Goal: Transaction & Acquisition: Purchase product/service

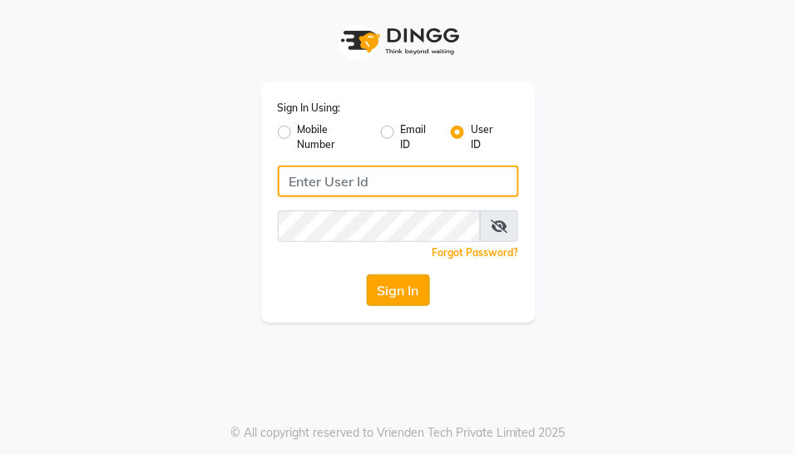
type input "yogesh@123"
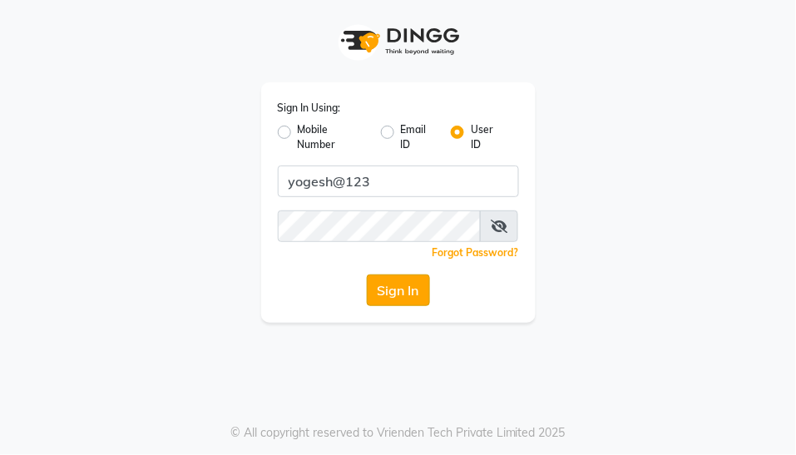
click at [401, 294] on button "Sign In" at bounding box center [398, 290] width 63 height 32
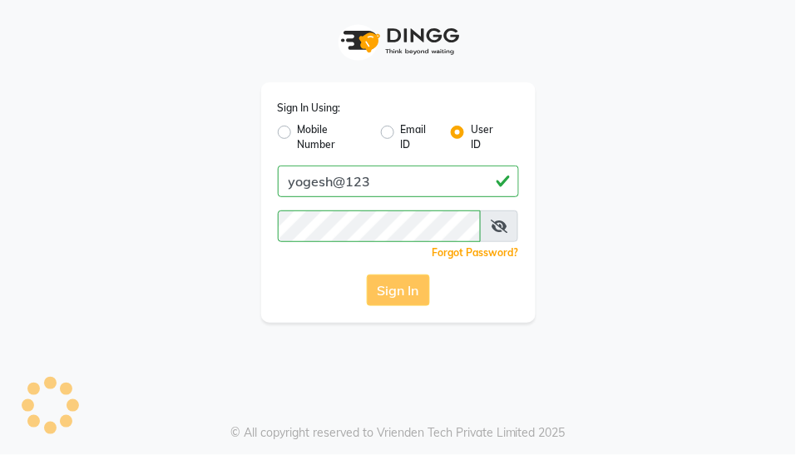
click at [389, 289] on div "Sign In" at bounding box center [398, 290] width 241 height 32
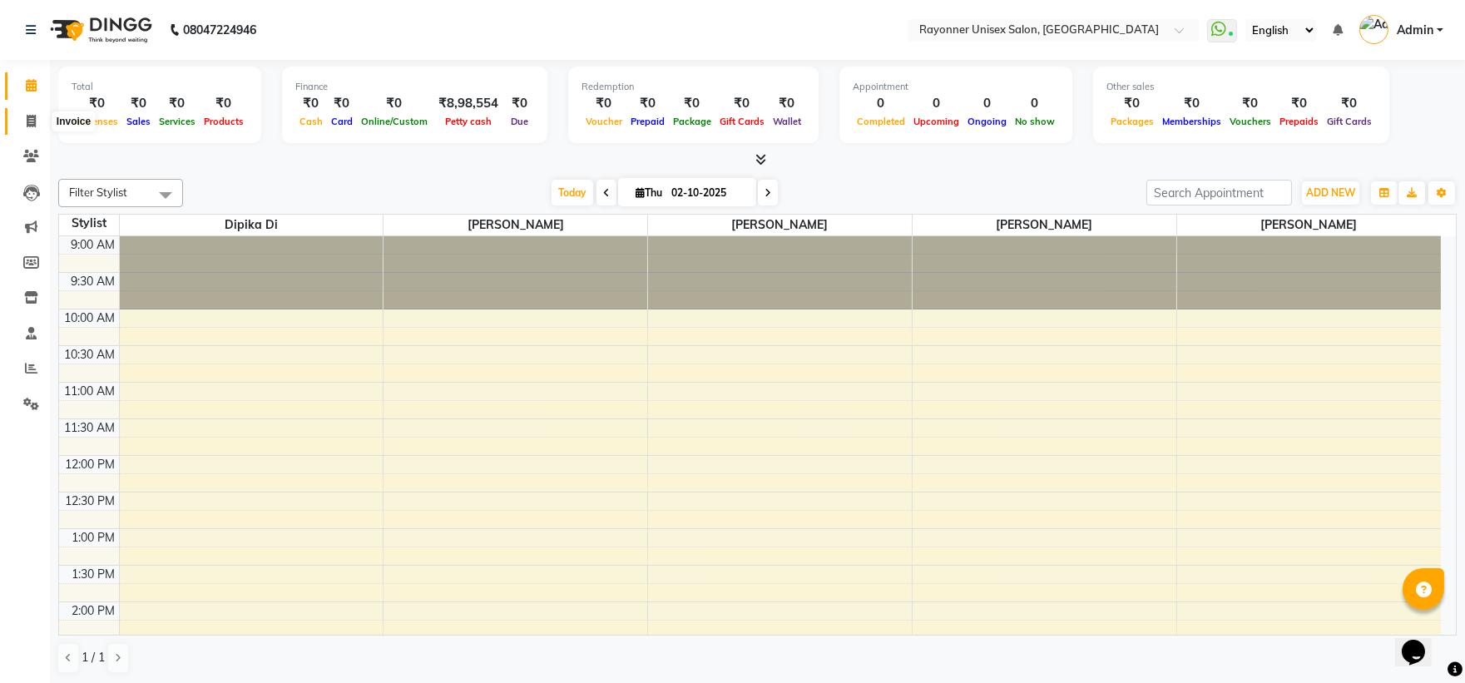
click at [35, 127] on icon at bounding box center [31, 121] width 9 height 12
select select "5201"
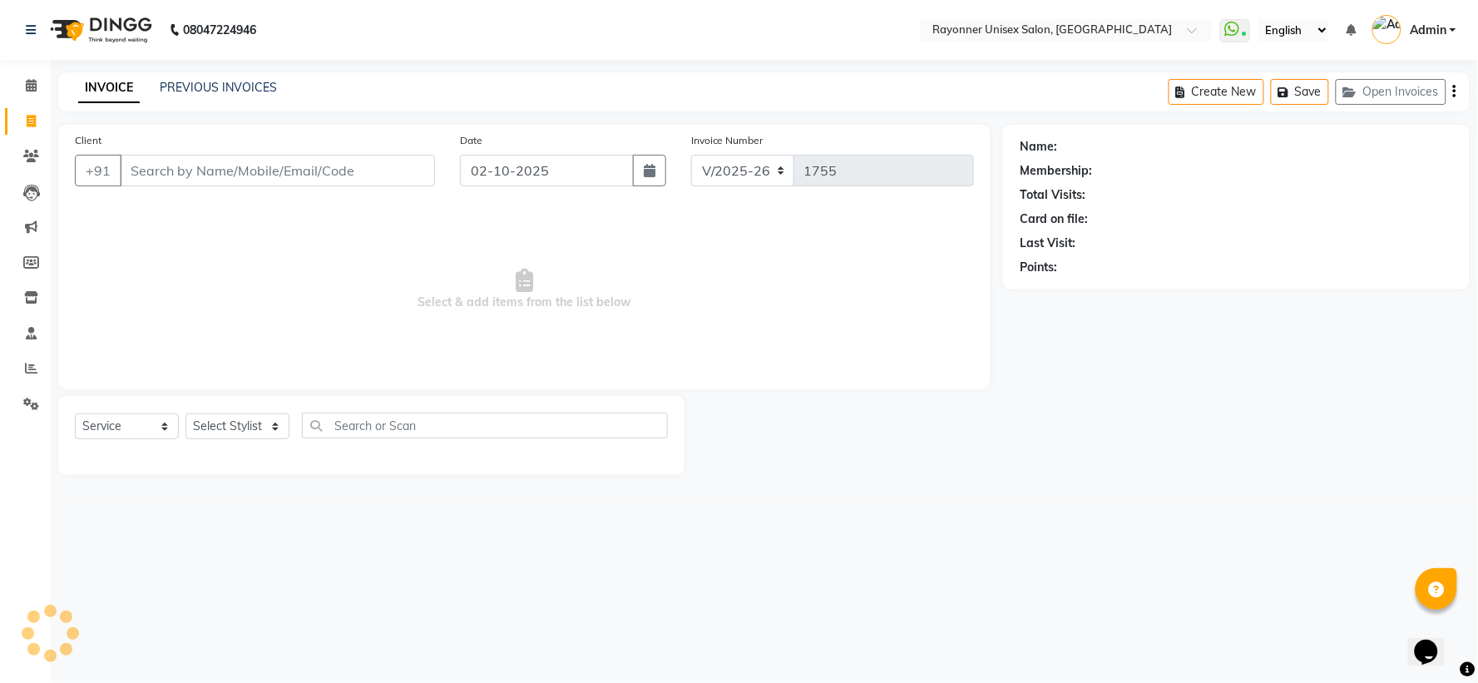
select select "P"
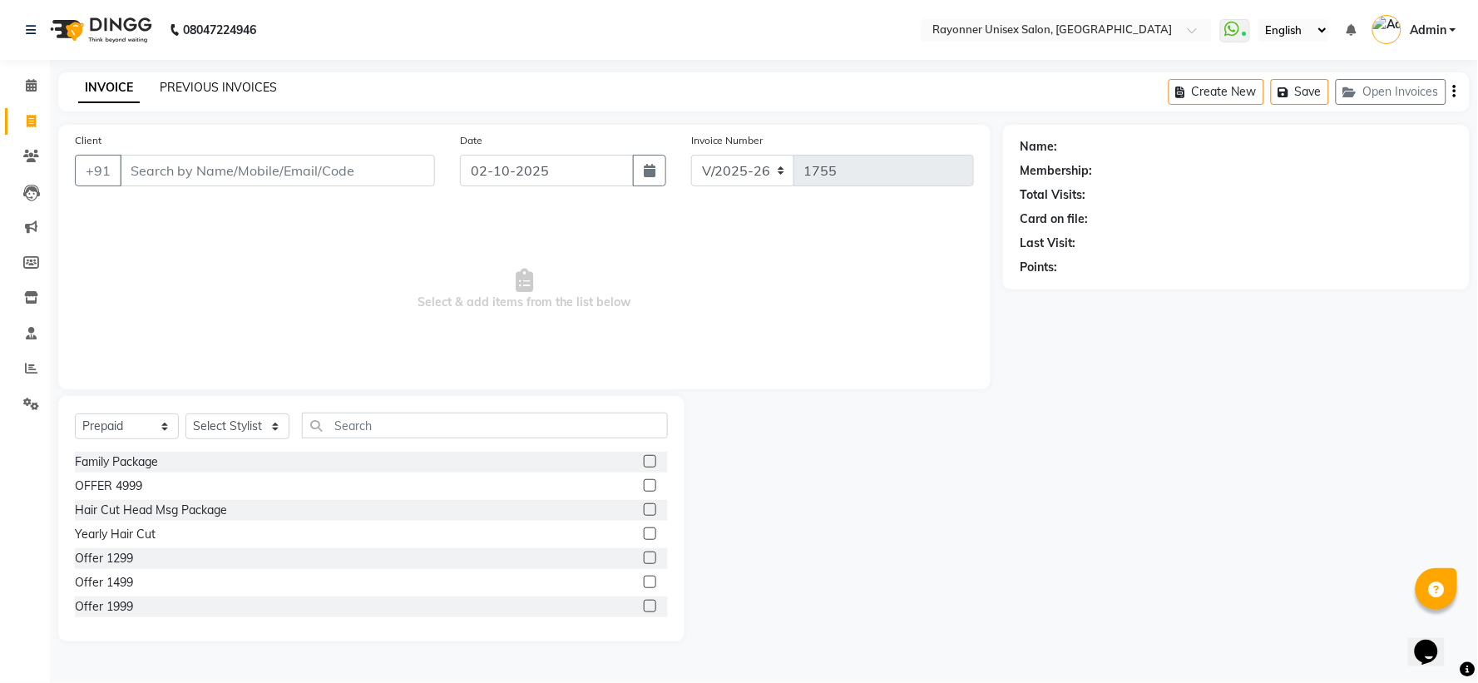
click at [254, 87] on link "PREVIOUS INVOICES" at bounding box center [218, 87] width 117 height 15
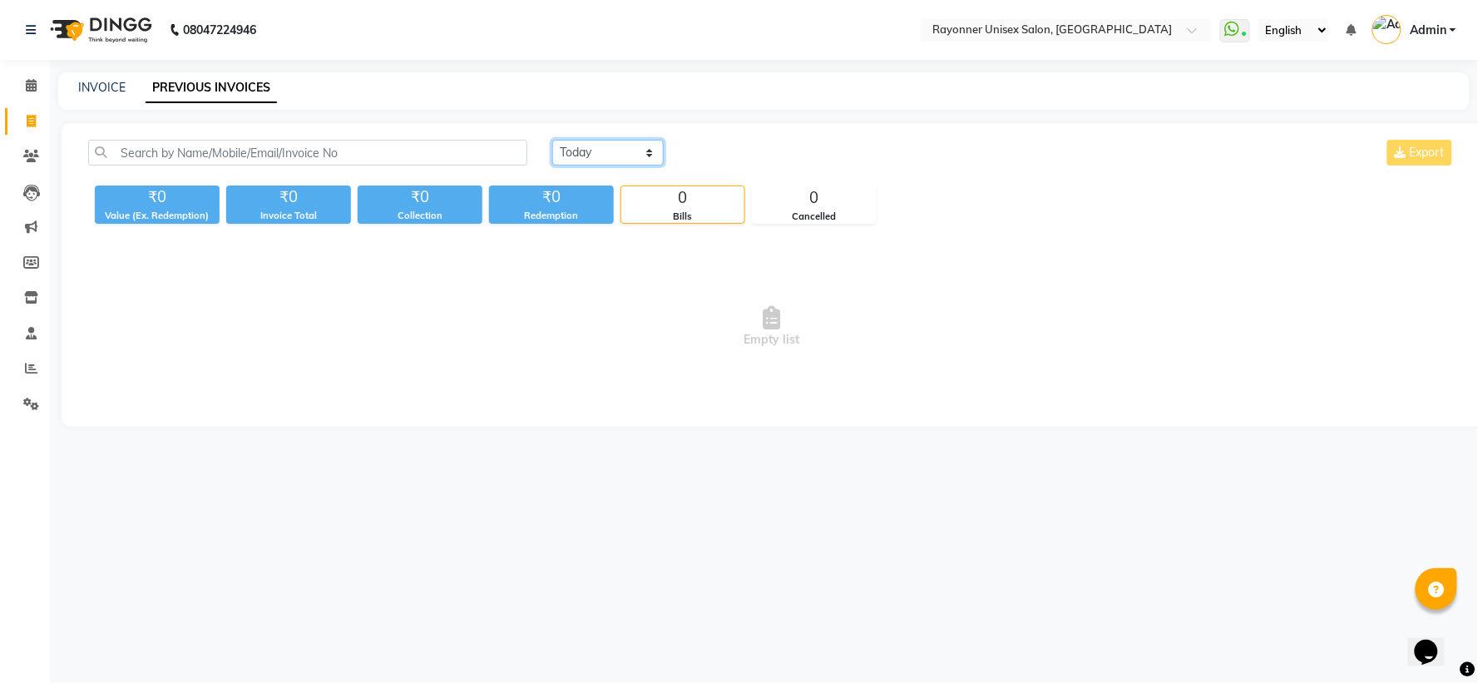
click at [645, 151] on select "[DATE] [DATE] Custom Range" at bounding box center [607, 153] width 111 height 26
select select "[DATE]"
click at [552, 140] on select "[DATE] [DATE] Custom Range" at bounding box center [607, 153] width 111 height 26
click at [35, 116] on icon at bounding box center [31, 121] width 9 height 12
select select "5201"
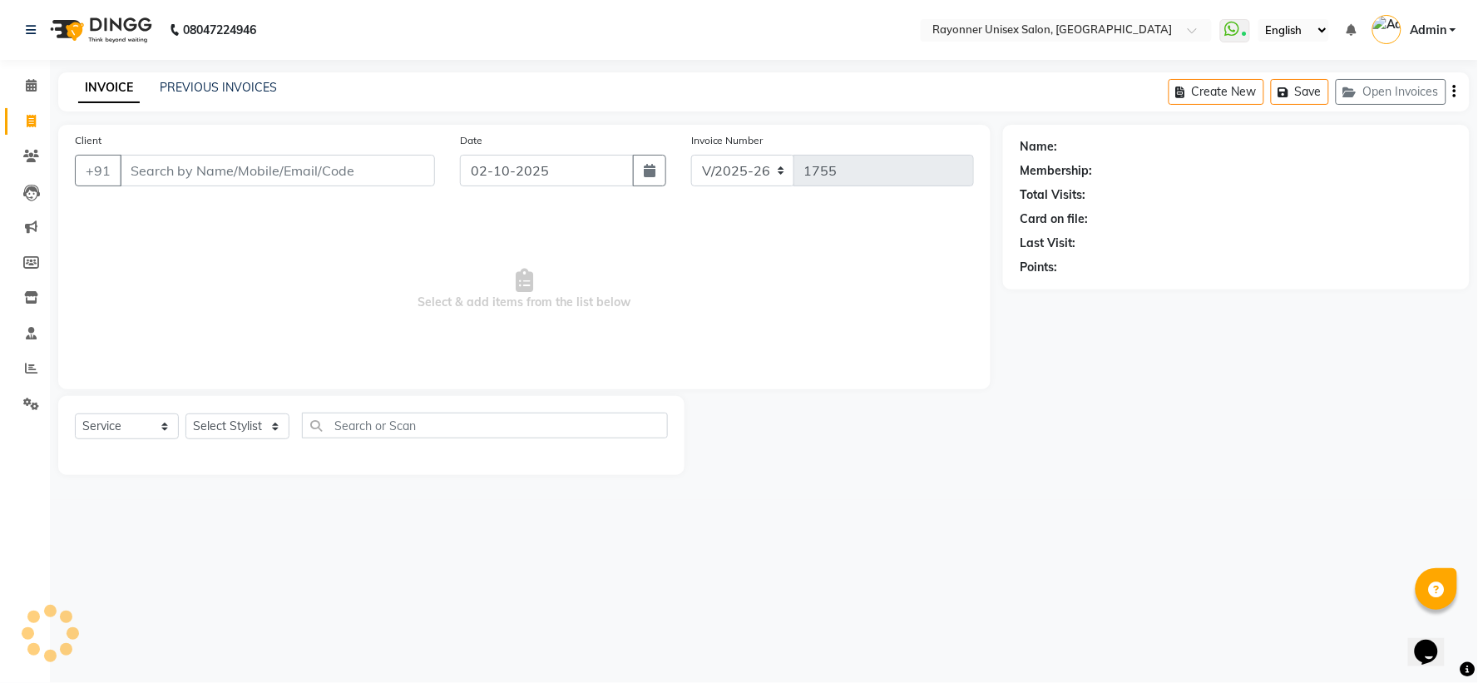
select select "P"
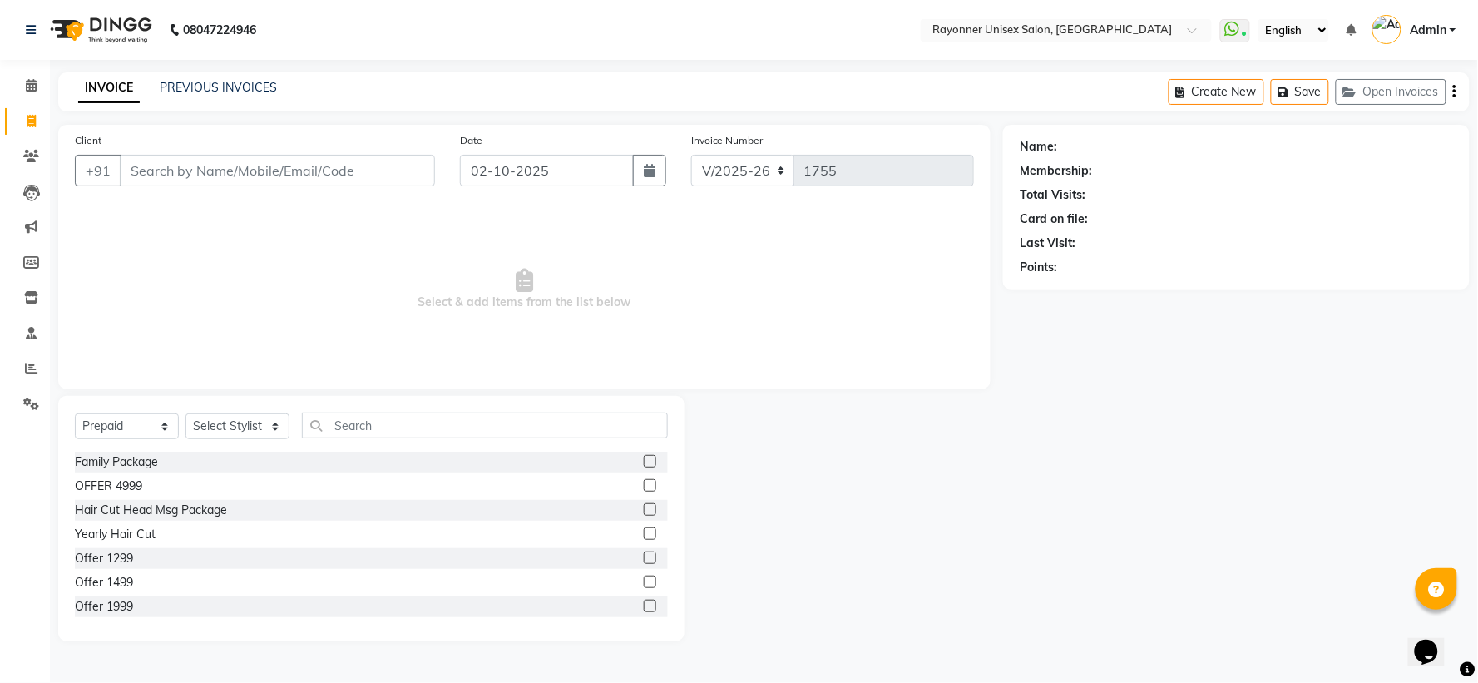
click at [162, 183] on input "Client" at bounding box center [277, 171] width 315 height 32
click at [215, 81] on link "PREVIOUS INVOICES" at bounding box center [218, 87] width 117 height 15
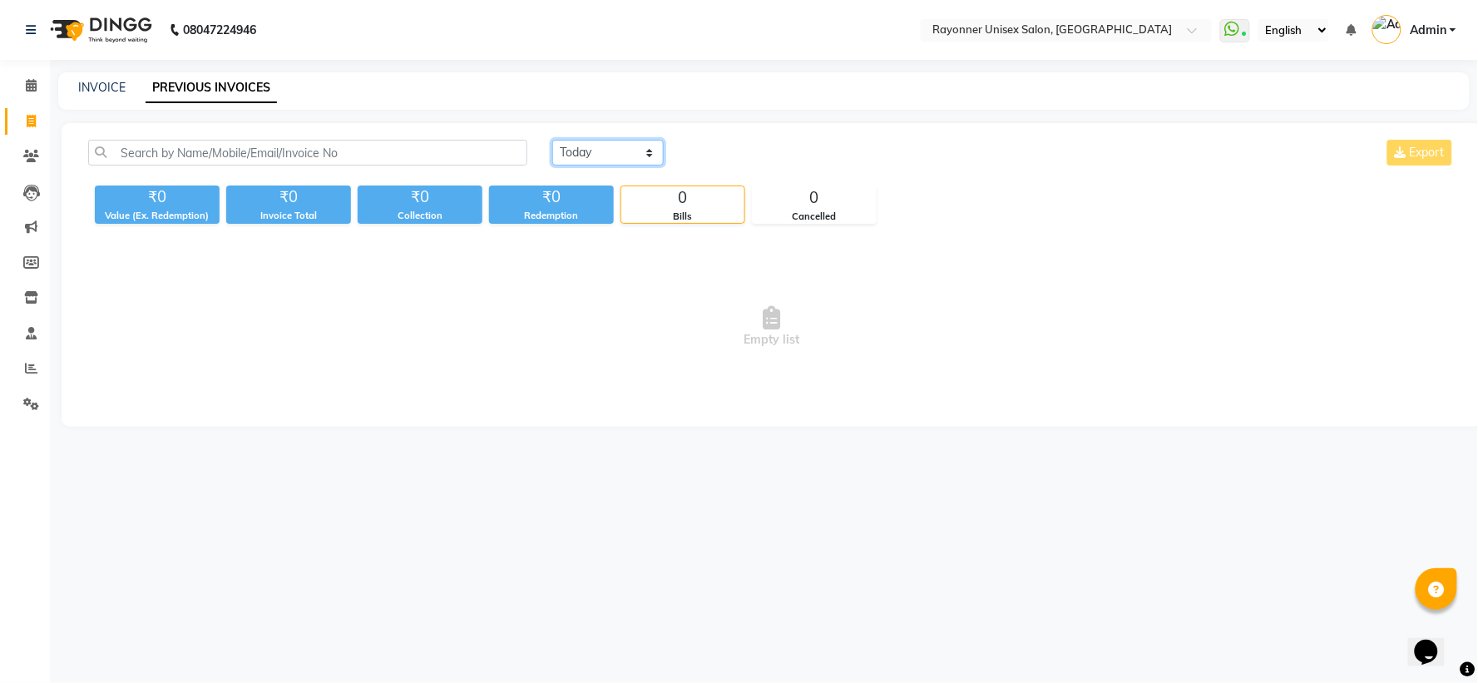
click at [642, 154] on select "[DATE] [DATE] Custom Range" at bounding box center [607, 153] width 111 height 26
select select "range"
click at [552, 140] on select "[DATE] [DATE] Custom Range" at bounding box center [607, 153] width 111 height 26
click at [662, 155] on select "[DATE] [DATE] Custom Range" at bounding box center [614, 154] width 125 height 26
click at [774, 144] on input "02-10-2025" at bounding box center [743, 152] width 116 height 23
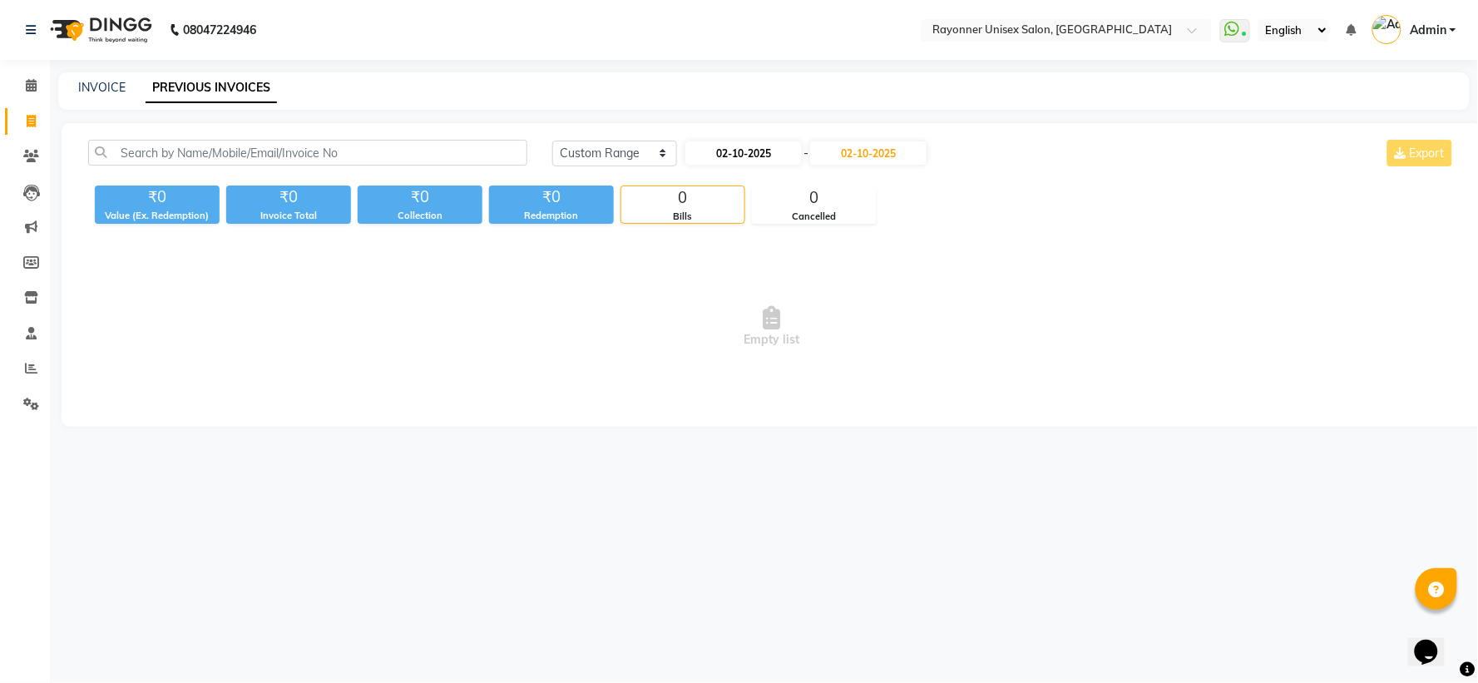
select select "10"
select select "2025"
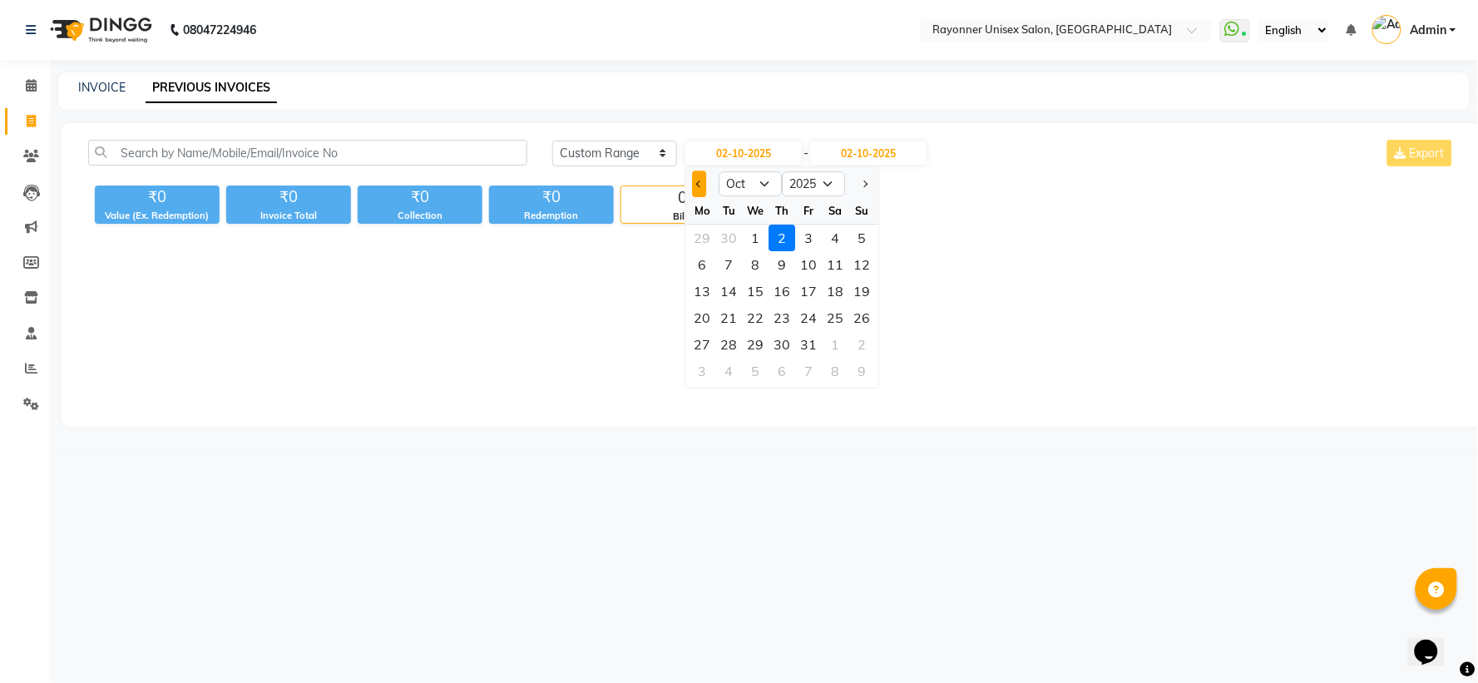
click at [696, 184] on button "Previous month" at bounding box center [699, 184] width 14 height 27
select select "9"
click at [729, 345] on div "30" at bounding box center [728, 344] width 27 height 27
type input "[DATE]"
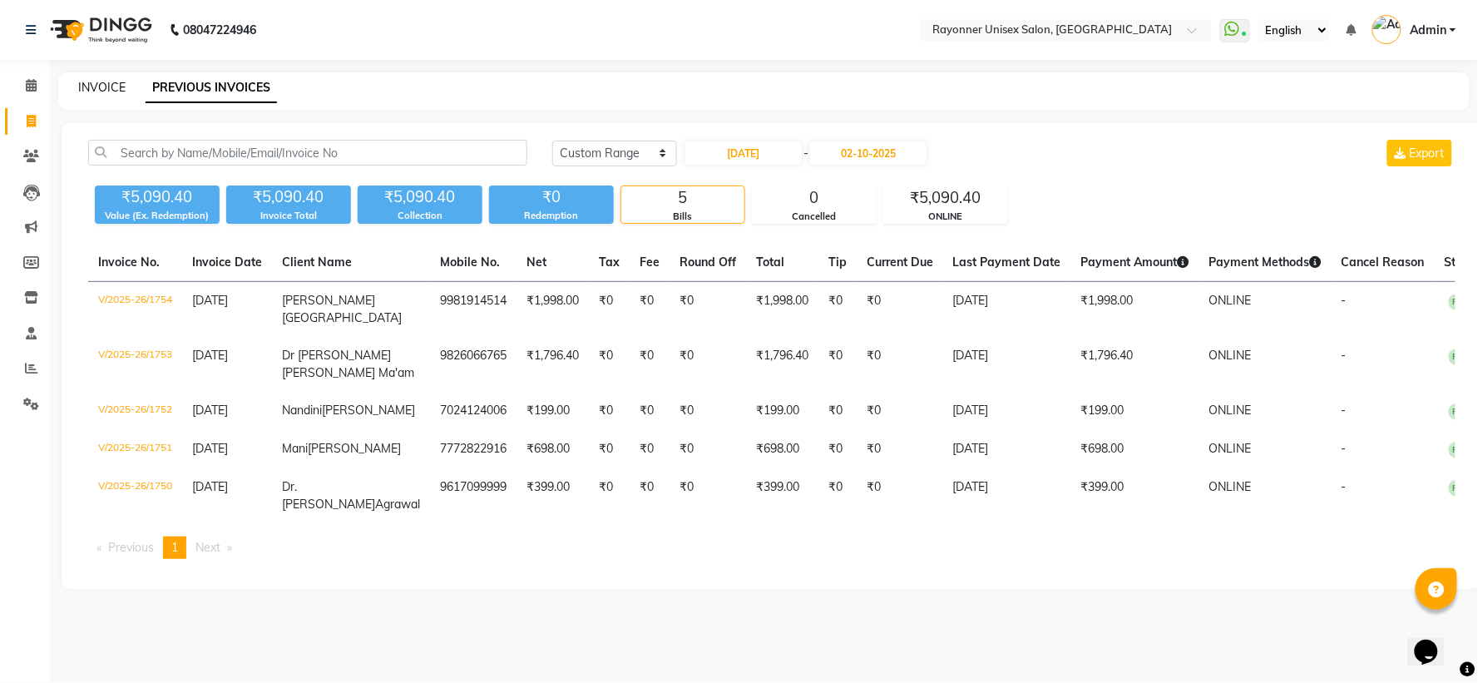
click at [106, 87] on link "INVOICE" at bounding box center [101, 87] width 47 height 15
select select "5201"
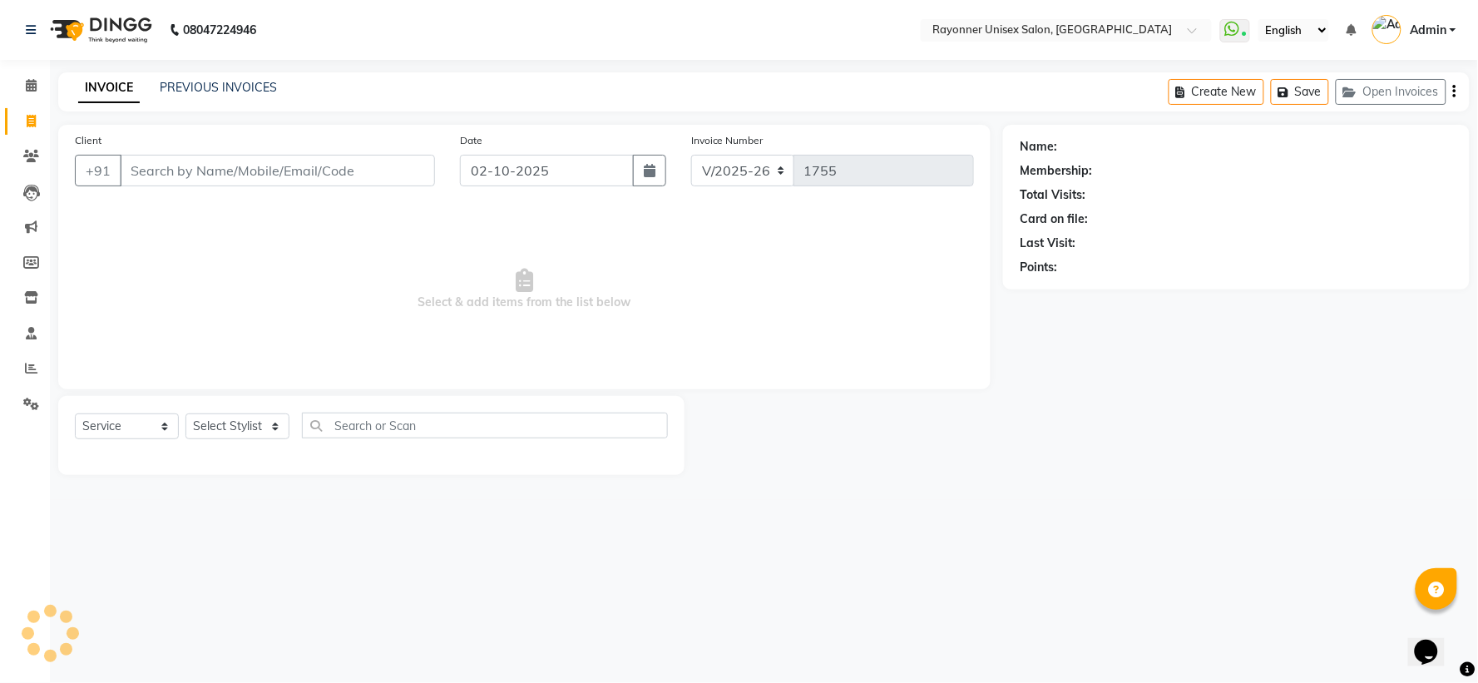
select select "P"
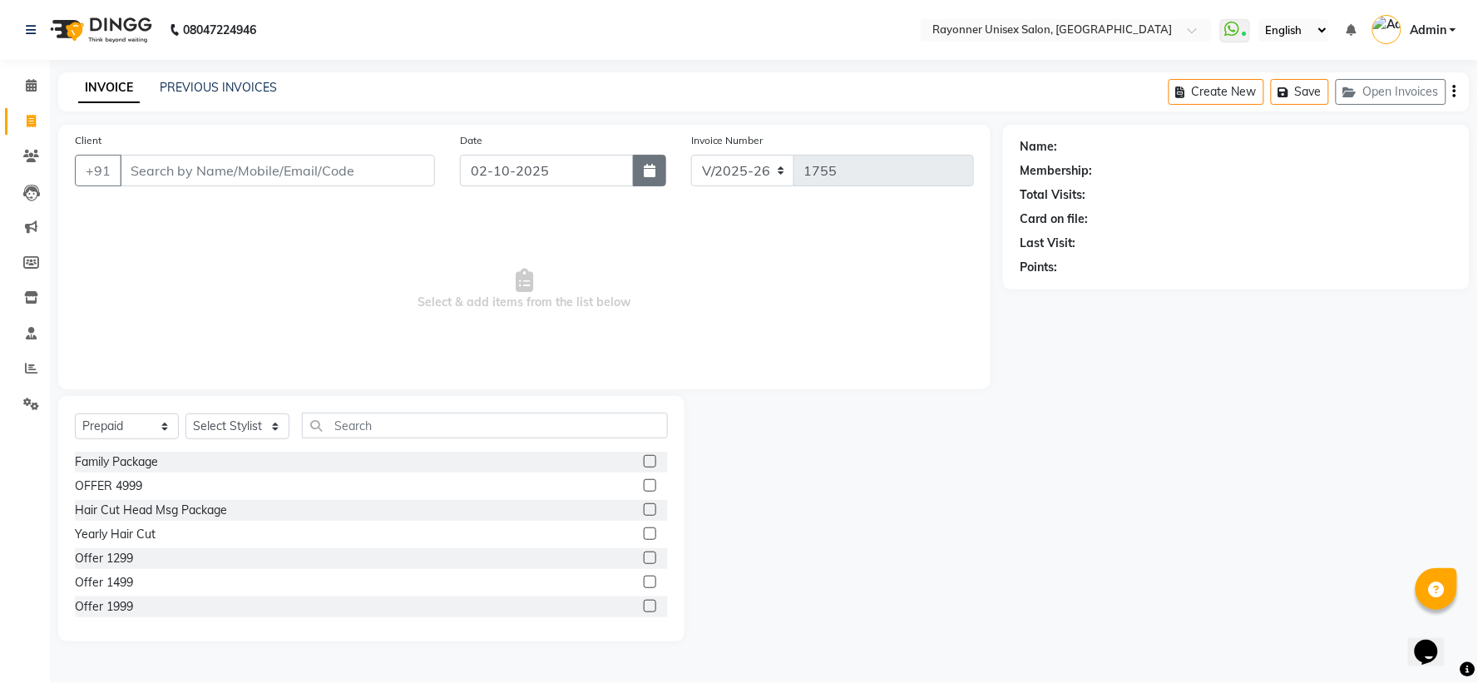
click at [650, 172] on icon "button" at bounding box center [650, 170] width 12 height 13
select select "10"
select select "2025"
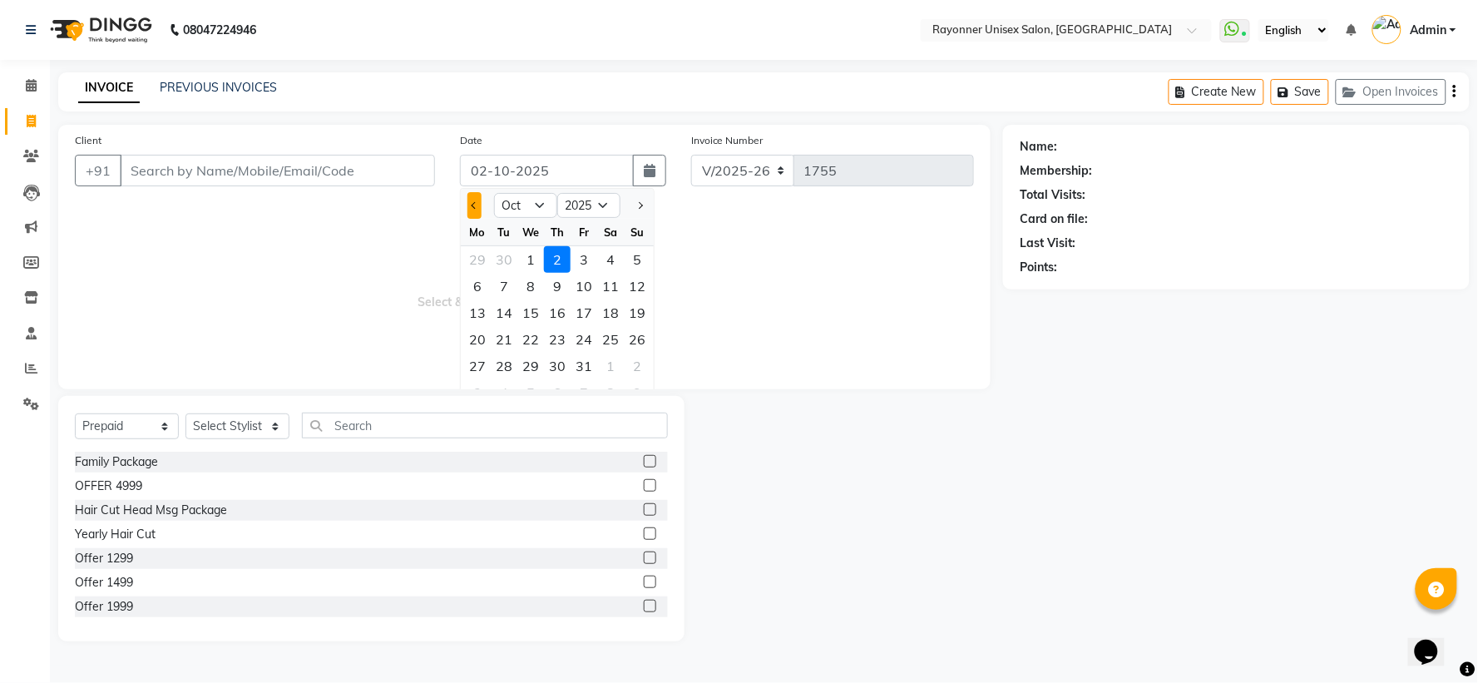
click at [472, 205] on span "Previous month" at bounding box center [475, 205] width 7 height 7
select select "9"
click at [512, 359] on div "30" at bounding box center [504, 366] width 27 height 27
type input "[DATE]"
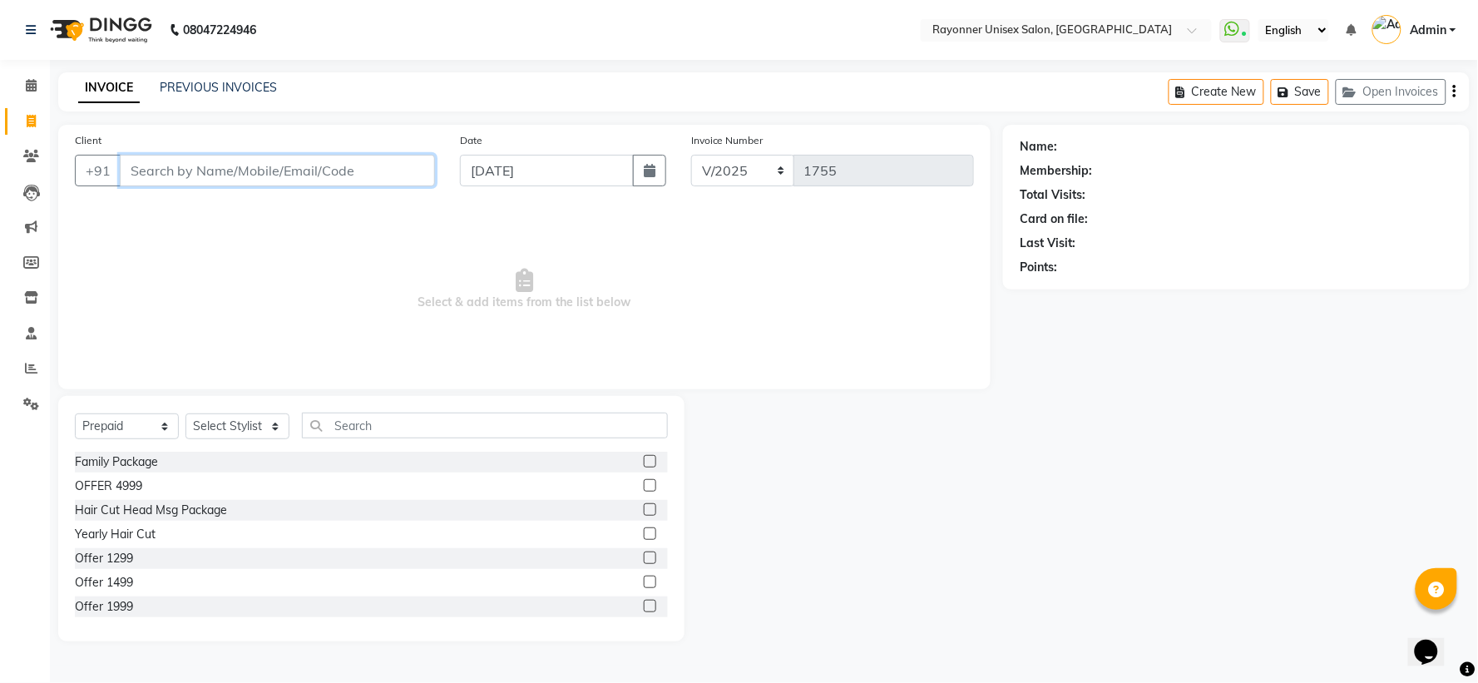
click at [190, 171] on input "Client" at bounding box center [277, 171] width 315 height 32
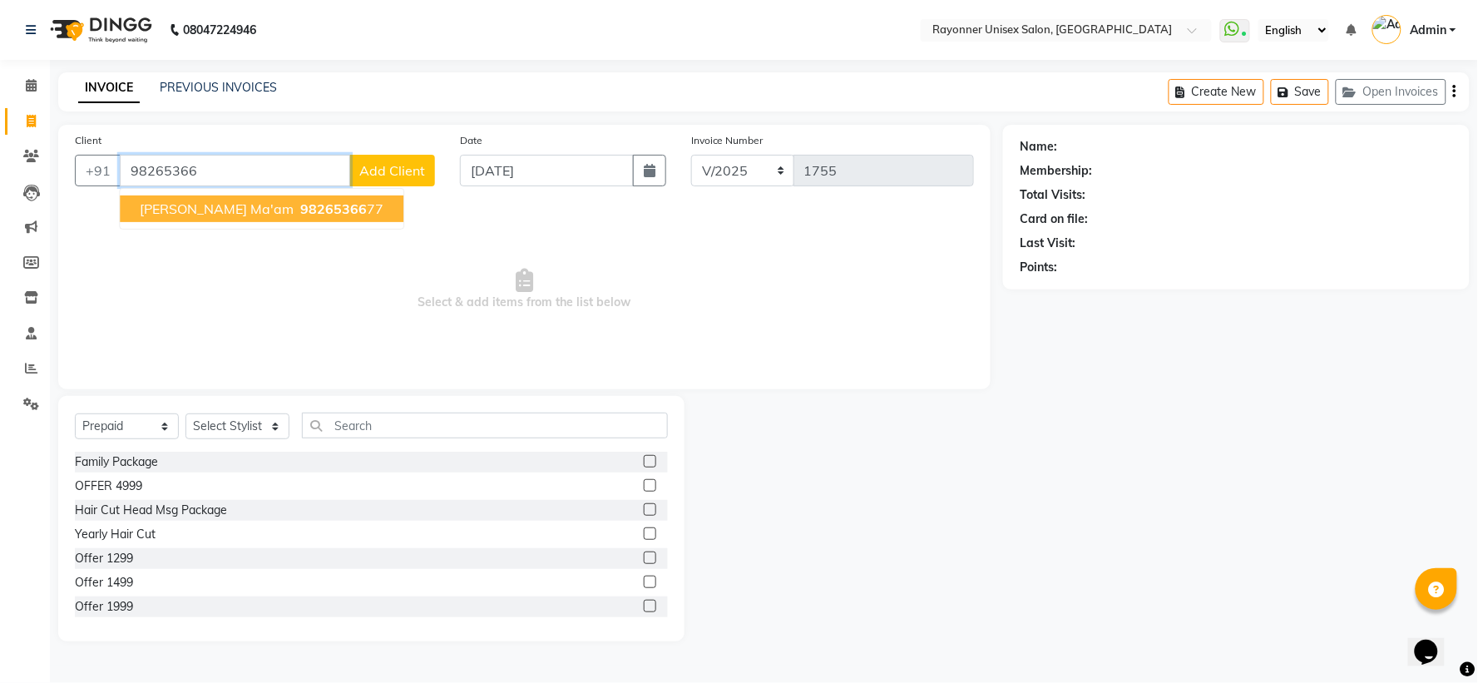
click at [176, 204] on span "[PERSON_NAME] Ma'am" at bounding box center [217, 208] width 154 height 17
type input "9826536677"
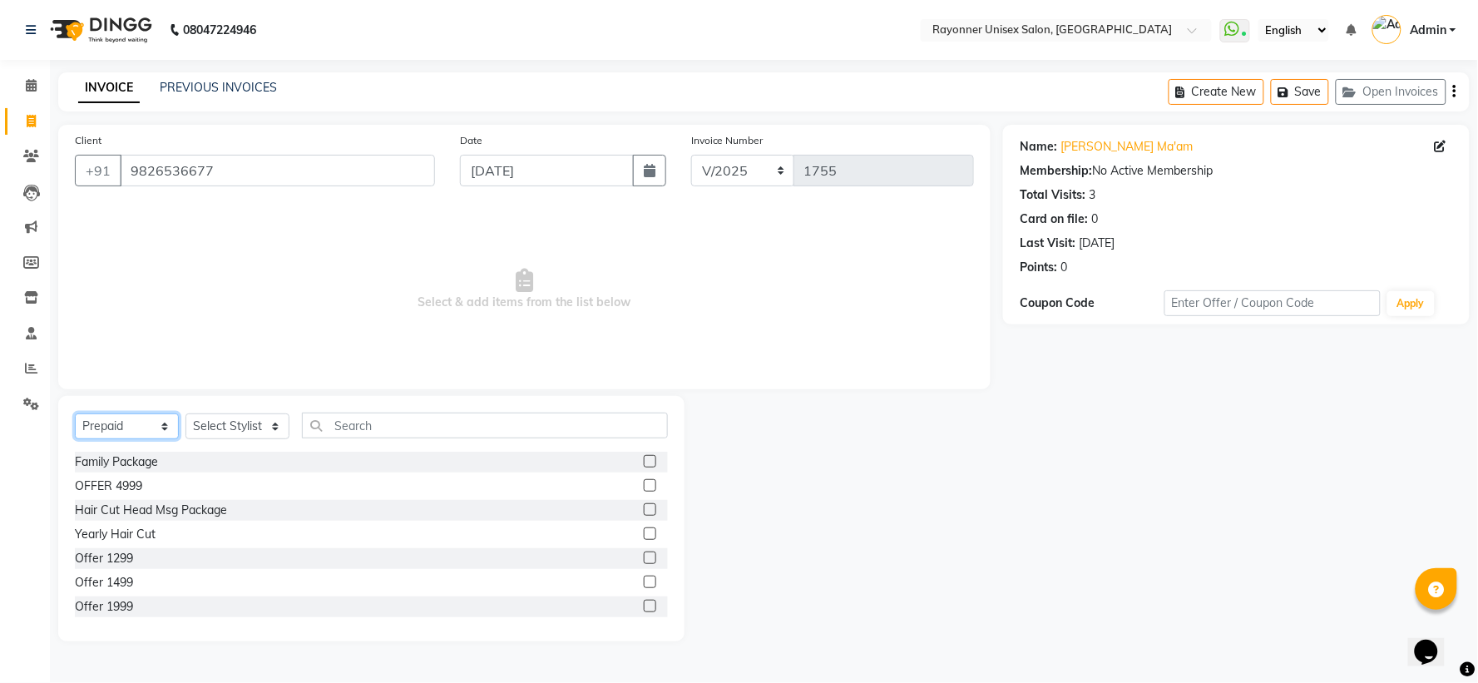
click at [161, 431] on select "Select Service Product Membership Package Voucher Prepaid Gift Card" at bounding box center [127, 426] width 104 height 26
select select "service"
click at [75, 414] on select "Select Service Product Membership Package Voucher Prepaid Gift Card" at bounding box center [127, 426] width 104 height 26
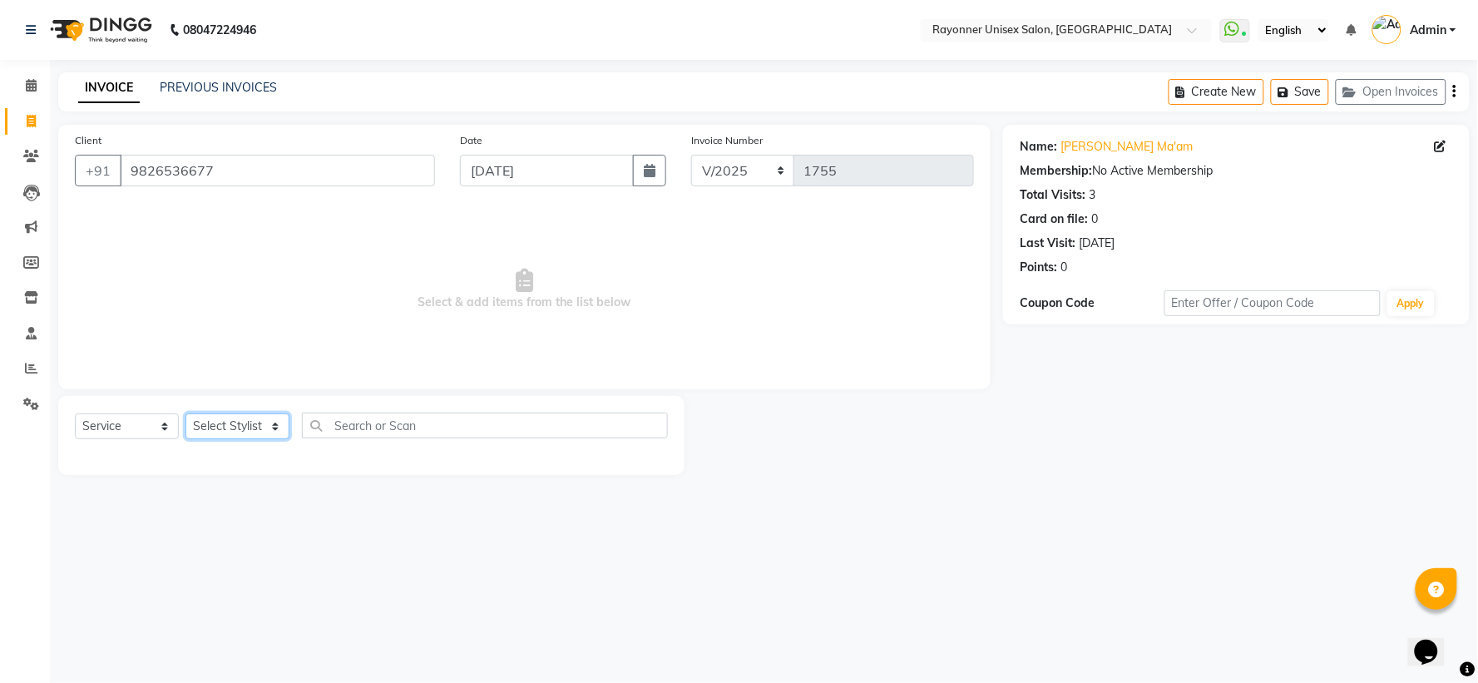
click at [273, 419] on select "Select Stylist [PERSON_NAME] [PERSON_NAME] [PERSON_NAME] Varma [PERSON_NAME]" at bounding box center [237, 426] width 104 height 26
select select "69701"
click at [185, 414] on select "Select Stylist [PERSON_NAME] [PERSON_NAME] [PERSON_NAME] Varma [PERSON_NAME]" at bounding box center [237, 426] width 104 height 26
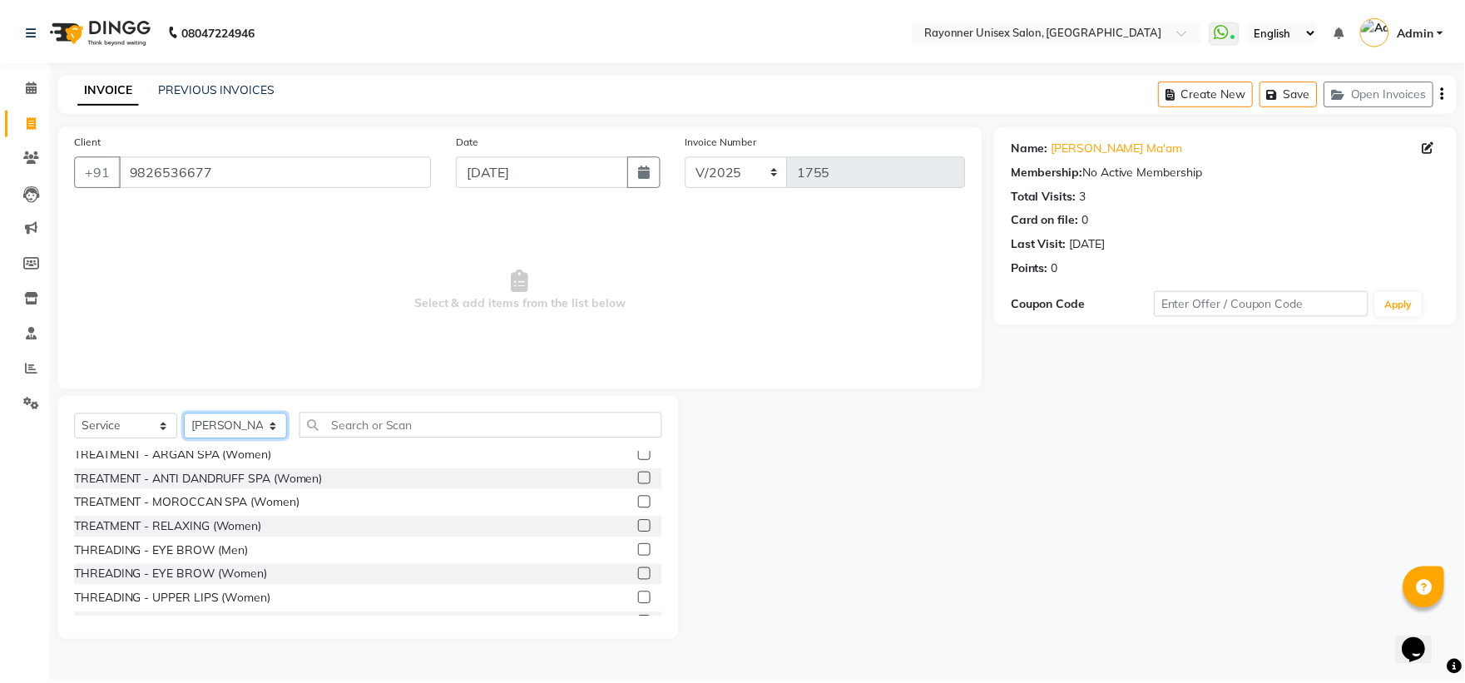
scroll to position [2125, 0]
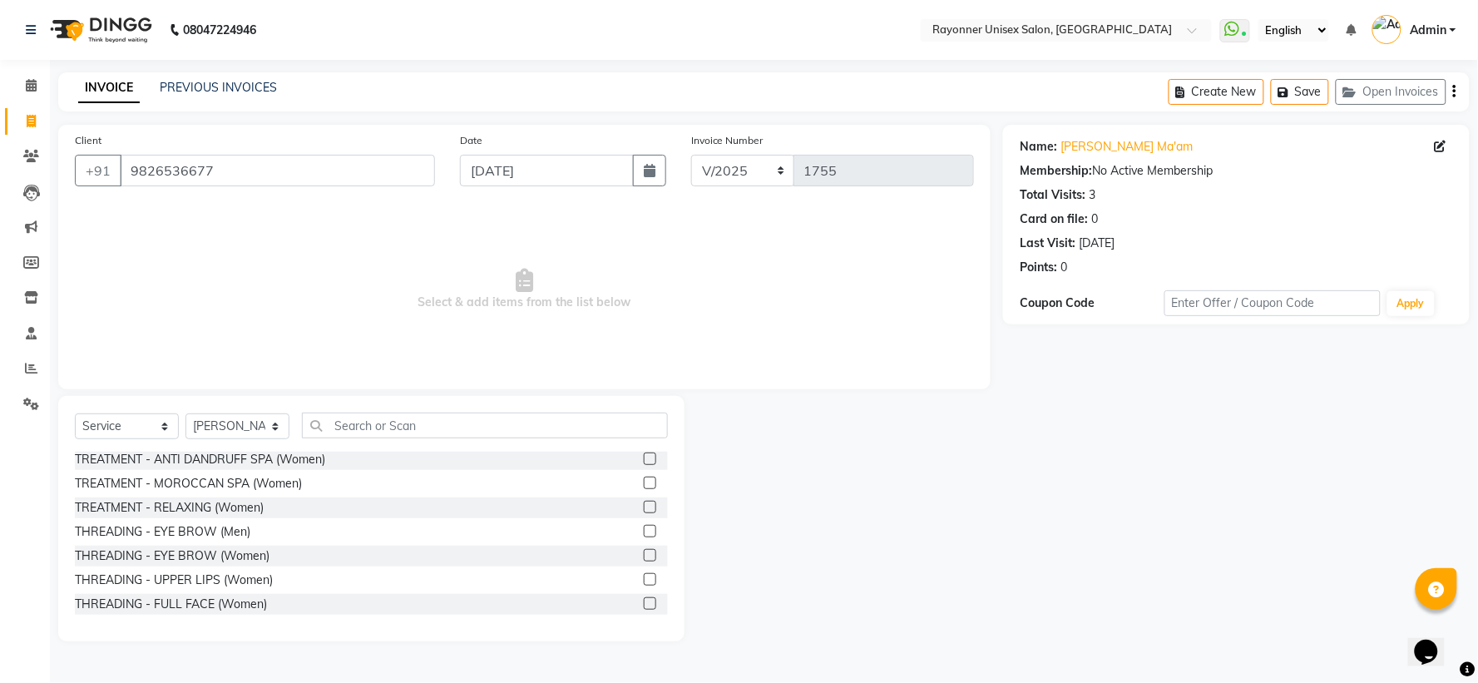
click at [644, 454] on label at bounding box center [650, 555] width 12 height 12
click at [644, 454] on input "checkbox" at bounding box center [649, 556] width 11 height 11
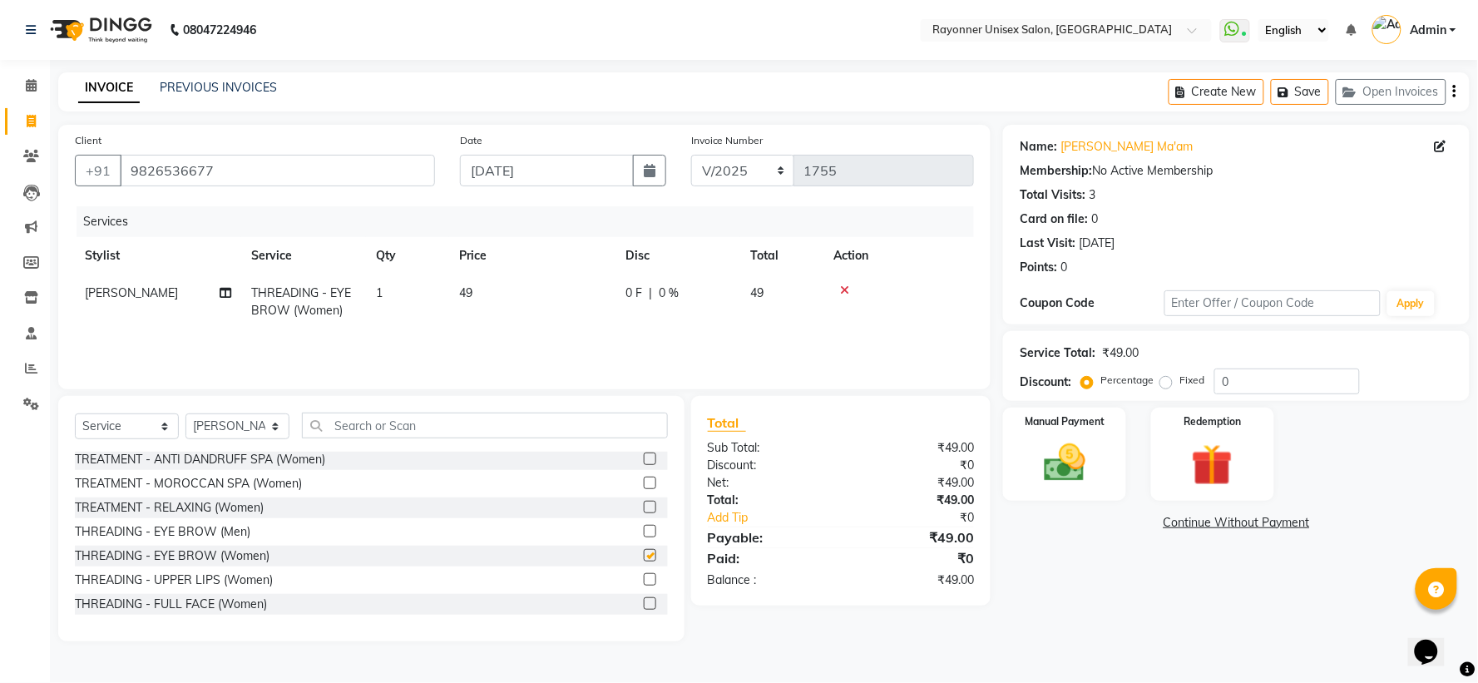
checkbox input "false"
click at [644, 454] on label at bounding box center [650, 579] width 12 height 12
click at [644, 454] on input "checkbox" at bounding box center [649, 580] width 11 height 11
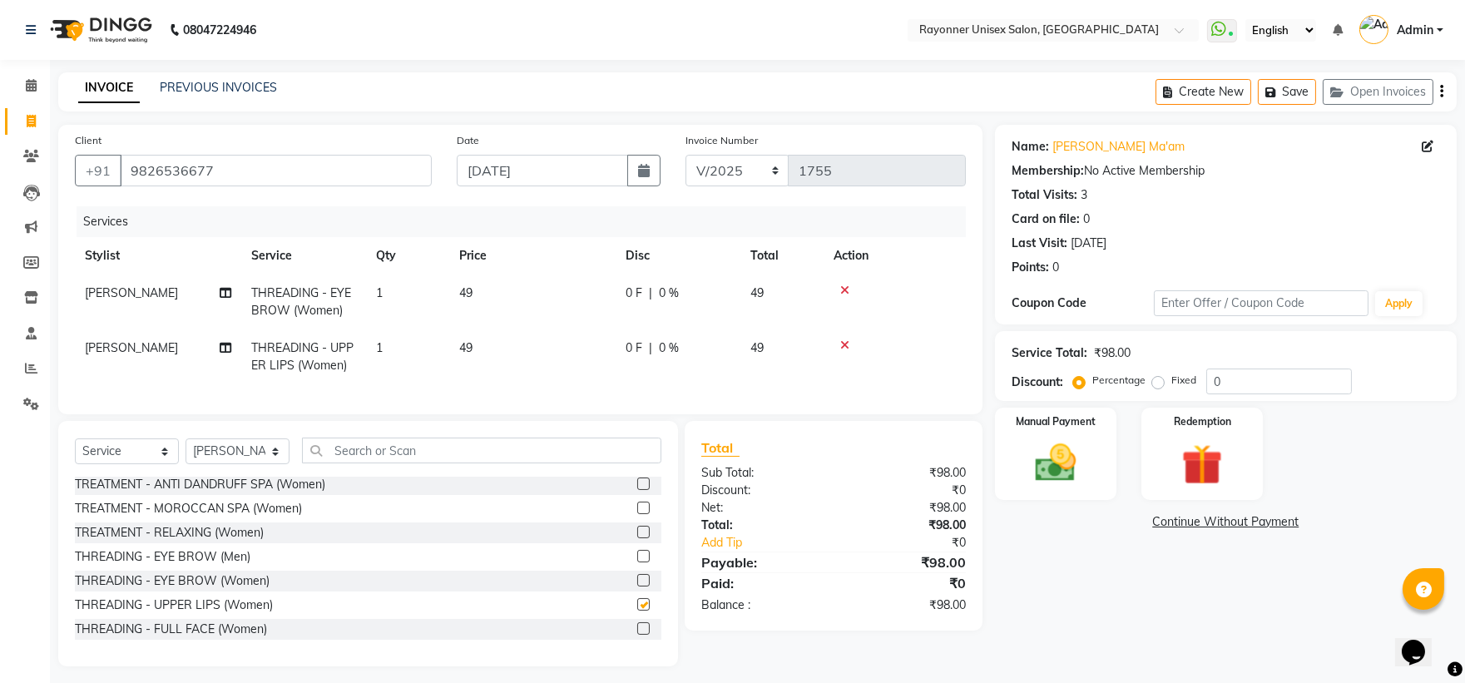
checkbox input "false"
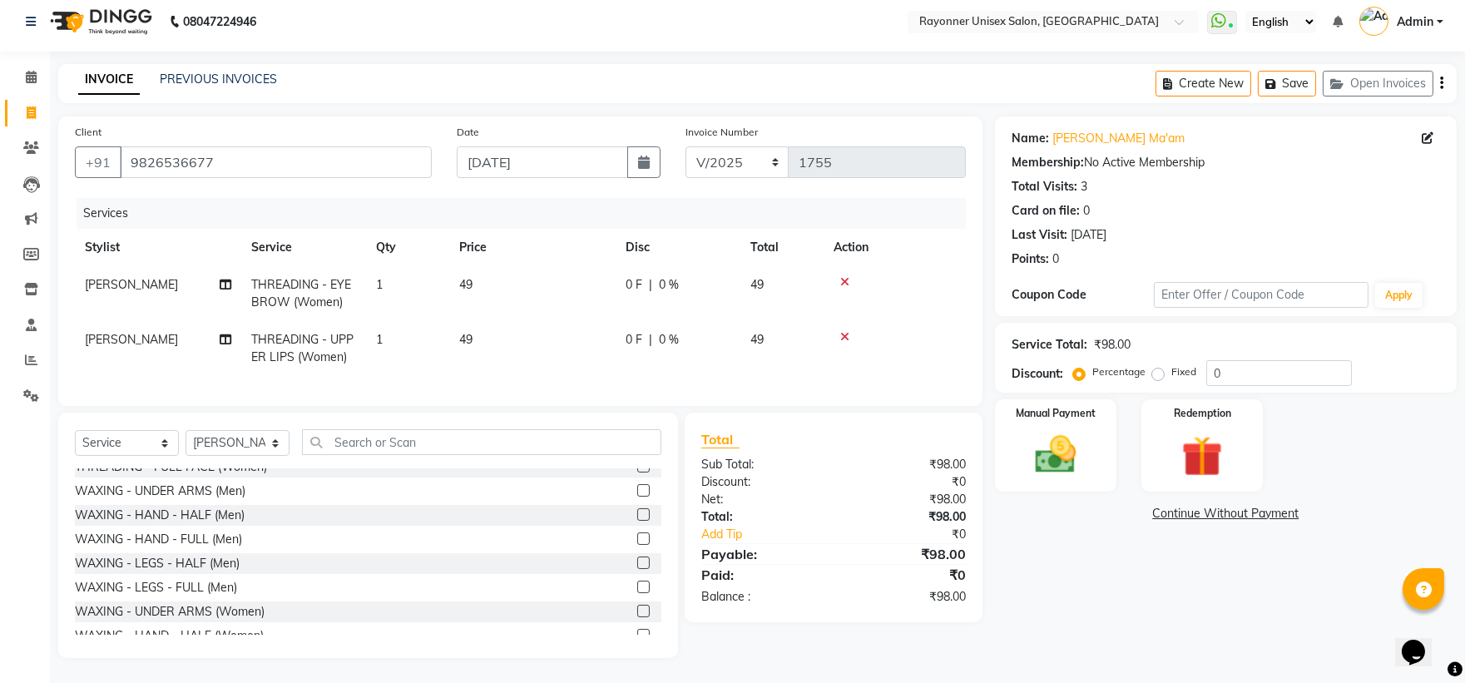
scroll to position [2402, 0]
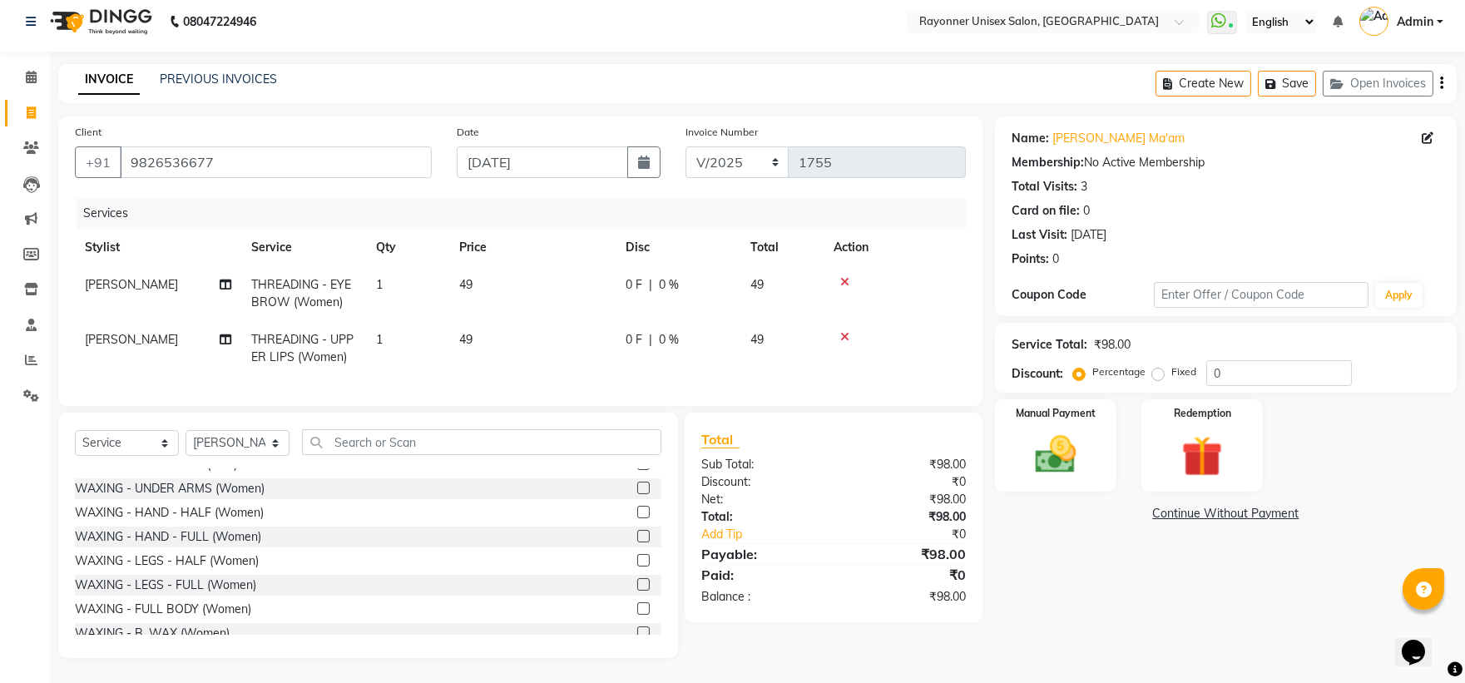
click at [637, 454] on label at bounding box center [643, 488] width 12 height 12
click at [637, 454] on input "checkbox" at bounding box center [642, 488] width 11 height 11
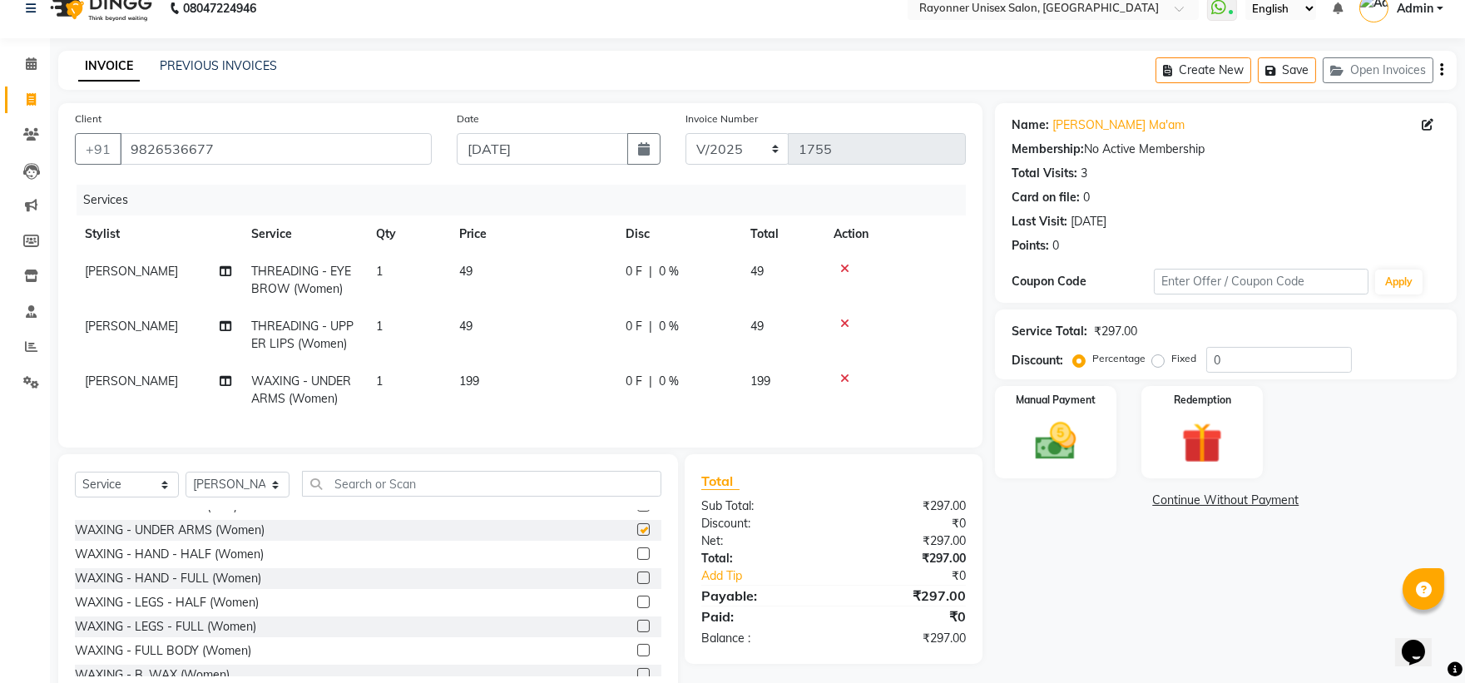
checkbox input "false"
click at [637, 454] on label at bounding box center [643, 577] width 12 height 12
click at [637, 454] on input "checkbox" at bounding box center [642, 578] width 11 height 11
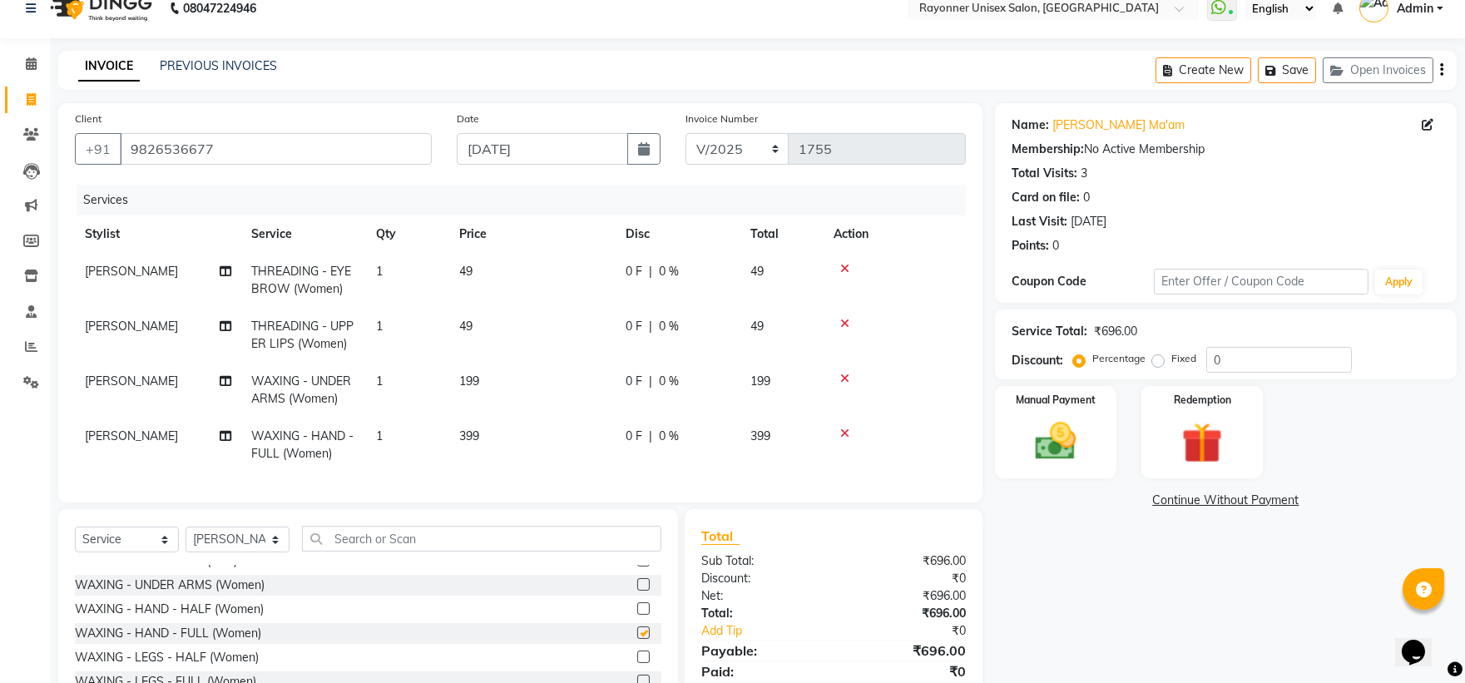
checkbox input "false"
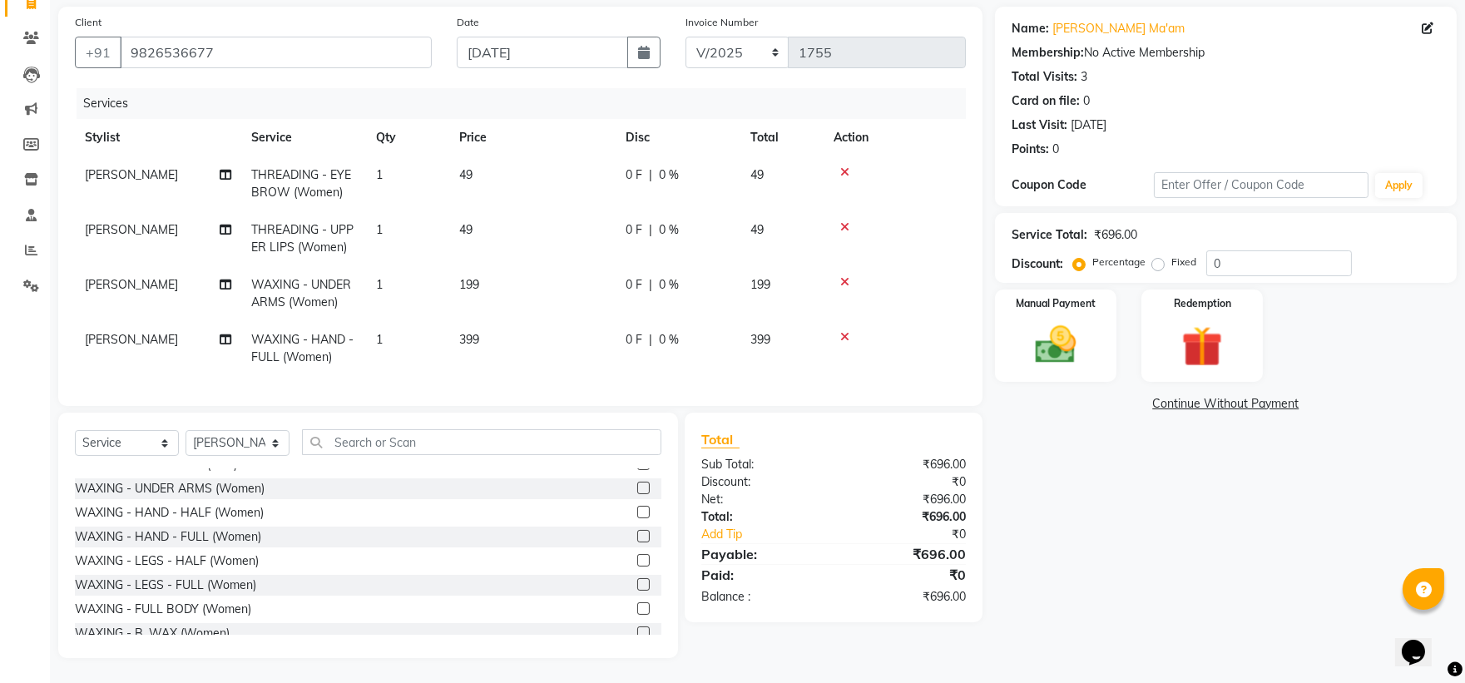
click at [637, 454] on label at bounding box center [643, 584] width 12 height 12
click at [637, 454] on input "checkbox" at bounding box center [642, 585] width 11 height 11
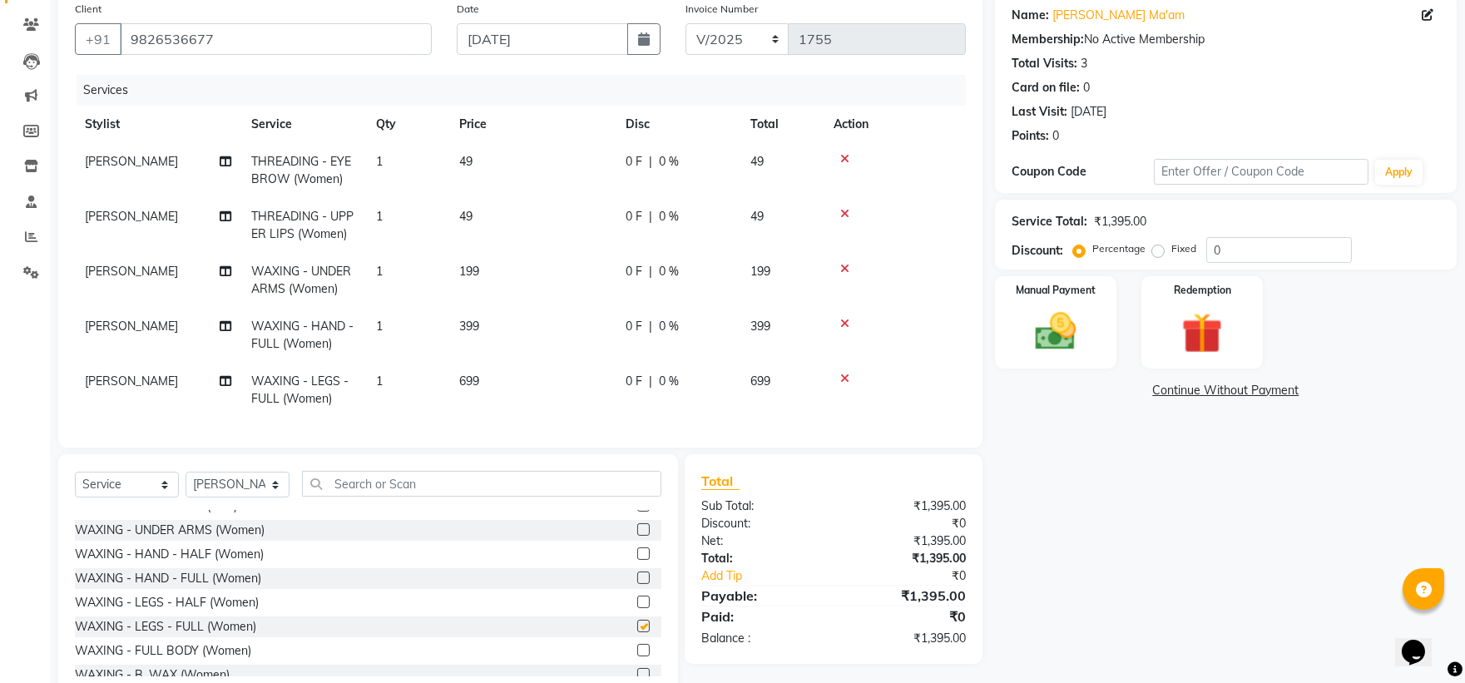
checkbox input "false"
click at [795, 268] on icon at bounding box center [844, 269] width 9 height 12
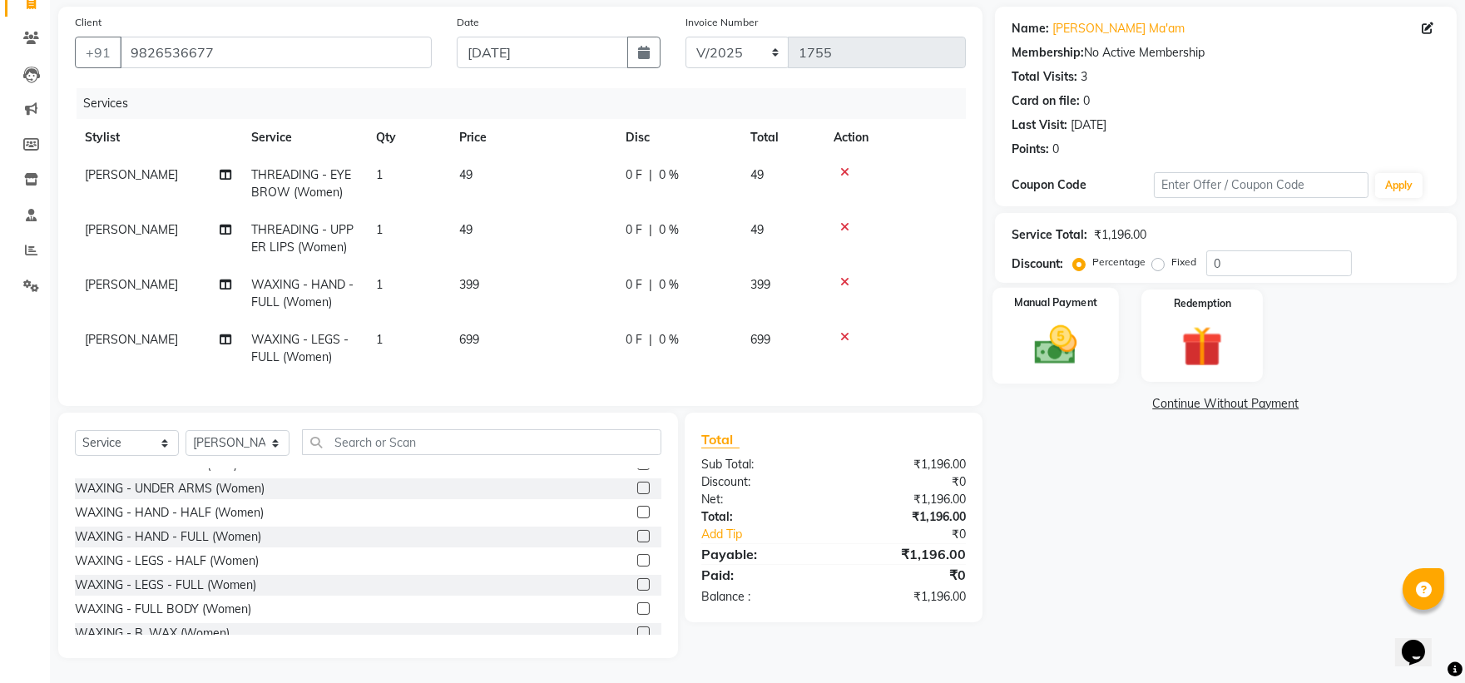
click at [795, 339] on div "Manual Payment" at bounding box center [1055, 336] width 126 height 96
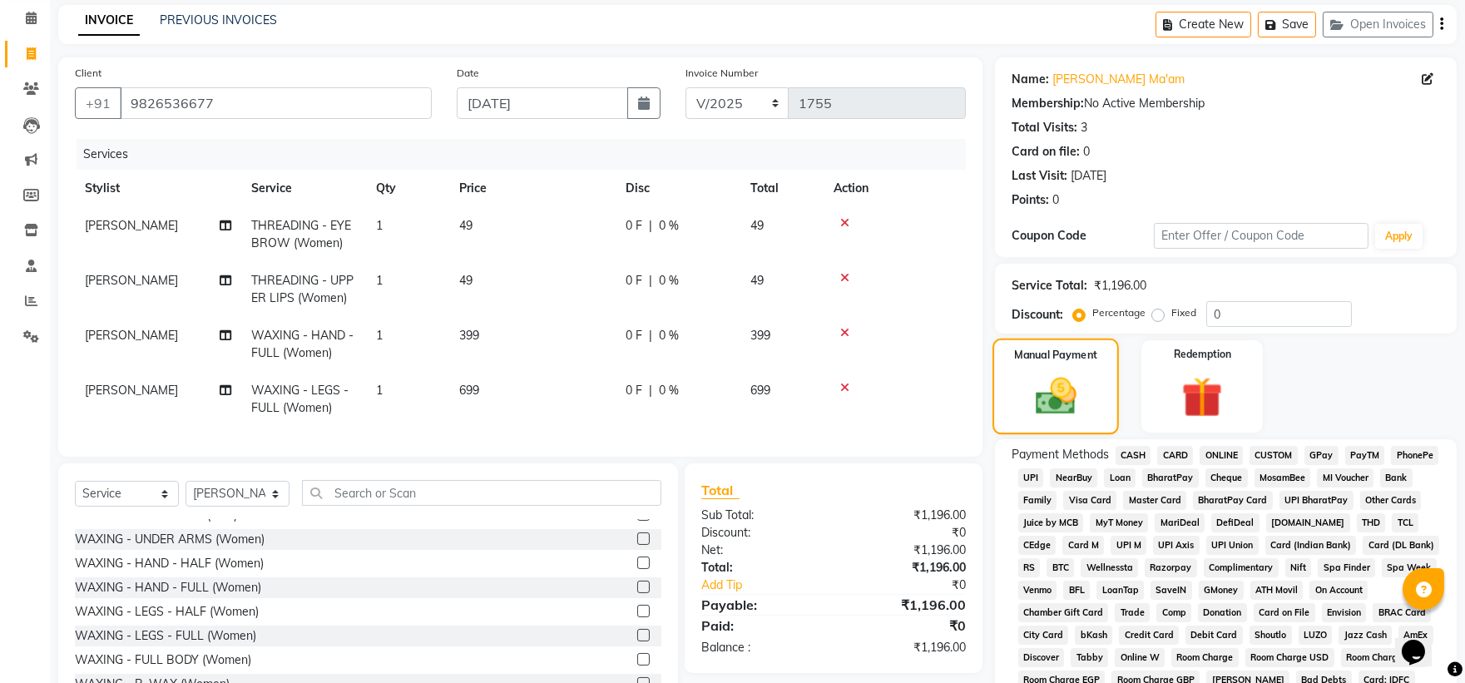
scroll to position [67, 0]
click at [795, 454] on span "CASH" at bounding box center [1133, 456] width 36 height 19
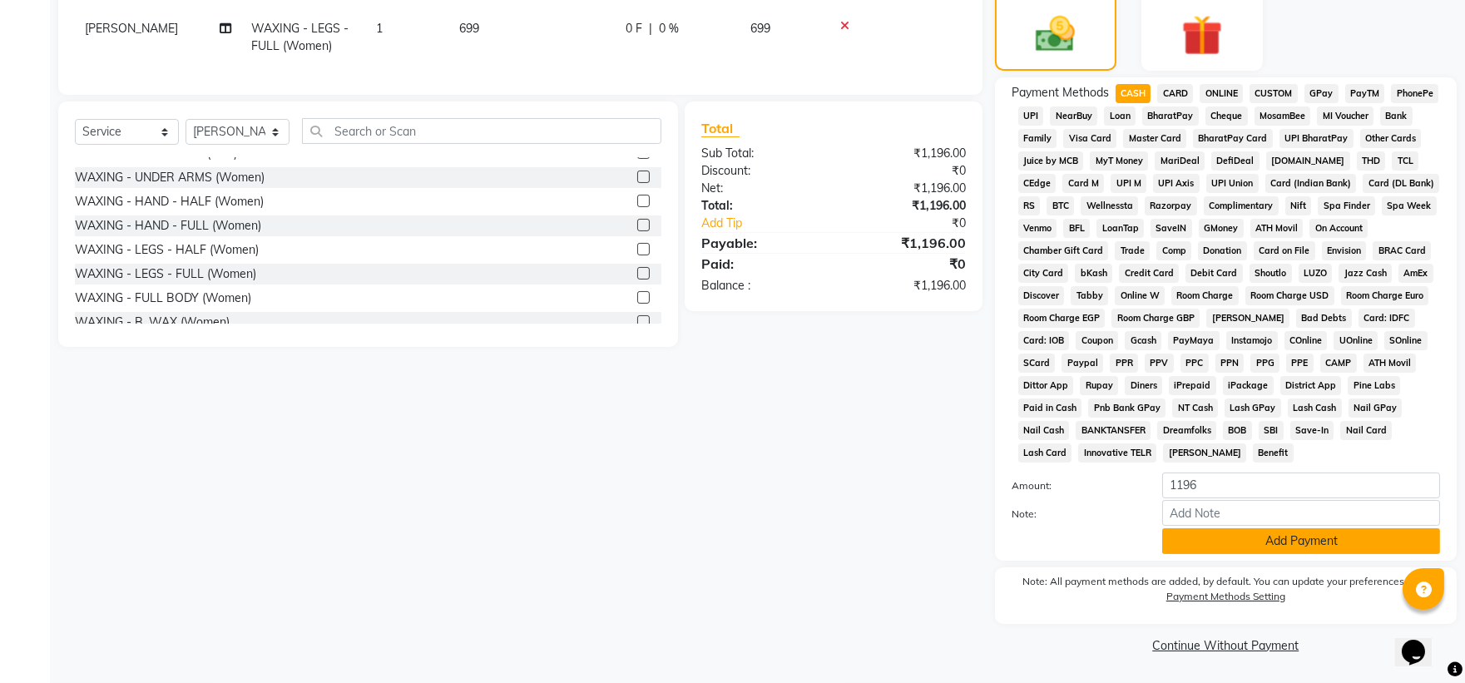
click at [795, 454] on button "Add Payment" at bounding box center [1301, 541] width 278 height 26
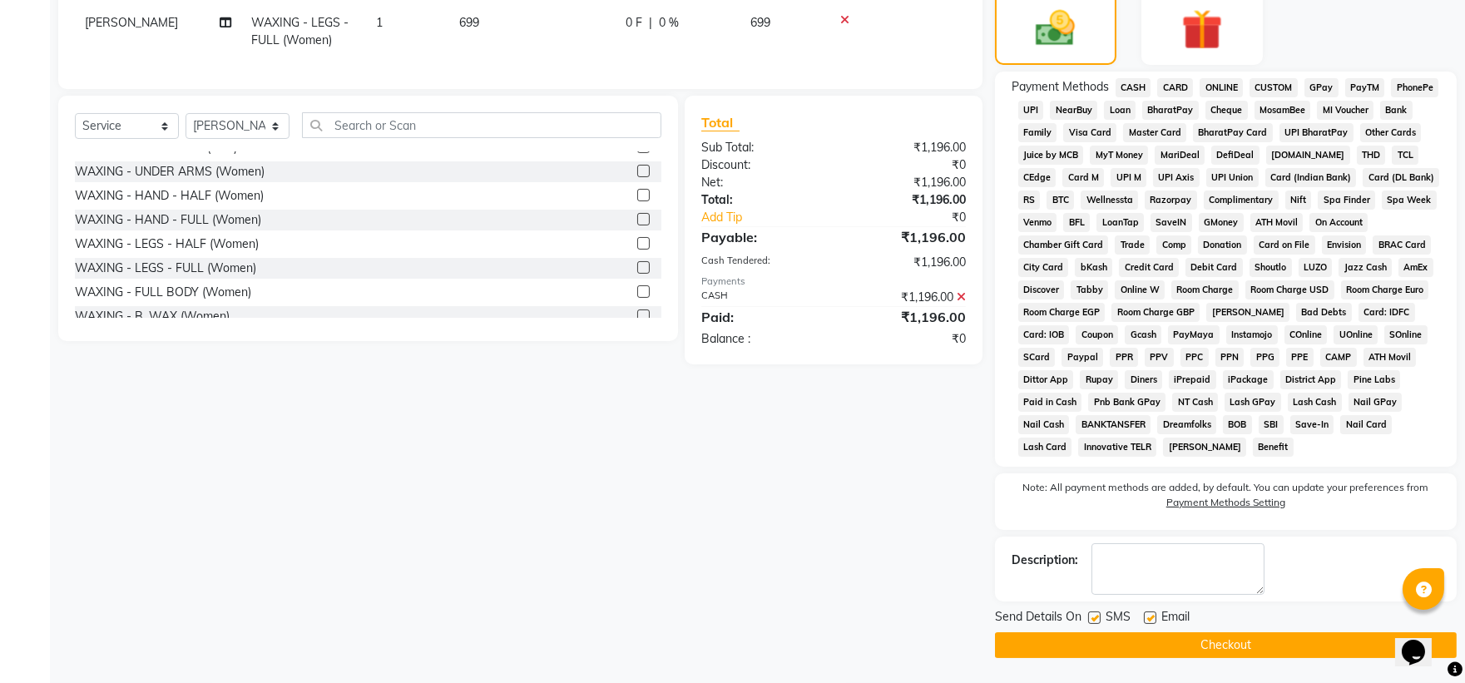
scroll to position [438, 0]
click at [795, 454] on button "Checkout" at bounding box center [1226, 645] width 462 height 26
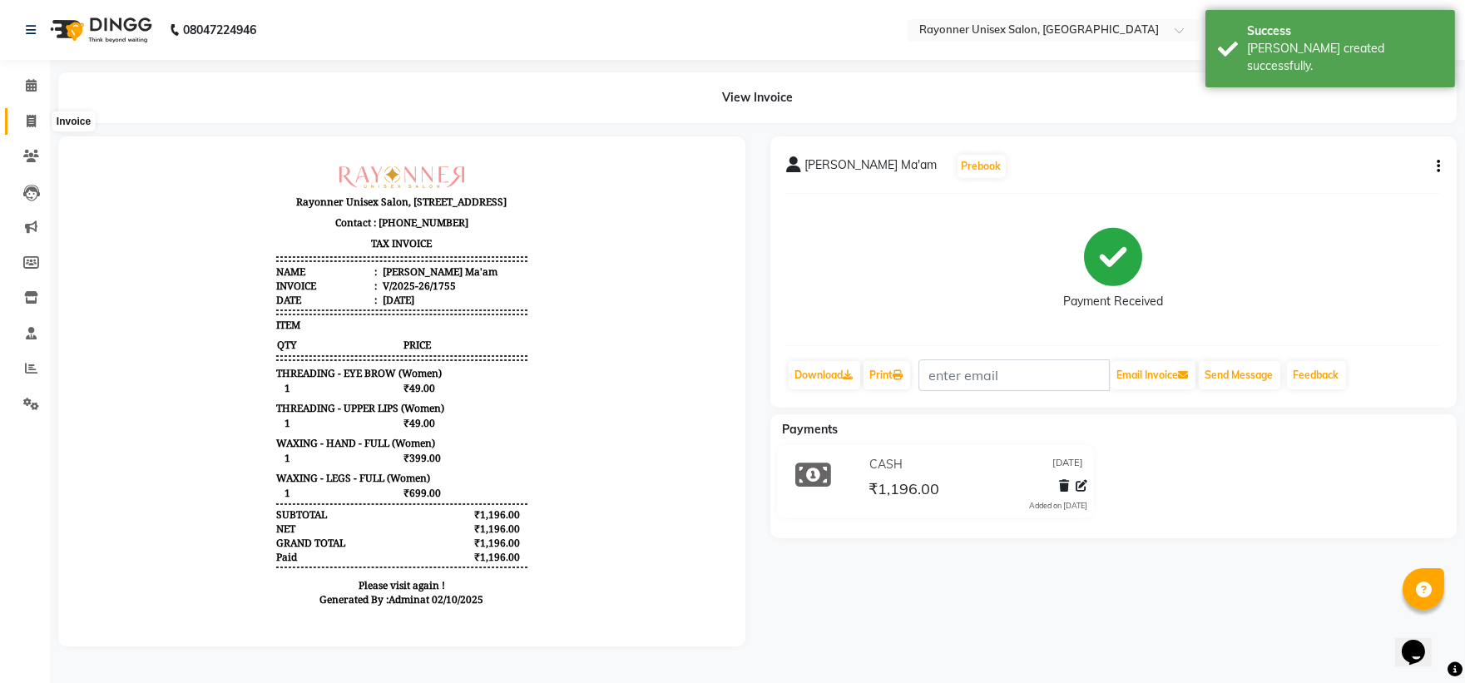
click at [27, 125] on icon at bounding box center [31, 121] width 9 height 12
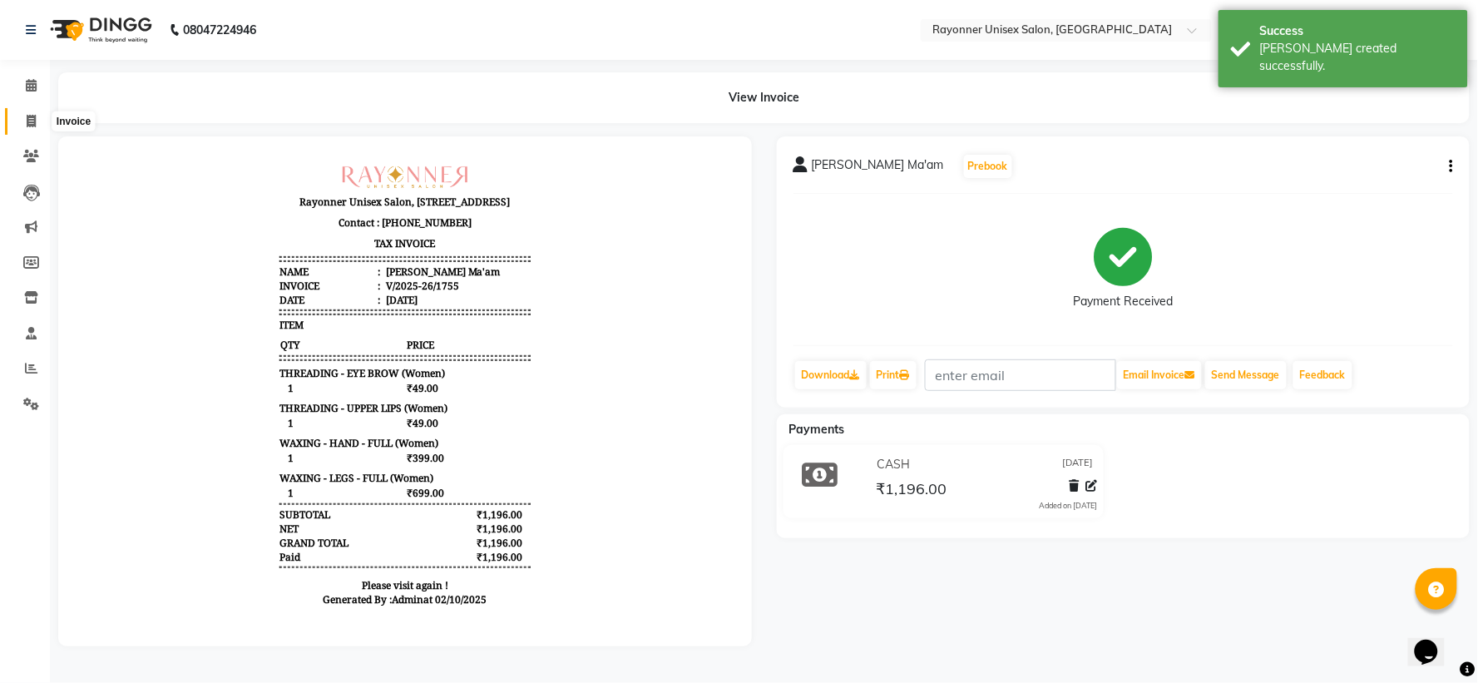
select select "5201"
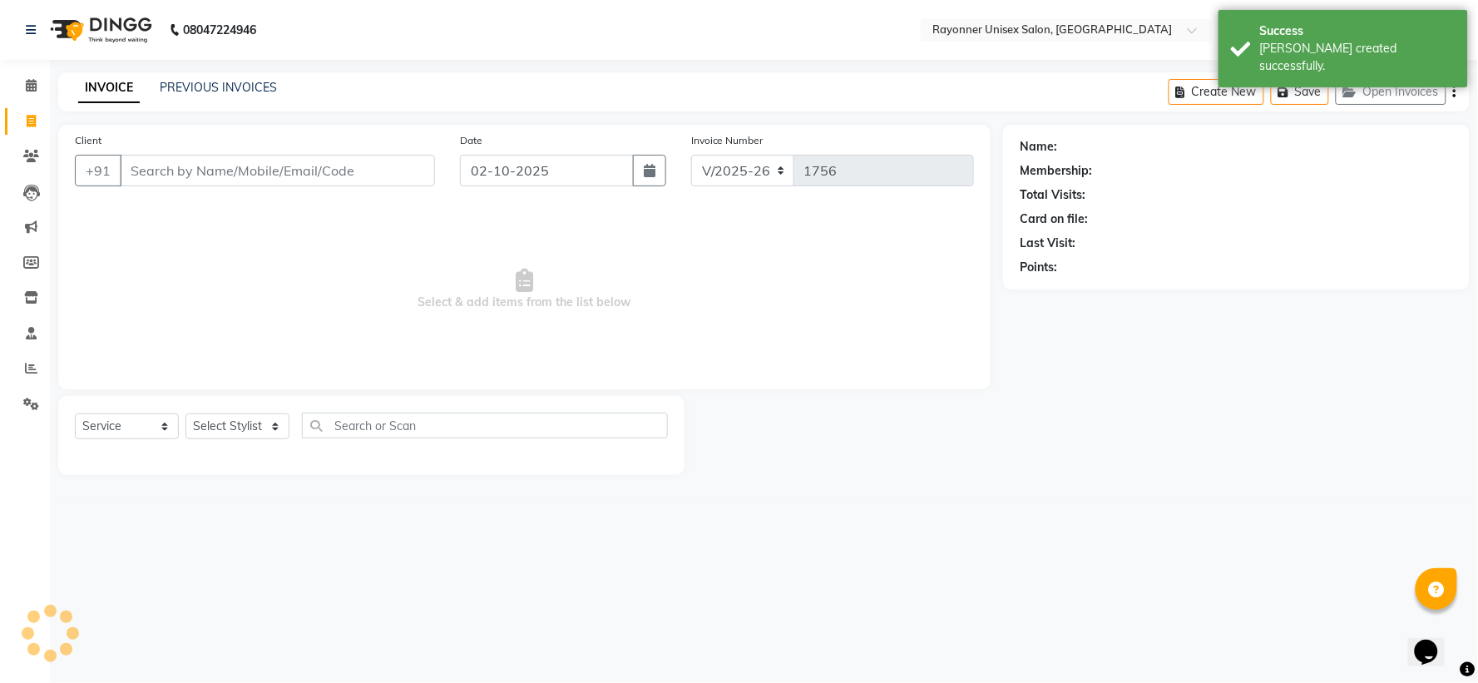
select select "P"
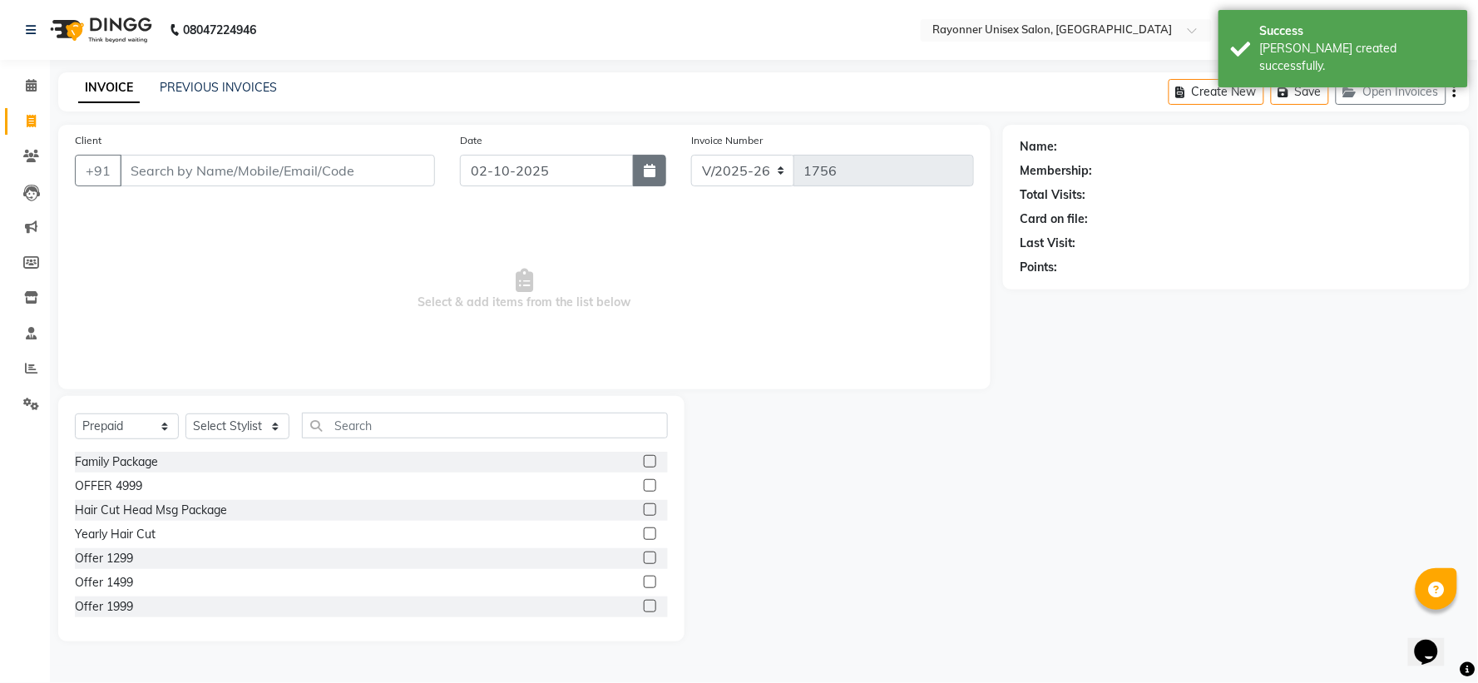
click at [652, 165] on icon "button" at bounding box center [650, 170] width 12 height 13
select select "10"
select select "2025"
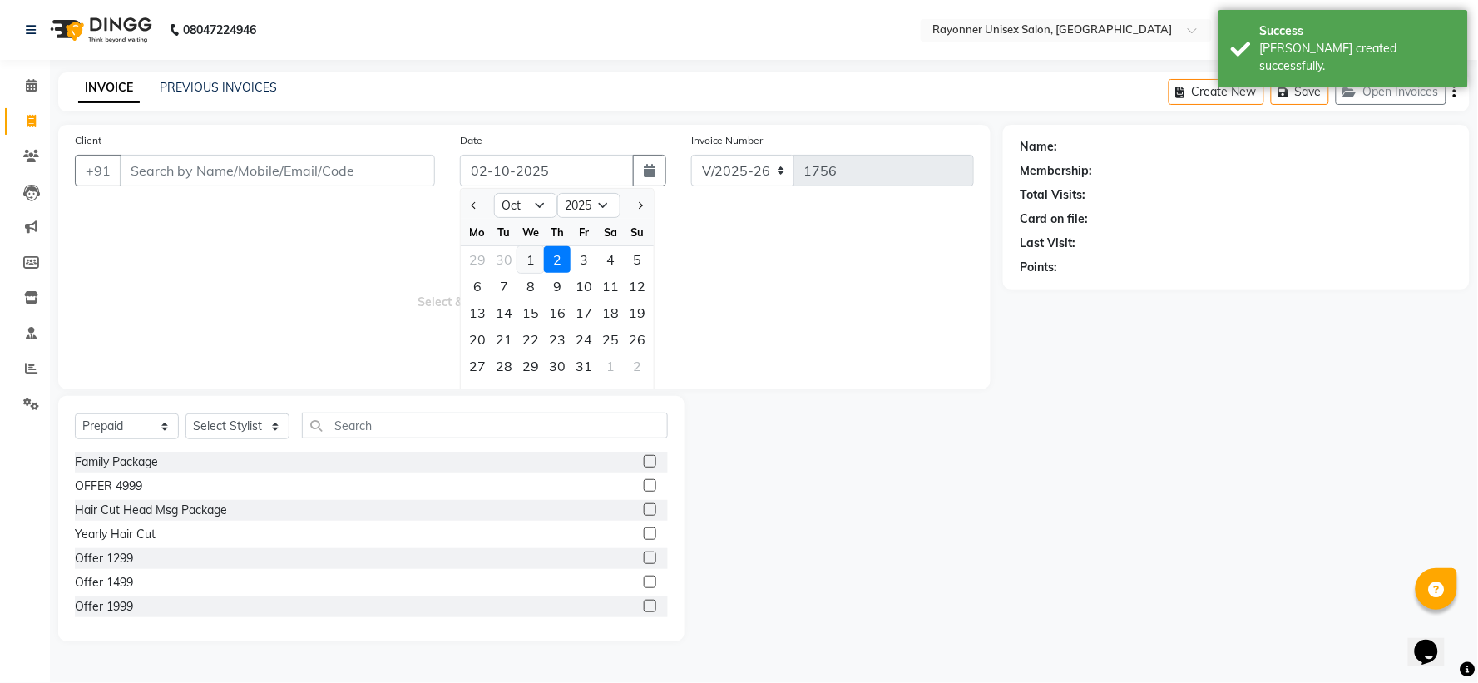
click at [528, 255] on div "1" at bounding box center [530, 259] width 27 height 27
type input "01-10-2025"
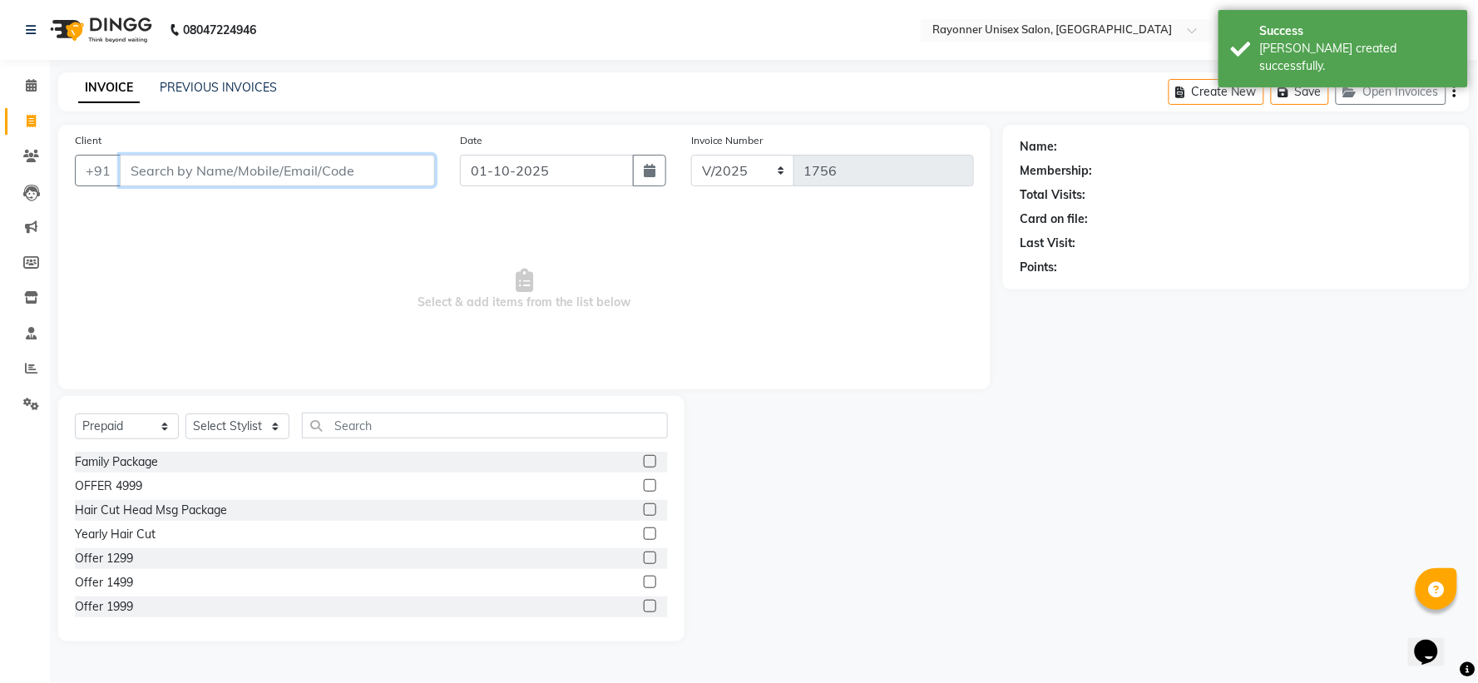
click at [178, 177] on input "Client" at bounding box center [277, 171] width 315 height 32
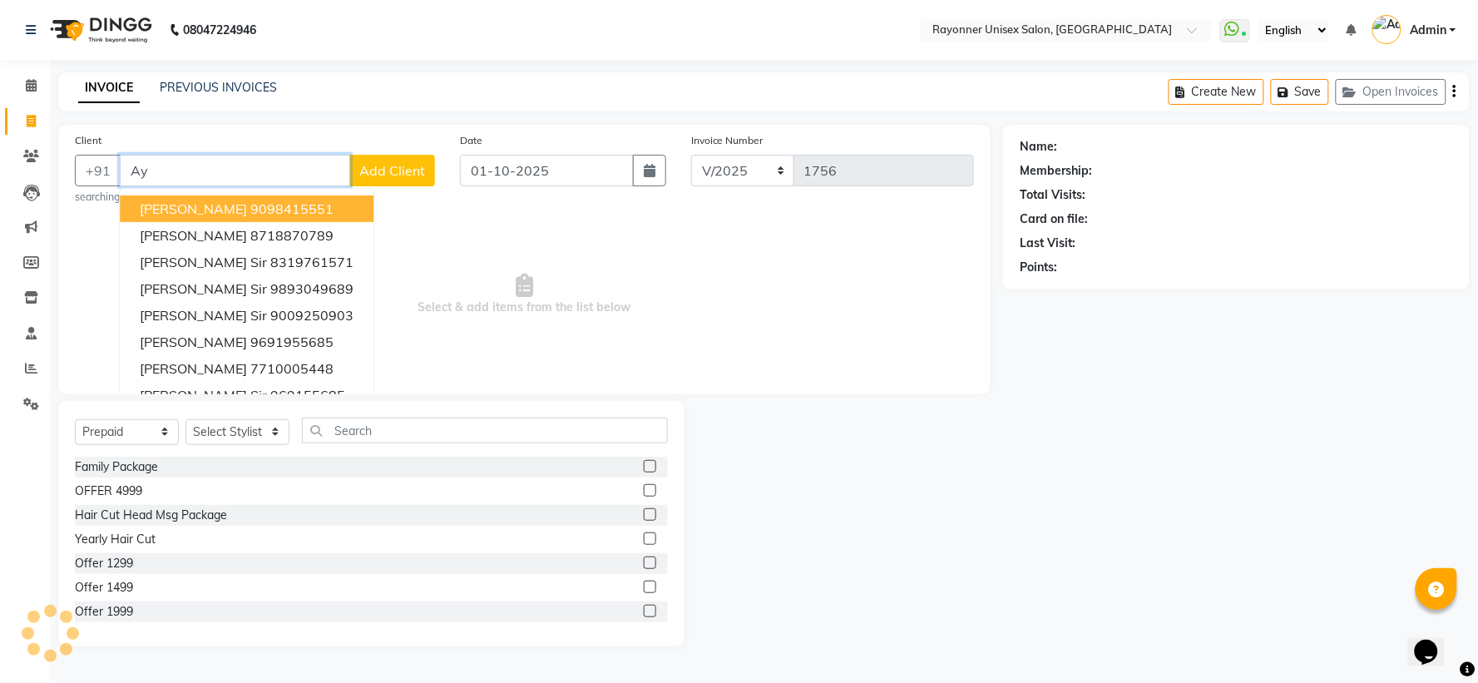
type input "A"
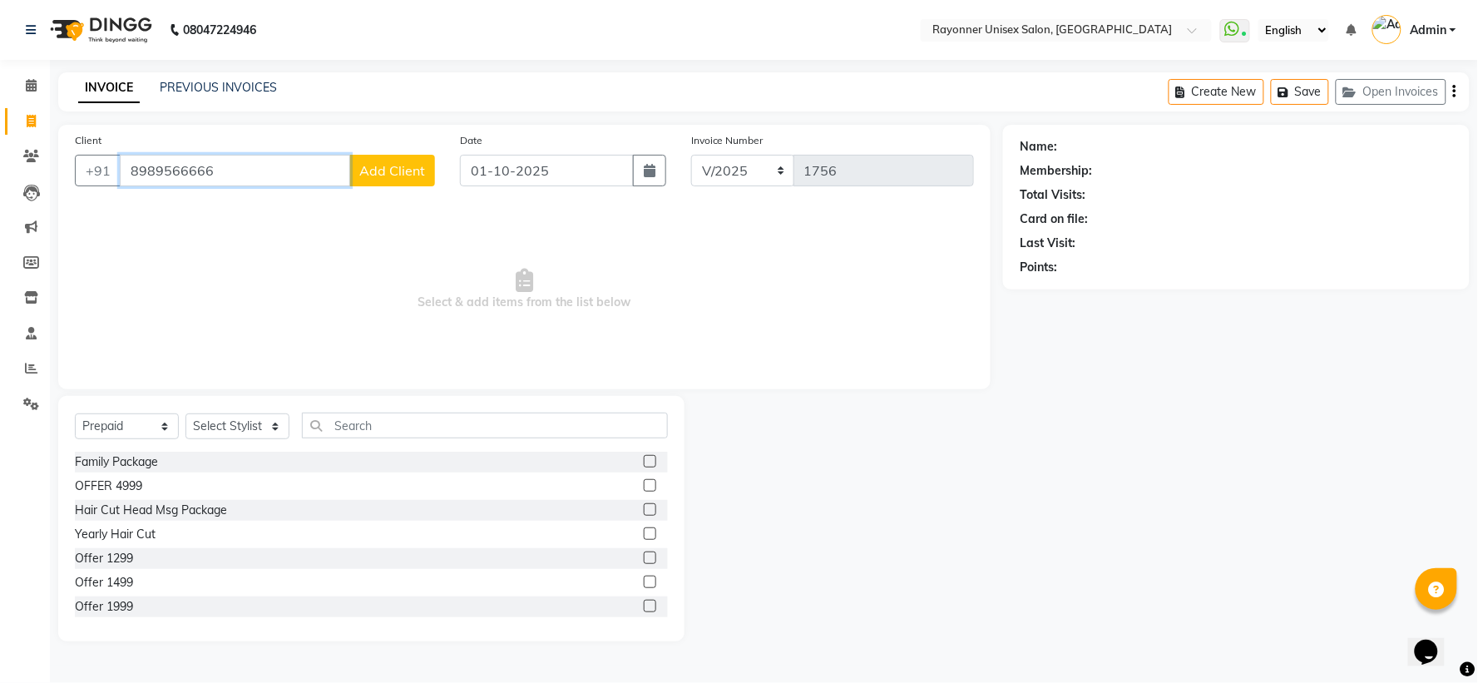
type input "8989566666"
click at [389, 173] on span "Add Client" at bounding box center [392, 170] width 66 height 17
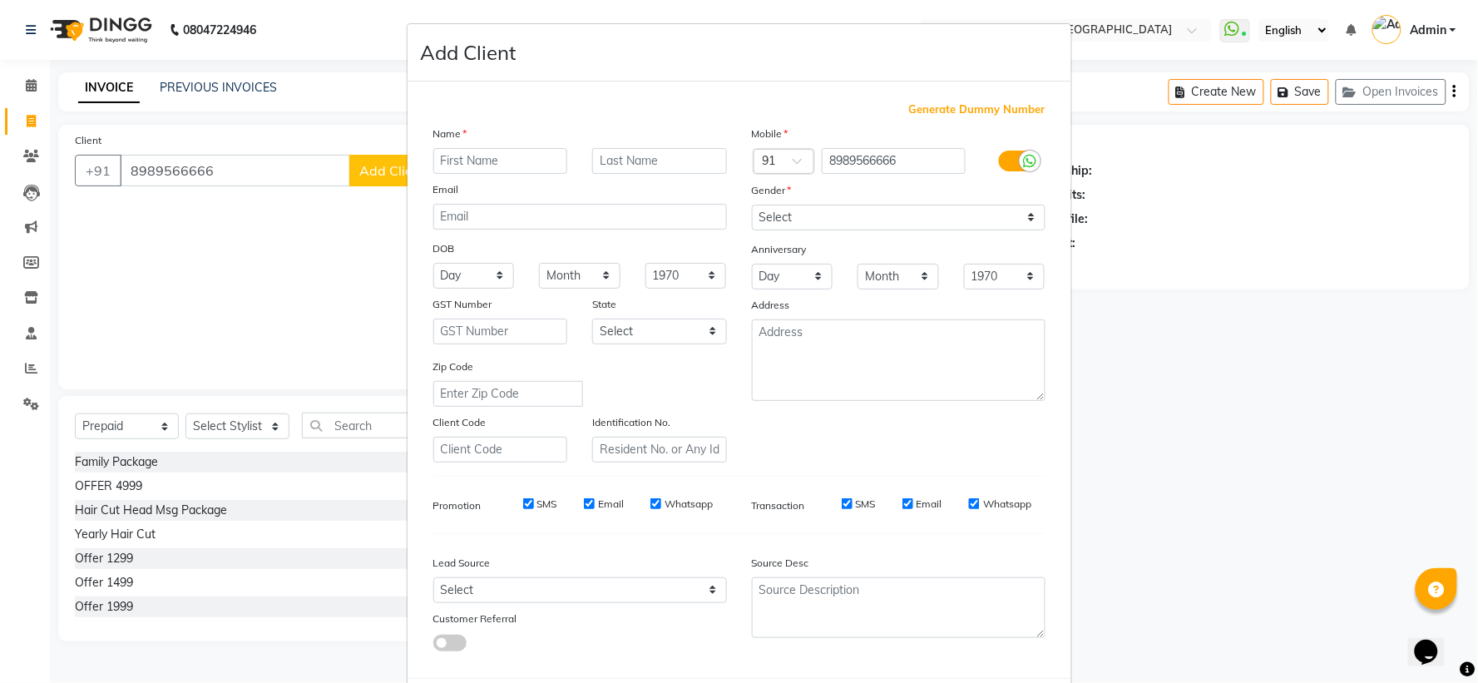
click at [519, 156] on input "text" at bounding box center [500, 161] width 135 height 26
type input "[PERSON_NAME]"
click at [624, 160] on input "text" at bounding box center [659, 161] width 135 height 26
type input "Agrawal Sir"
click at [795, 210] on select "Select [DEMOGRAPHIC_DATA] [DEMOGRAPHIC_DATA] Other Prefer Not To Say" at bounding box center [899, 218] width 294 height 26
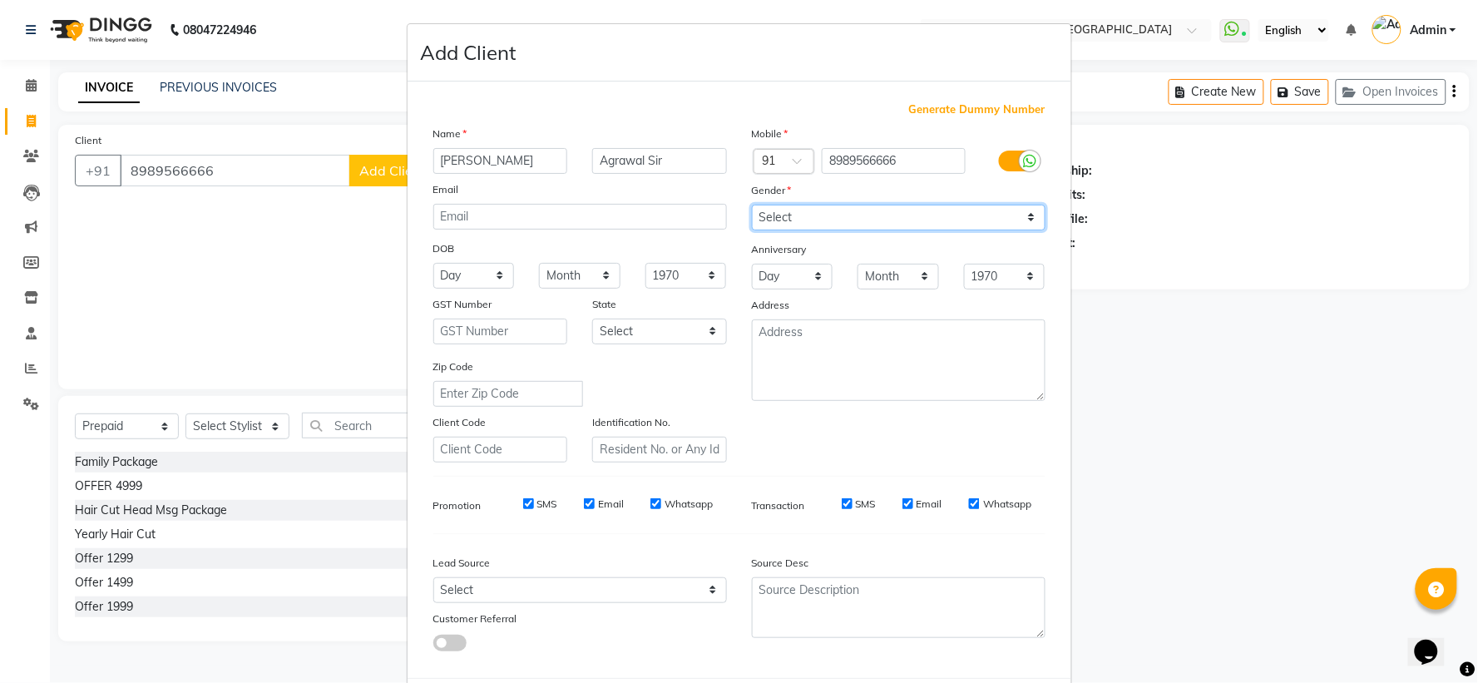
select select "[DEMOGRAPHIC_DATA]"
click at [752, 205] on select "Select [DEMOGRAPHIC_DATA] [DEMOGRAPHIC_DATA] Other Prefer Not To Say" at bounding box center [899, 218] width 294 height 26
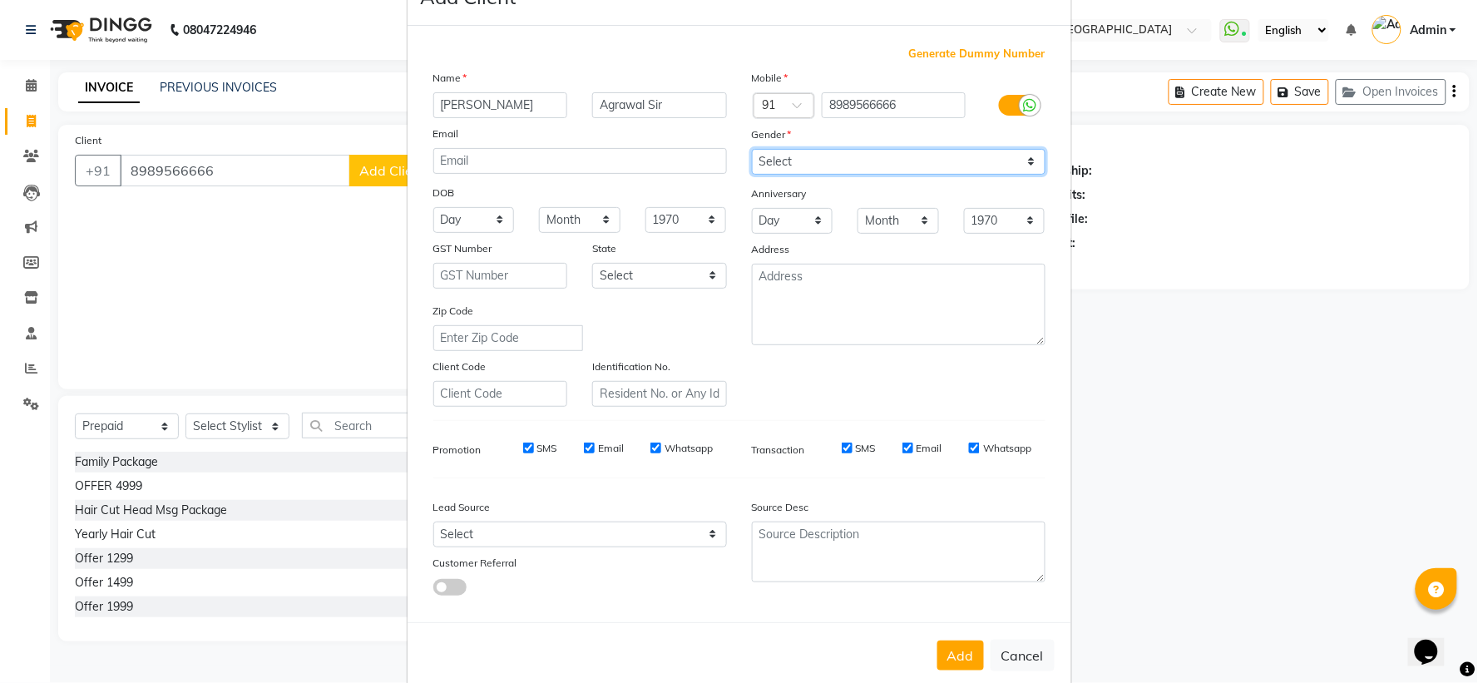
scroll to position [86, 0]
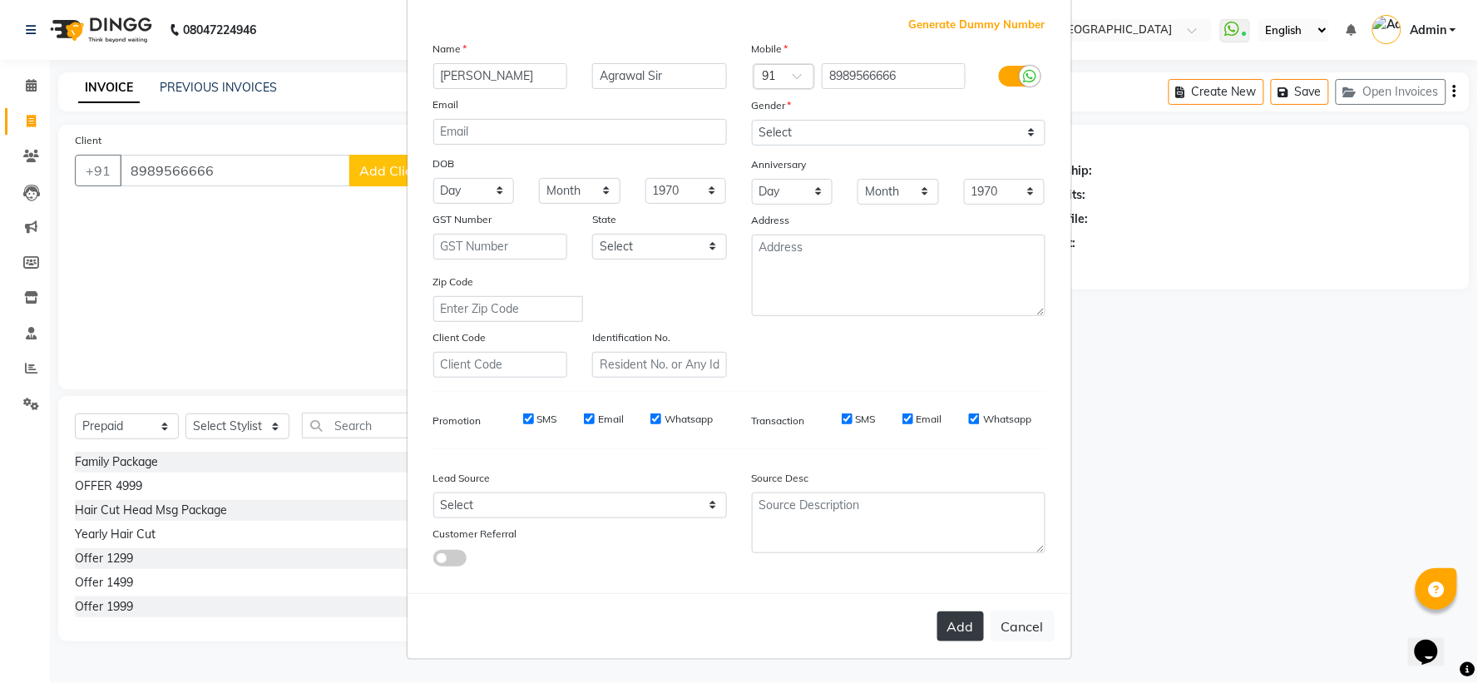
click at [795, 454] on button "Add" at bounding box center [960, 626] width 47 height 30
select select
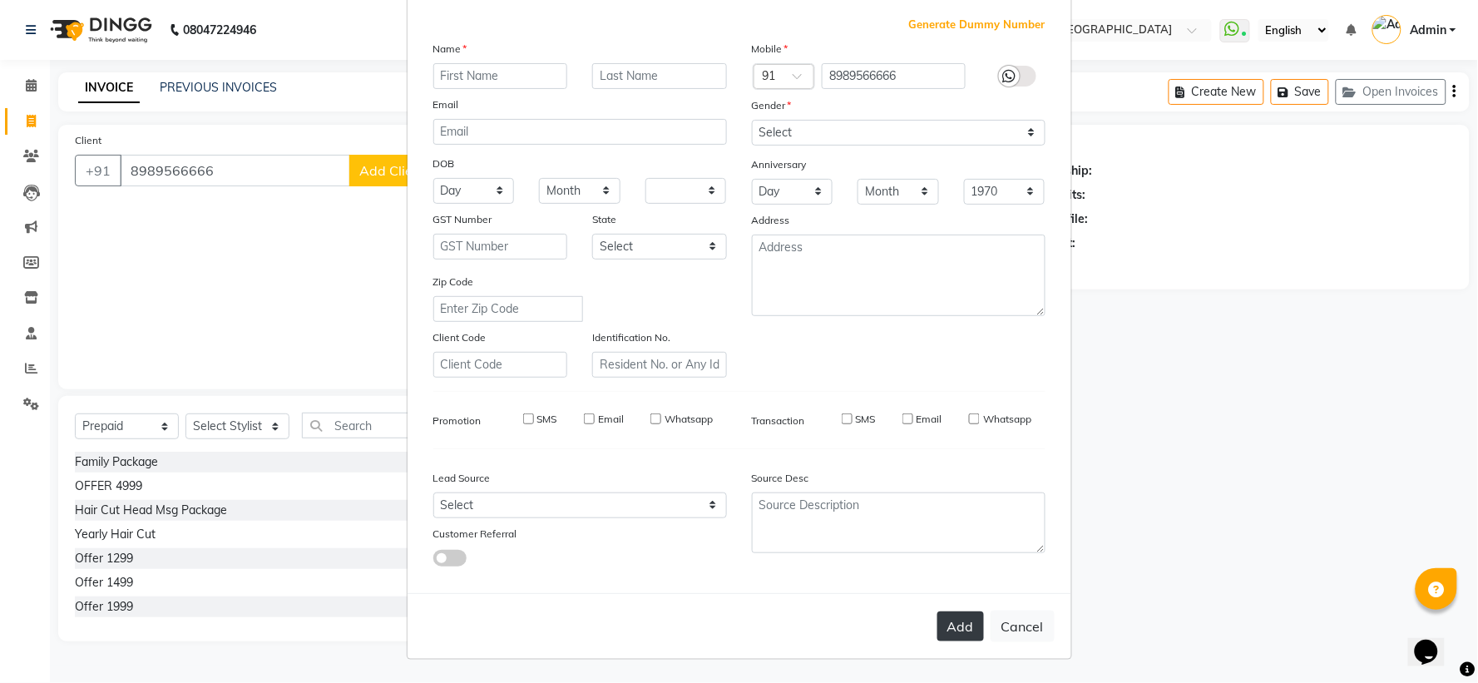
select select
checkbox input "false"
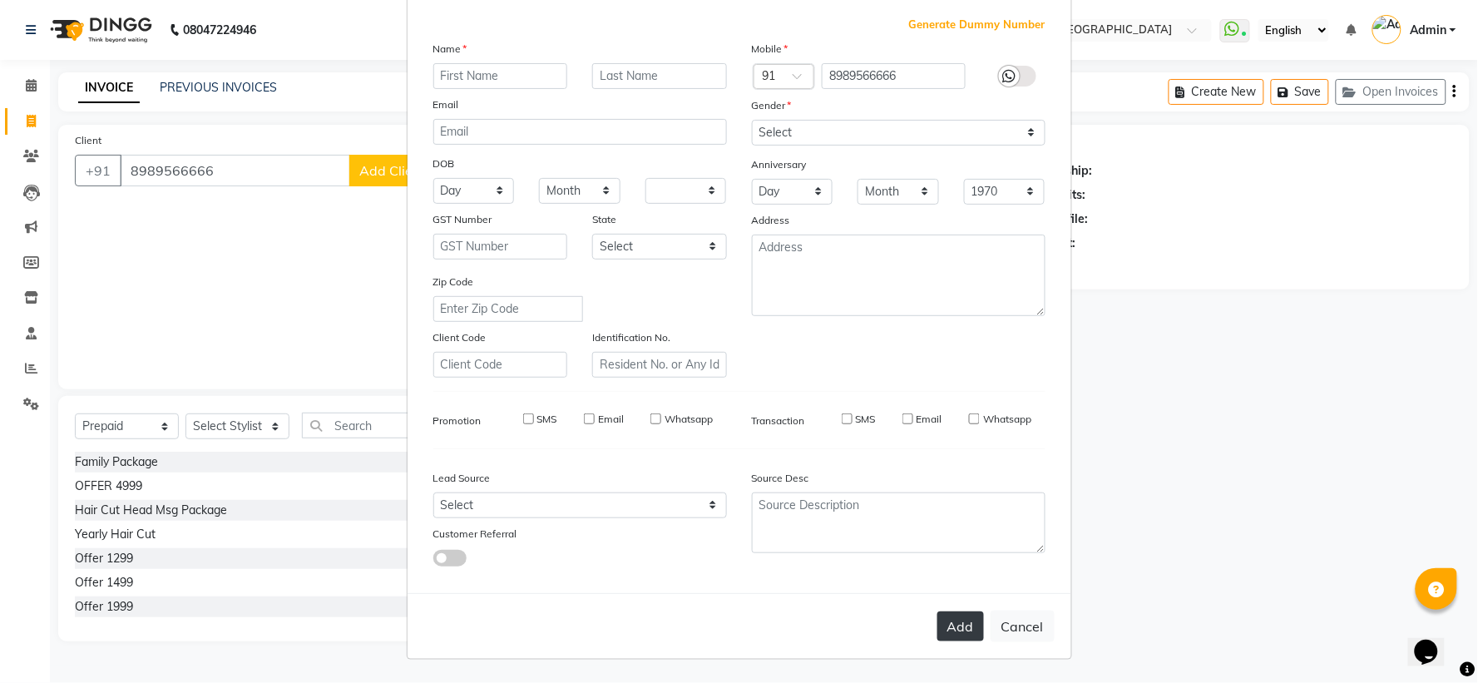
checkbox input "false"
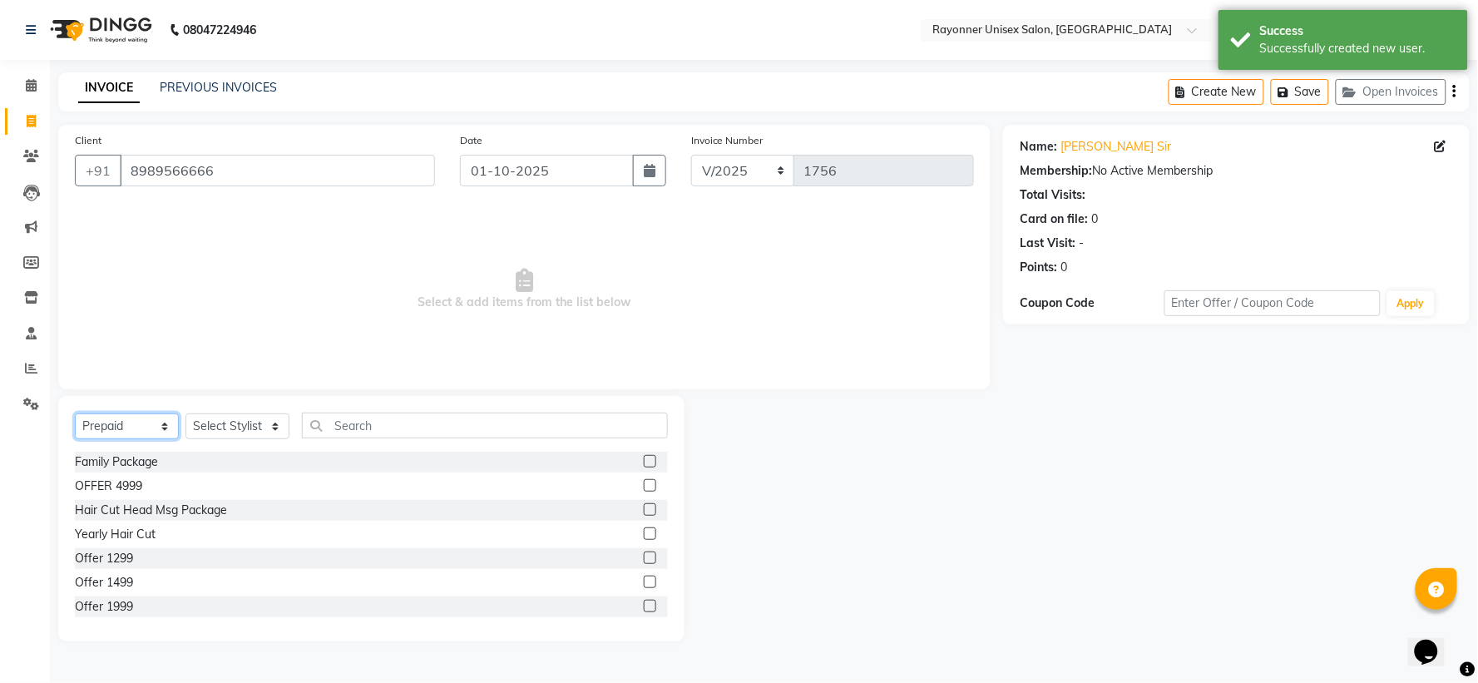
click at [156, 426] on select "Select Service Product Membership Package Voucher Prepaid Gift Card" at bounding box center [127, 426] width 104 height 26
select select "service"
click at [75, 414] on select "Select Service Product Membership Package Voucher Prepaid Gift Card" at bounding box center [127, 426] width 104 height 26
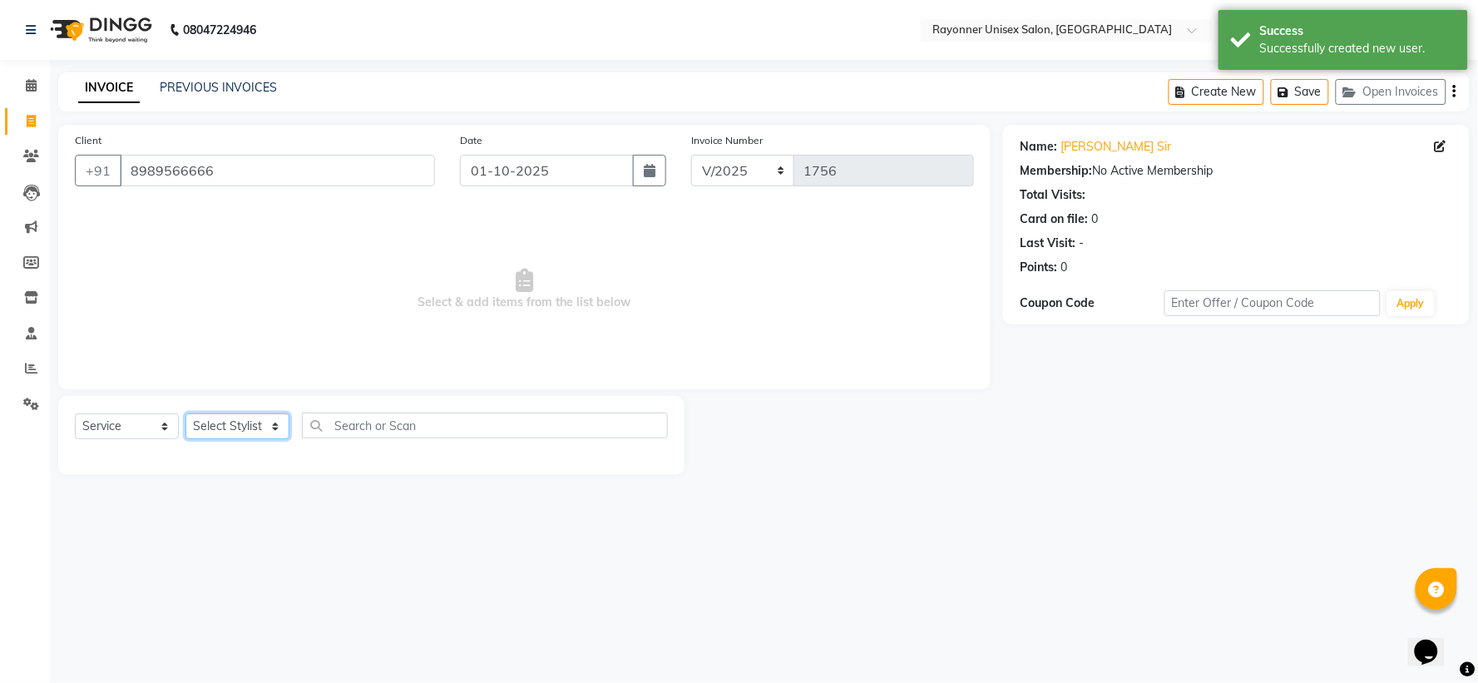
click at [276, 425] on select "Select Stylist [PERSON_NAME] [PERSON_NAME] [PERSON_NAME] Varma [PERSON_NAME]" at bounding box center [237, 426] width 104 height 26
select select "60343"
click at [185, 414] on select "Select Stylist [PERSON_NAME] [PERSON_NAME] [PERSON_NAME] Varma [PERSON_NAME]" at bounding box center [237, 426] width 104 height 26
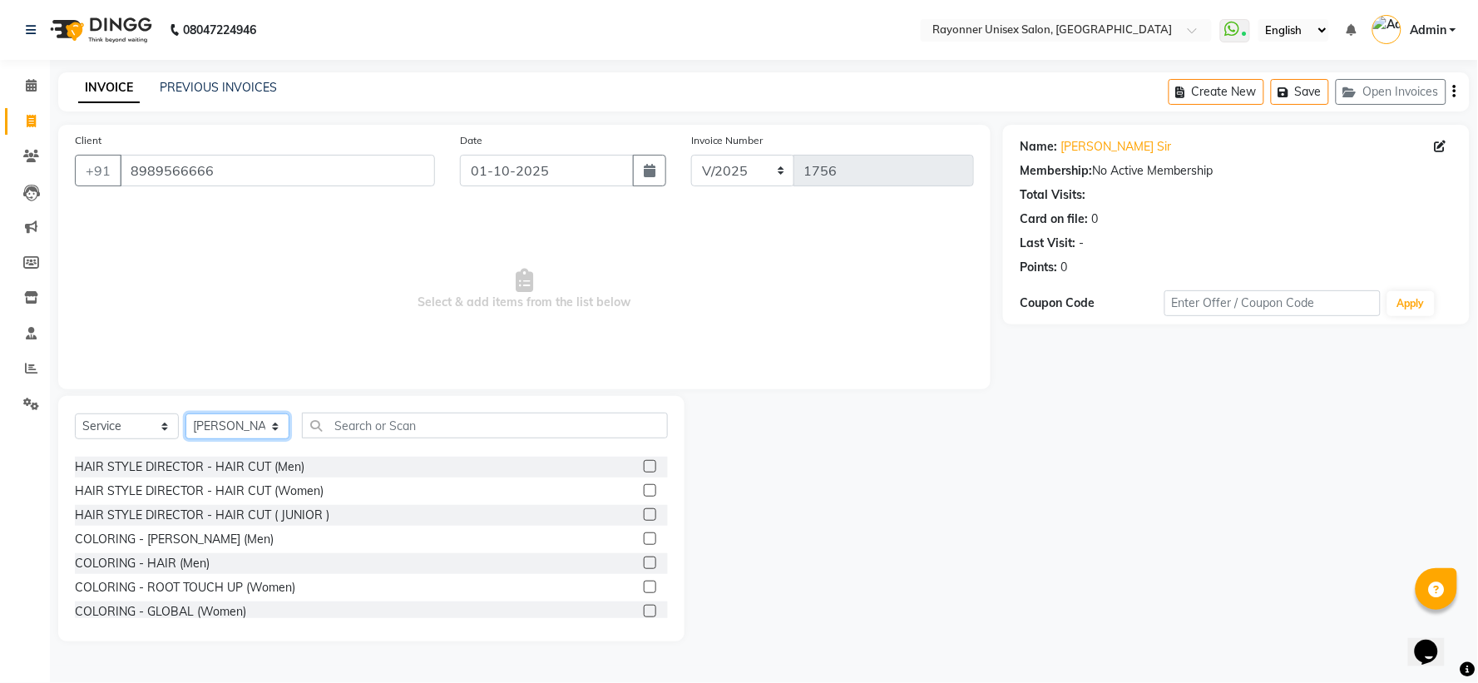
scroll to position [1109, 0]
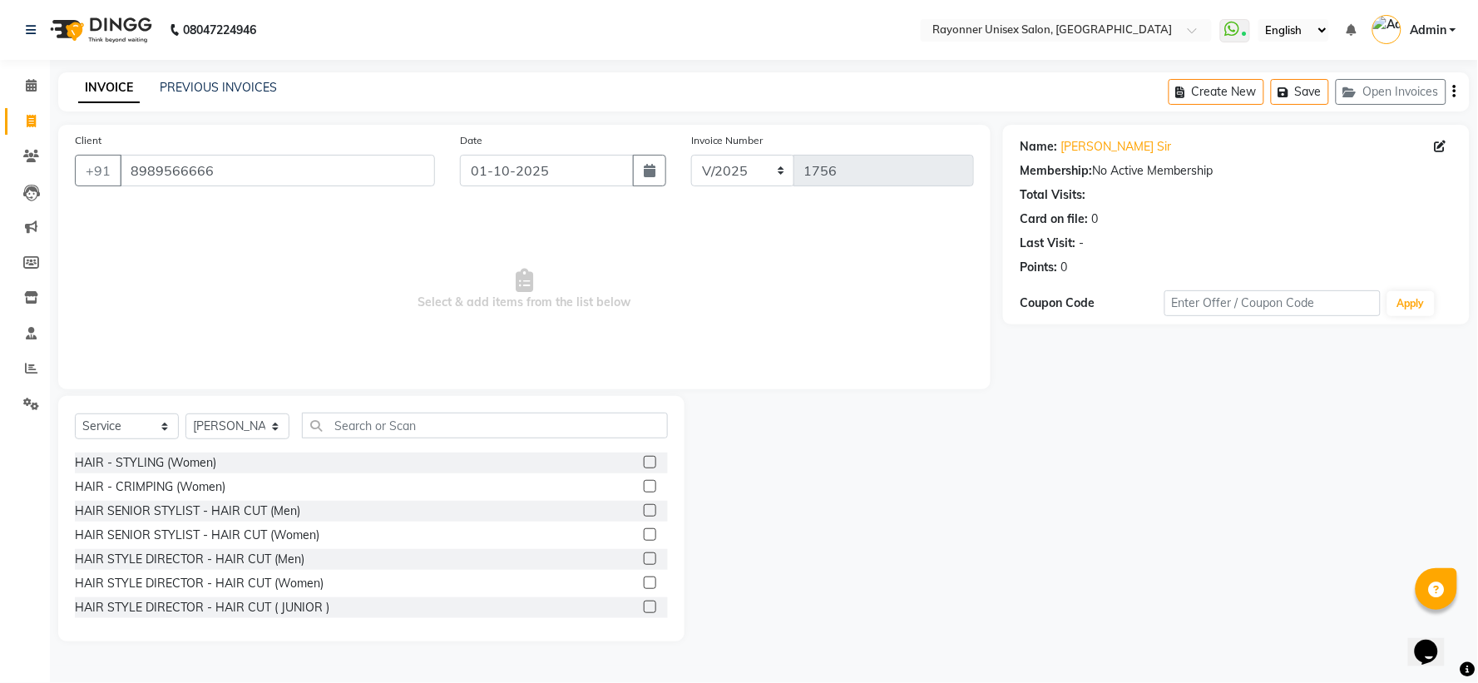
click at [644, 454] on label at bounding box center [650, 510] width 12 height 12
click at [644, 454] on input "checkbox" at bounding box center [649, 511] width 11 height 11
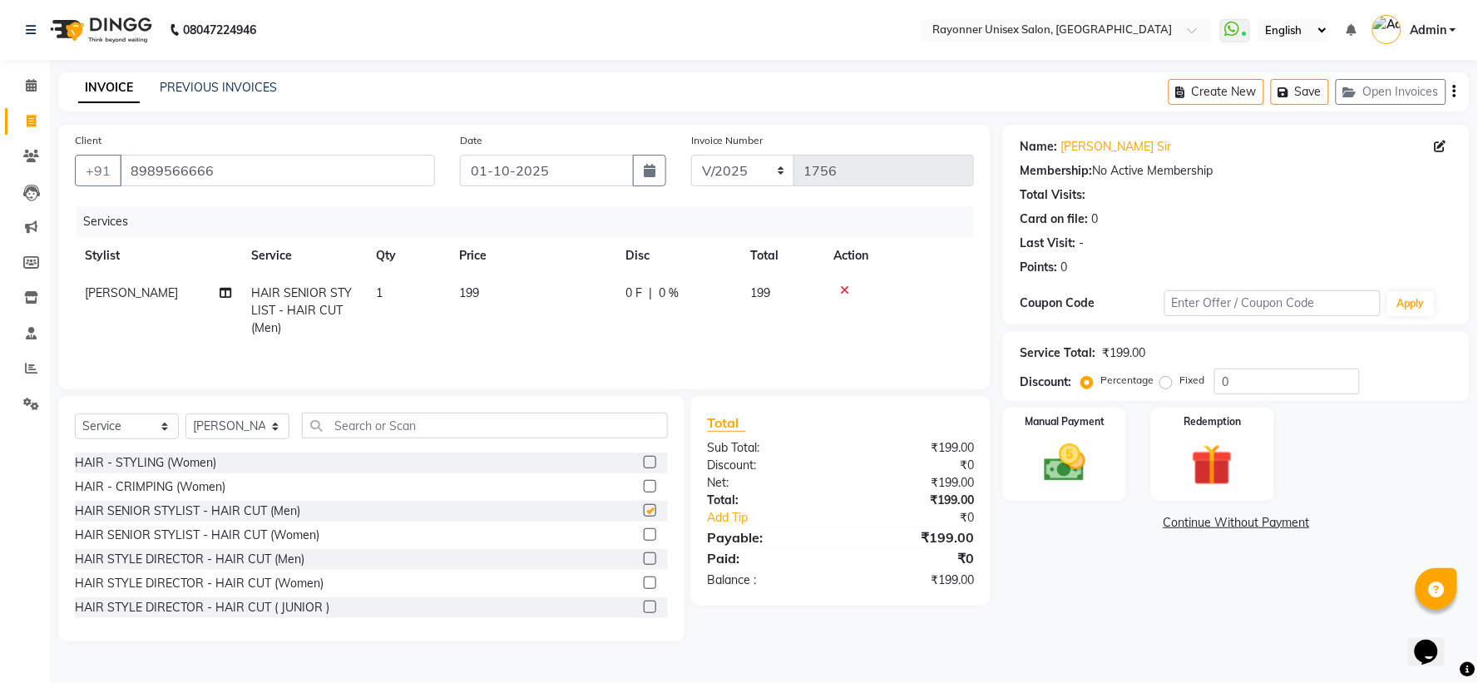
checkbox input "false"
click at [402, 281] on td "1" at bounding box center [407, 310] width 83 height 72
select select "60343"
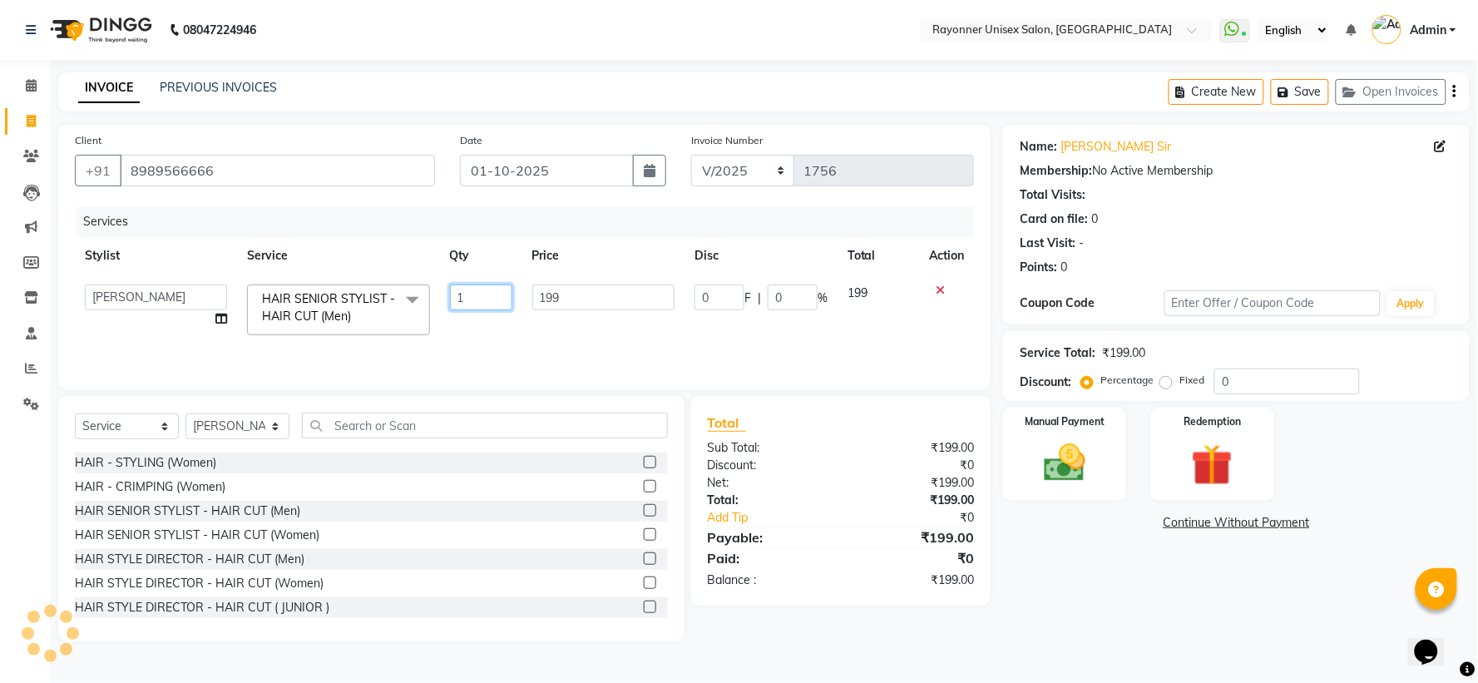
click at [476, 297] on input "1" at bounding box center [481, 297] width 62 height 26
type input "2"
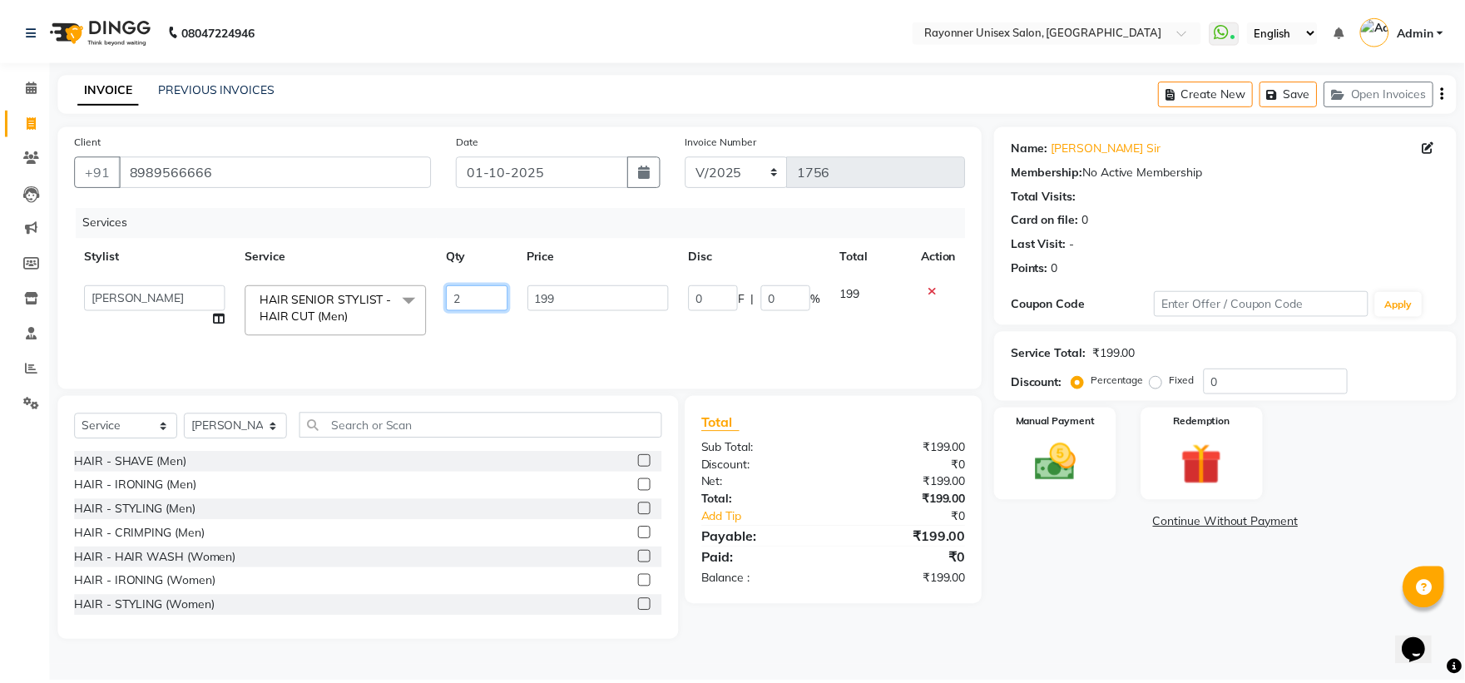
scroll to position [924, 0]
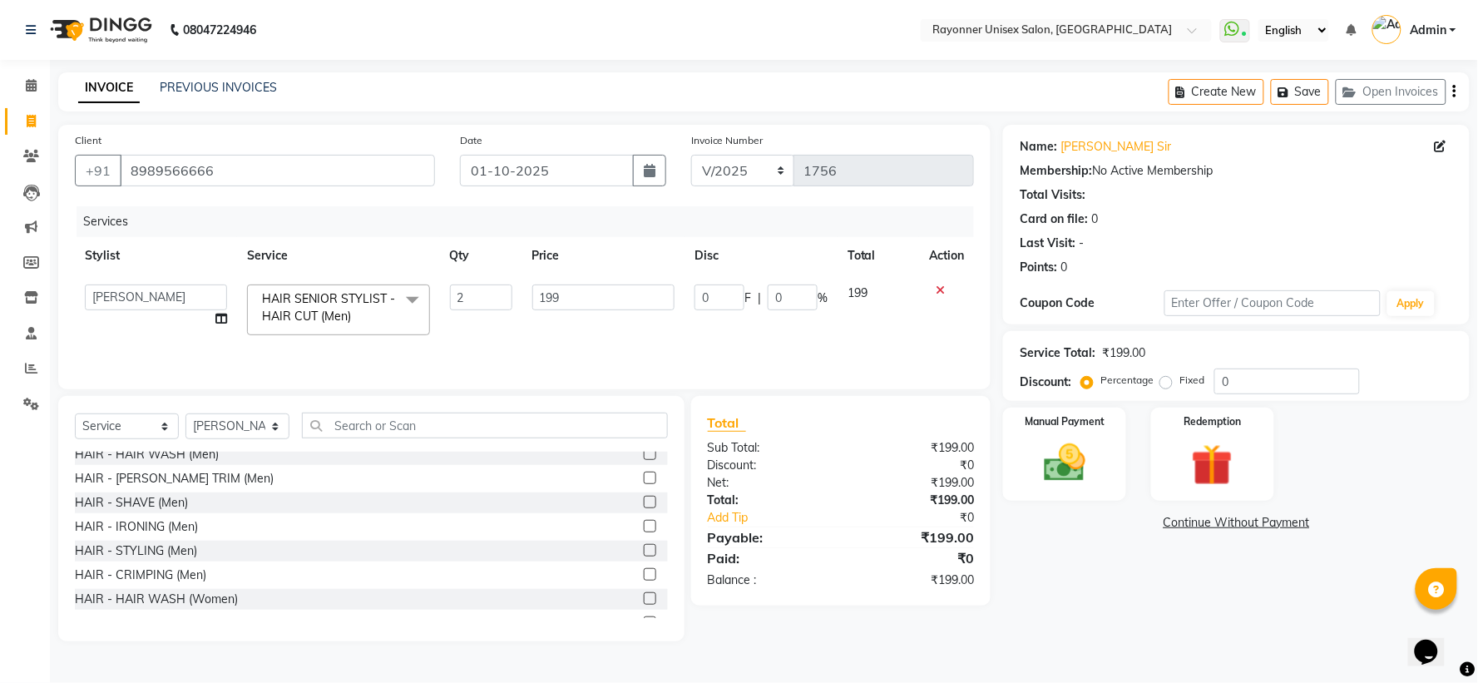
click at [644, 454] on label at bounding box center [650, 478] width 12 height 12
click at [644, 454] on input "checkbox" at bounding box center [649, 478] width 11 height 11
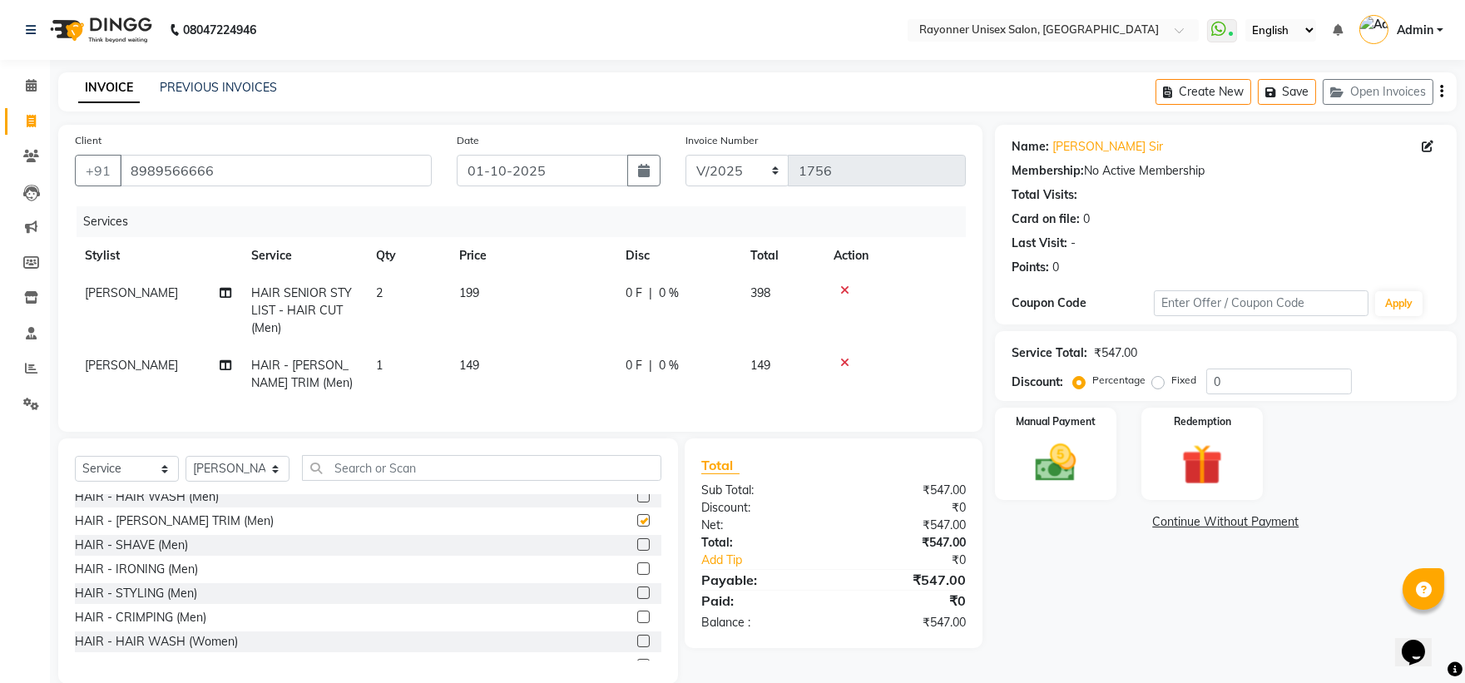
checkbox input "false"
click at [795, 454] on img at bounding box center [1055, 462] width 69 height 49
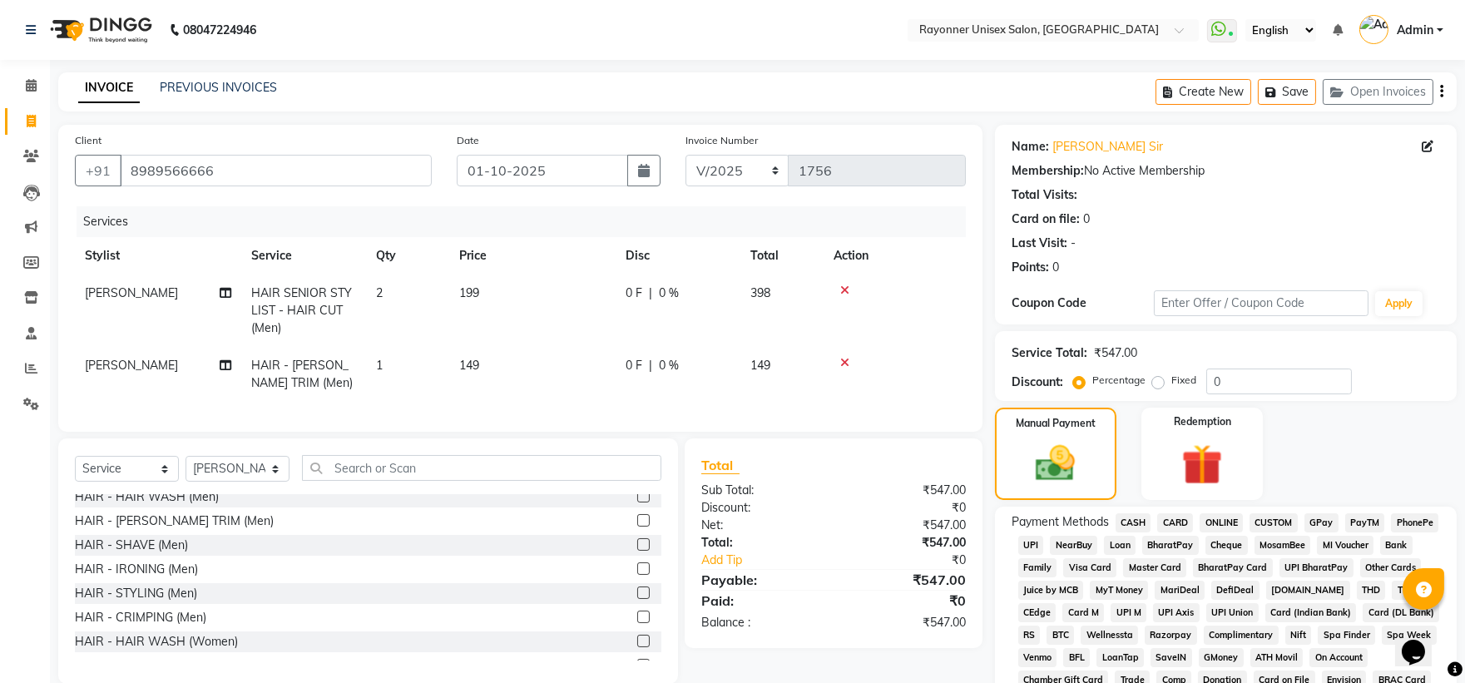
click at [795, 454] on span "CASH" at bounding box center [1133, 522] width 36 height 19
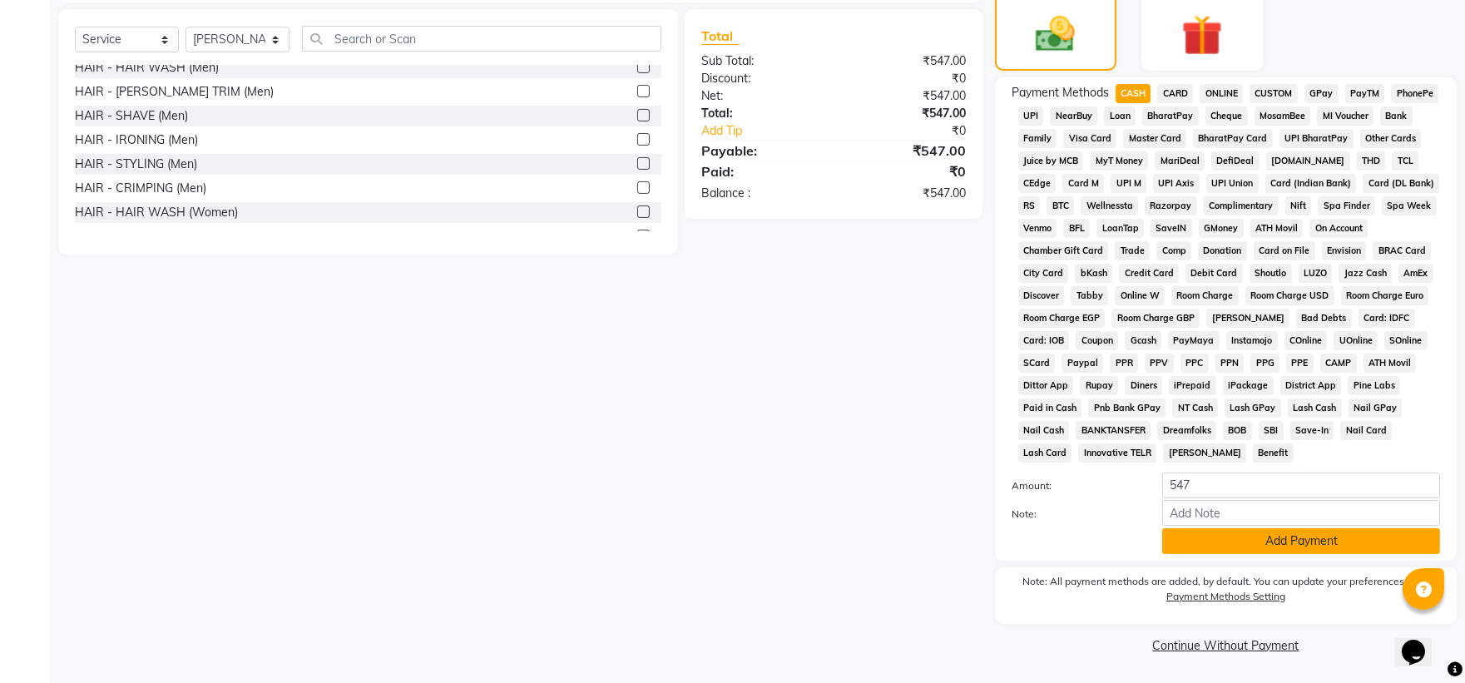
click at [795, 454] on button "Add Payment" at bounding box center [1301, 541] width 278 height 26
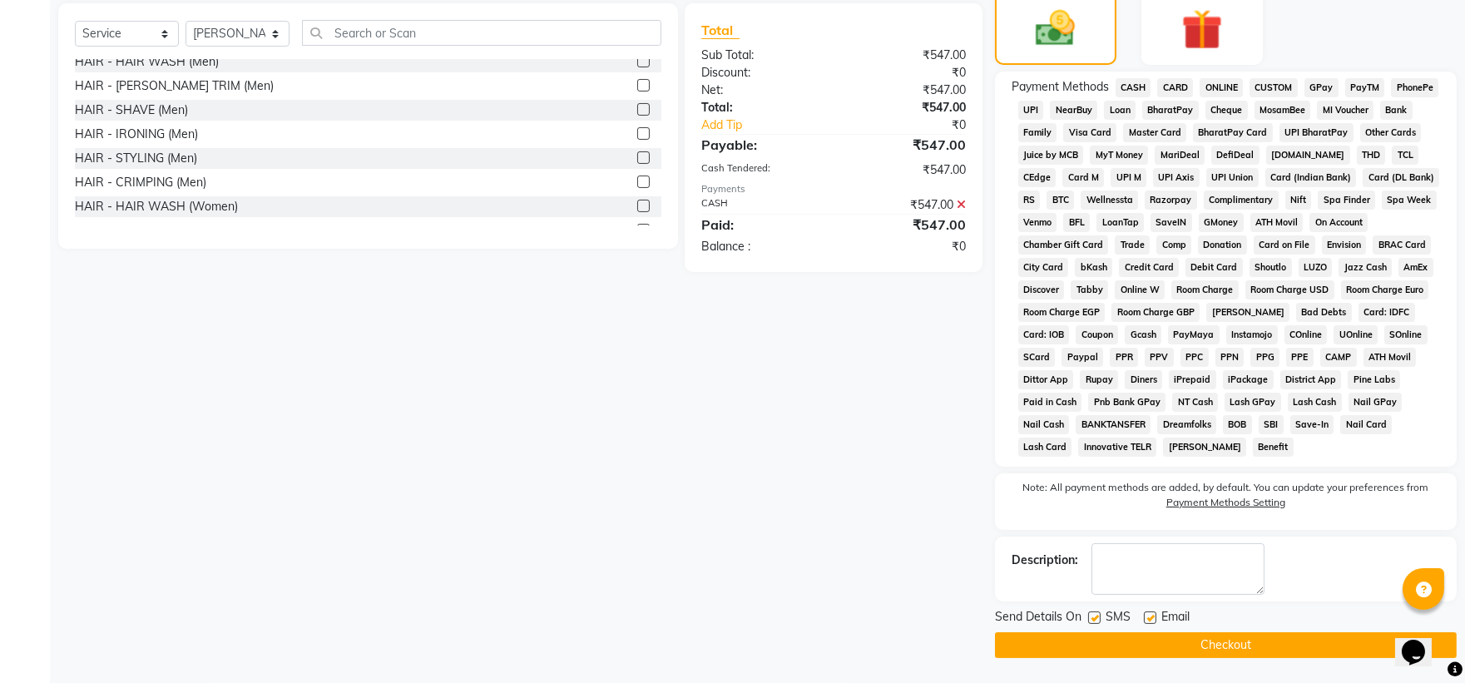
scroll to position [438, 0]
click at [795, 454] on button "Checkout" at bounding box center [1226, 645] width 462 height 26
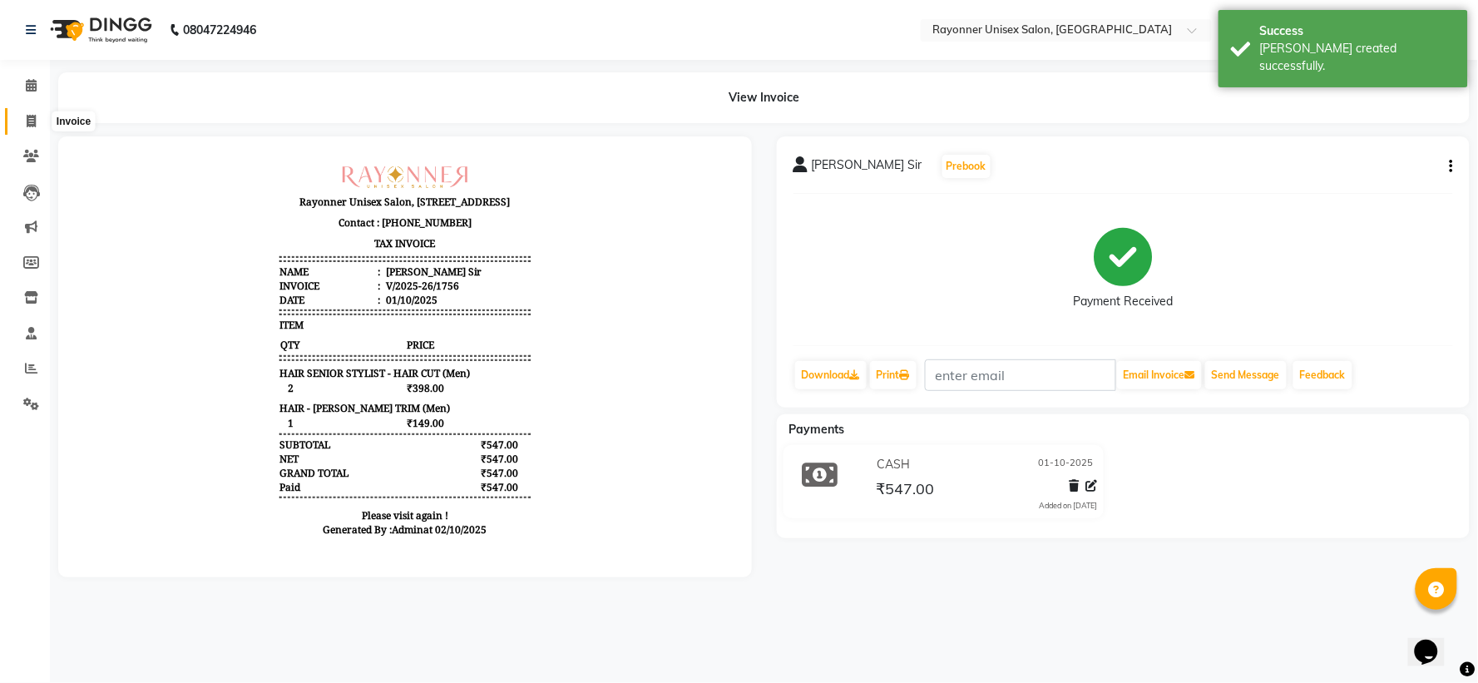
click at [27, 115] on icon at bounding box center [31, 121] width 9 height 12
select select "service"
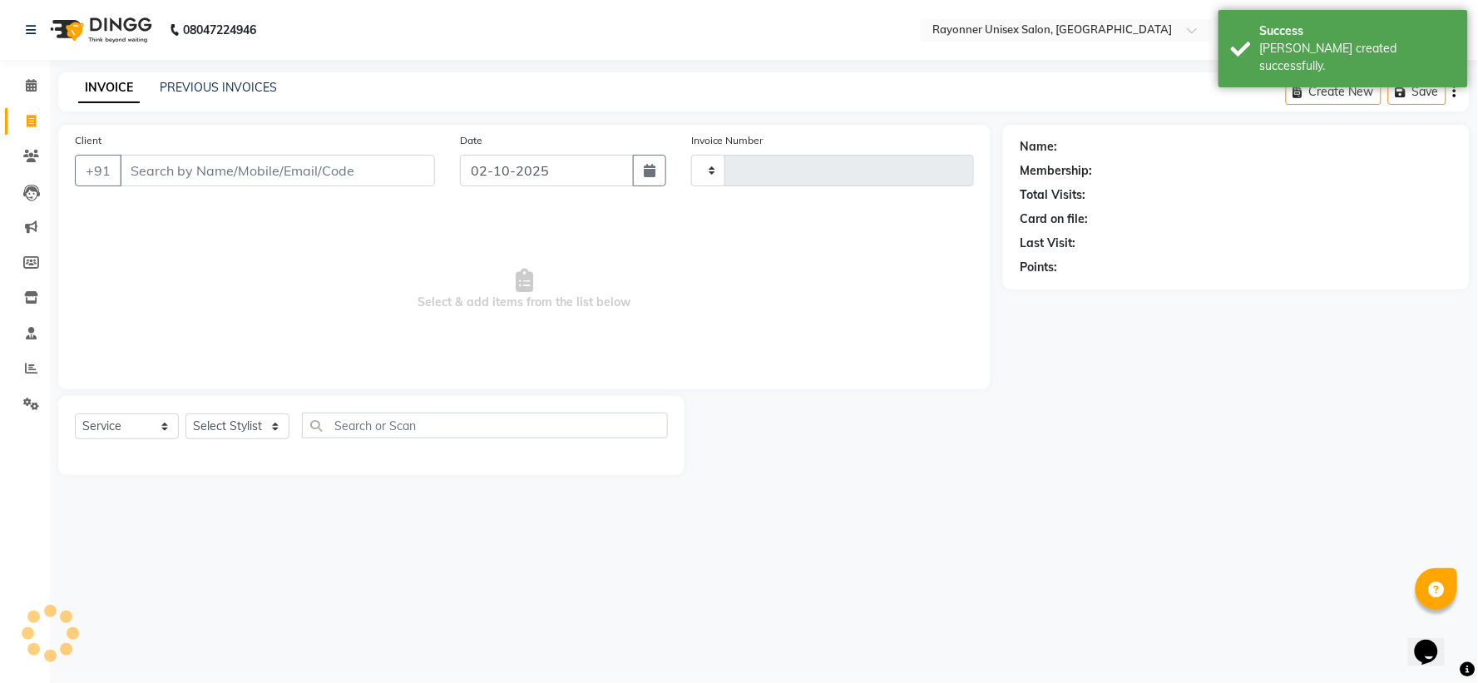
type input "1757"
select select "5201"
select select "P"
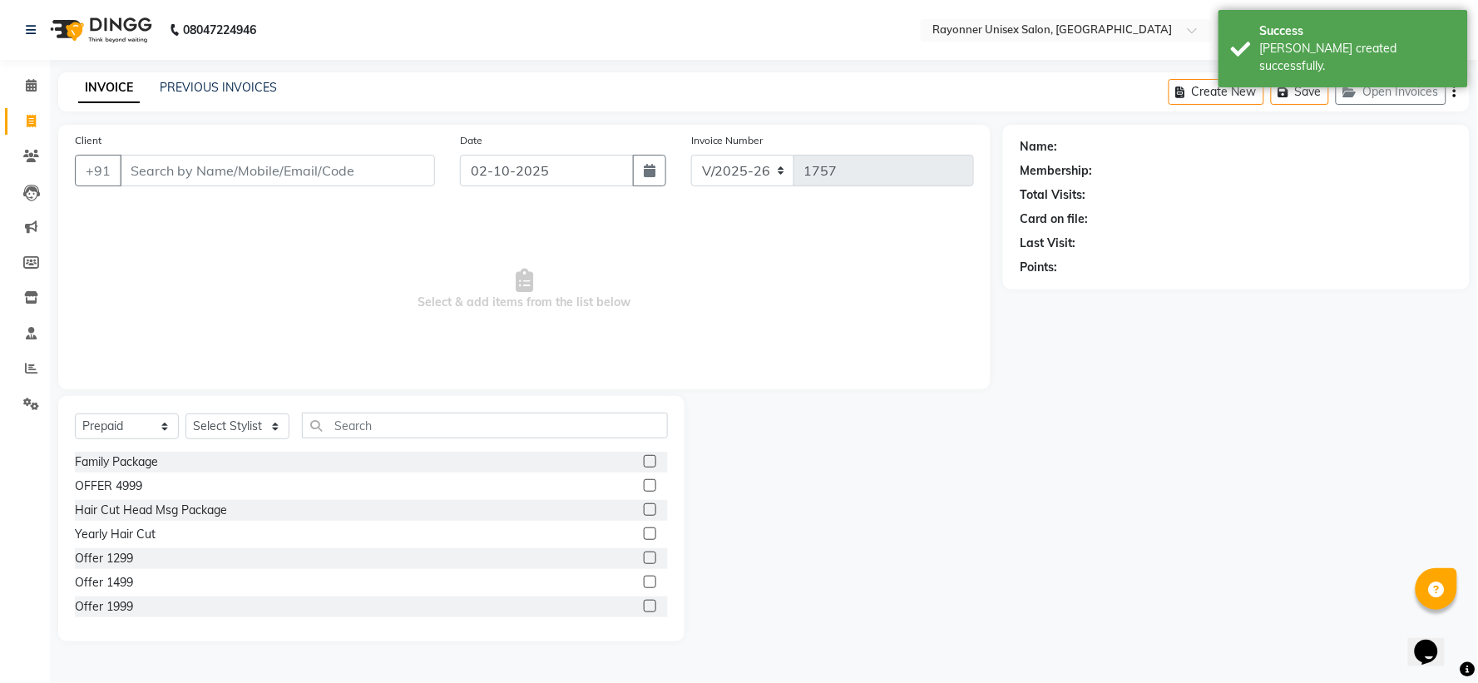
click at [181, 160] on input "Client" at bounding box center [277, 171] width 315 height 32
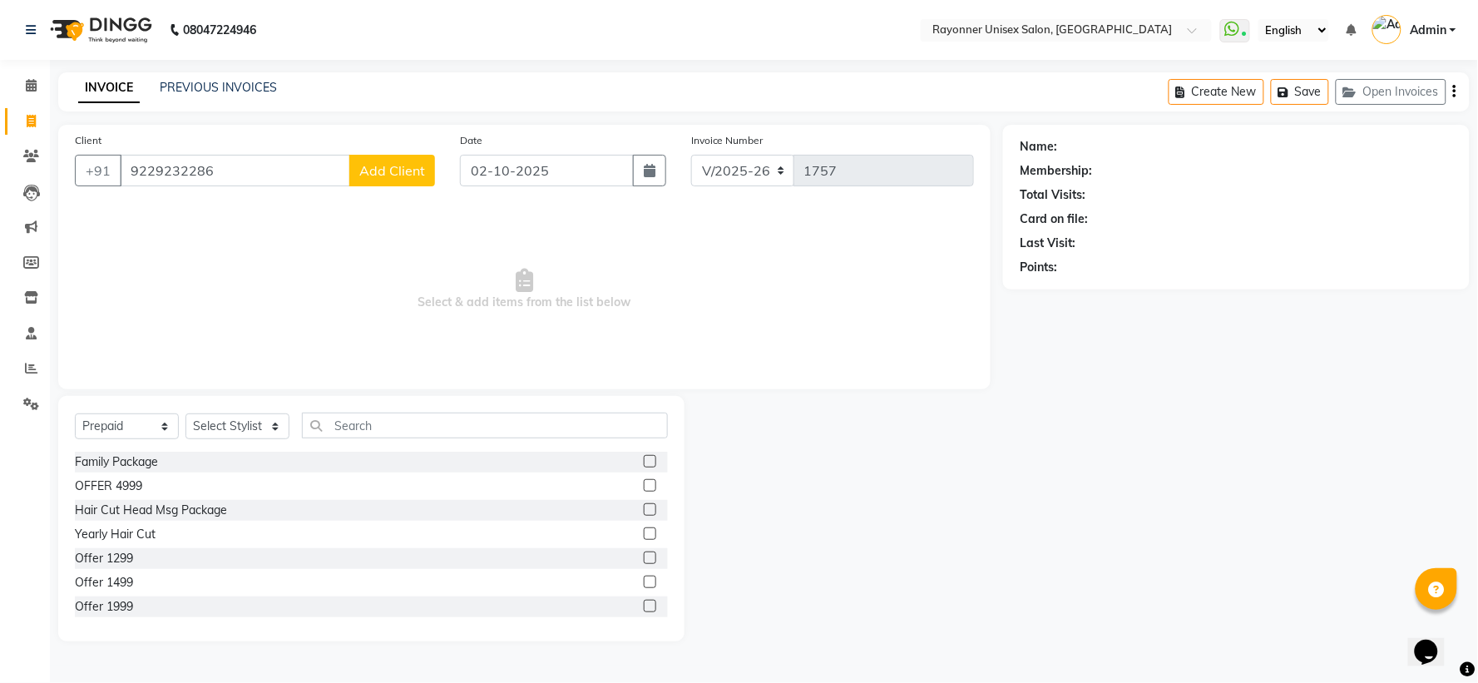
type input "9229232286"
click at [378, 171] on span "Add Client" at bounding box center [392, 170] width 66 height 17
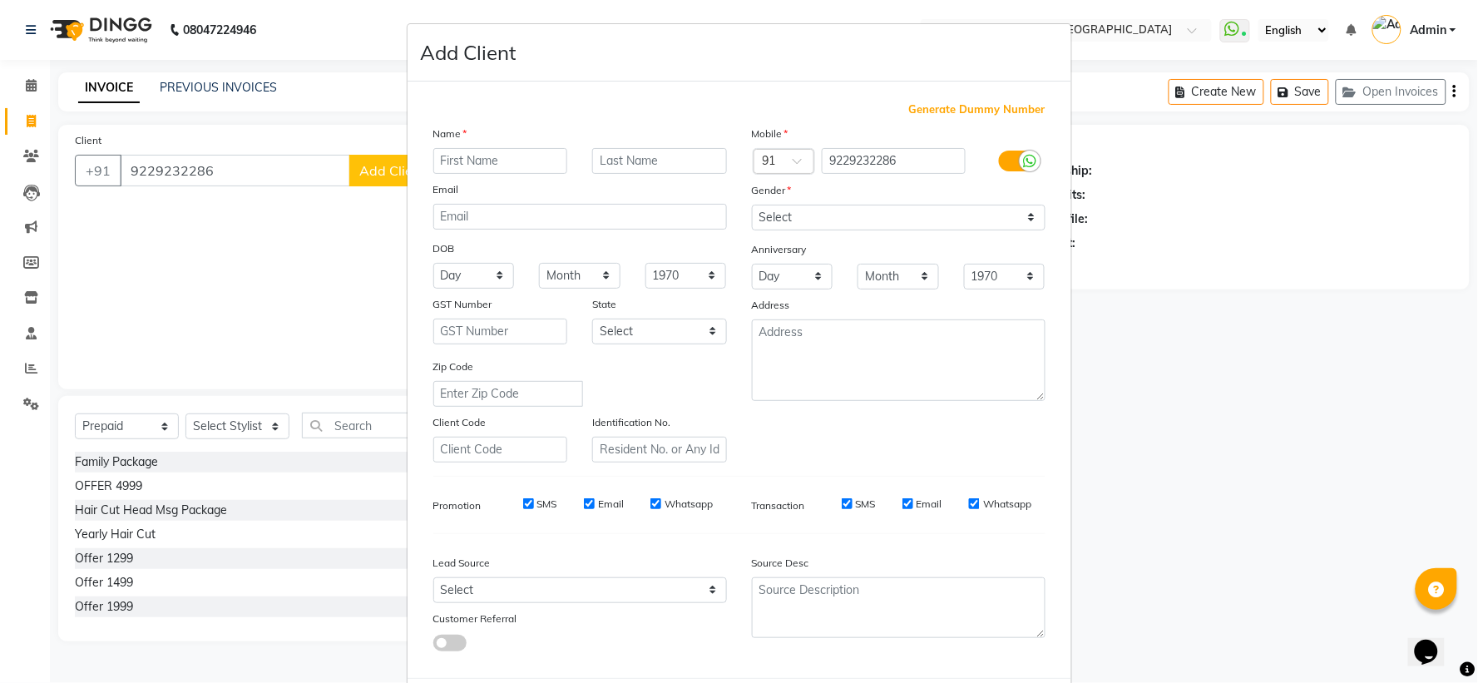
click at [549, 158] on input "text" at bounding box center [500, 161] width 135 height 26
type input "R S"
click at [647, 160] on input "text" at bounding box center [659, 161] width 135 height 26
type input "[PERSON_NAME] Sir"
click at [774, 216] on select "Select [DEMOGRAPHIC_DATA] [DEMOGRAPHIC_DATA] Other Prefer Not To Say" at bounding box center [899, 218] width 294 height 26
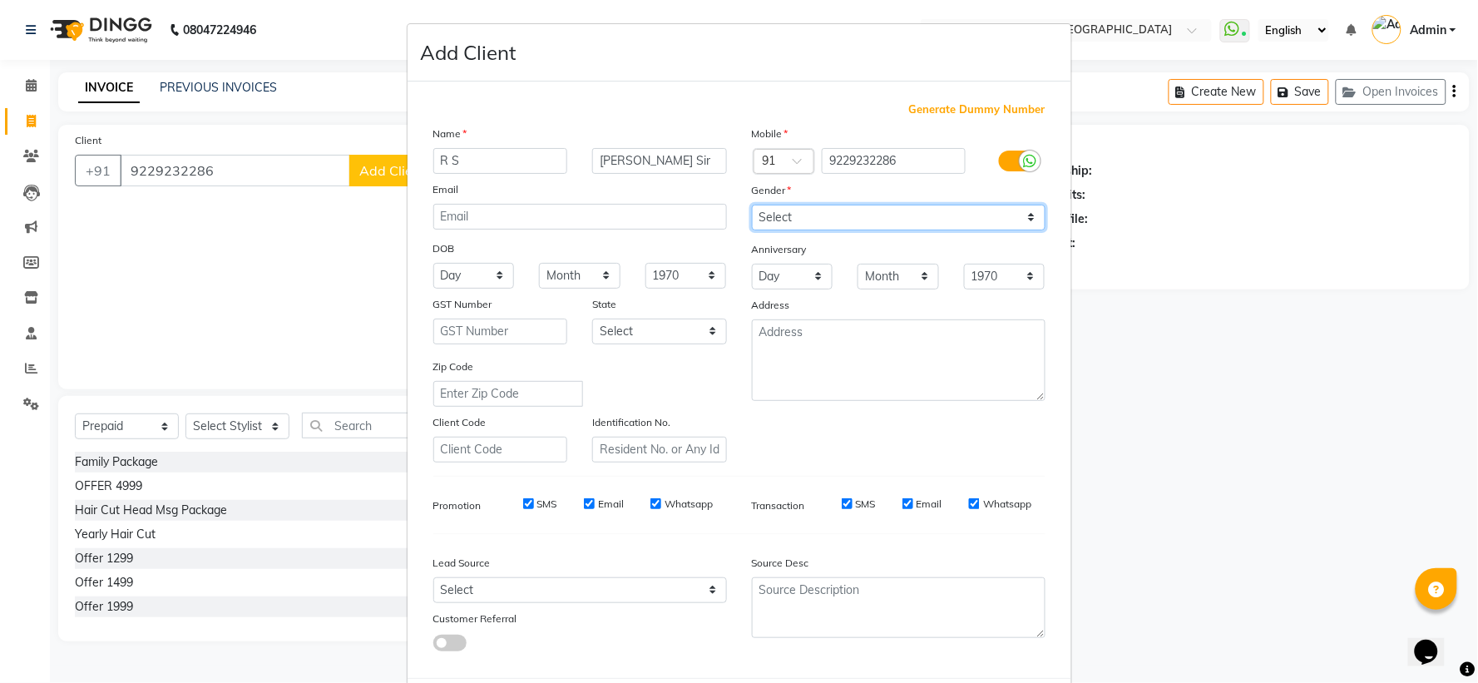
select select "[DEMOGRAPHIC_DATA]"
click at [752, 205] on select "Select [DEMOGRAPHIC_DATA] [DEMOGRAPHIC_DATA] Other Prefer Not To Say" at bounding box center [899, 218] width 294 height 26
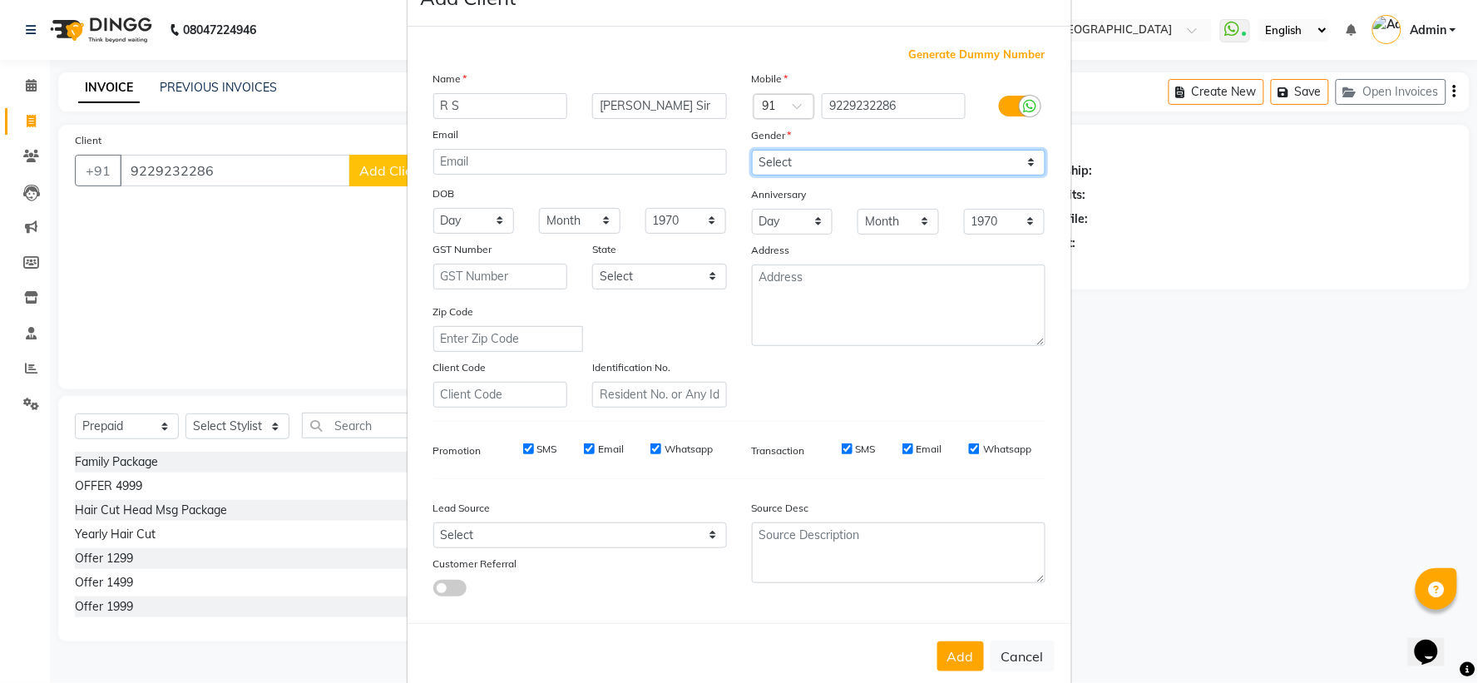
scroll to position [86, 0]
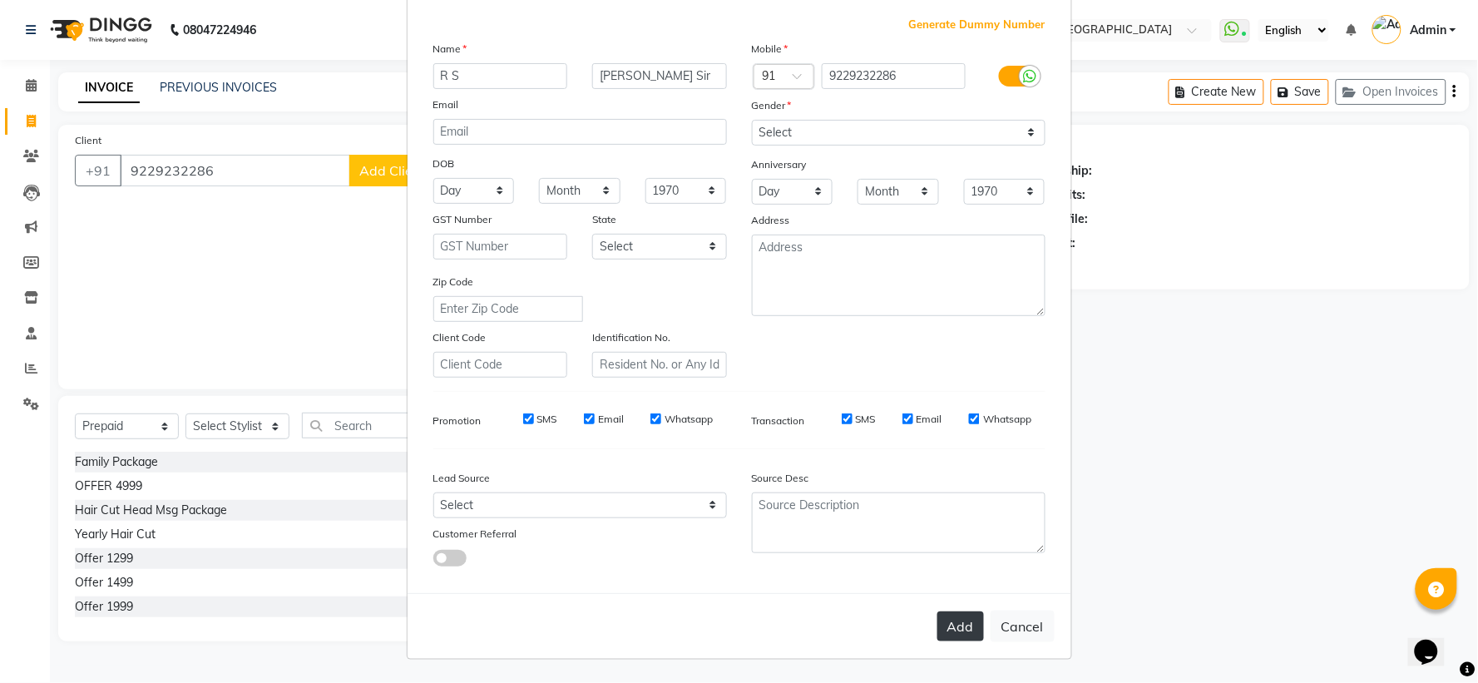
click at [795, 454] on button "Add" at bounding box center [960, 626] width 47 height 30
select select
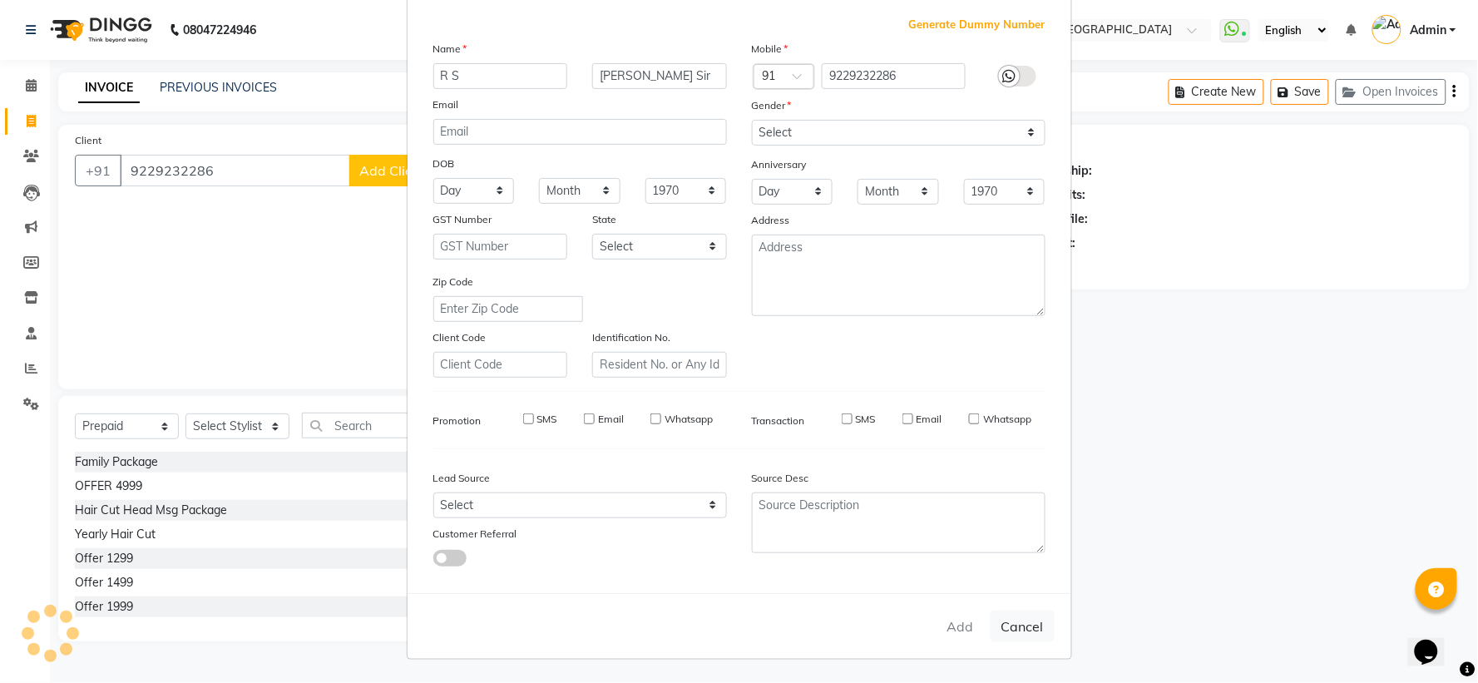
select select
checkbox input "false"
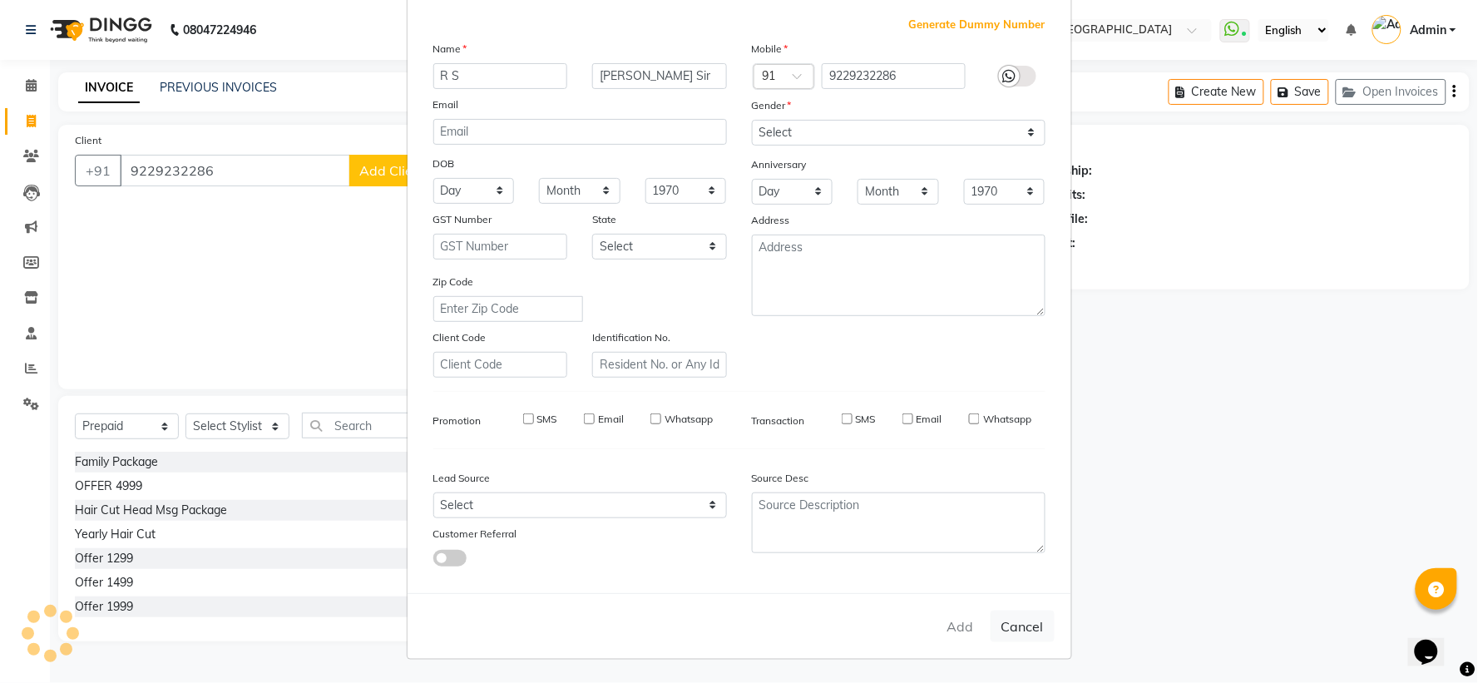
checkbox input "false"
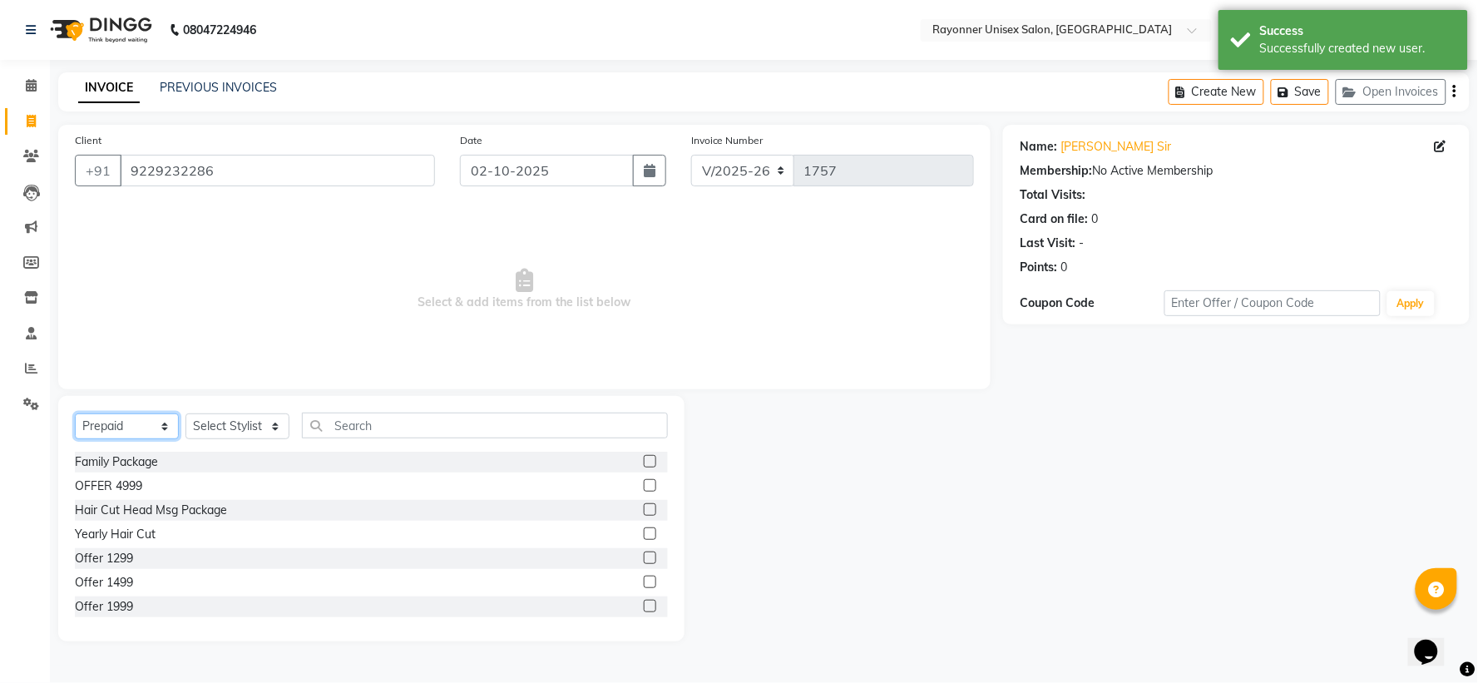
click at [161, 427] on select "Select Service Product Membership Package Voucher Prepaid Gift Card" at bounding box center [127, 426] width 104 height 26
select select "service"
click at [75, 414] on select "Select Service Product Membership Package Voucher Prepaid Gift Card" at bounding box center [127, 426] width 104 height 26
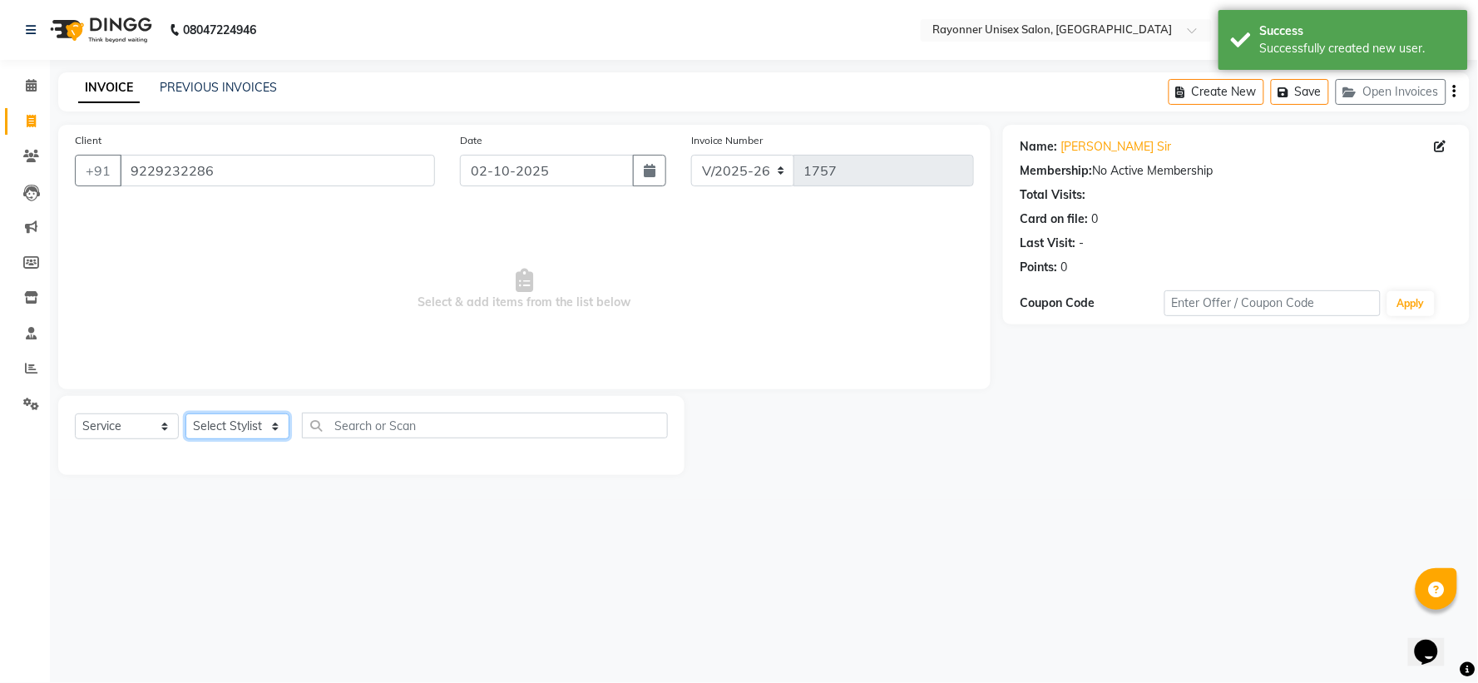
click at [271, 425] on select "Select Stylist [PERSON_NAME] [PERSON_NAME] [PERSON_NAME] Varma [PERSON_NAME]" at bounding box center [237, 426] width 104 height 26
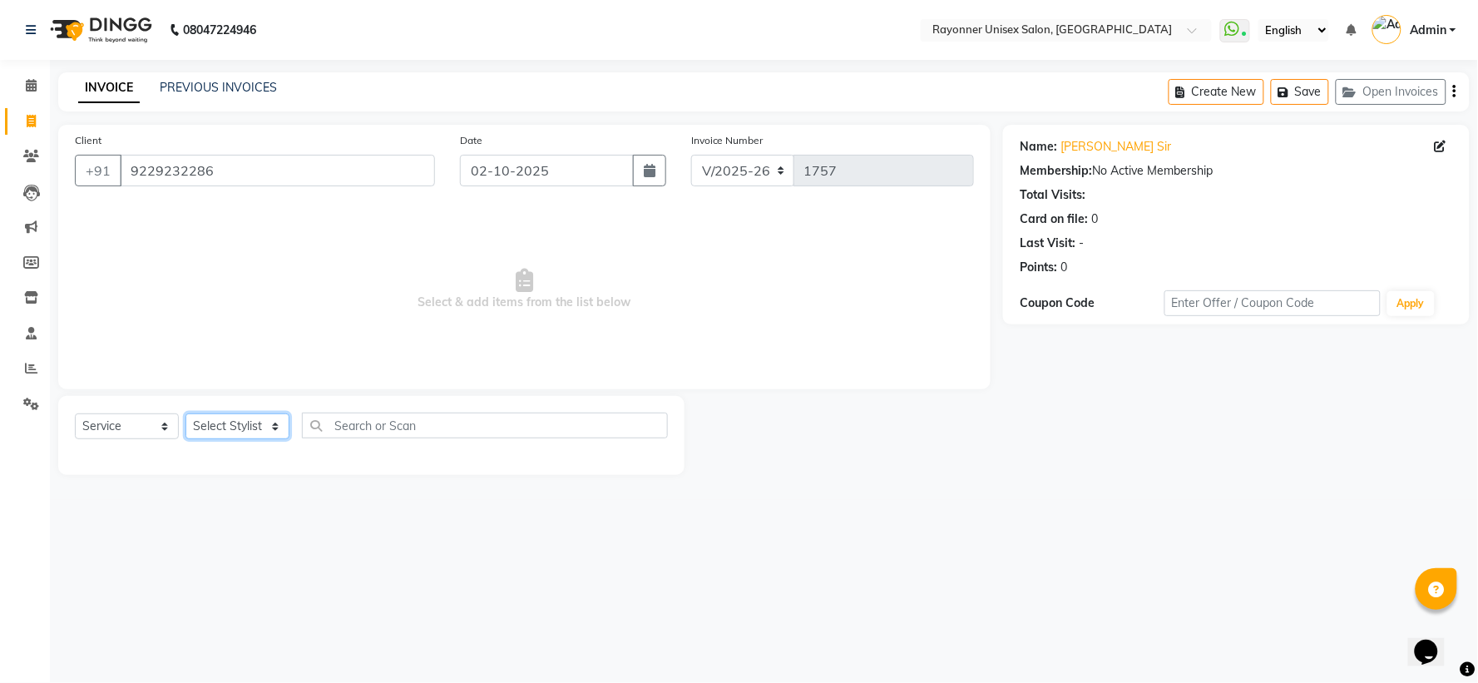
select select "49274"
click at [185, 414] on select "Select Stylist [PERSON_NAME] [PERSON_NAME] [PERSON_NAME] Varma [PERSON_NAME]" at bounding box center [237, 426] width 104 height 26
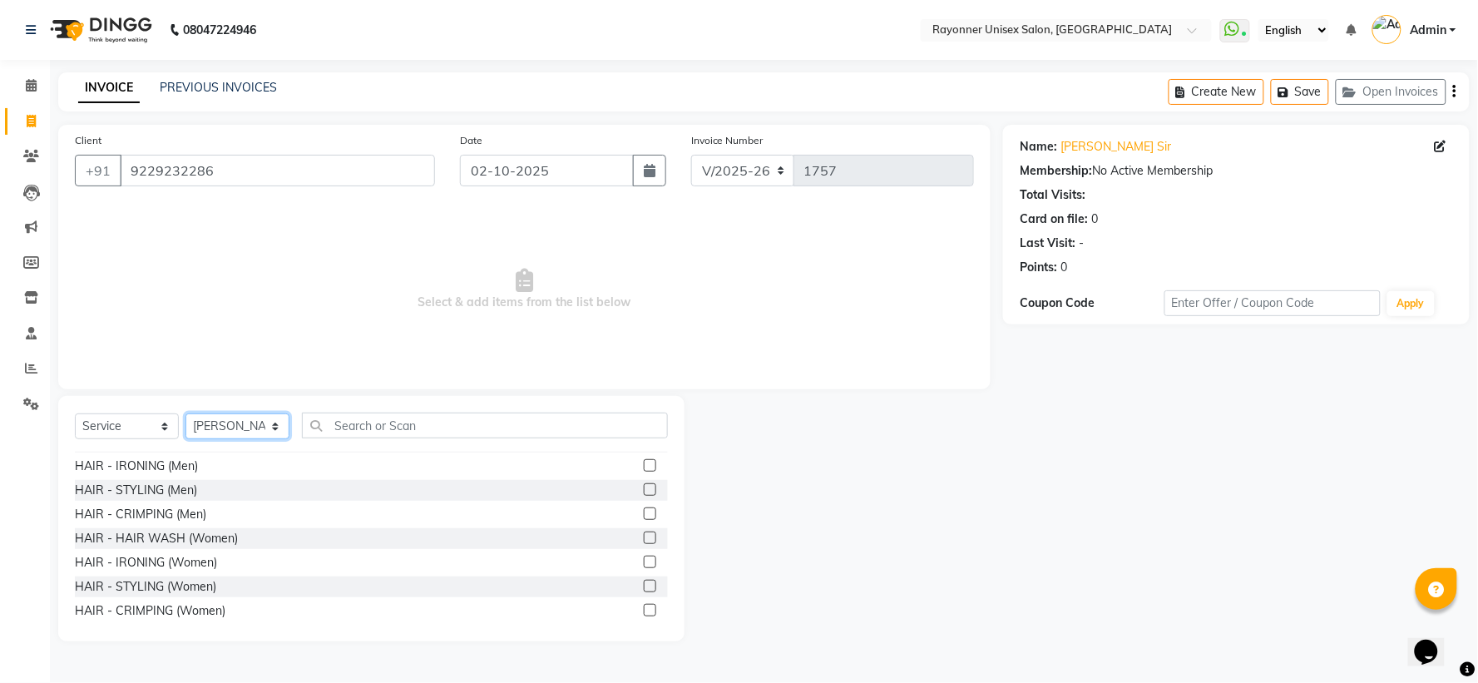
scroll to position [1016, 0]
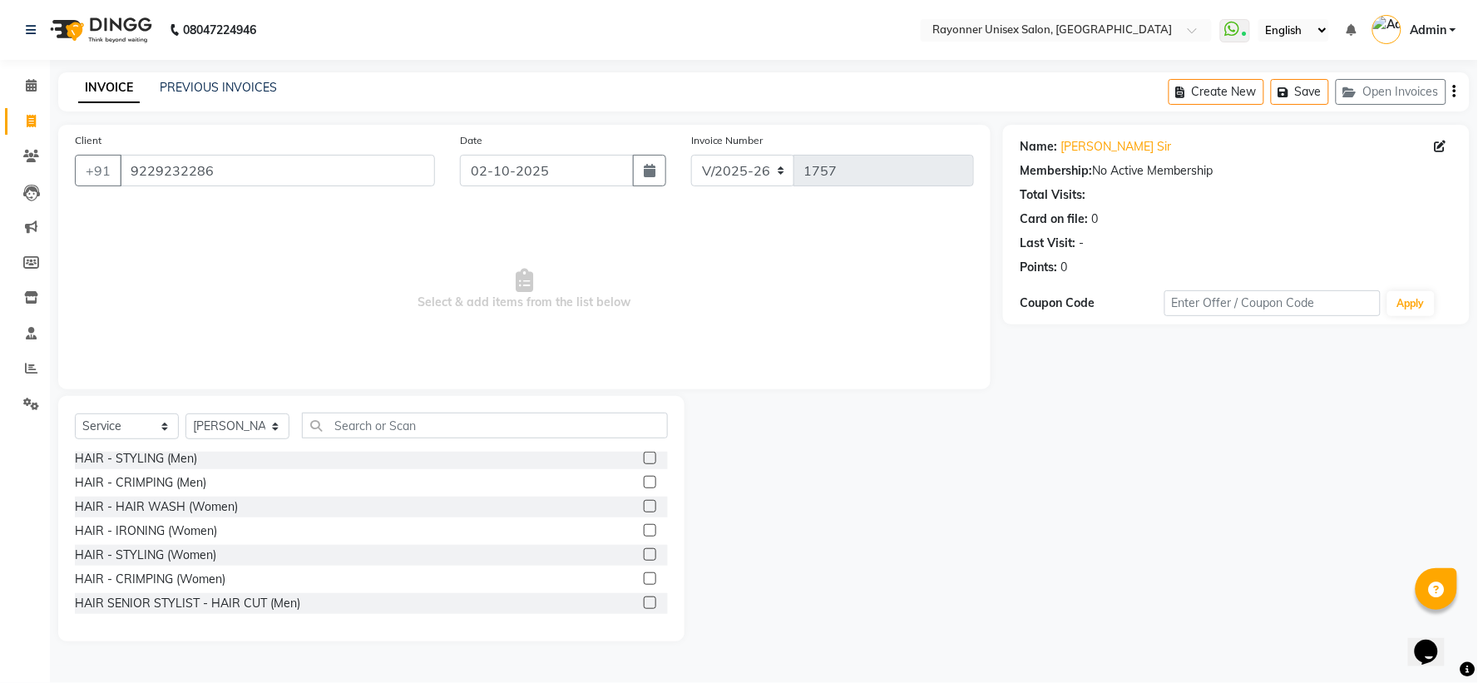
click at [644, 454] on label at bounding box center [650, 602] width 12 height 12
click at [644, 454] on input "checkbox" at bounding box center [649, 603] width 11 height 11
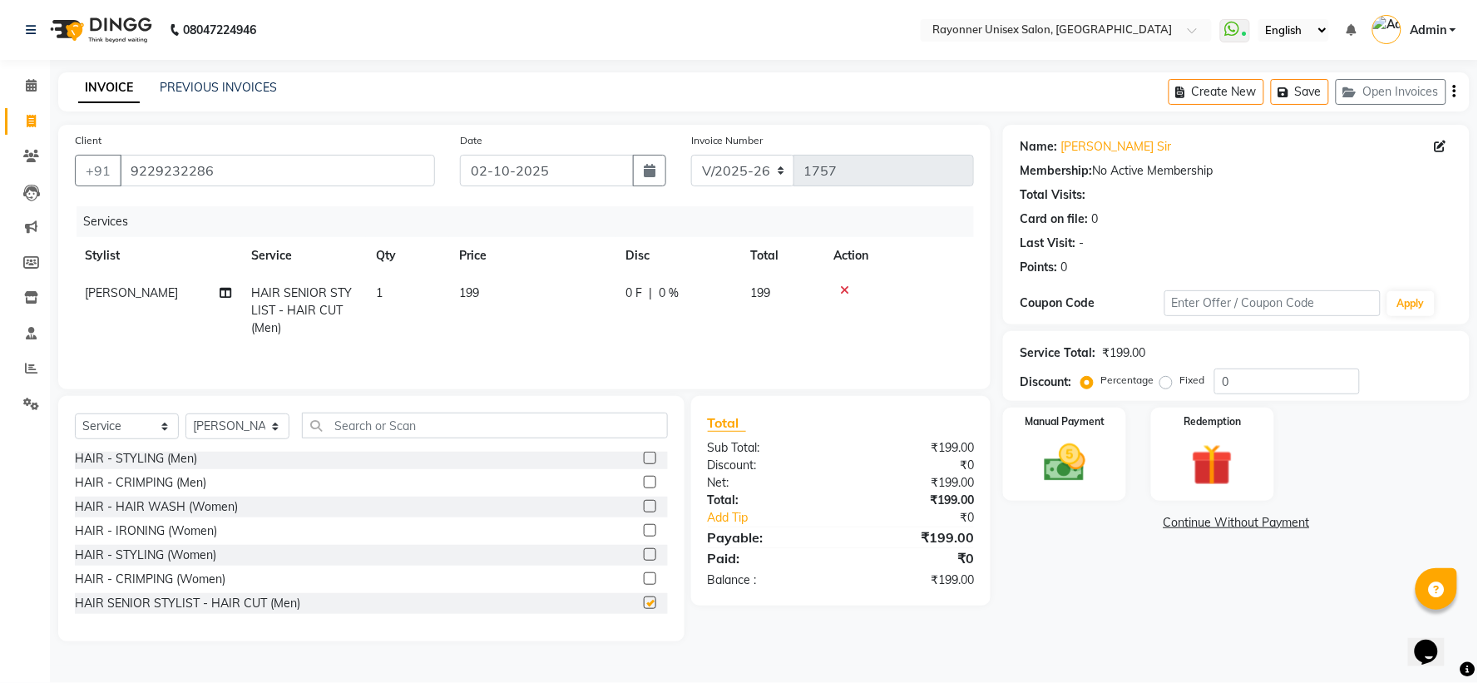
checkbox input "false"
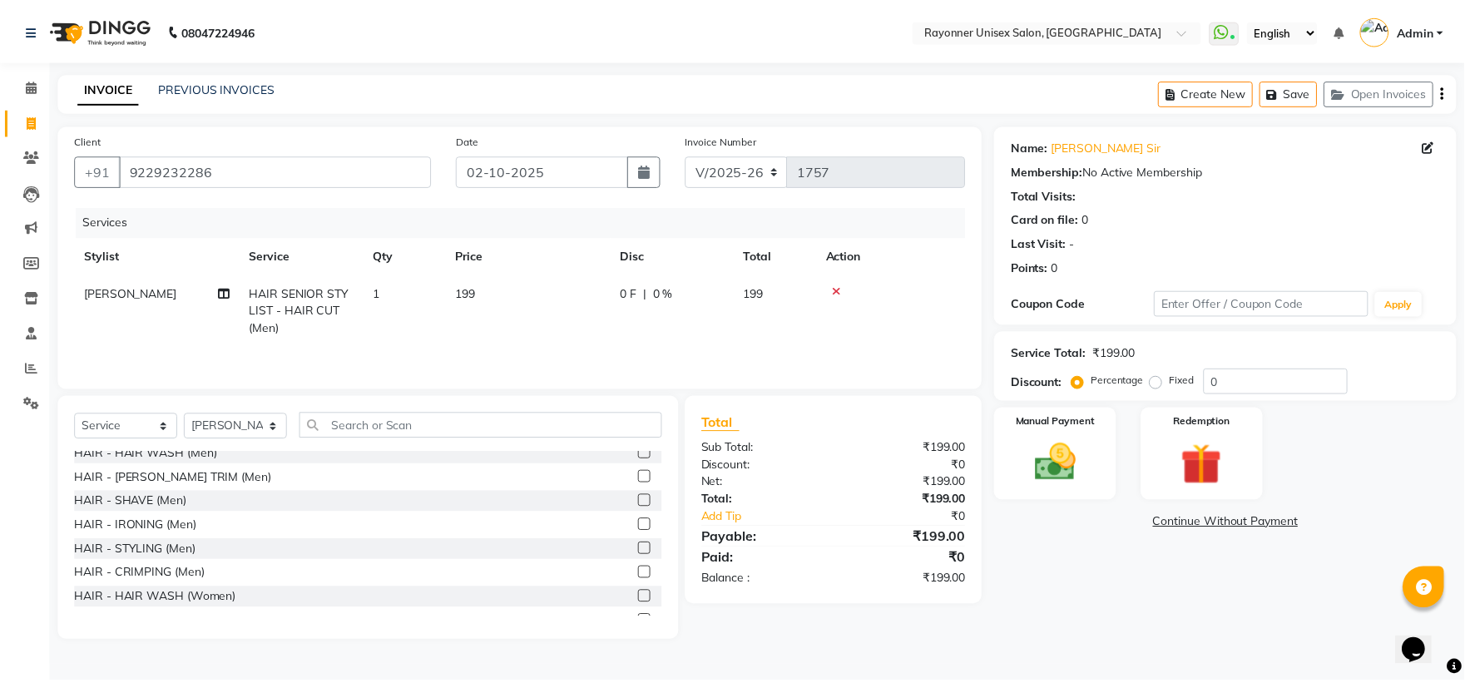
scroll to position [924, 0]
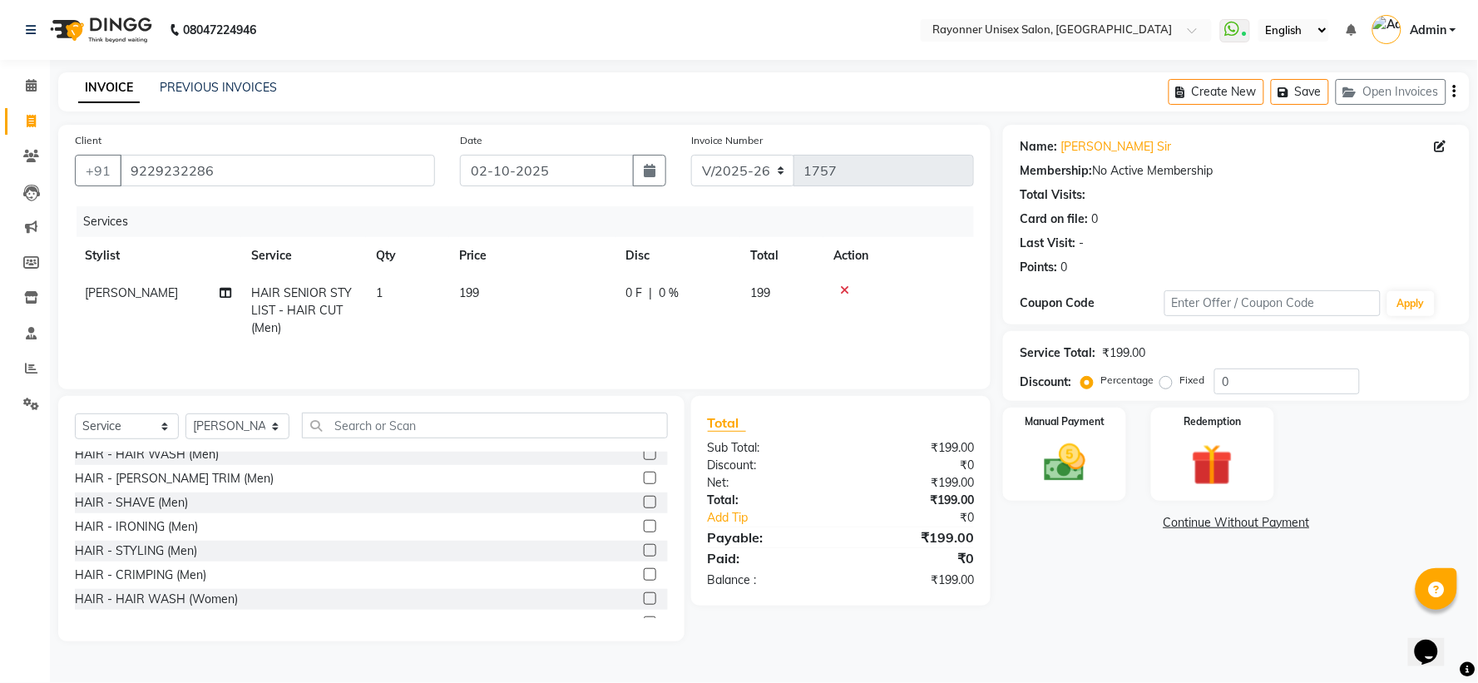
click at [644, 454] on label at bounding box center [650, 478] width 12 height 12
click at [644, 454] on input "checkbox" at bounding box center [649, 478] width 11 height 11
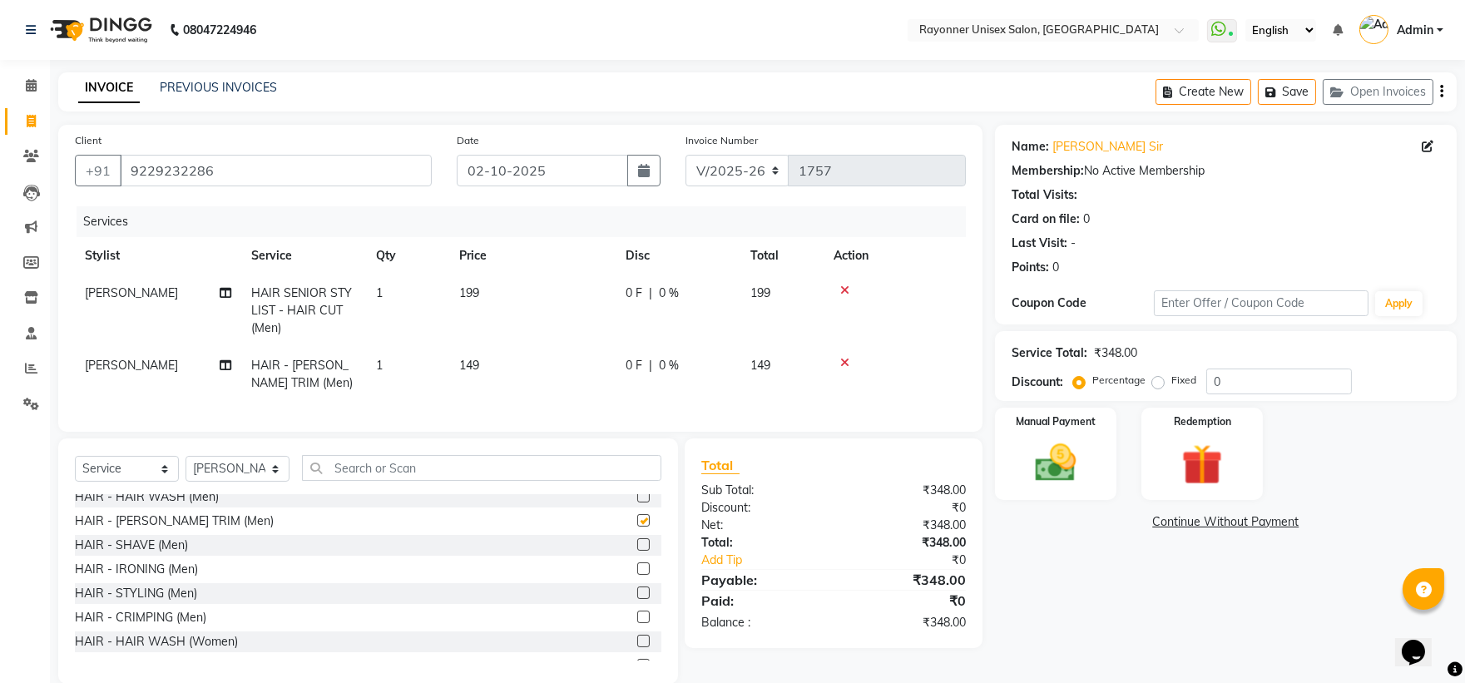
checkbox input "false"
click at [482, 352] on td "149" at bounding box center [532, 374] width 166 height 55
select select "49274"
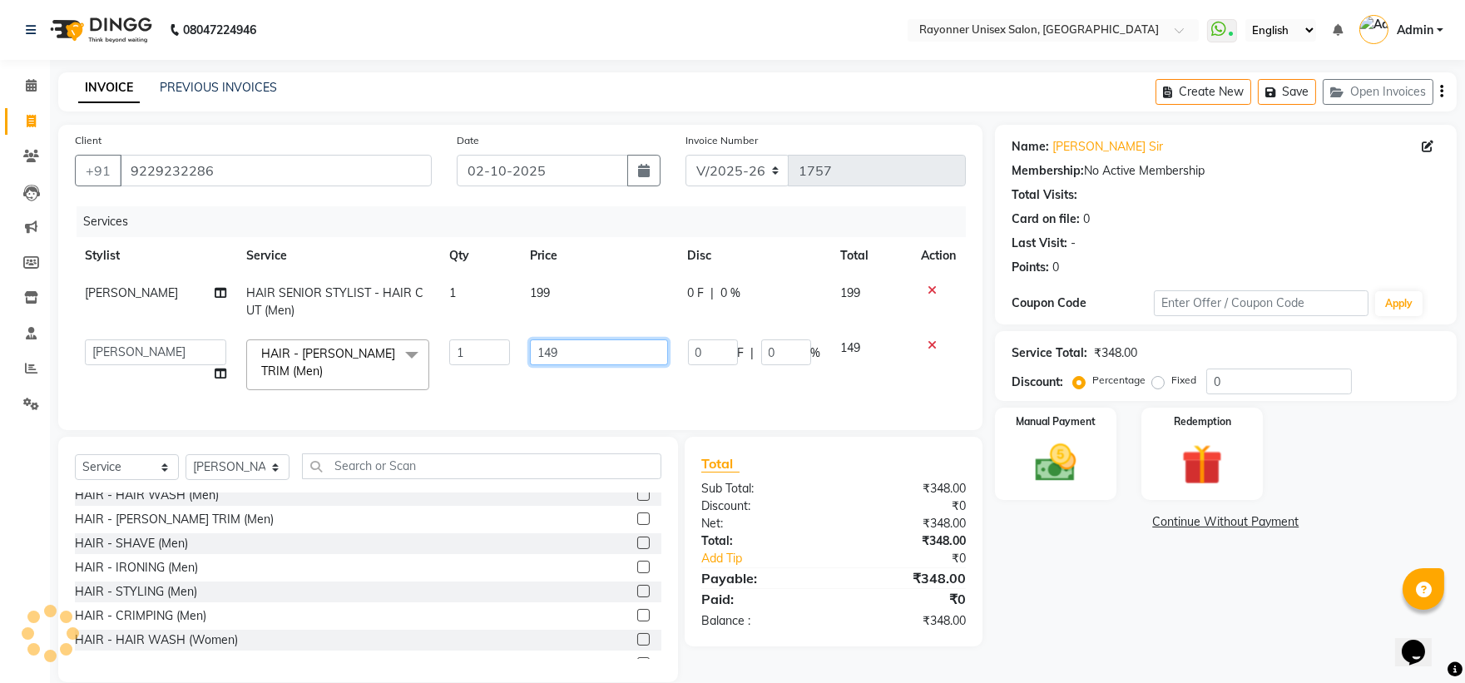
drag, startPoint x: 579, startPoint y: 348, endPoint x: 597, endPoint y: 350, distance: 18.5
click at [580, 348] on input "149" at bounding box center [598, 352] width 137 height 26
type input "1"
type input "99"
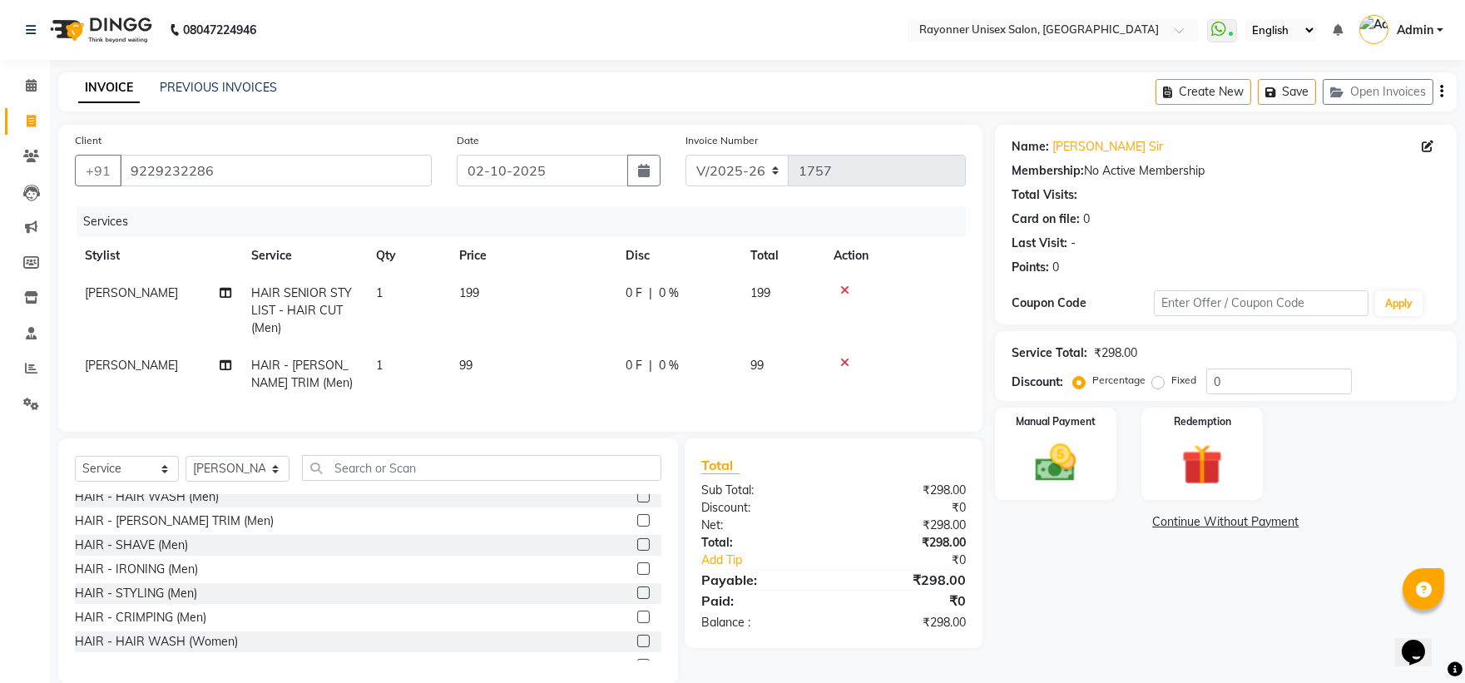
click at [795, 366] on tr "Harsh Varma HAIR - [PERSON_NAME] TRIM (Men) 1 99 0 F | 0 % 99" at bounding box center [520, 374] width 891 height 55
click at [645, 156] on button "button" at bounding box center [643, 171] width 33 height 32
select select "10"
select select "2025"
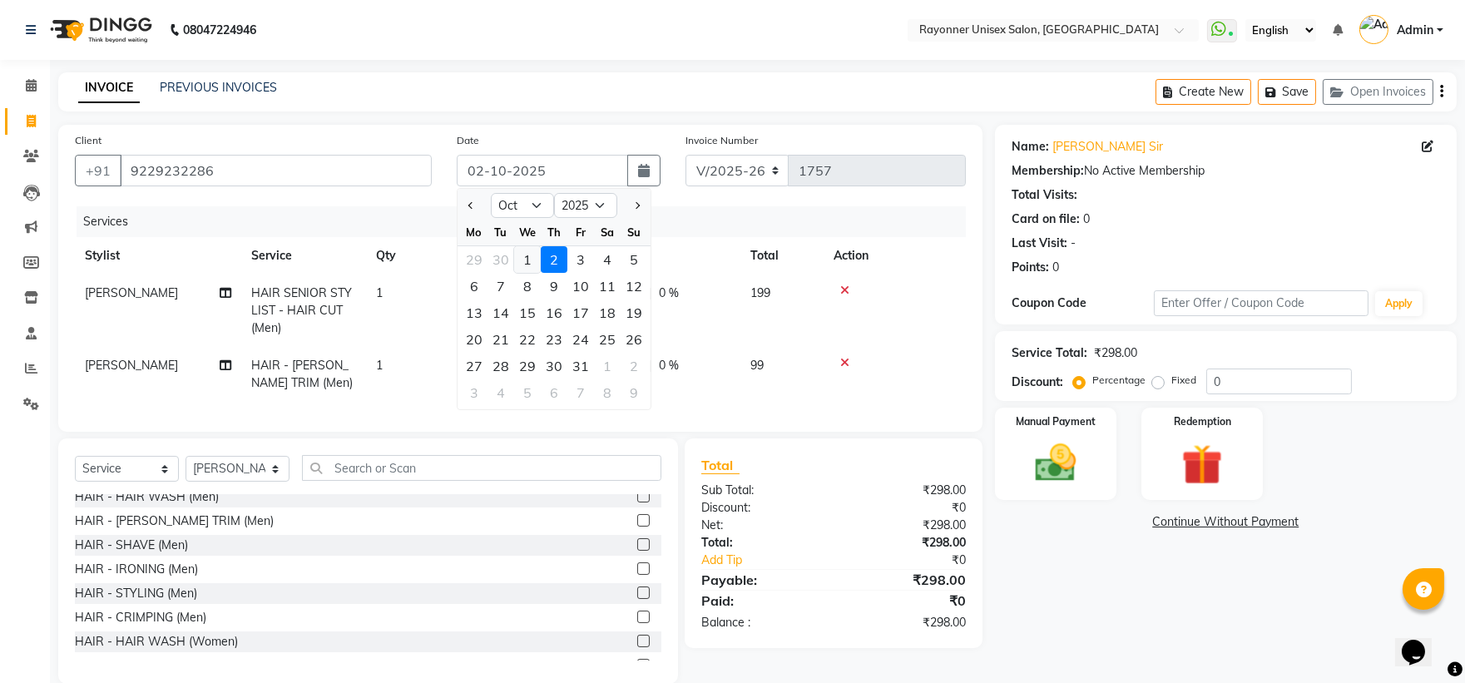
click at [524, 266] on div "1" at bounding box center [527, 259] width 27 height 27
type input "01-10-2025"
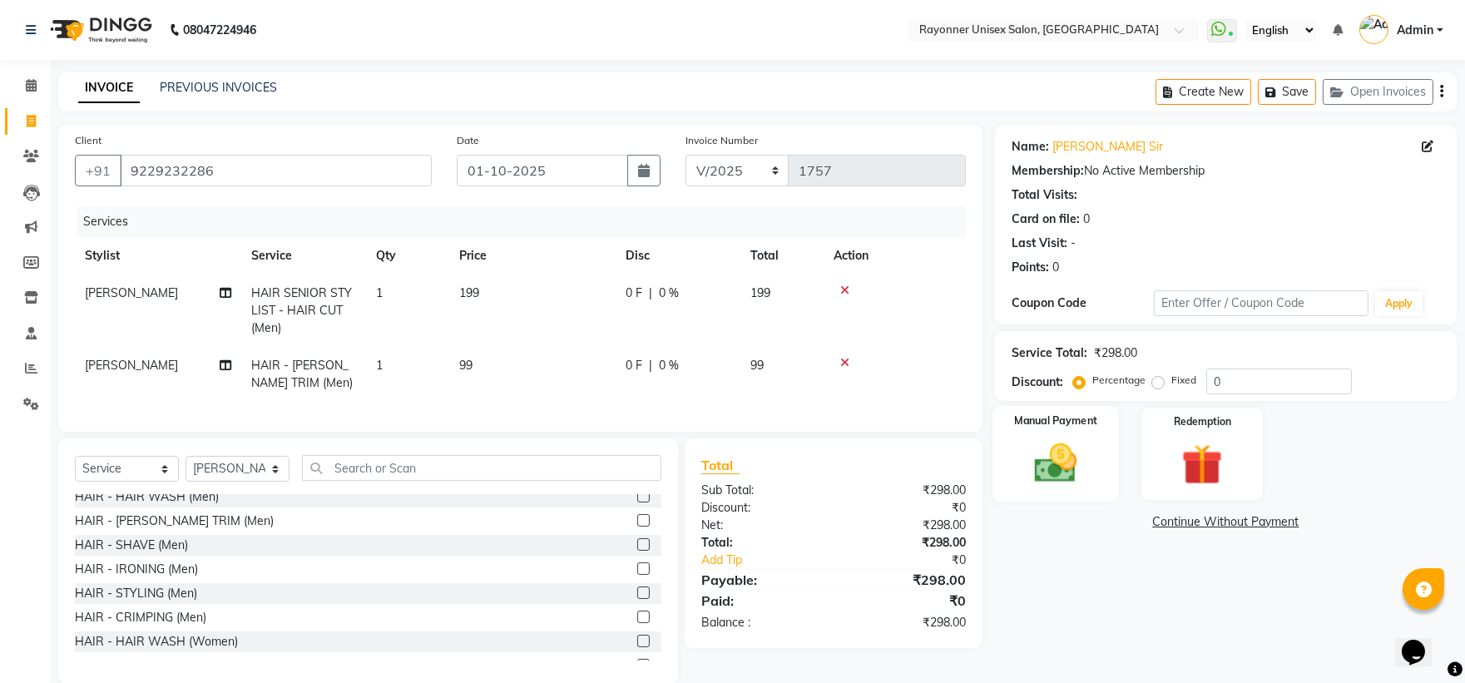
click at [795, 454] on img at bounding box center [1055, 462] width 69 height 49
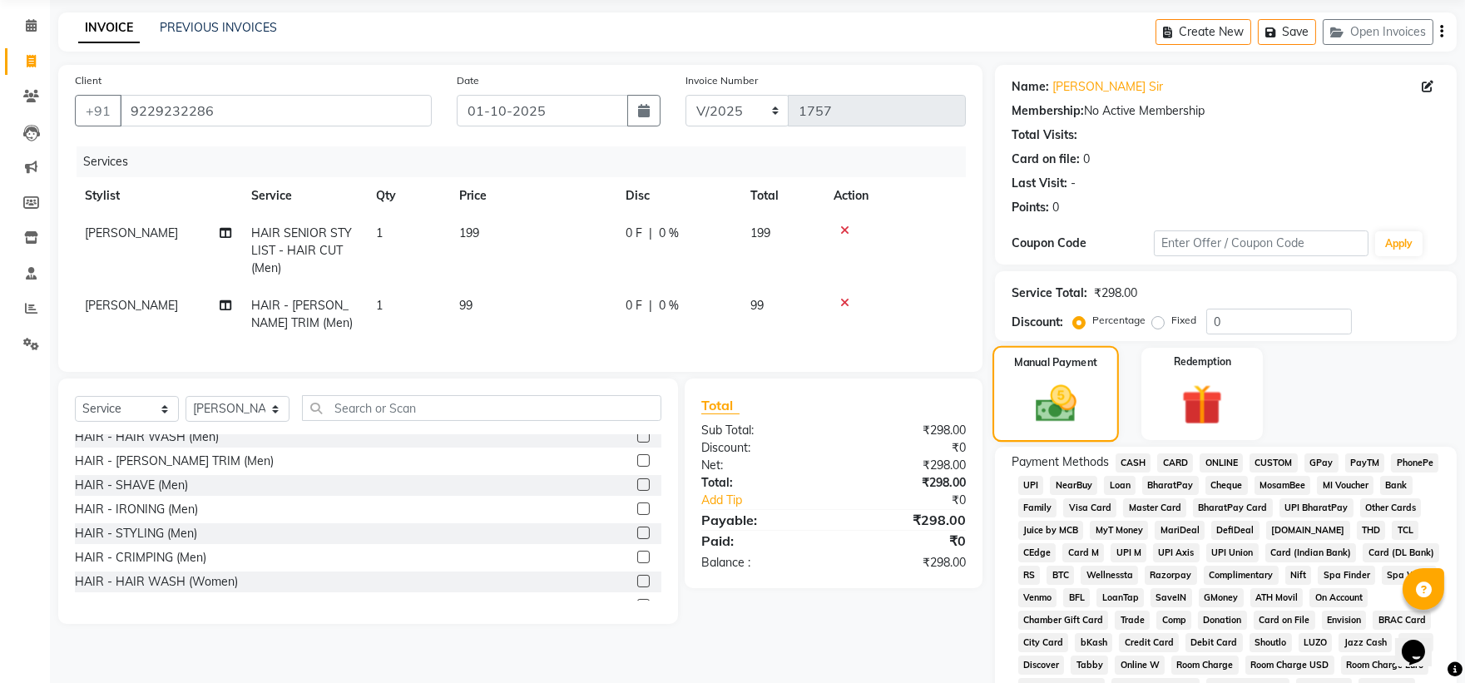
scroll to position [92, 0]
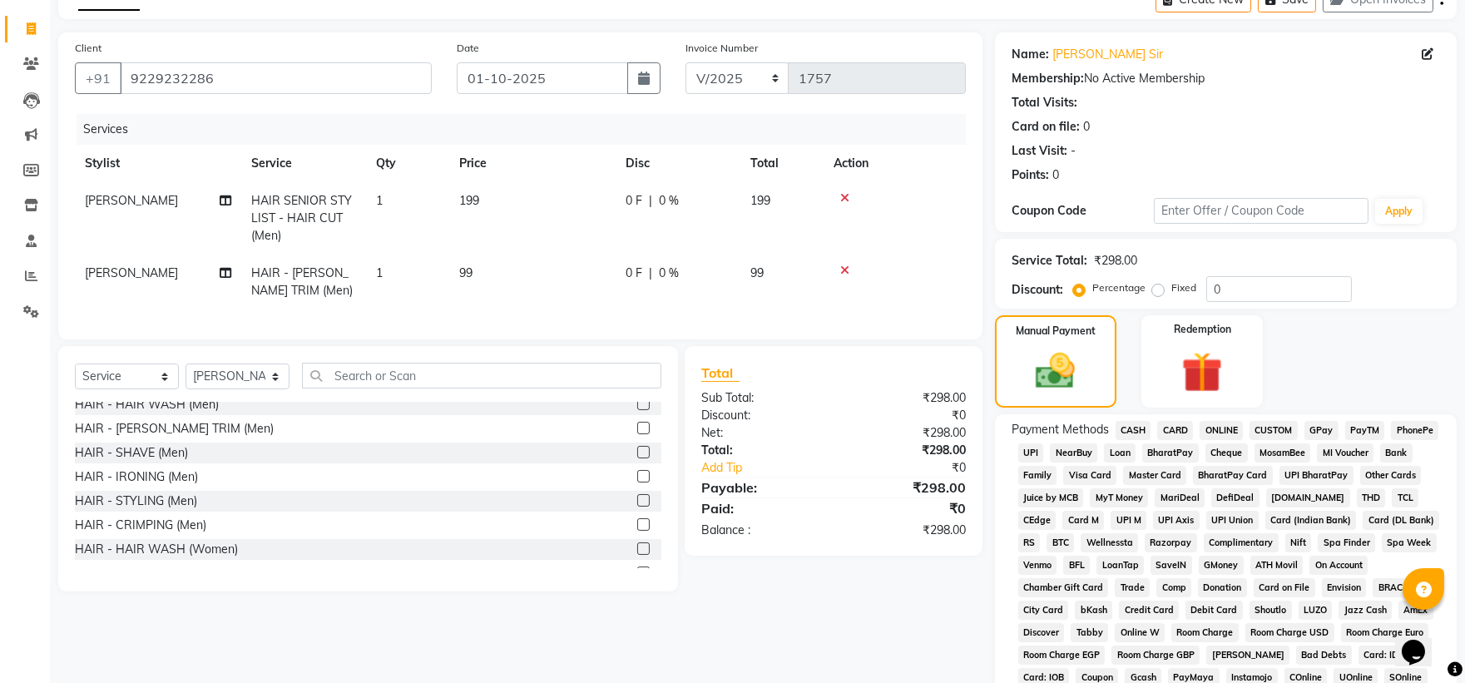
click at [795, 429] on span "CASH" at bounding box center [1133, 430] width 36 height 19
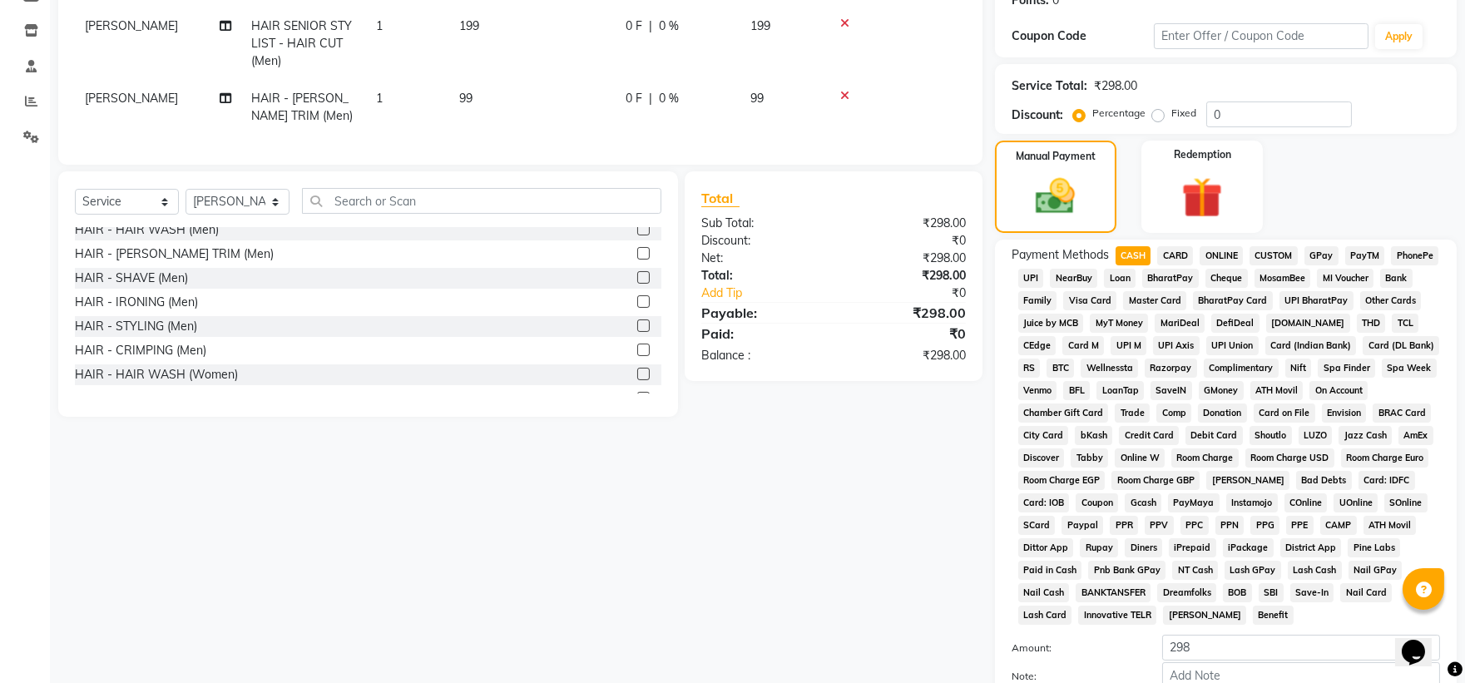
scroll to position [433, 0]
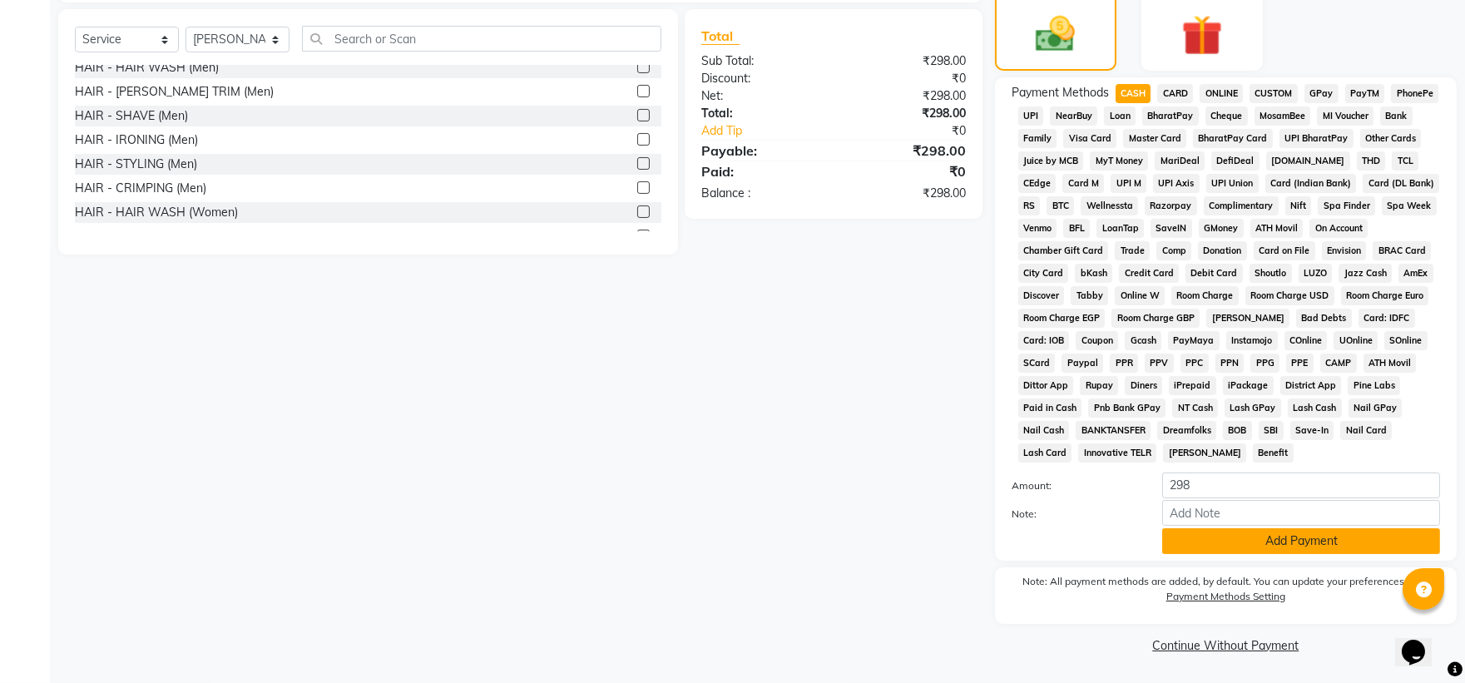
click at [795, 454] on button "Add Payment" at bounding box center [1301, 541] width 278 height 26
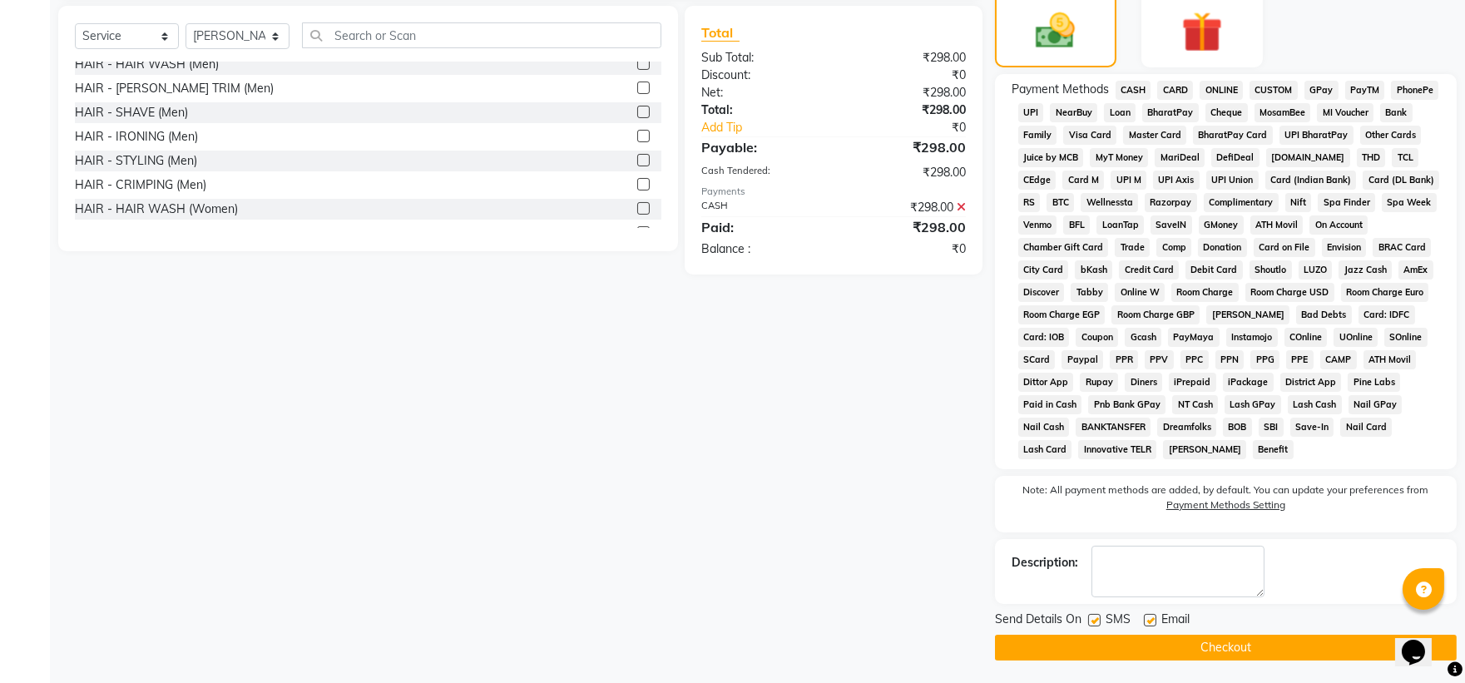
click at [795, 454] on button "Checkout" at bounding box center [1226, 648] width 462 height 26
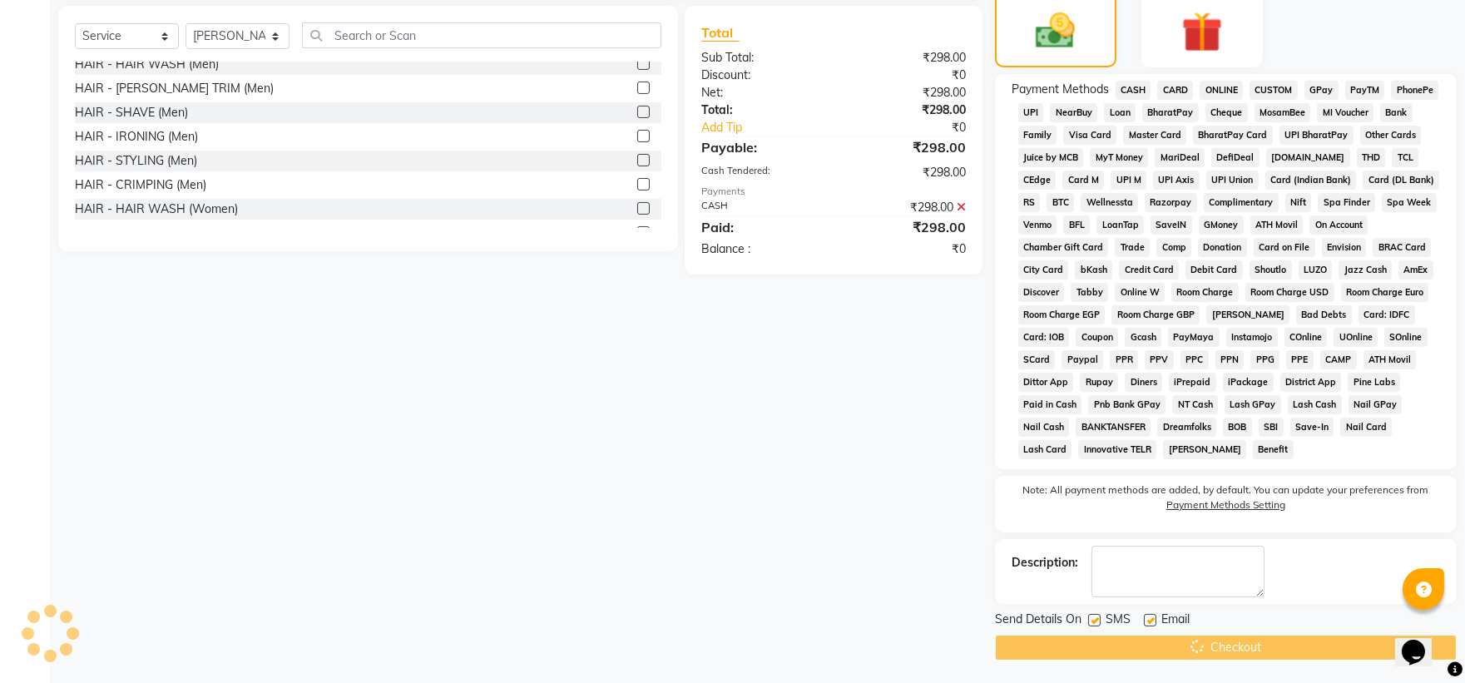
scroll to position [437, 0]
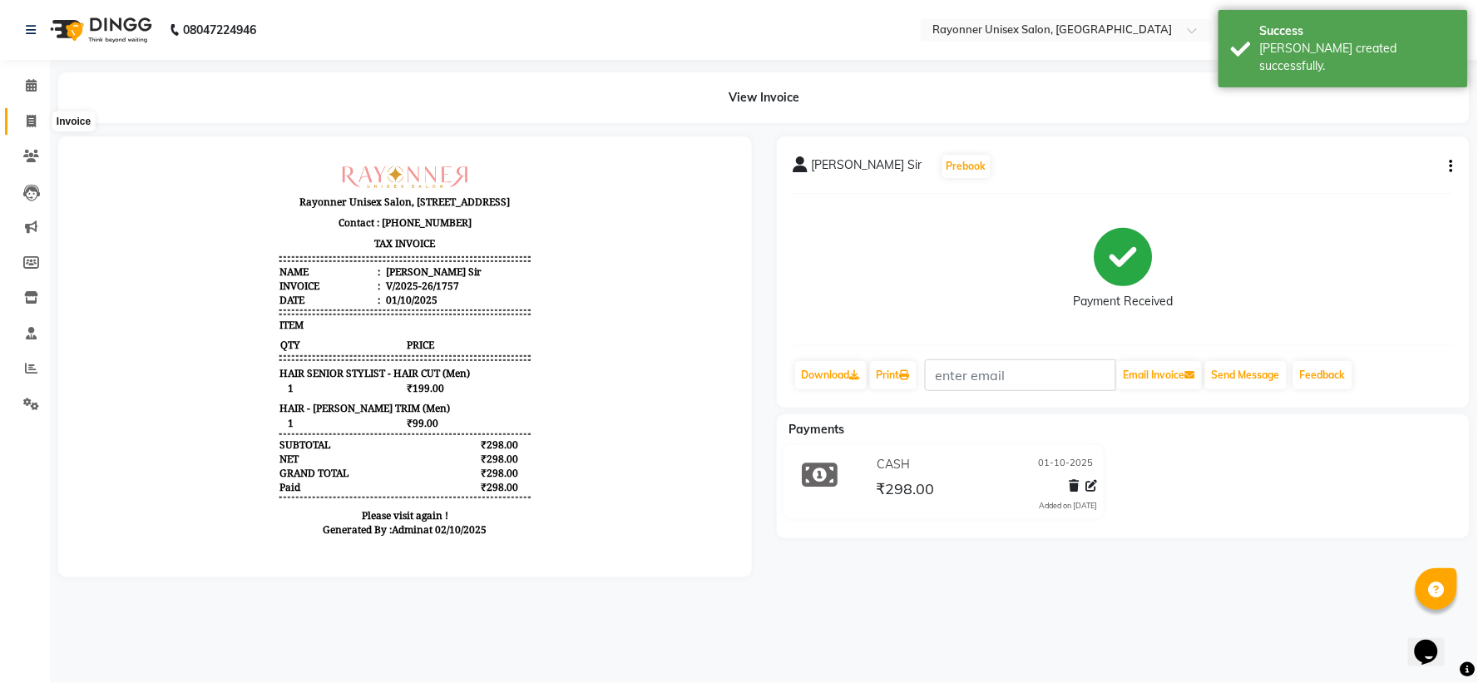
click at [22, 119] on span at bounding box center [31, 121] width 29 height 19
select select "5201"
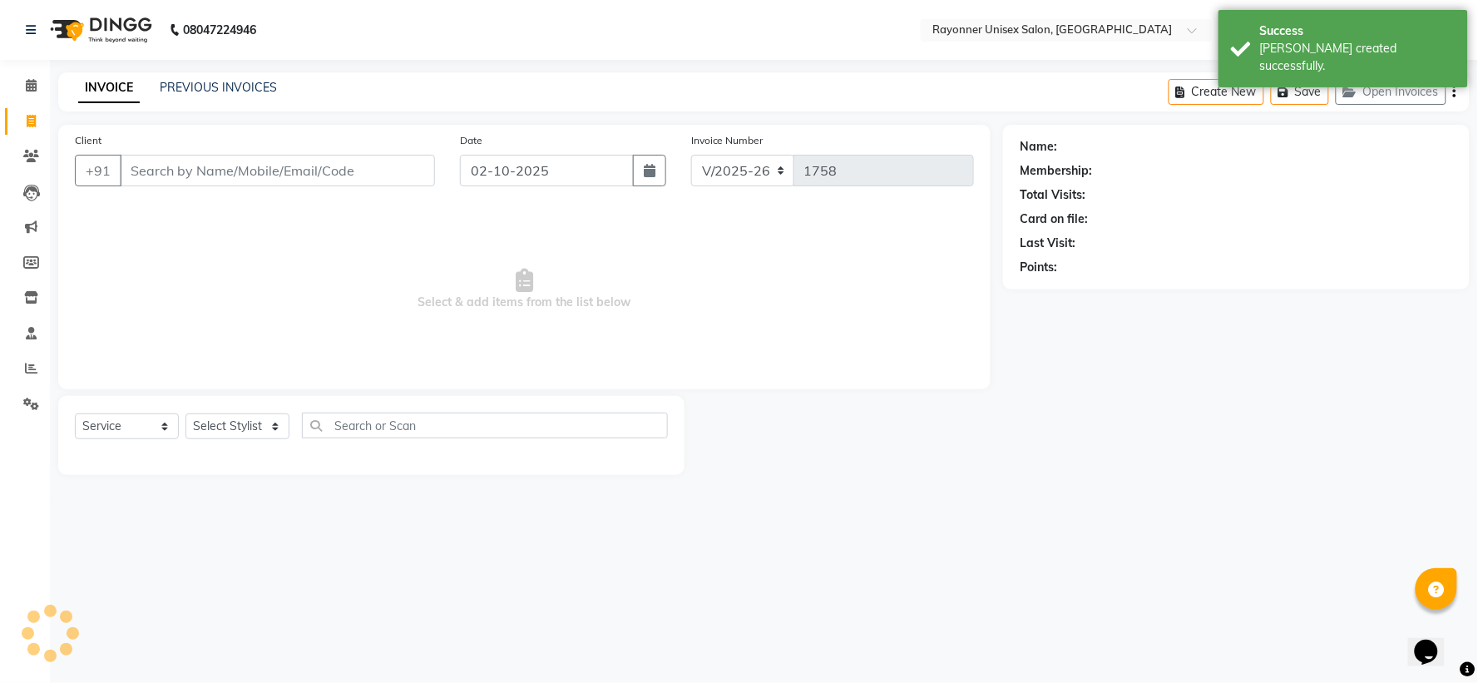
select select "P"
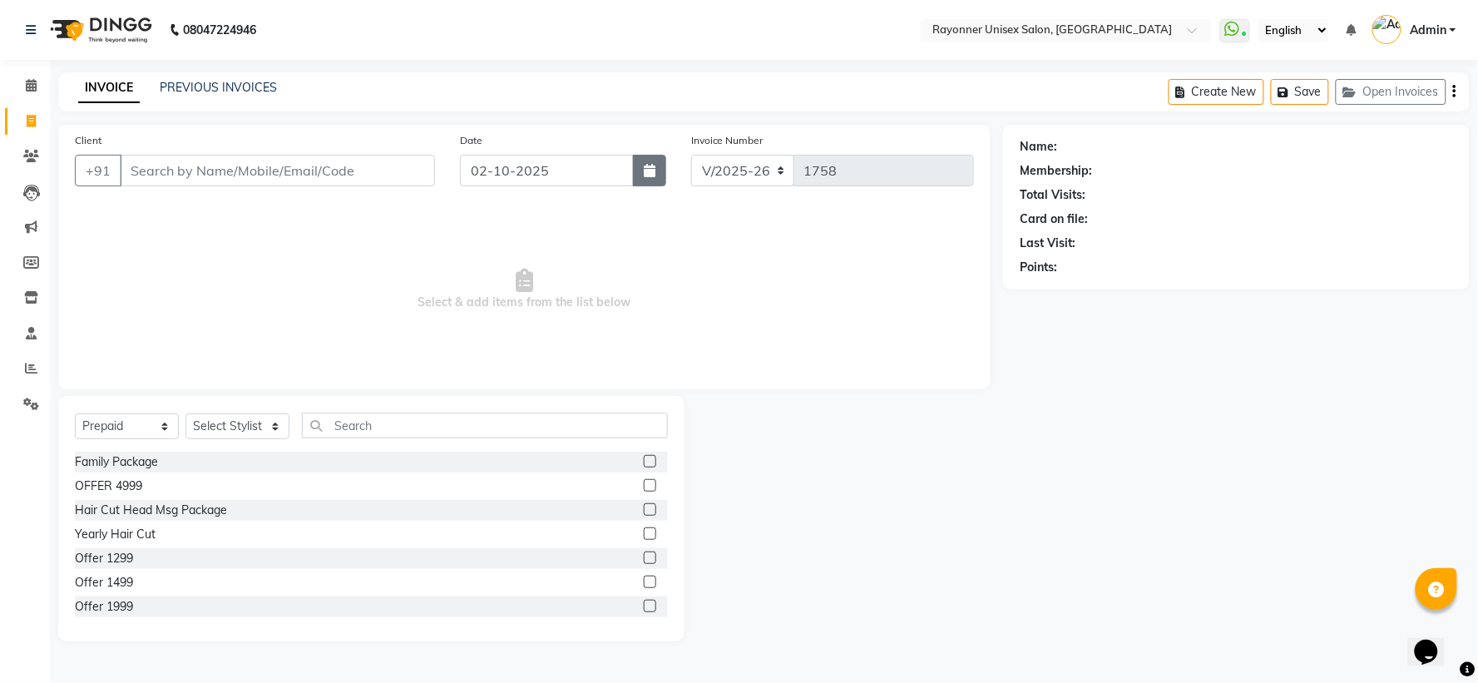
click at [650, 169] on icon "button" at bounding box center [650, 170] width 12 height 13
select select "10"
select select "2025"
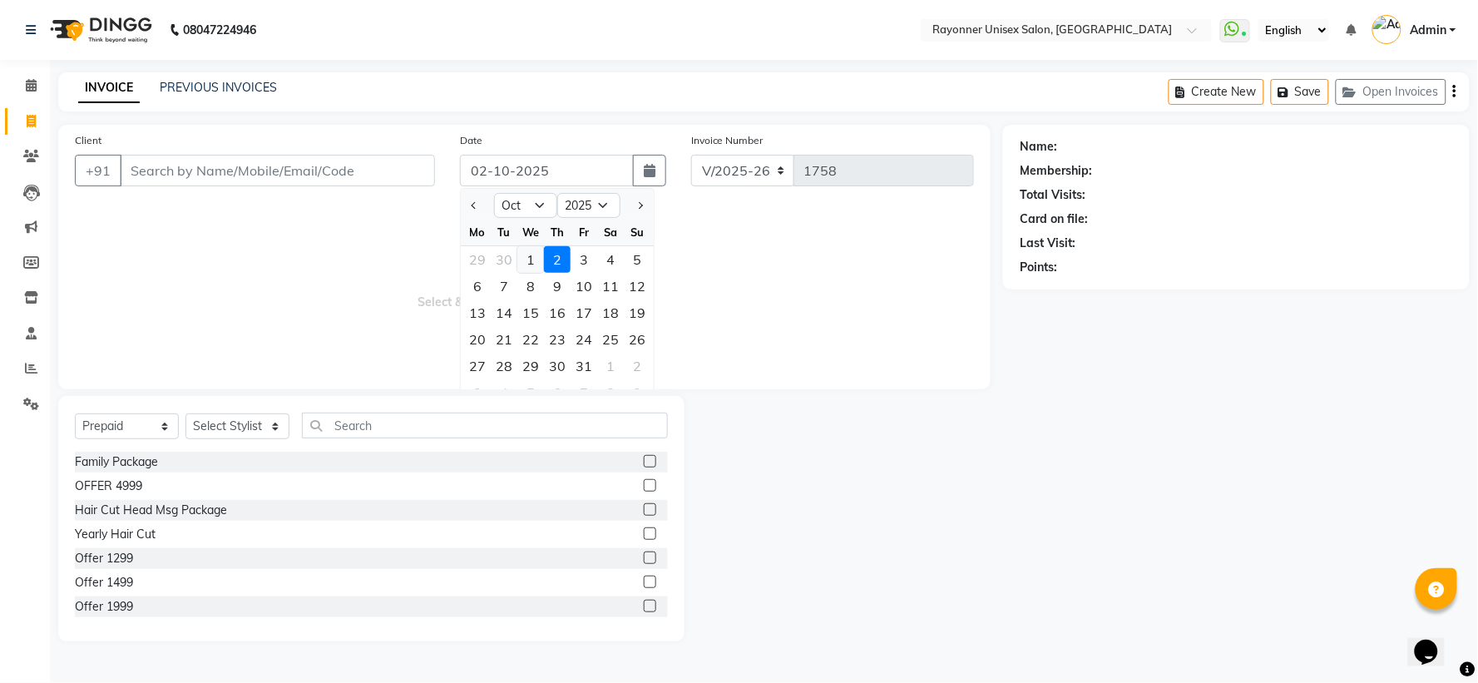
click at [529, 255] on div "1" at bounding box center [530, 259] width 27 height 27
type input "01-10-2025"
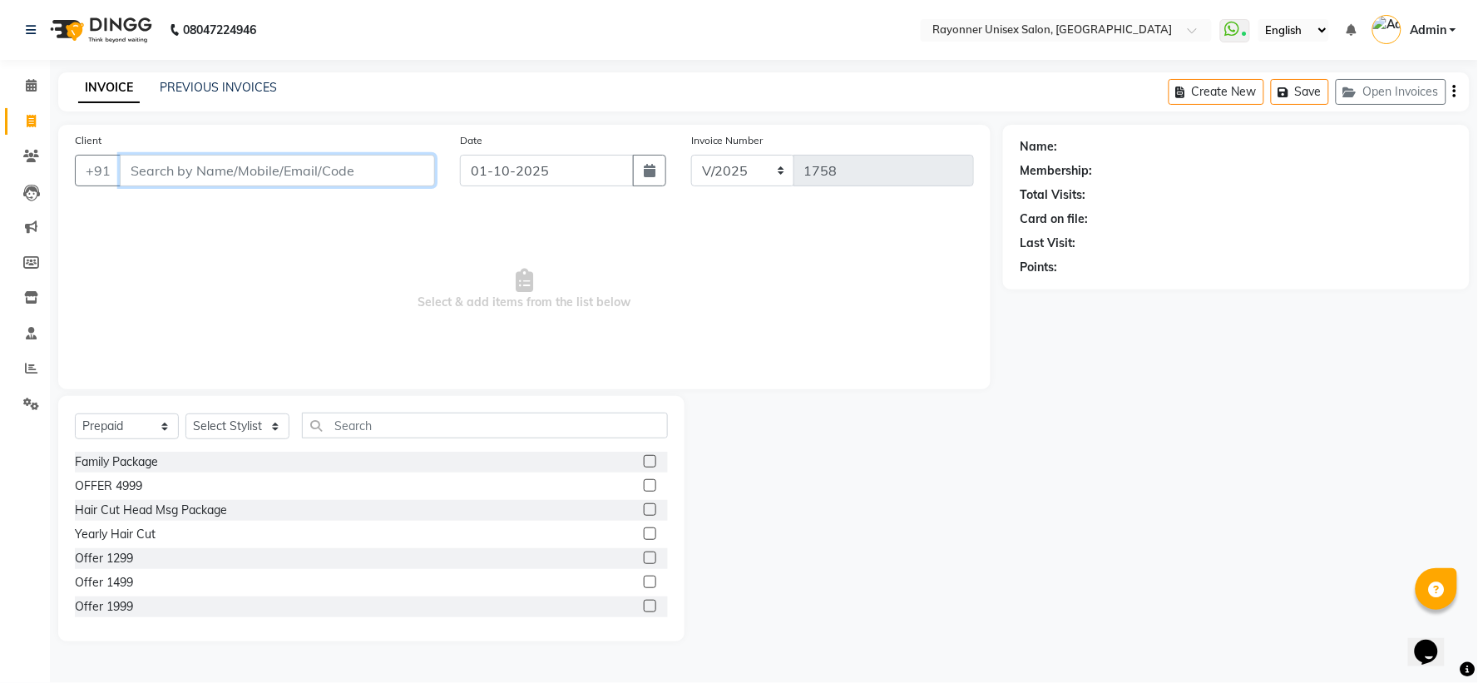
click at [186, 166] on input "Client" at bounding box center [277, 171] width 315 height 32
click at [262, 177] on input "Client" at bounding box center [277, 171] width 315 height 32
type input "6263243922"
click at [406, 162] on span "Add Client" at bounding box center [392, 170] width 66 height 17
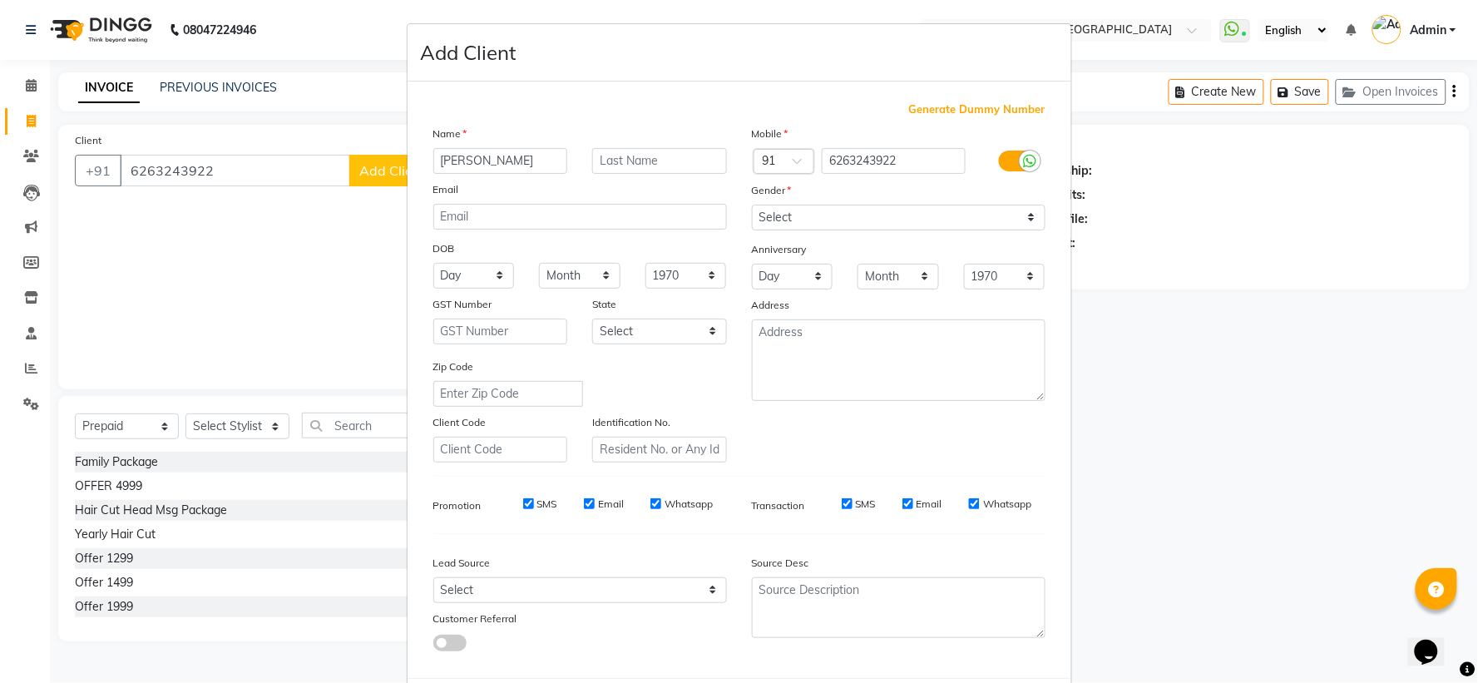
type input "[PERSON_NAME]"
click at [629, 161] on input "text" at bounding box center [659, 161] width 135 height 26
type input "[PERSON_NAME] Sir"
click at [784, 213] on select "Select [DEMOGRAPHIC_DATA] [DEMOGRAPHIC_DATA] Other Prefer Not To Say" at bounding box center [899, 218] width 294 height 26
select select "[DEMOGRAPHIC_DATA]"
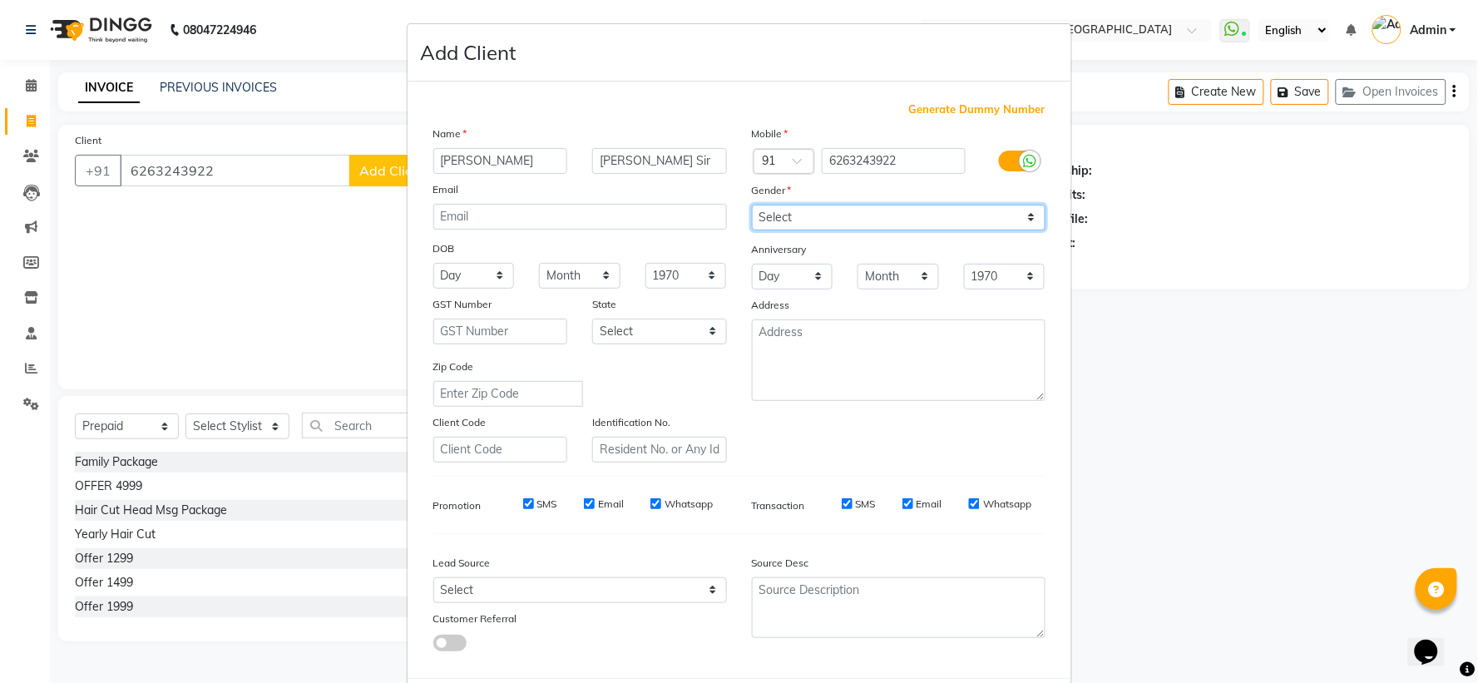
click at [752, 205] on select "Select [DEMOGRAPHIC_DATA] [DEMOGRAPHIC_DATA] Other Prefer Not To Say" at bounding box center [899, 218] width 294 height 26
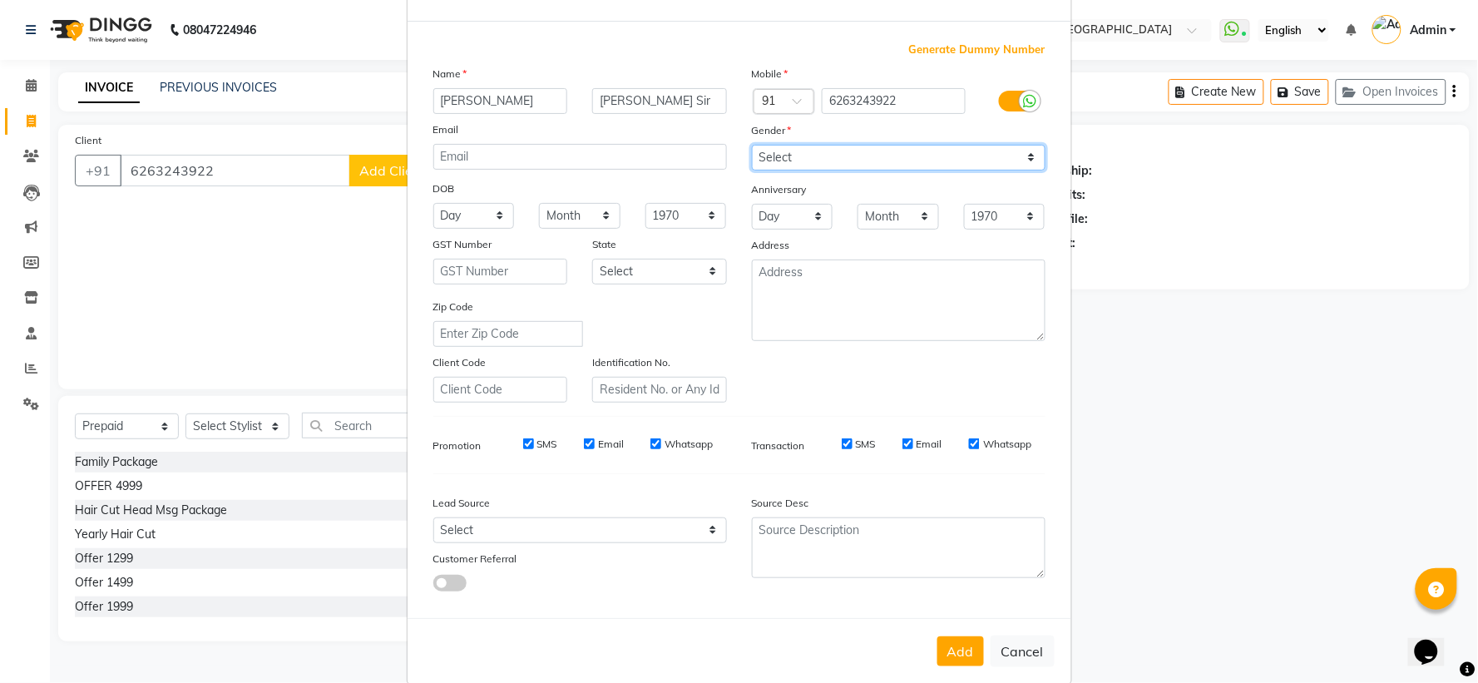
scroll to position [86, 0]
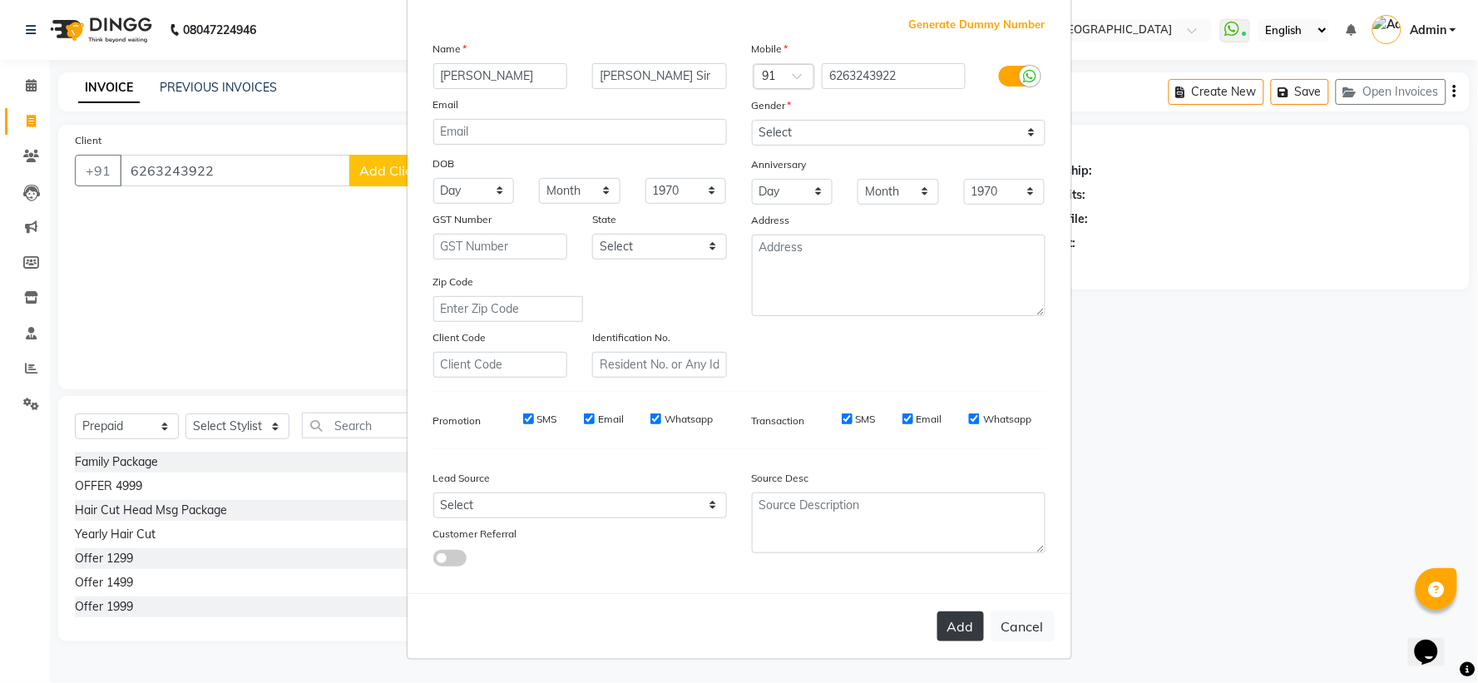
click at [795, 454] on button "Add" at bounding box center [960, 626] width 47 height 30
select select
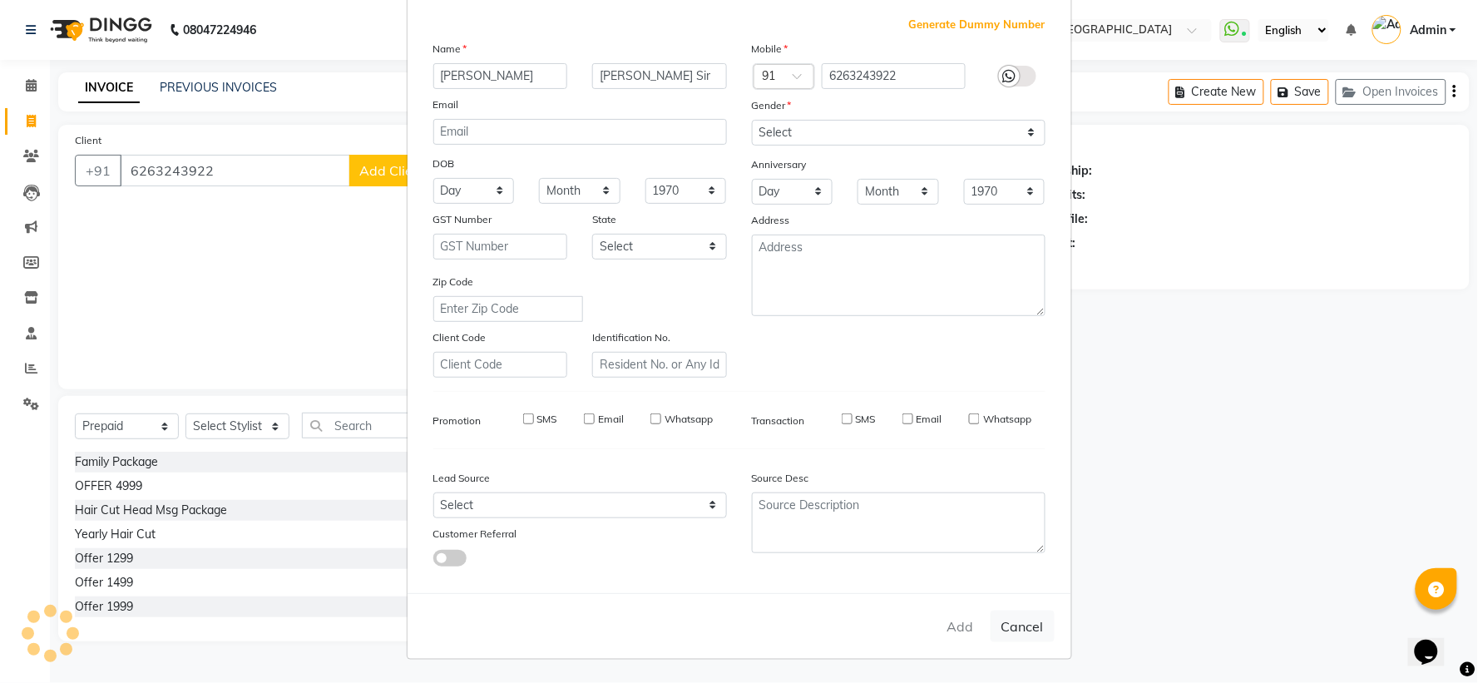
select select
checkbox input "false"
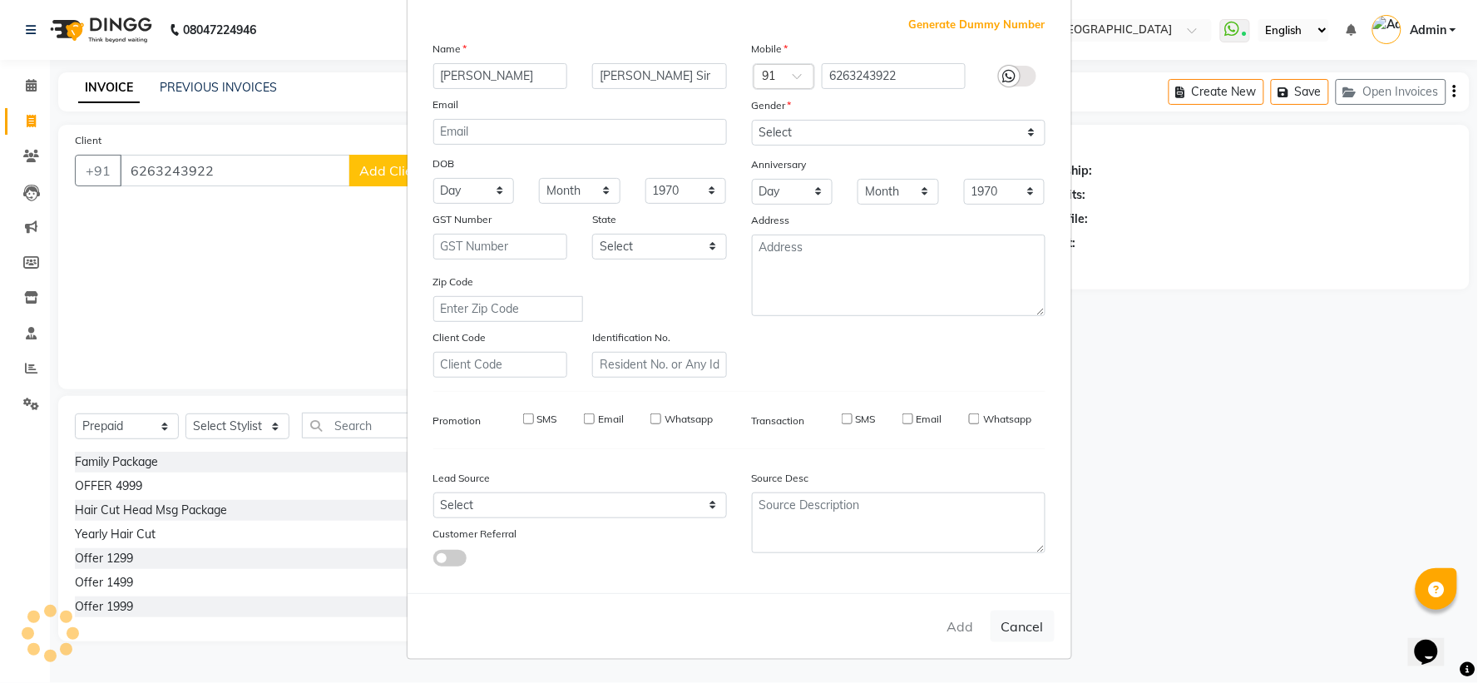
checkbox input "false"
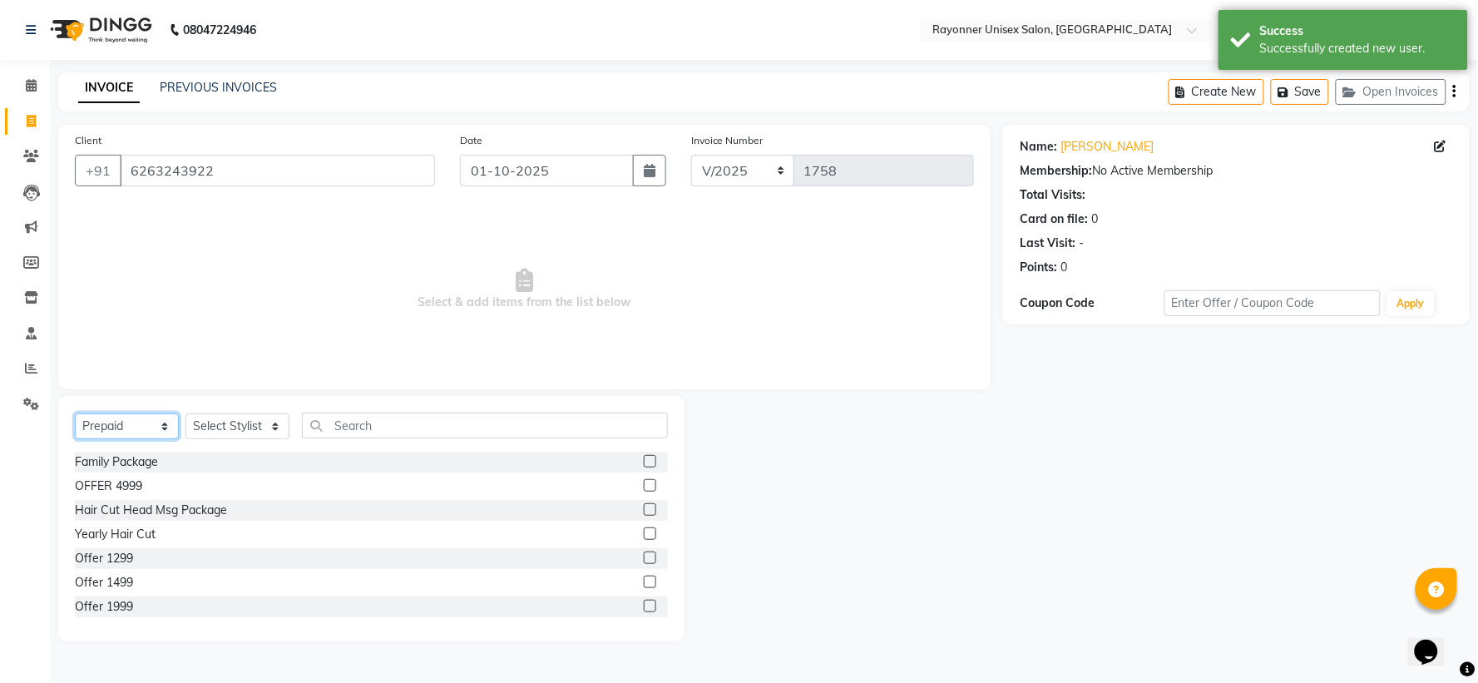
click at [163, 423] on select "Select Service Product Membership Package Voucher Prepaid Gift Card" at bounding box center [127, 426] width 104 height 26
select select "service"
click at [75, 414] on select "Select Service Product Membership Package Voucher Prepaid Gift Card" at bounding box center [127, 426] width 104 height 26
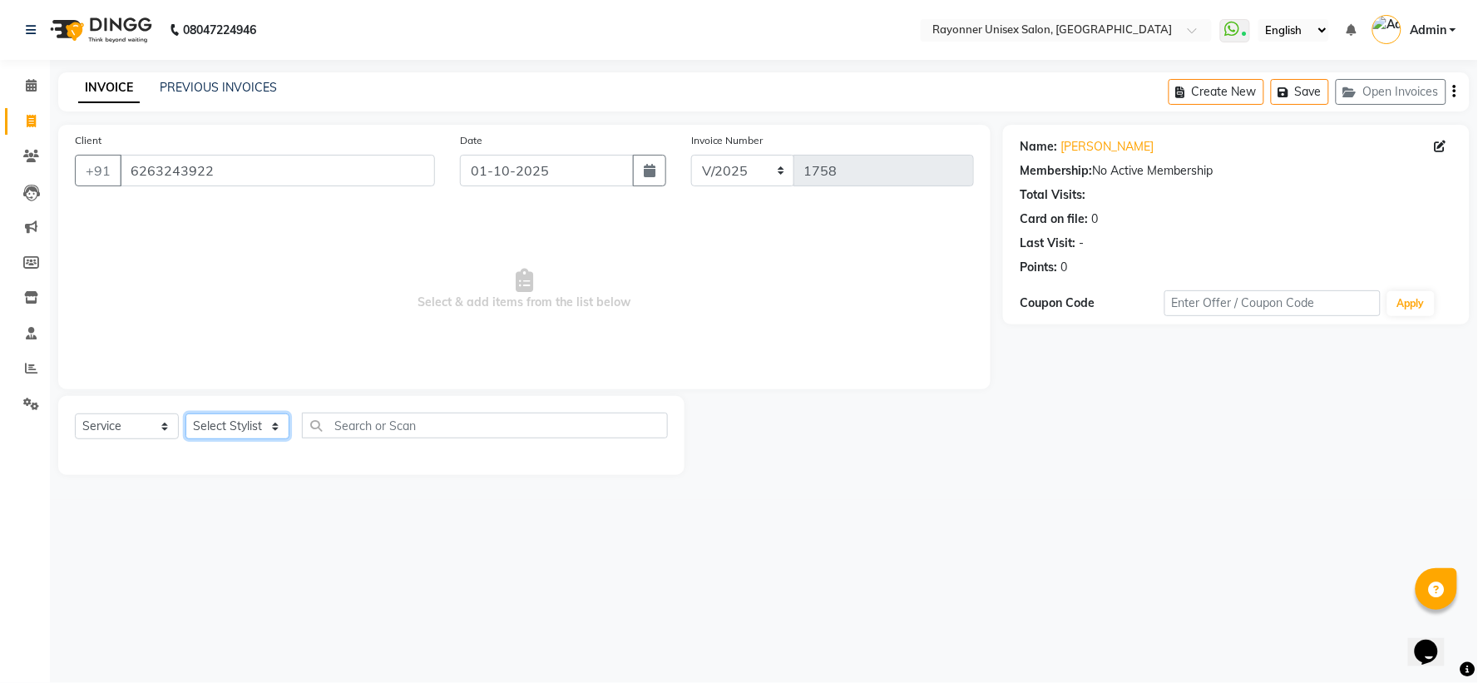
click at [284, 420] on select "Select Stylist [PERSON_NAME] [PERSON_NAME] [PERSON_NAME] Varma [PERSON_NAME]" at bounding box center [237, 426] width 104 height 26
select select "60343"
click at [185, 414] on select "Select Stylist [PERSON_NAME] [PERSON_NAME] [PERSON_NAME] Varma [PERSON_NAME]" at bounding box center [237, 426] width 104 height 26
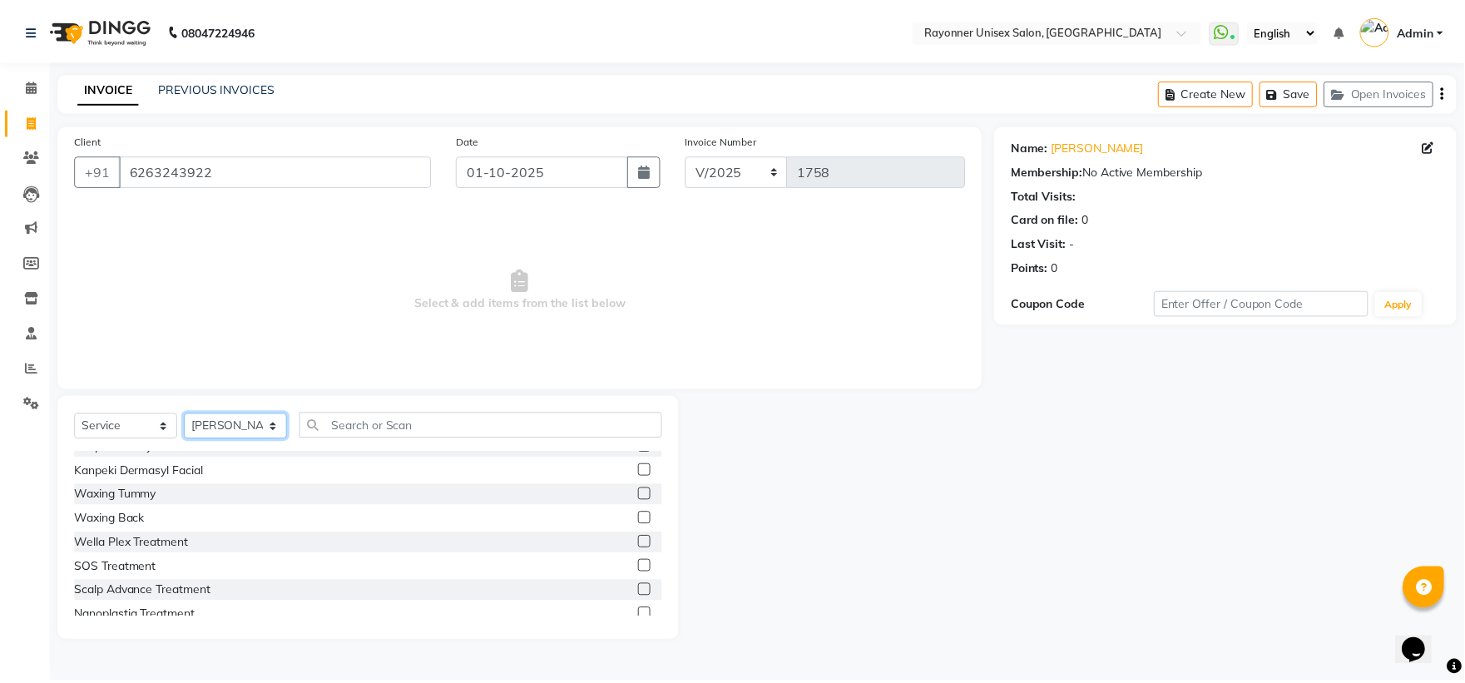
scroll to position [832, 0]
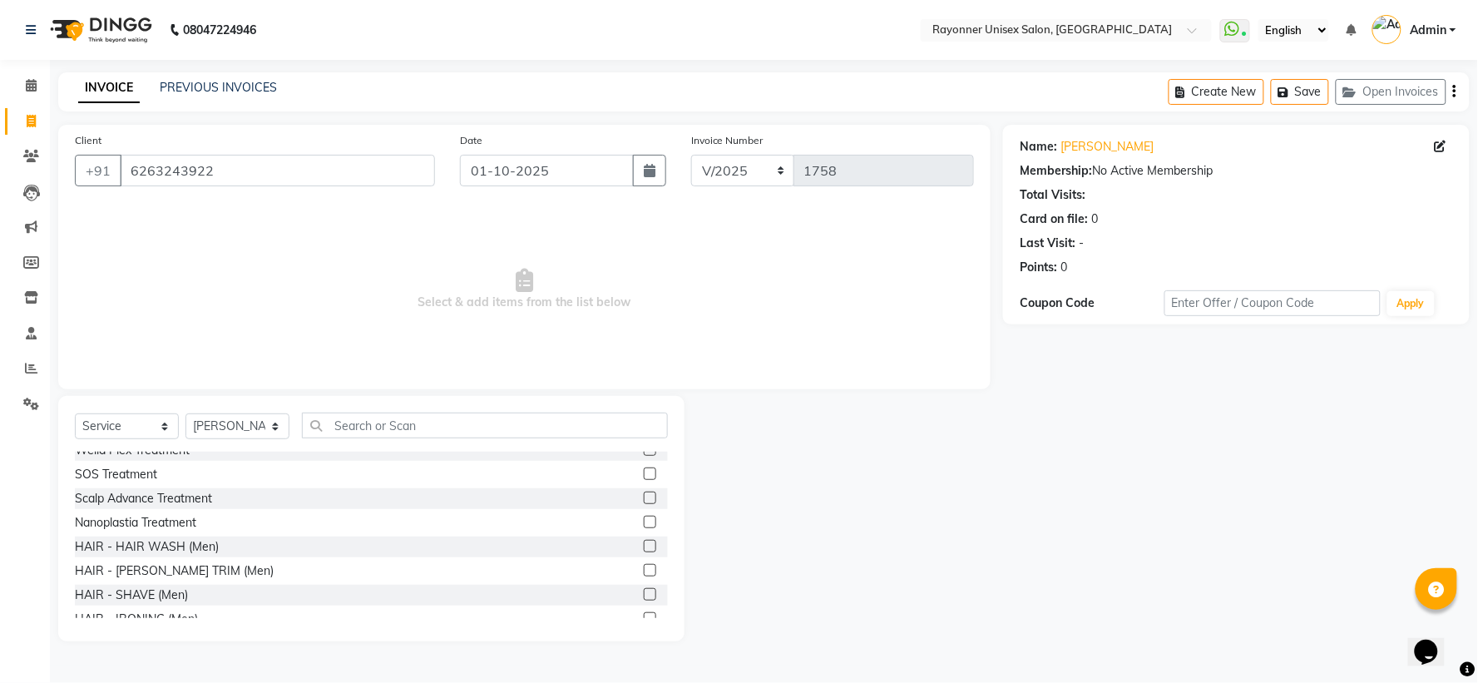
click at [644, 454] on label at bounding box center [650, 570] width 12 height 12
click at [644, 454] on input "checkbox" at bounding box center [649, 571] width 11 height 11
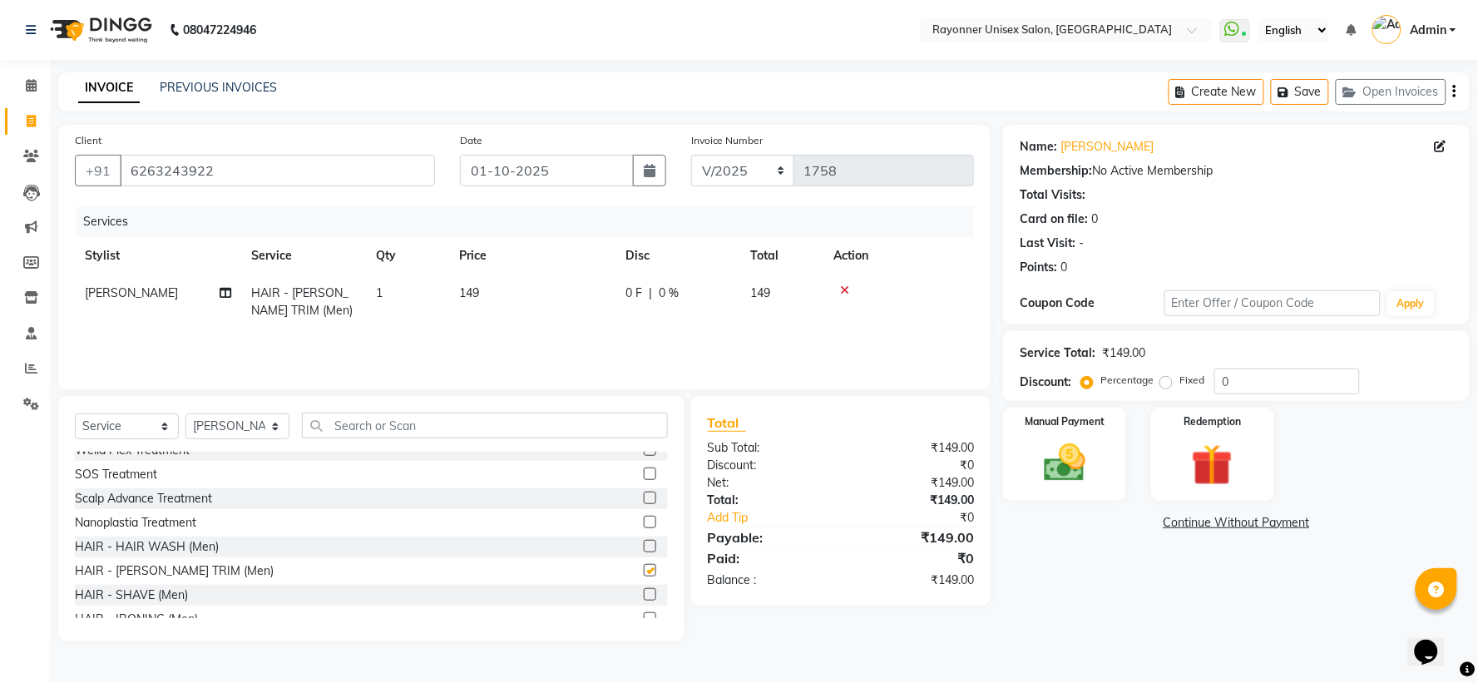
checkbox input "false"
click at [795, 454] on img at bounding box center [1065, 463] width 70 height 50
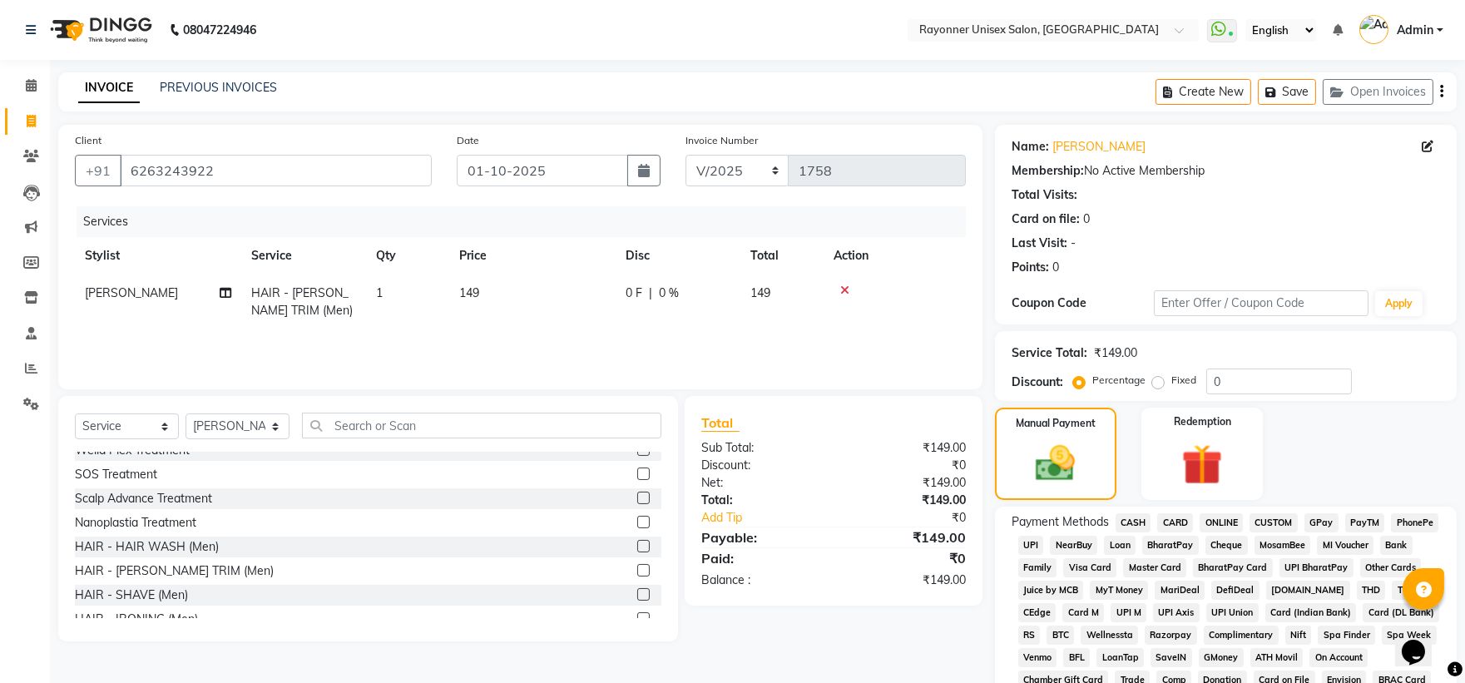
click at [795, 454] on span "ONLINE" at bounding box center [1220, 522] width 43 height 19
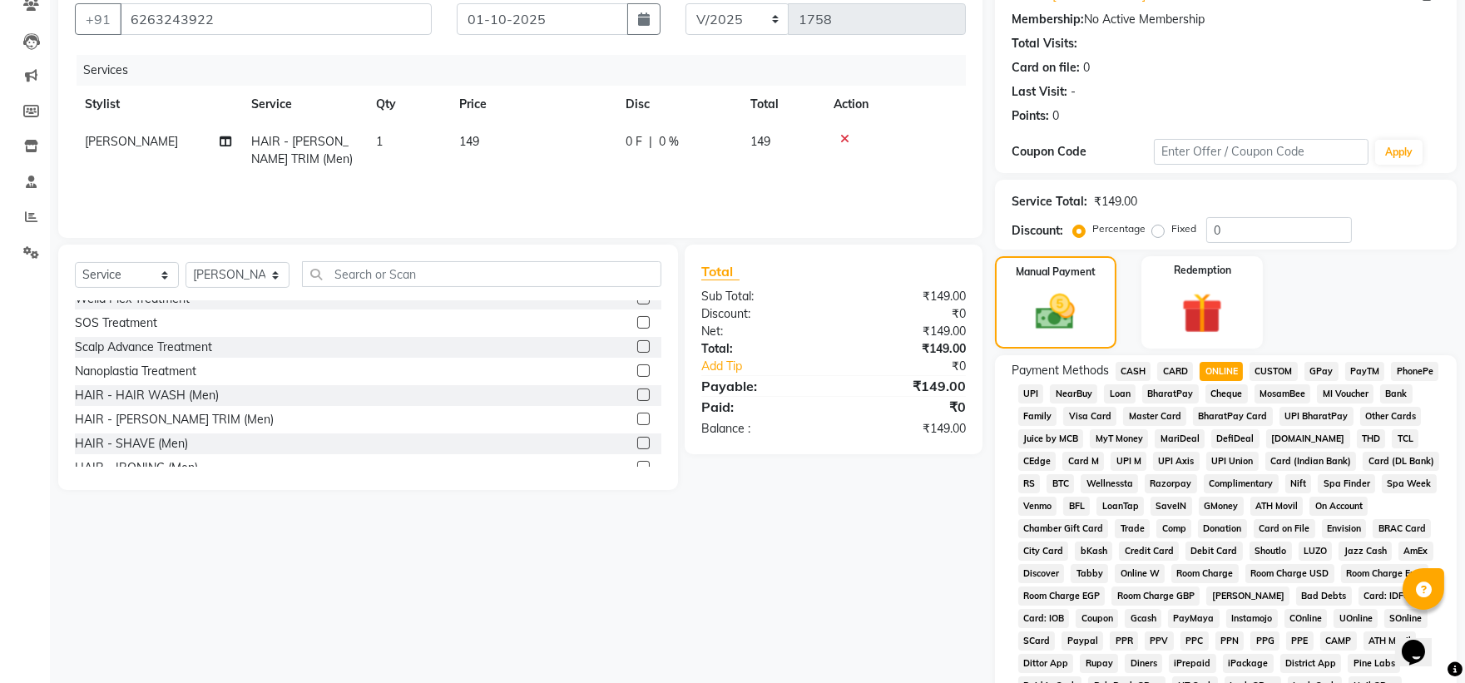
scroll to position [369, 0]
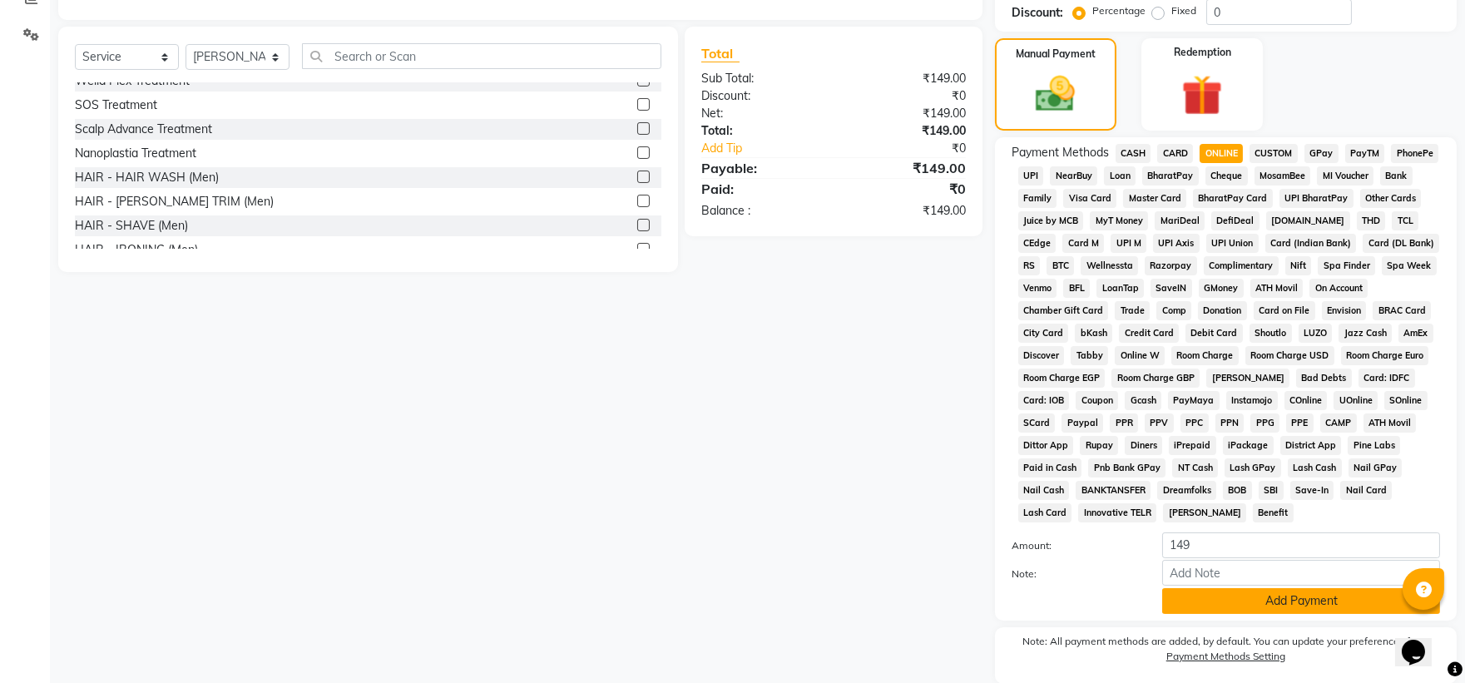
click at [795, 454] on button "Add Payment" at bounding box center [1301, 601] width 278 height 26
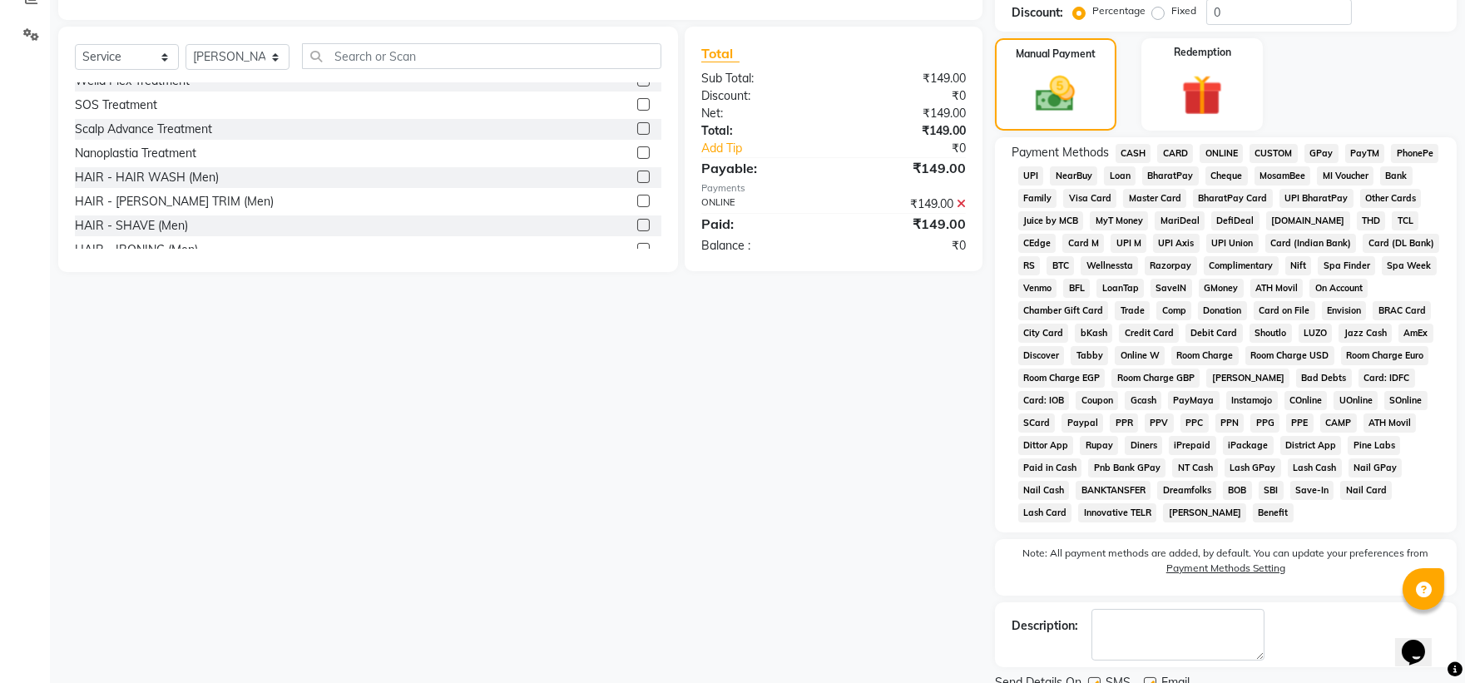
scroll to position [438, 0]
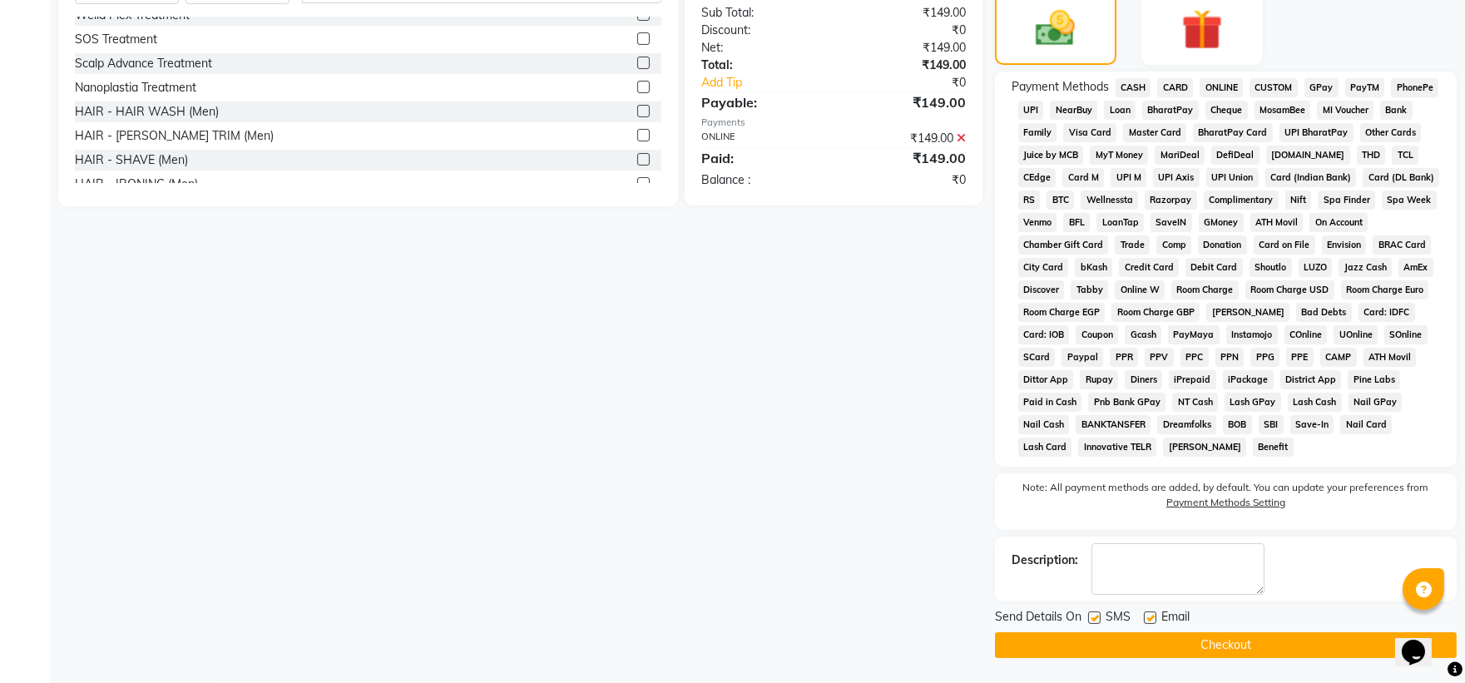
click at [795, 454] on button "Checkout" at bounding box center [1226, 645] width 462 height 26
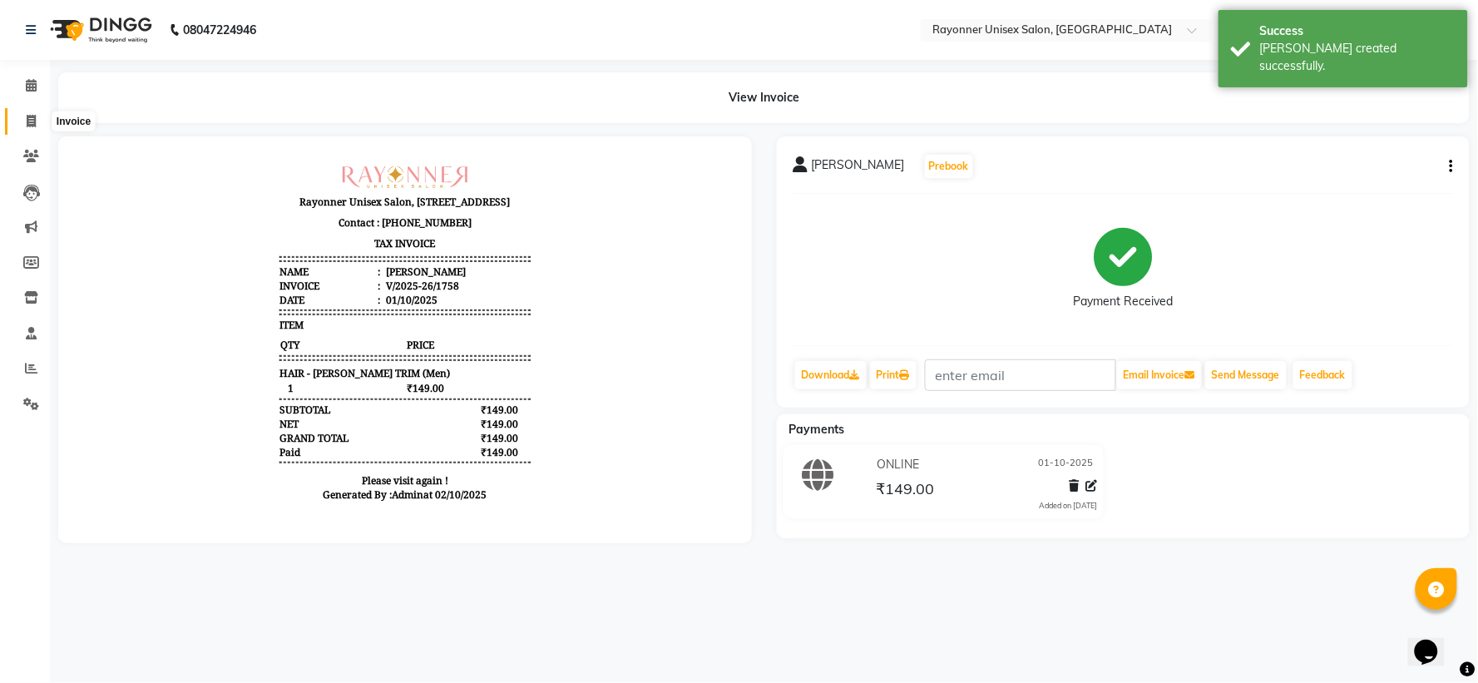
click at [31, 120] on icon at bounding box center [31, 121] width 9 height 12
select select "5201"
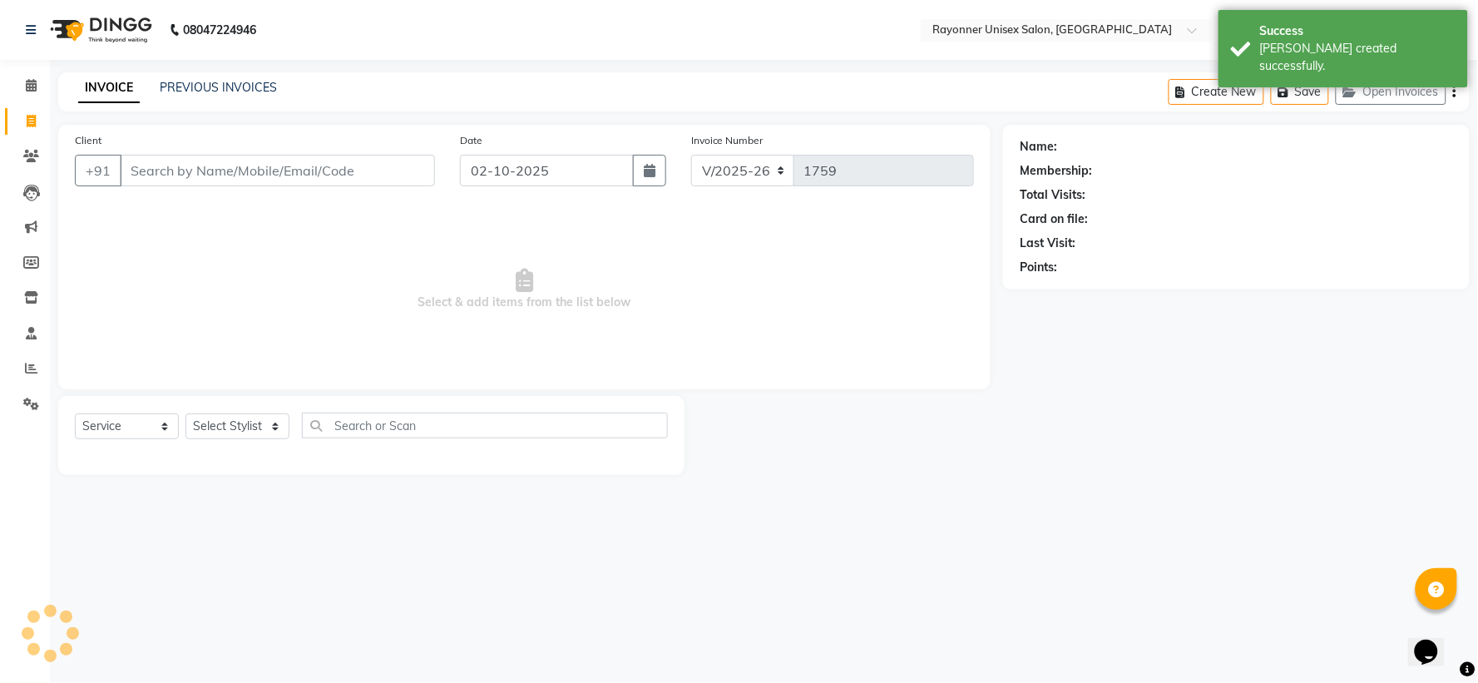
select select "P"
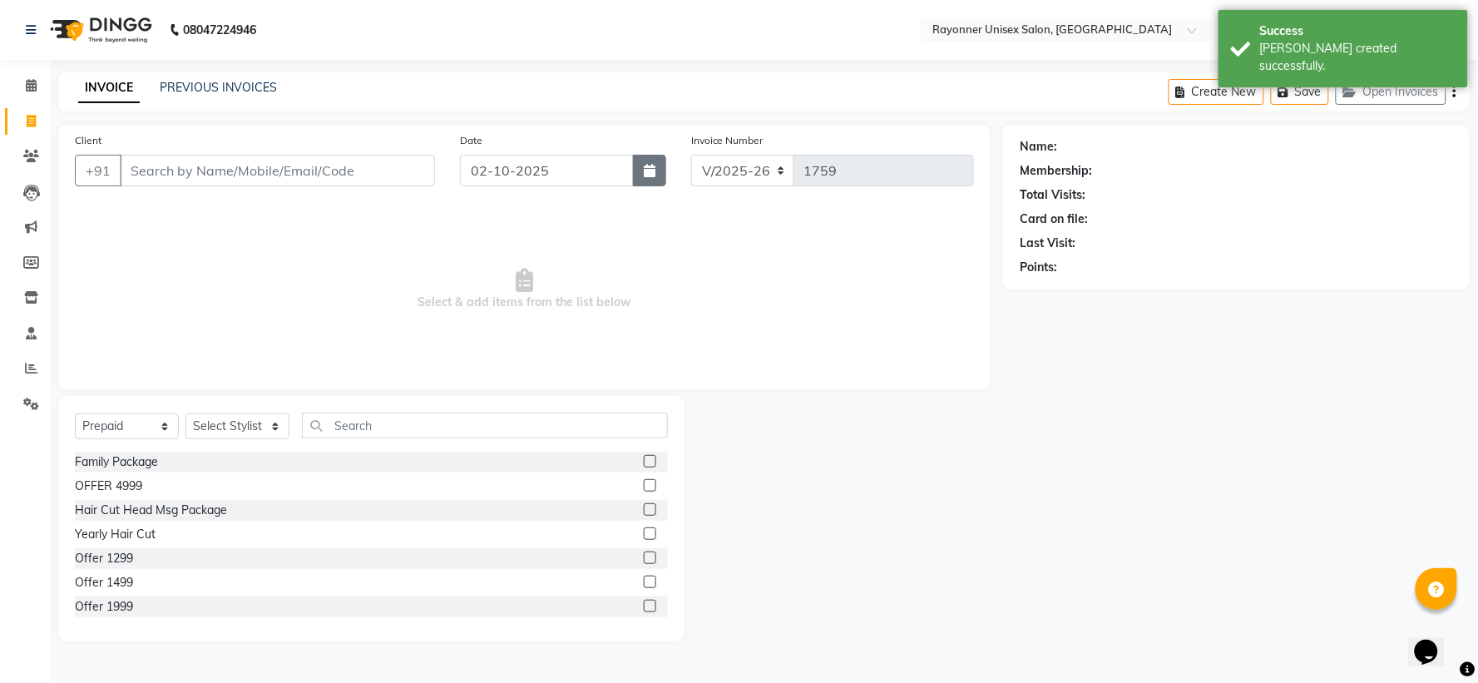
click at [655, 163] on button "button" at bounding box center [649, 171] width 33 height 32
select select "10"
select select "2025"
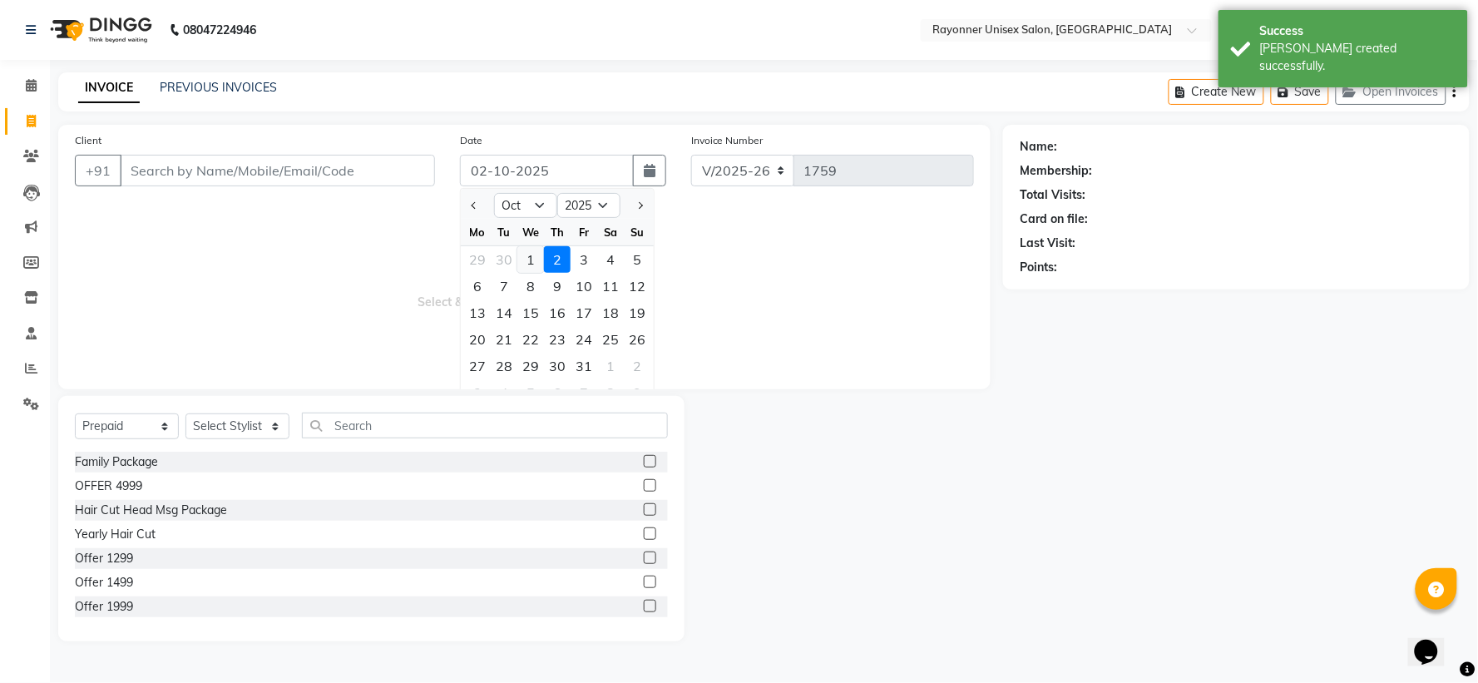
click at [533, 254] on div "1" at bounding box center [530, 259] width 27 height 27
type input "01-10-2025"
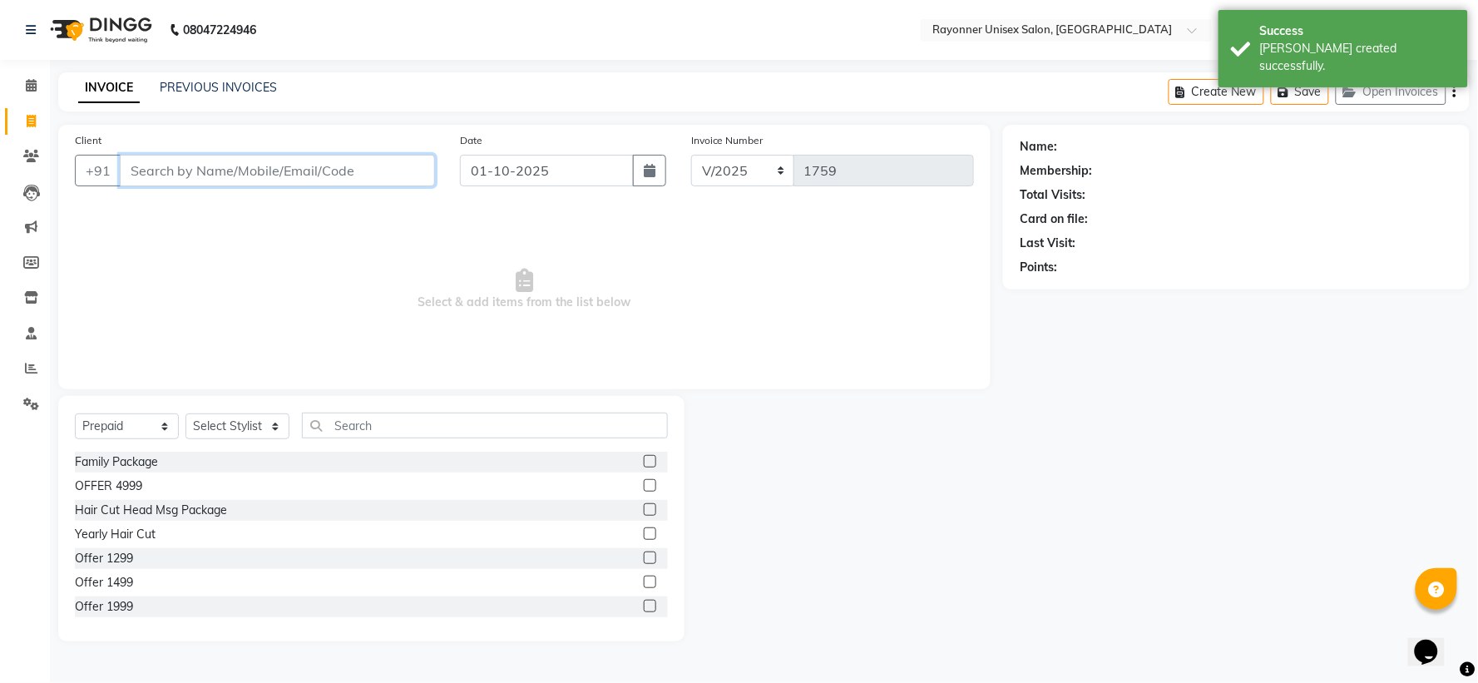
click at [151, 170] on input "Client" at bounding box center [277, 171] width 315 height 32
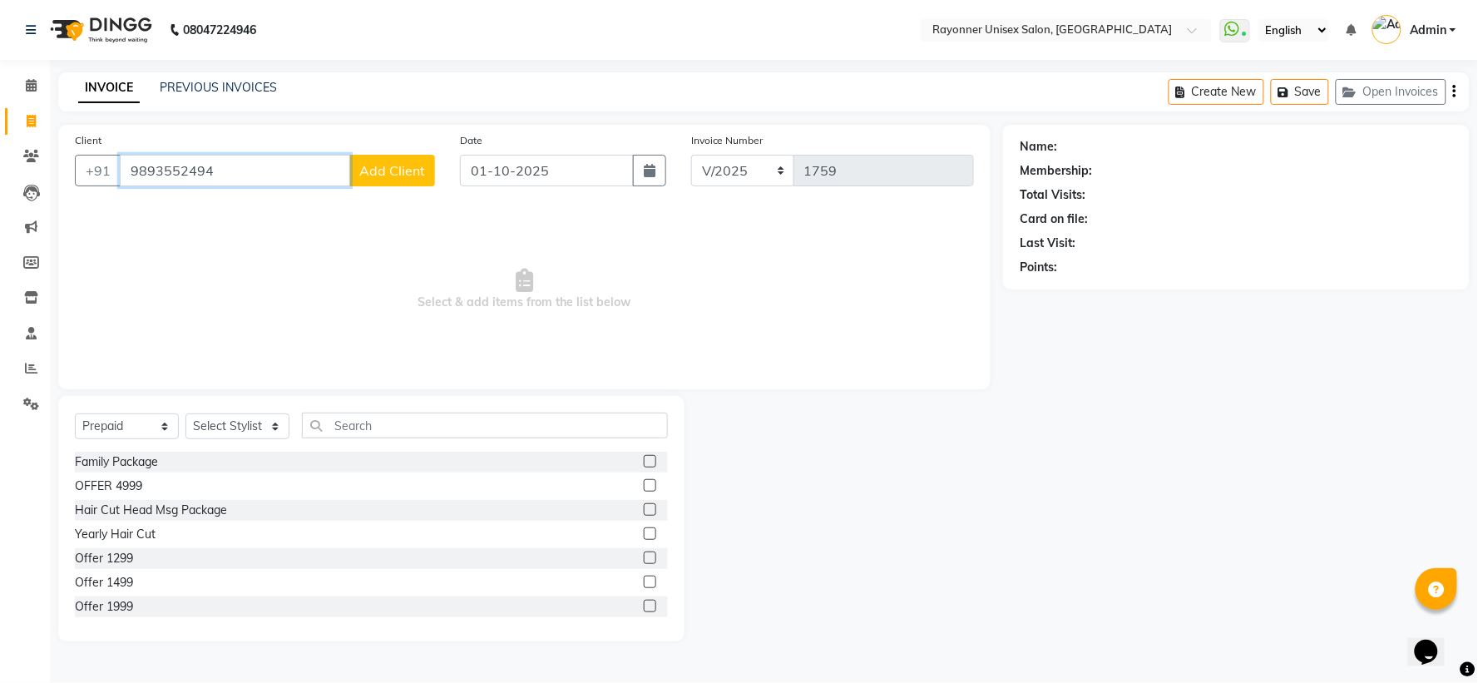
type input "9893552494"
click at [405, 172] on span "Add Client" at bounding box center [392, 170] width 66 height 17
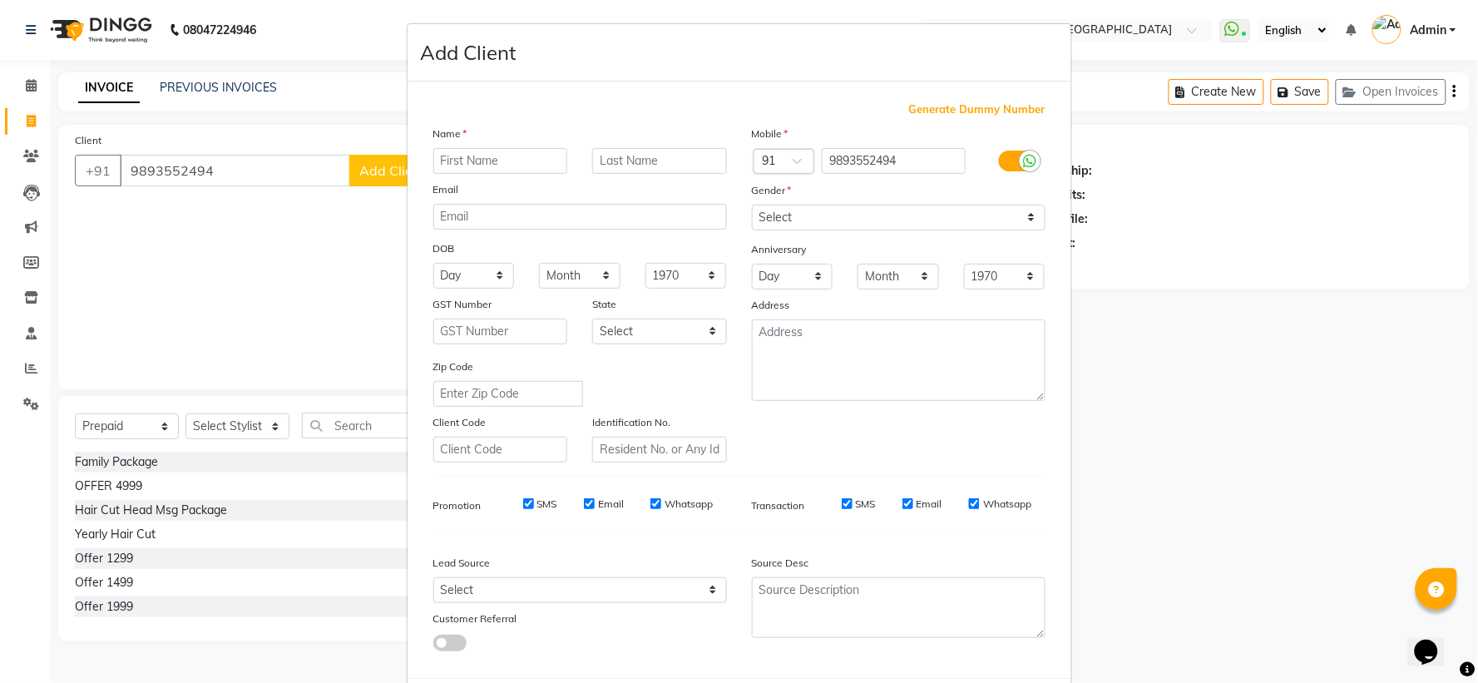
click at [474, 158] on input "text" at bounding box center [500, 161] width 135 height 26
type input "[PERSON_NAME]"
click at [630, 155] on input "text" at bounding box center [659, 161] width 135 height 26
type input "y"
type input "[PERSON_NAME]"
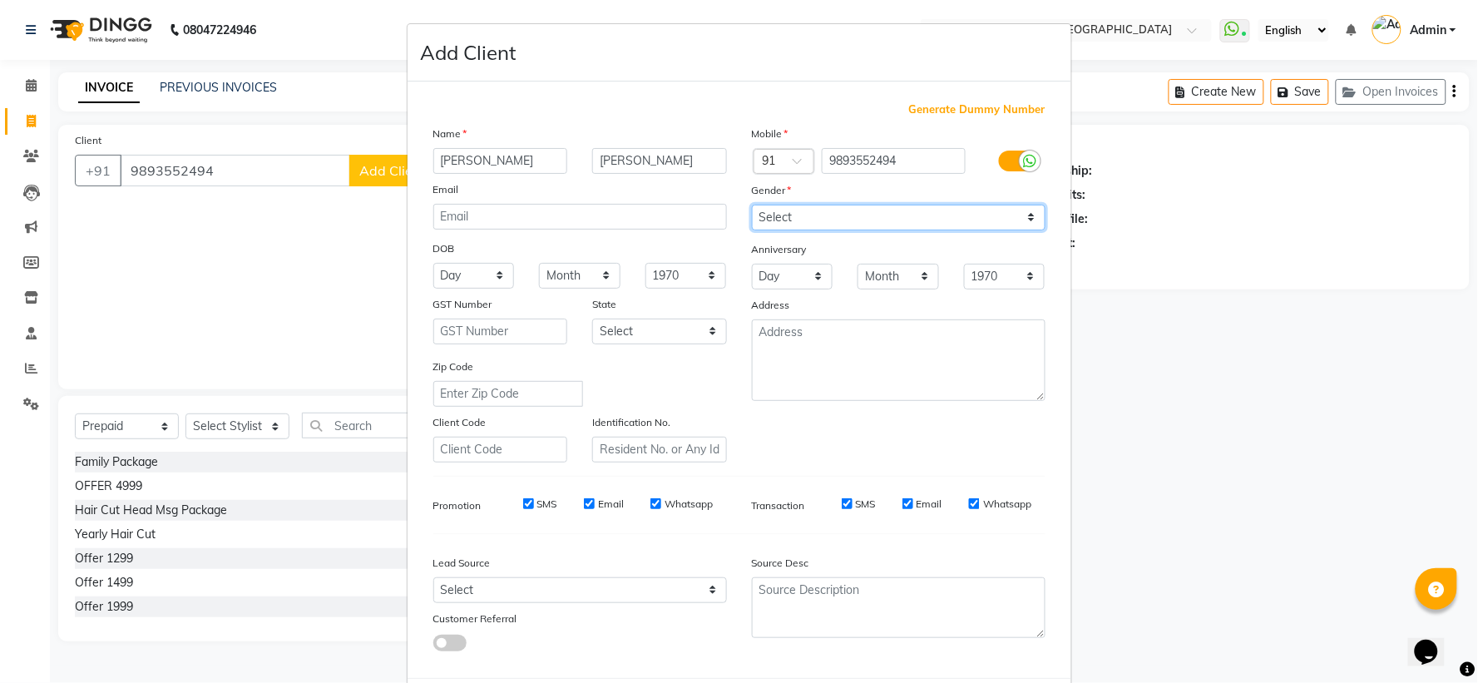
click at [774, 216] on select "Select [DEMOGRAPHIC_DATA] [DEMOGRAPHIC_DATA] Other Prefer Not To Say" at bounding box center [899, 218] width 294 height 26
select select "[DEMOGRAPHIC_DATA]"
click at [752, 205] on select "Select [DEMOGRAPHIC_DATA] [DEMOGRAPHIC_DATA] Other Prefer Not To Say" at bounding box center [899, 218] width 294 height 26
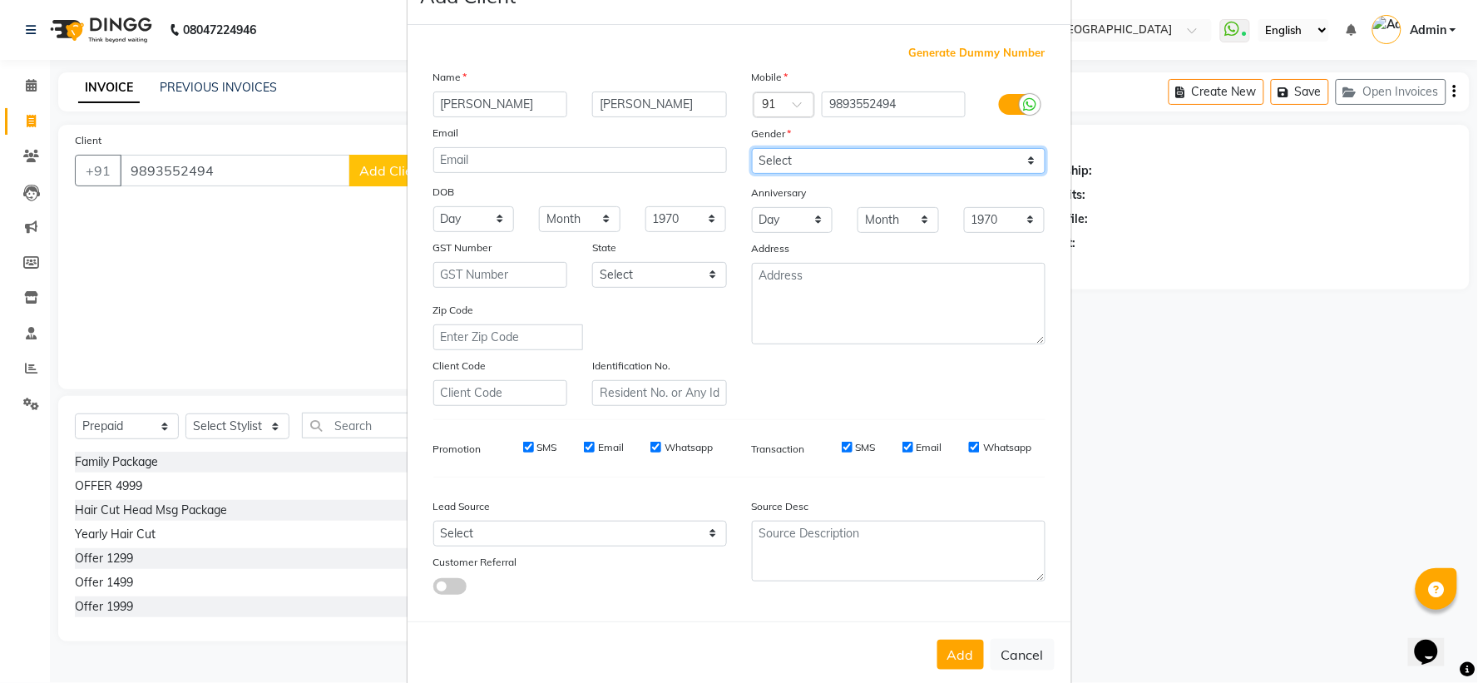
scroll to position [86, 0]
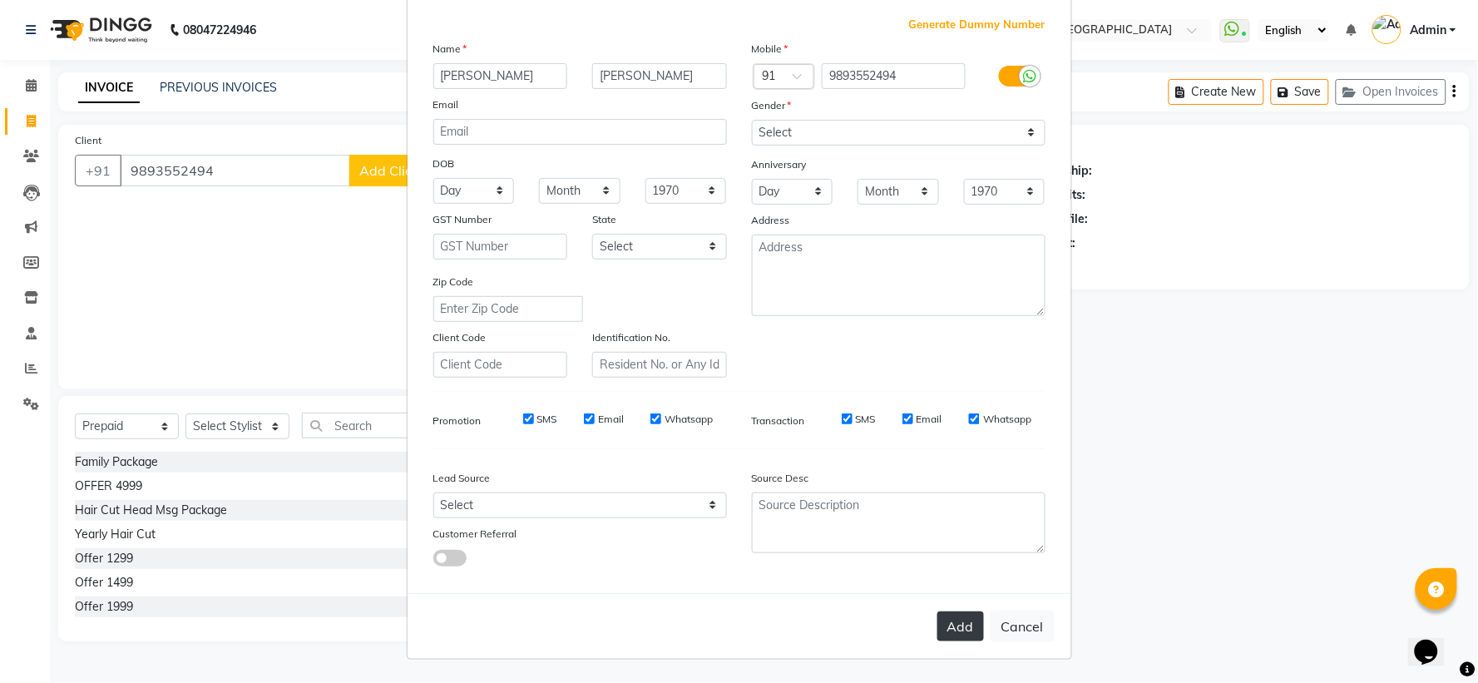
click at [795, 454] on button "Add" at bounding box center [960, 626] width 47 height 30
select select
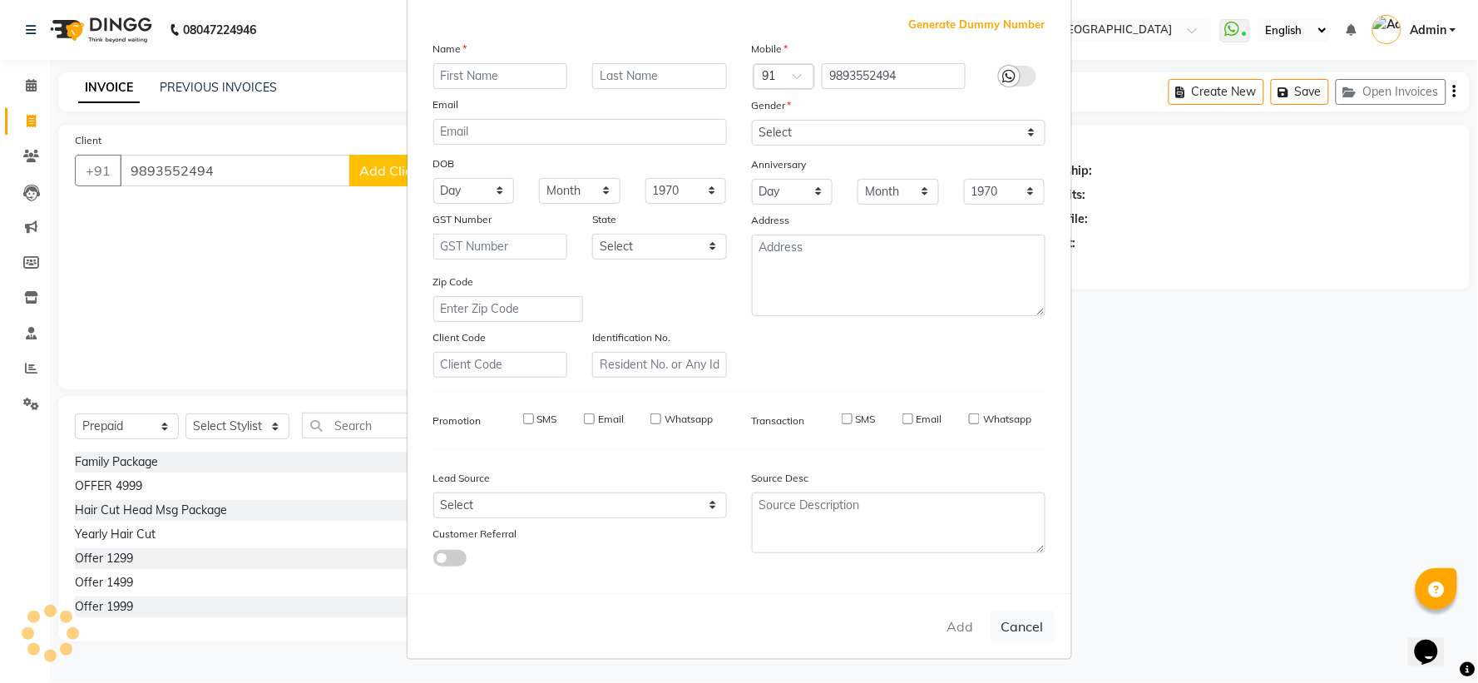
select select
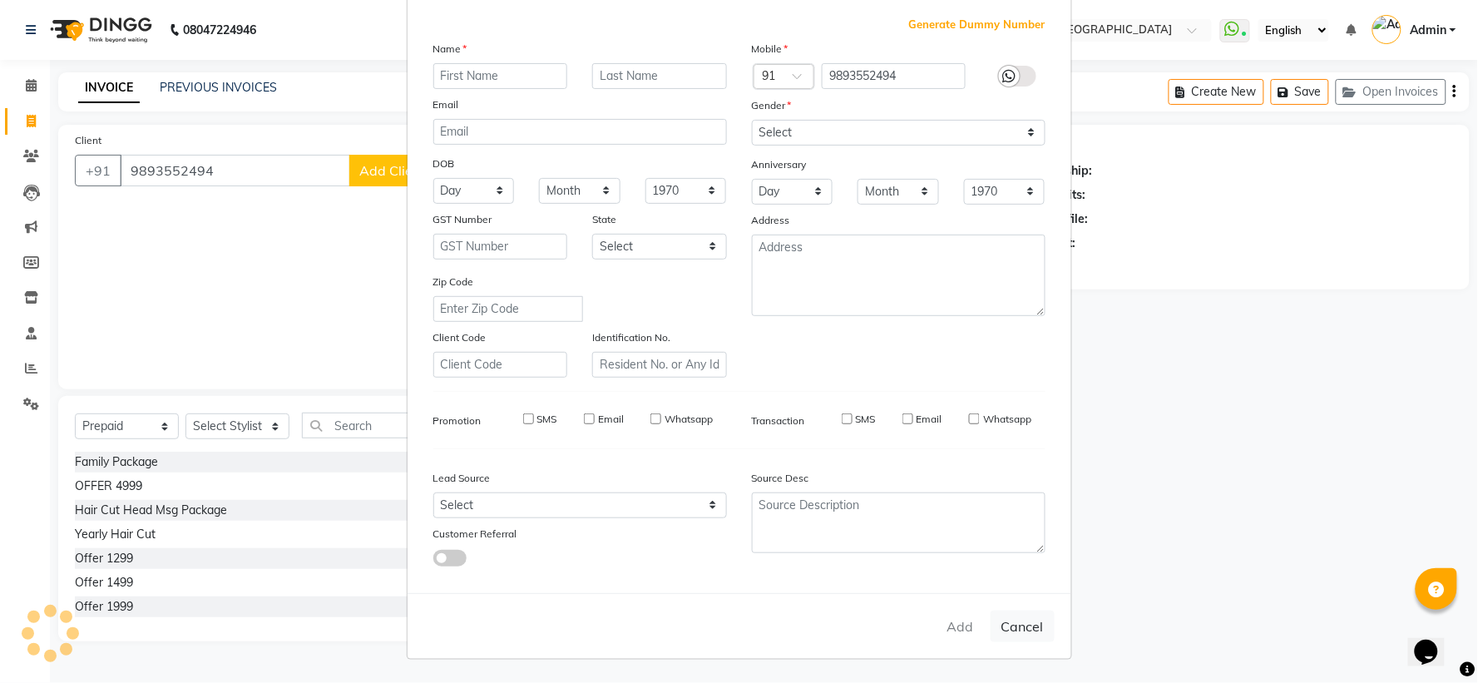
checkbox input "false"
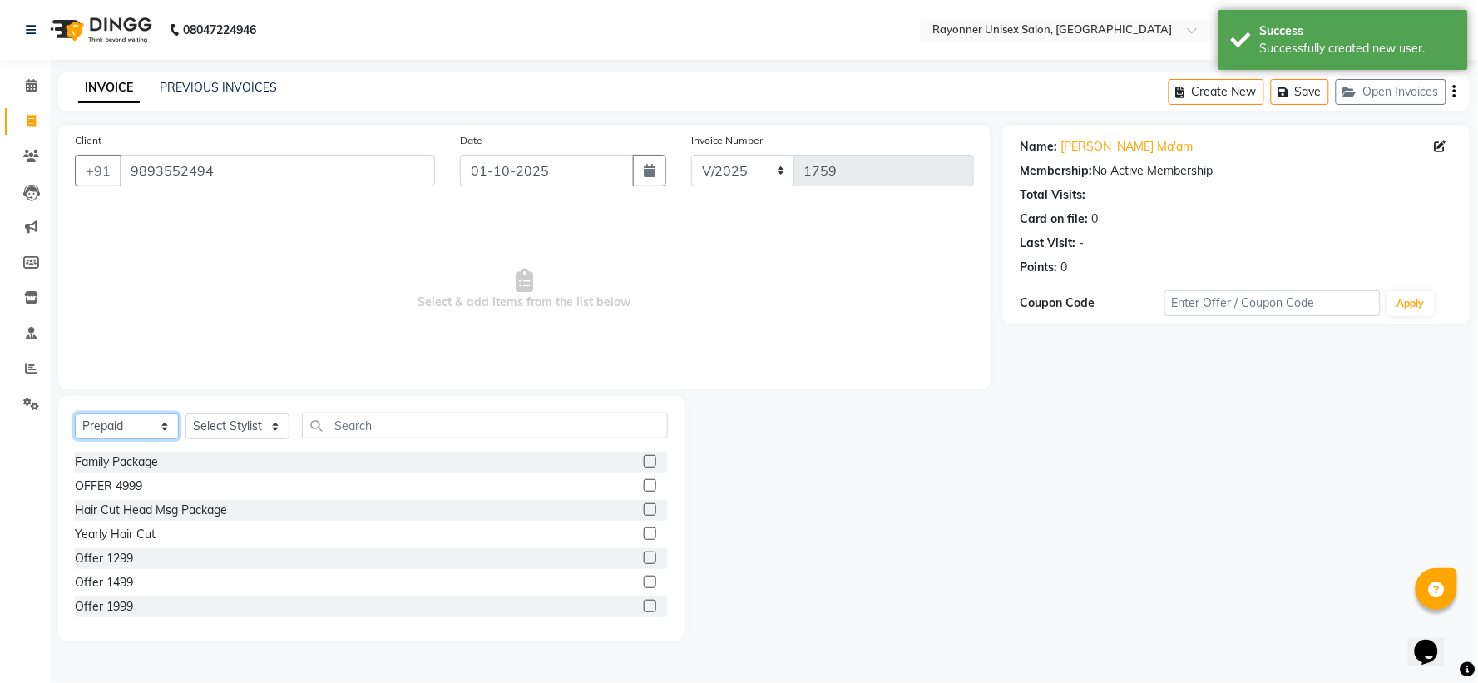
click at [161, 421] on select "Select Service Product Membership Package Voucher Prepaid Gift Card" at bounding box center [127, 426] width 104 height 26
select select "service"
click at [75, 414] on select "Select Service Product Membership Package Voucher Prepaid Gift Card" at bounding box center [127, 426] width 104 height 26
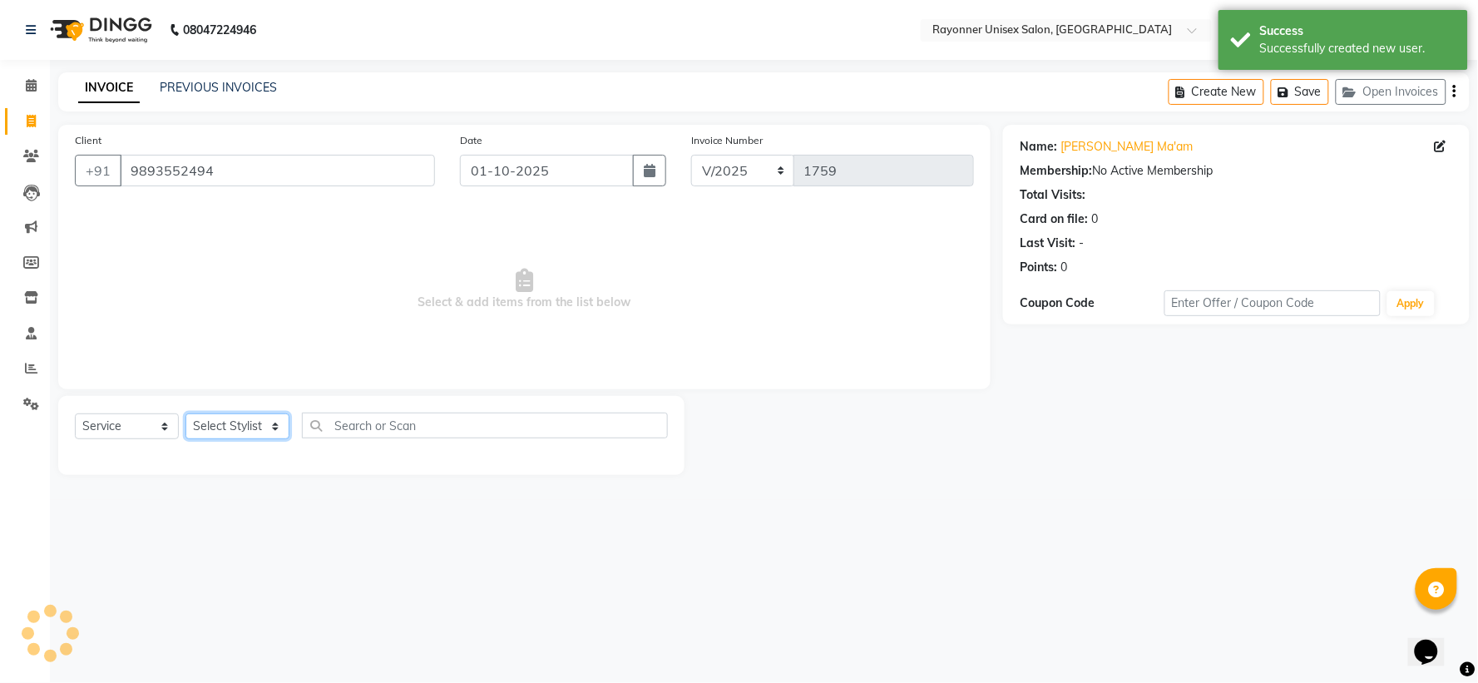
click at [284, 418] on select "Select Stylist [PERSON_NAME] [PERSON_NAME] [PERSON_NAME] Varma [PERSON_NAME]" at bounding box center [237, 426] width 104 height 26
select select "60343"
click at [185, 414] on select "Select Stylist [PERSON_NAME] [PERSON_NAME] [PERSON_NAME] Varma [PERSON_NAME]" at bounding box center [237, 426] width 104 height 26
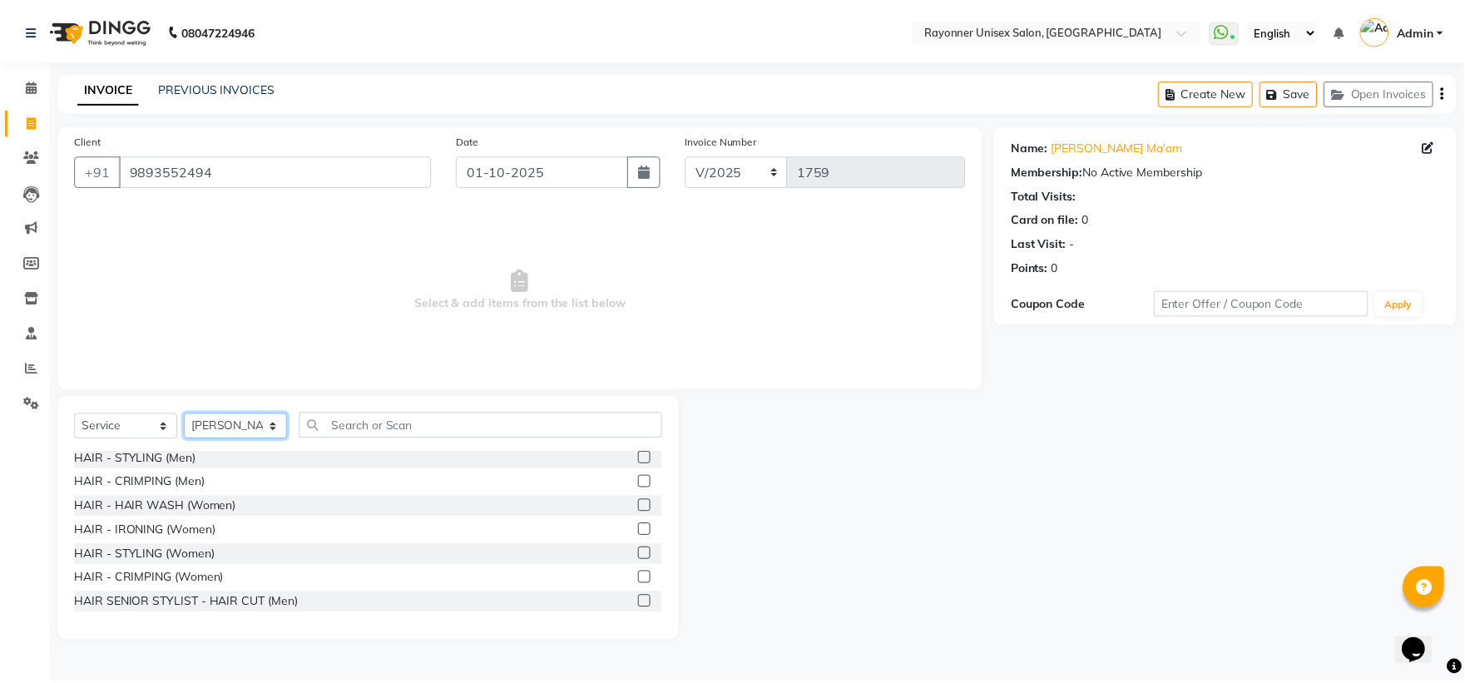
scroll to position [1109, 0]
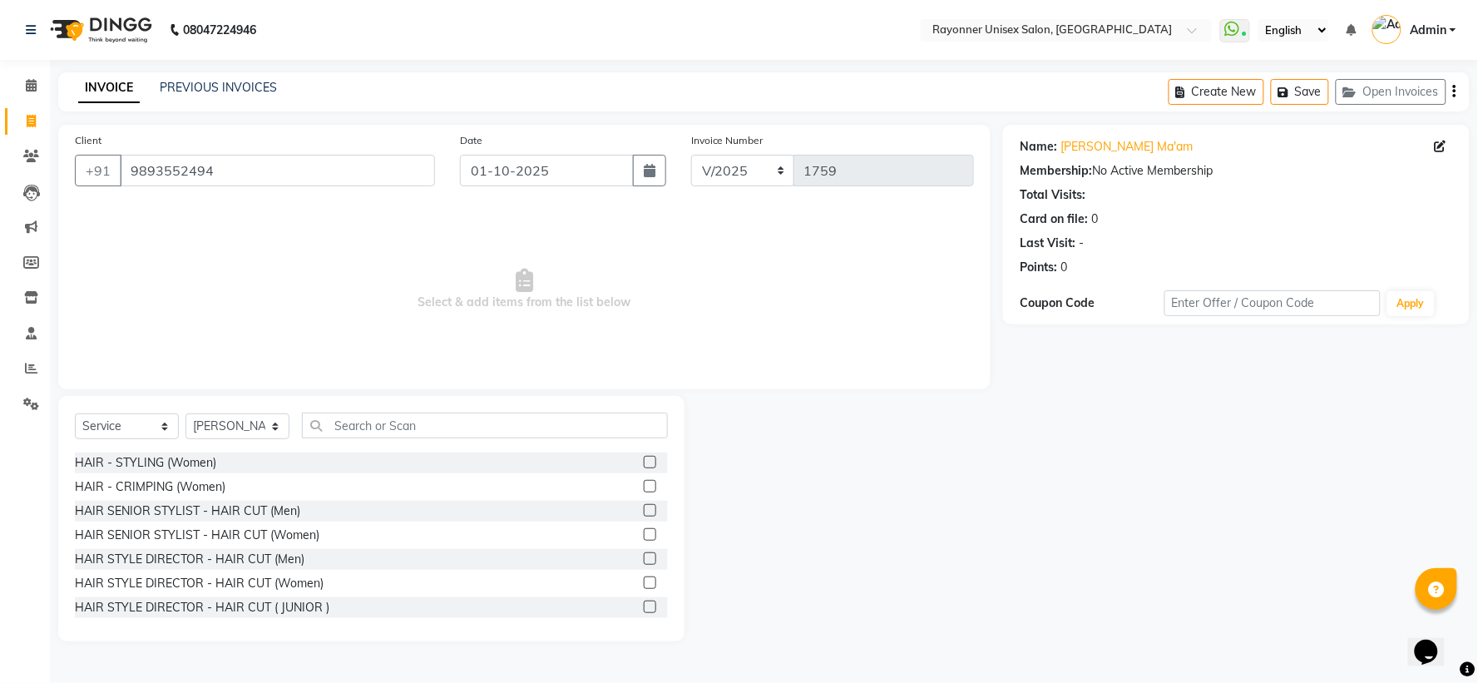
click at [644, 454] on label at bounding box center [650, 534] width 12 height 12
click at [644, 454] on input "checkbox" at bounding box center [649, 535] width 11 height 11
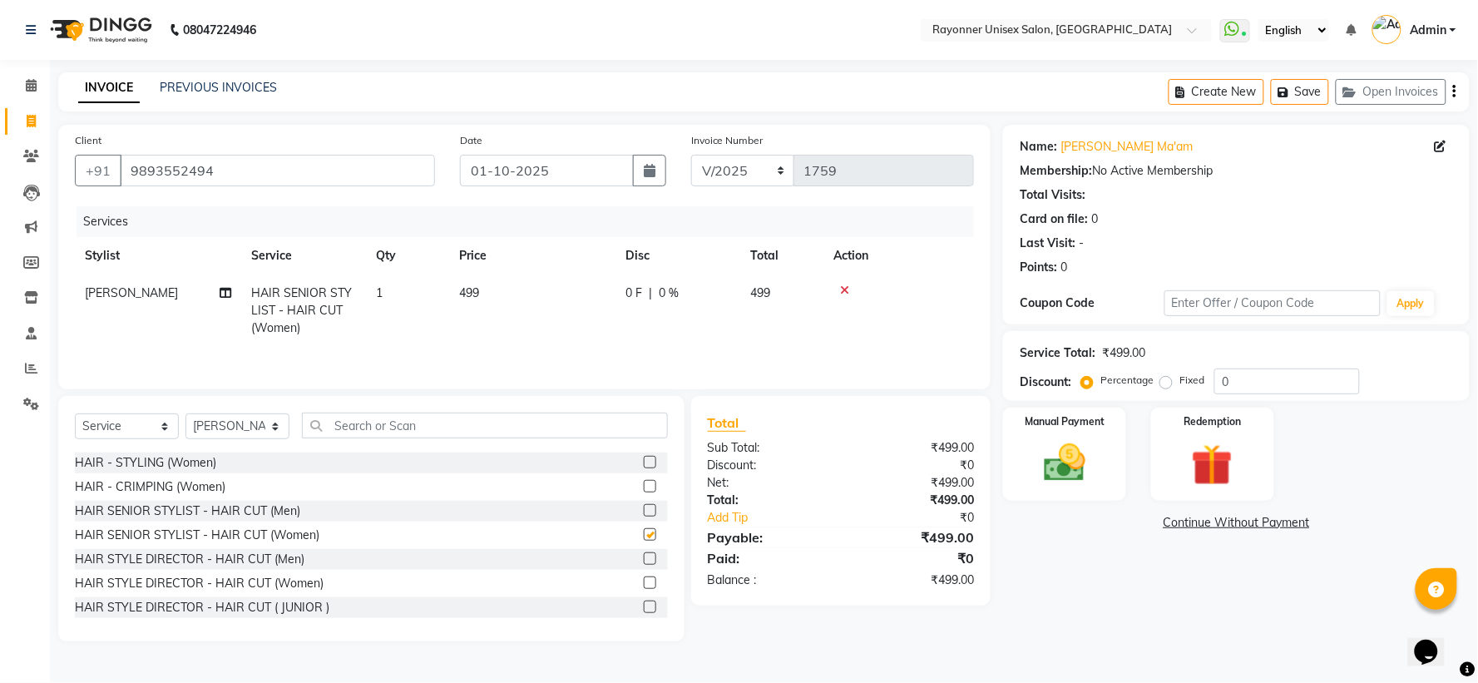
checkbox input "false"
click at [795, 285] on icon at bounding box center [844, 290] width 9 height 12
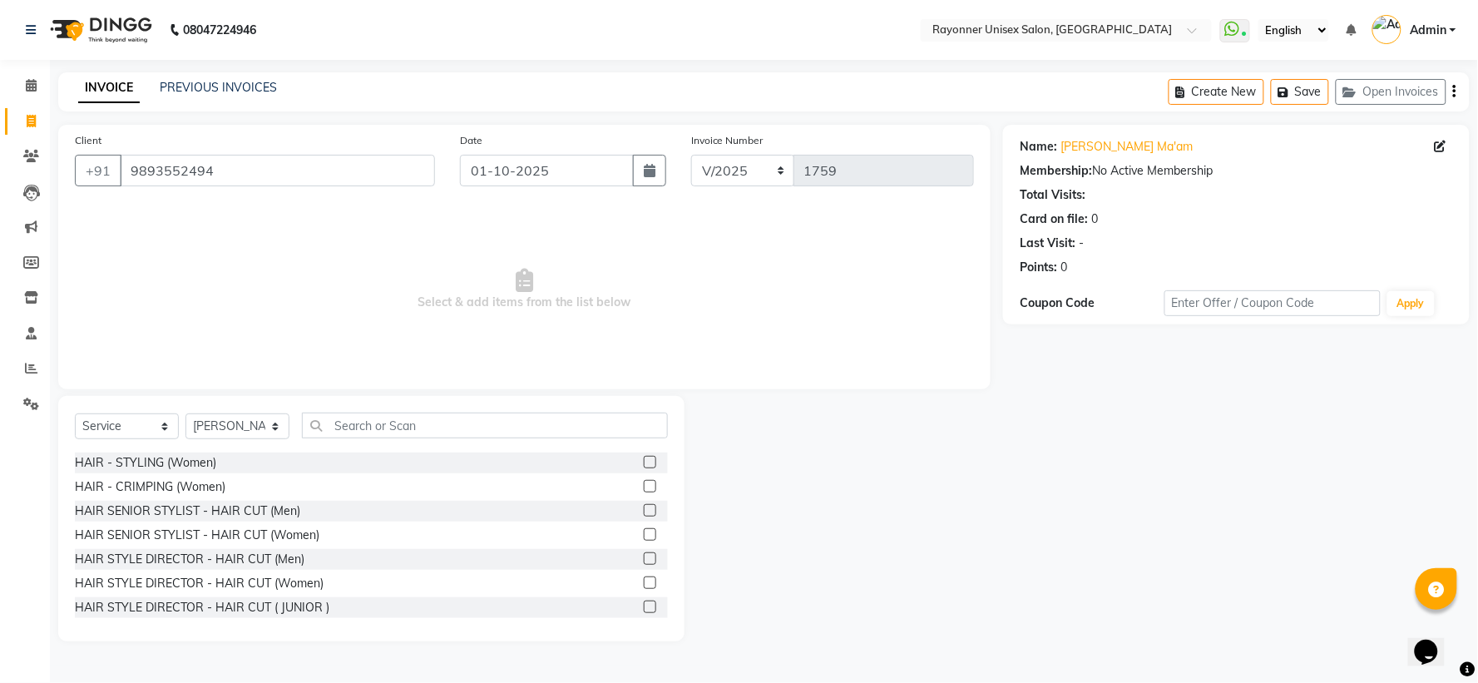
click at [644, 454] on label at bounding box center [650, 582] width 12 height 12
click at [644, 454] on input "checkbox" at bounding box center [649, 583] width 11 height 11
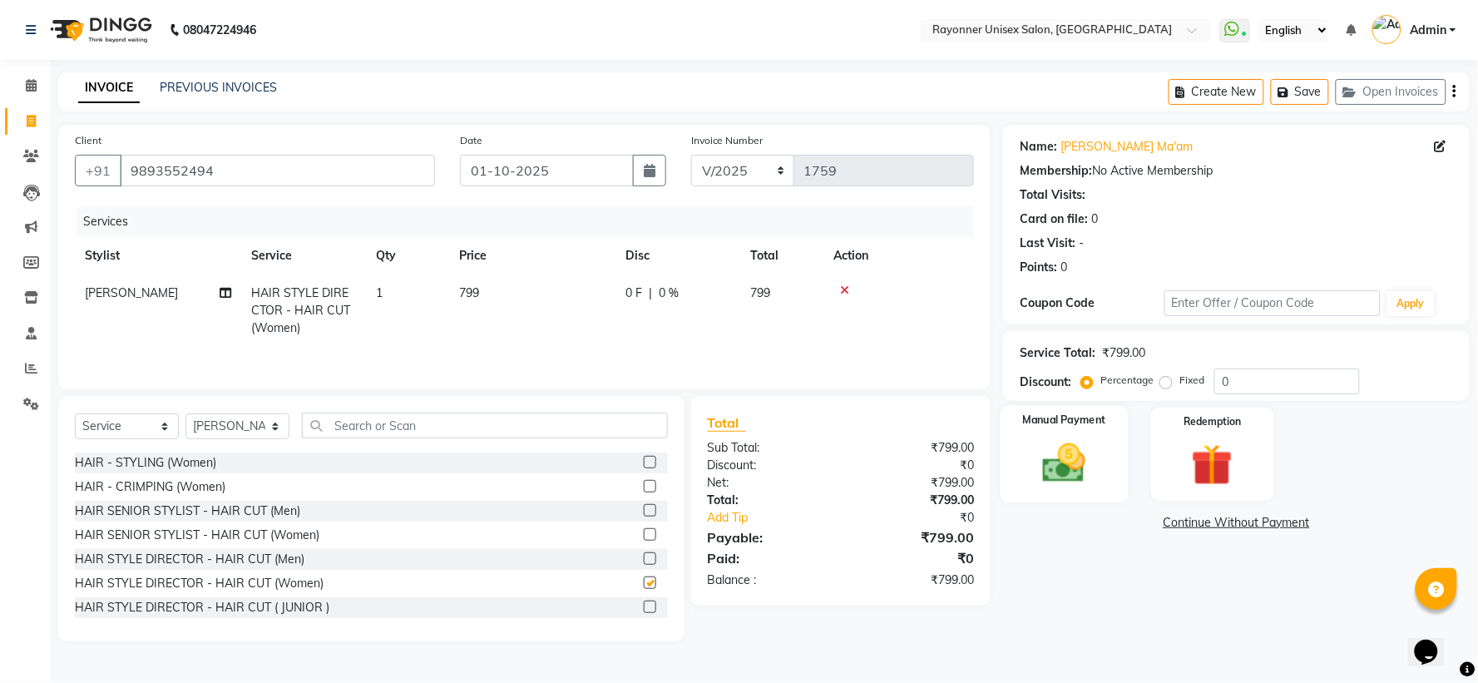
checkbox input "false"
click at [795, 454] on div "Manual Payment" at bounding box center [1065, 454] width 128 height 96
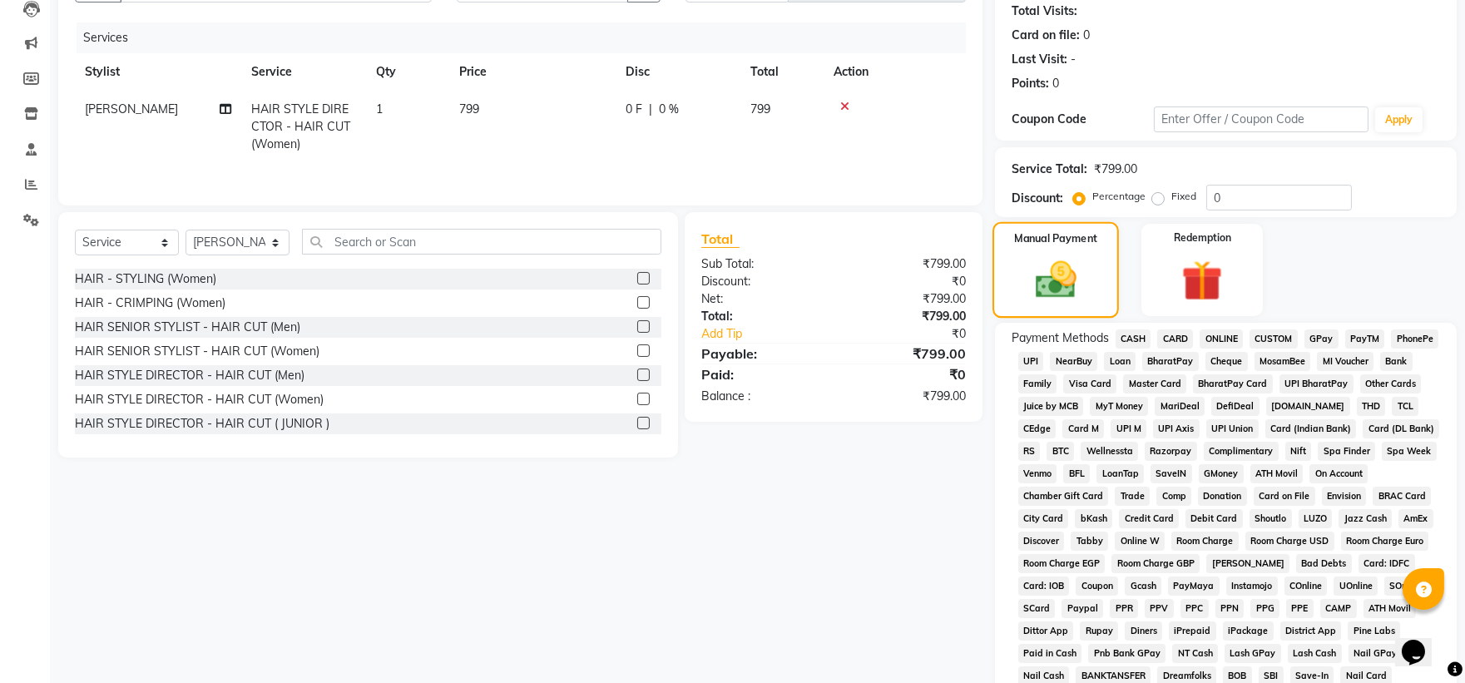
scroll to position [185, 0]
click at [795, 336] on span "CASH" at bounding box center [1133, 338] width 36 height 19
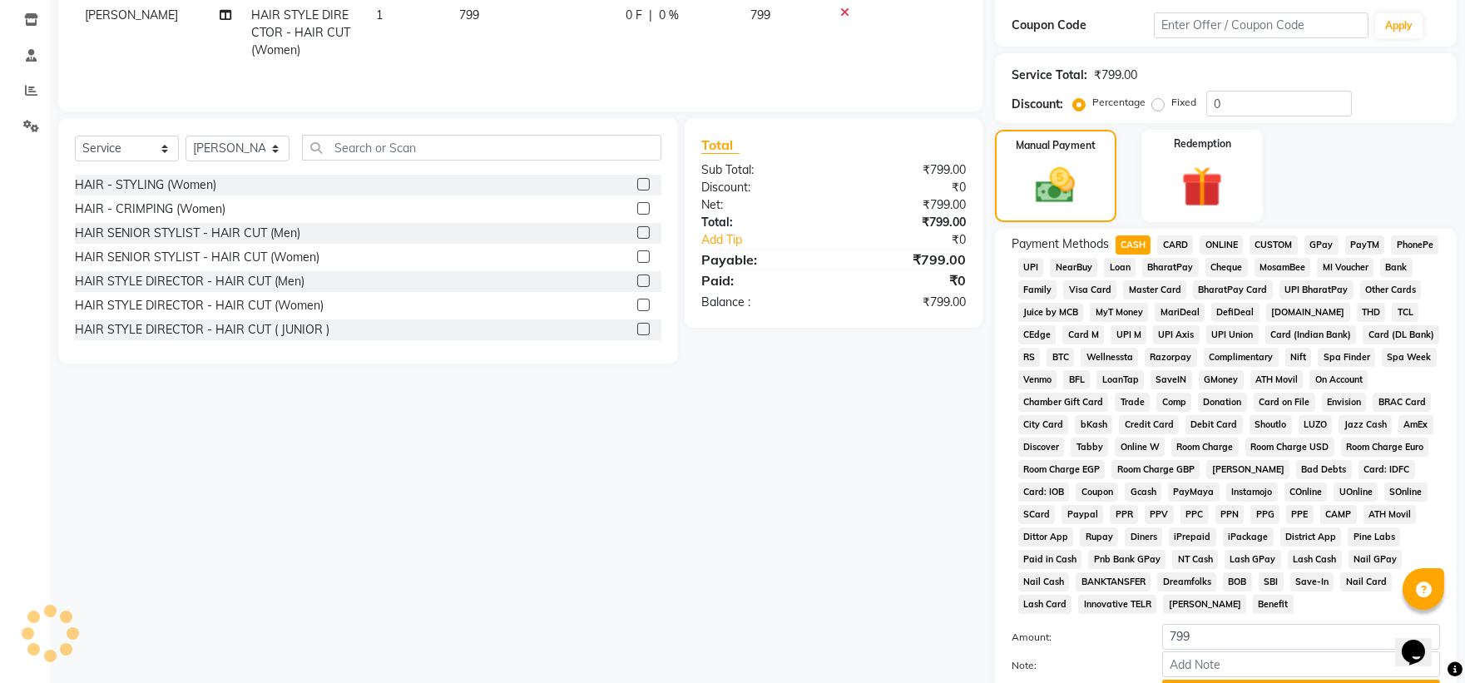
scroll to position [433, 0]
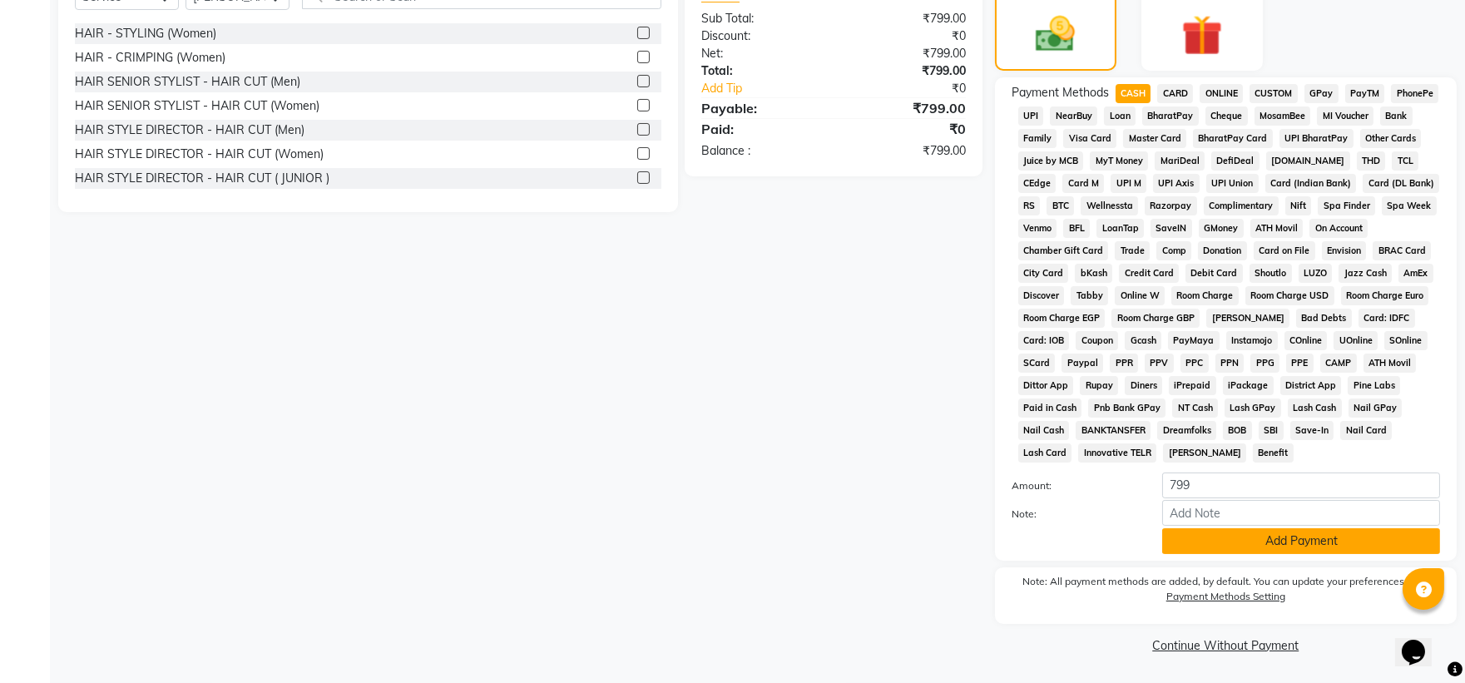
click at [795, 454] on button "Add Payment" at bounding box center [1301, 541] width 278 height 26
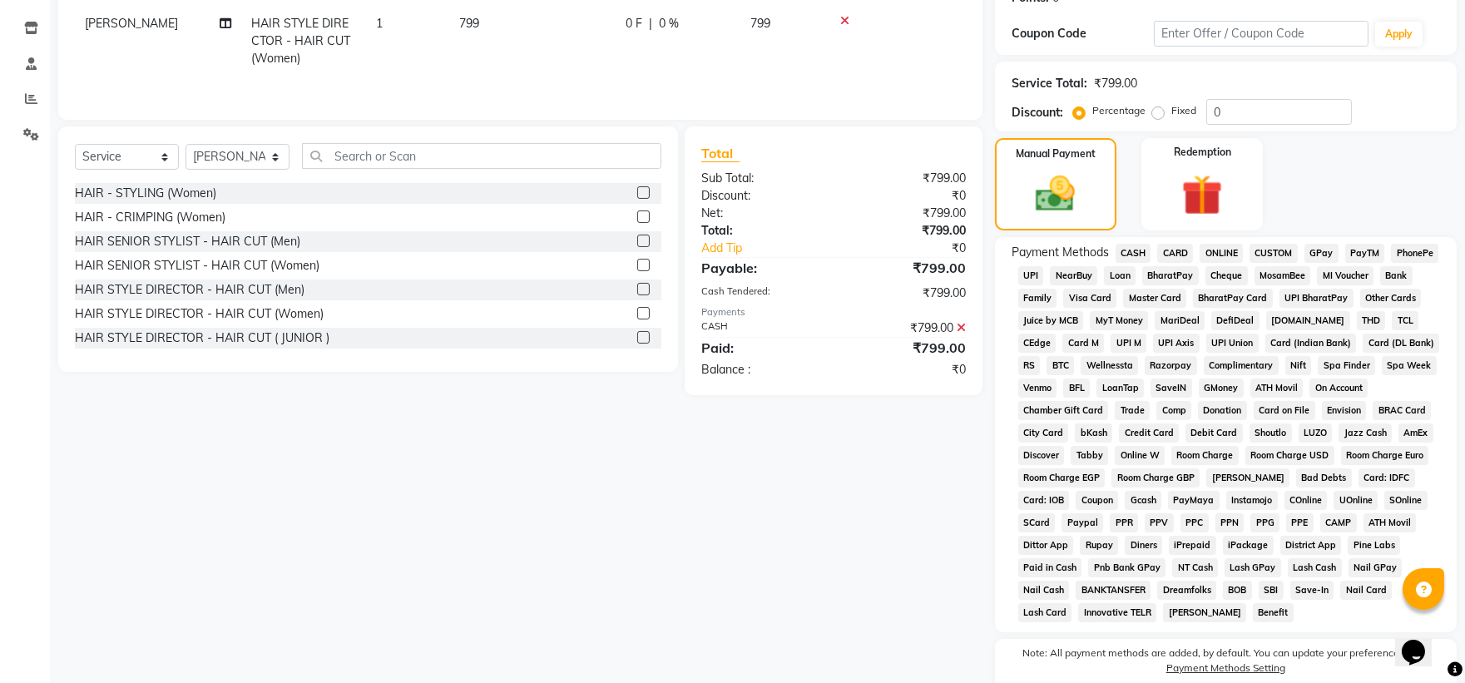
scroll to position [438, 0]
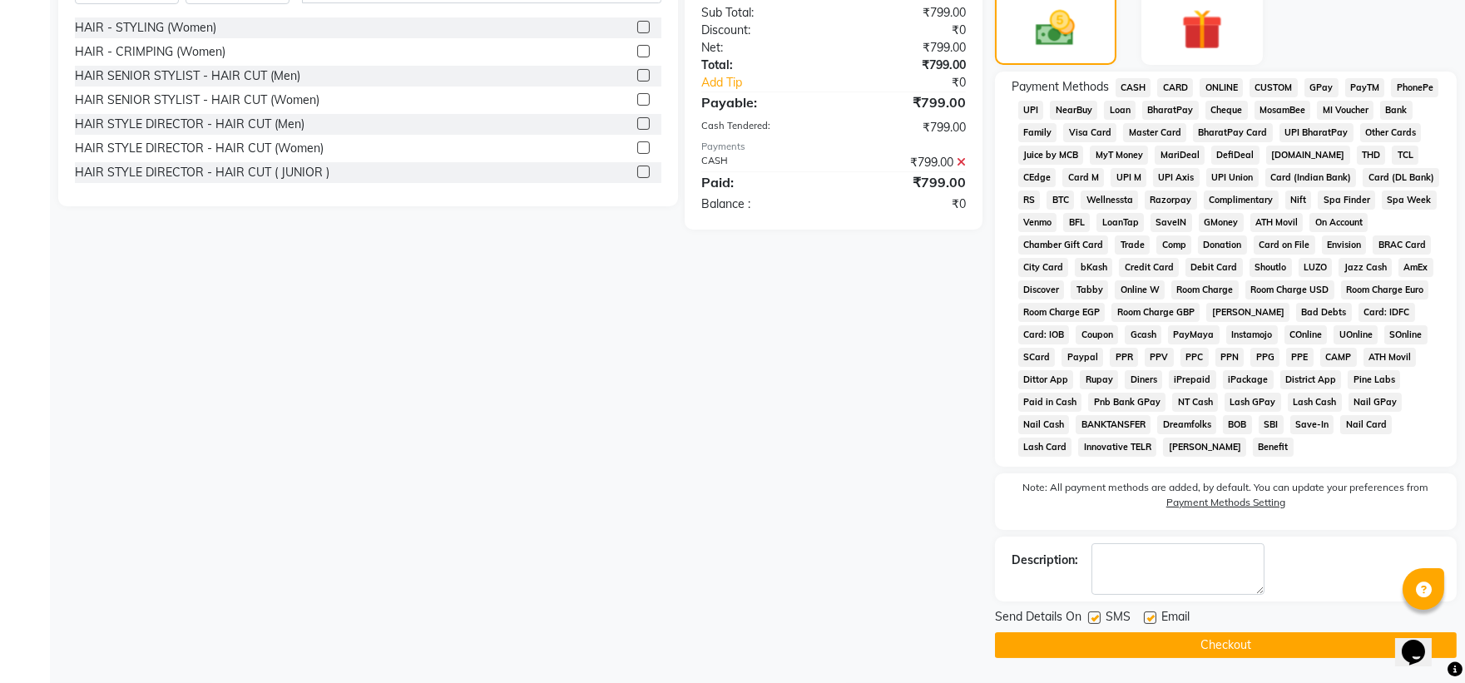
click at [795, 454] on button "Checkout" at bounding box center [1226, 645] width 462 height 26
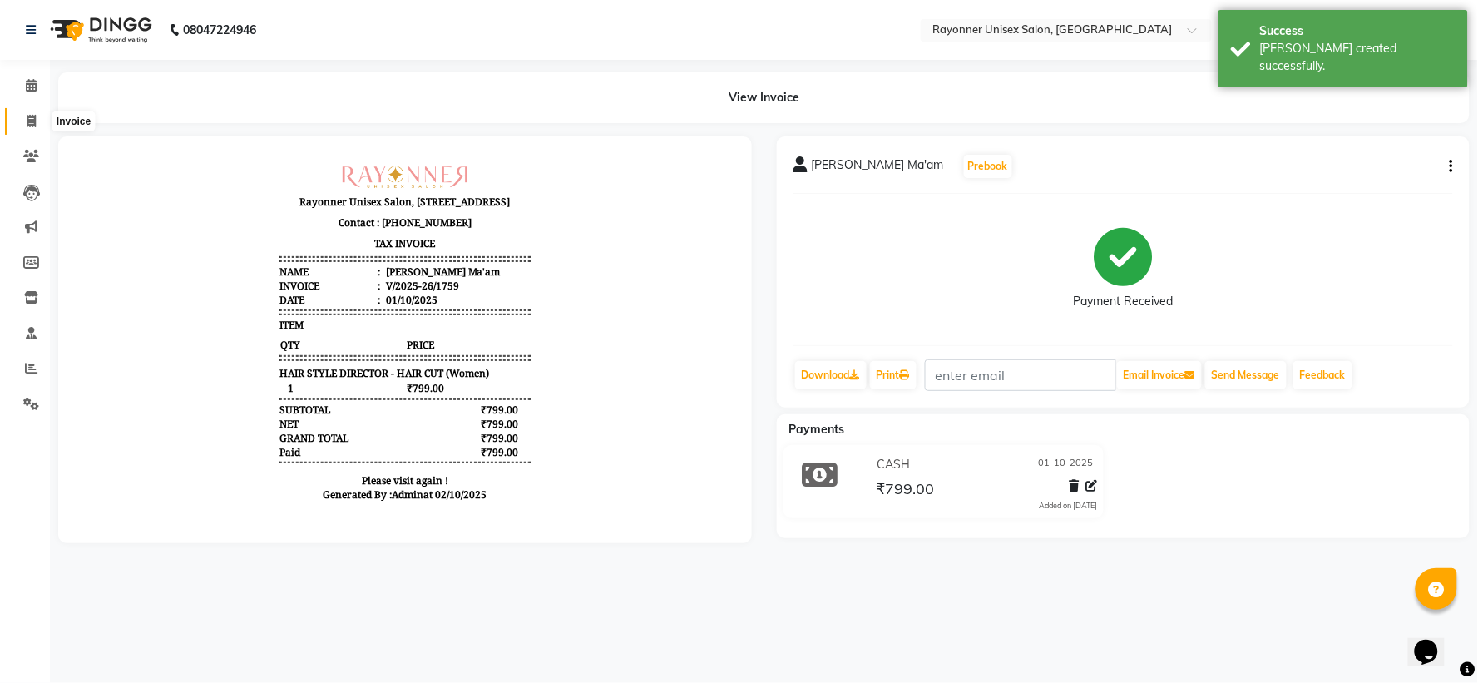
click at [21, 114] on span at bounding box center [31, 121] width 29 height 19
select select "service"
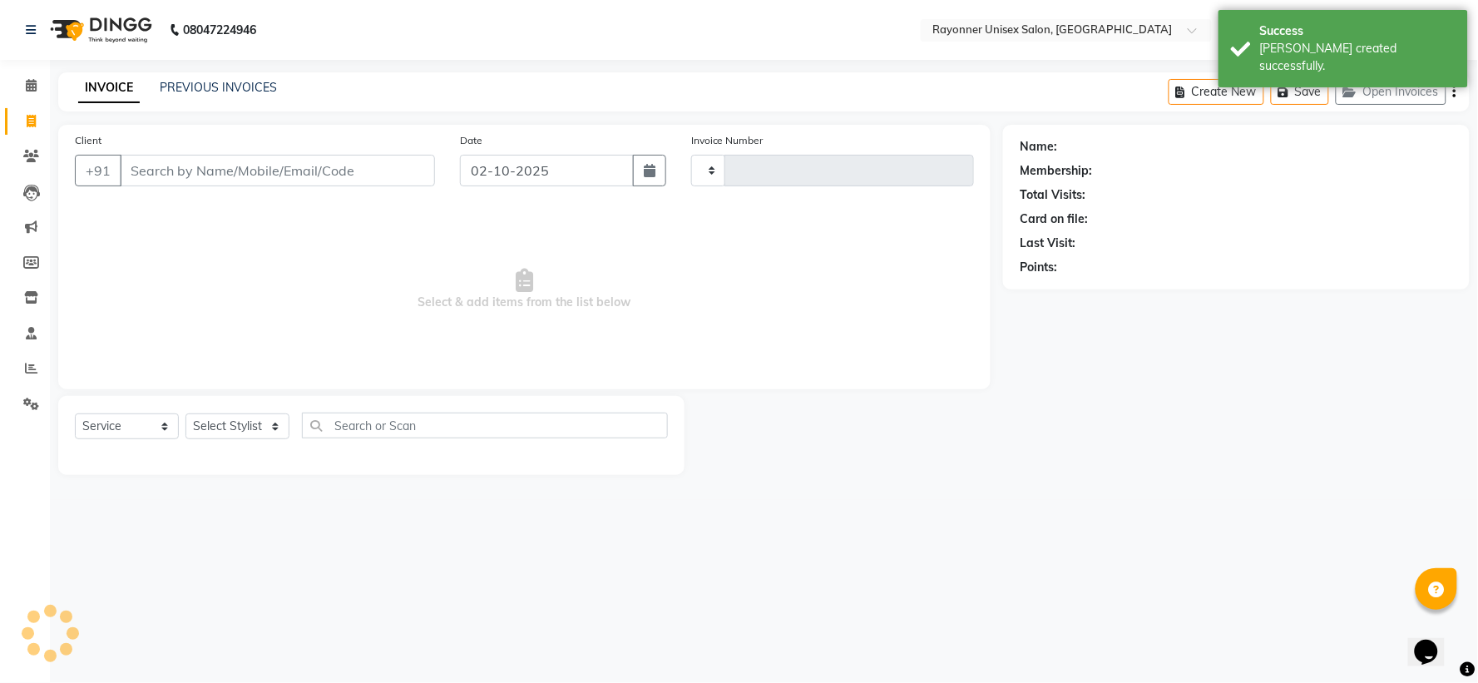
type input "1760"
select select "5201"
select select "P"
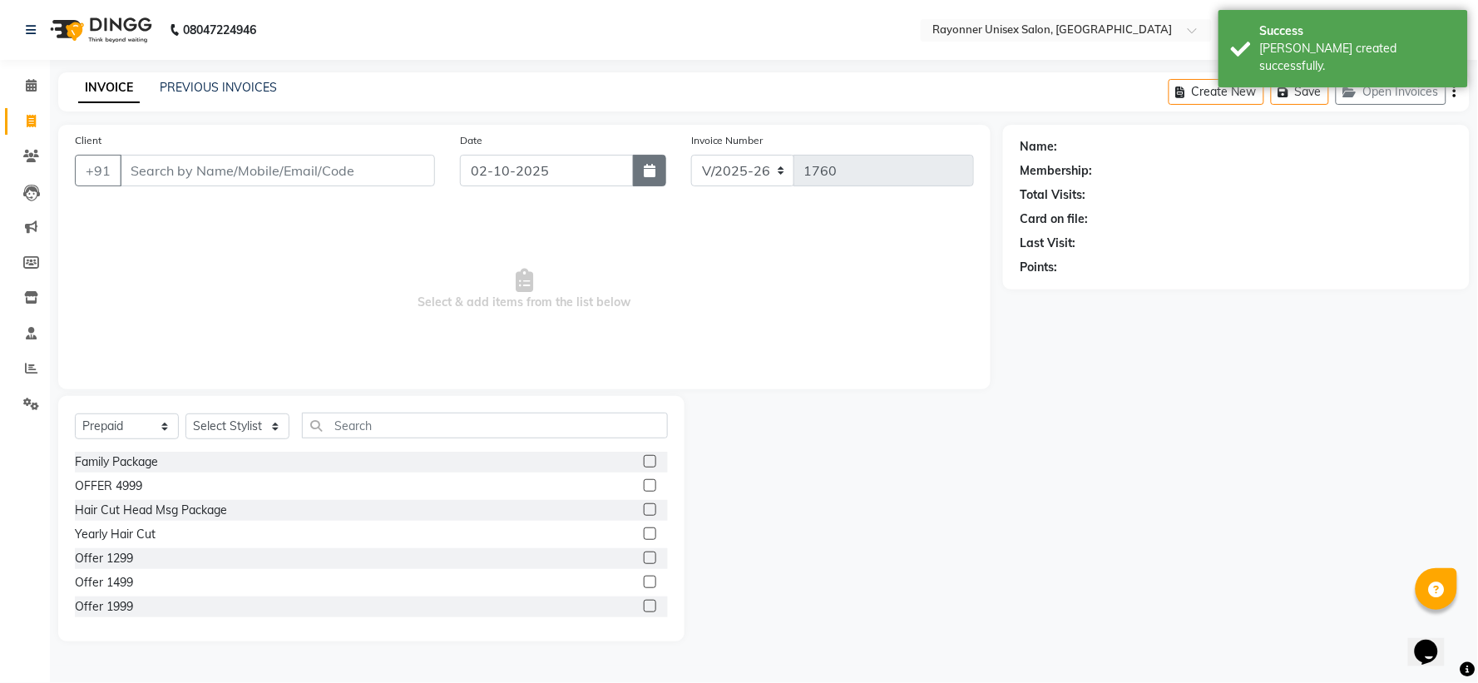
click at [642, 171] on button "button" at bounding box center [649, 171] width 33 height 32
select select "10"
select select "2025"
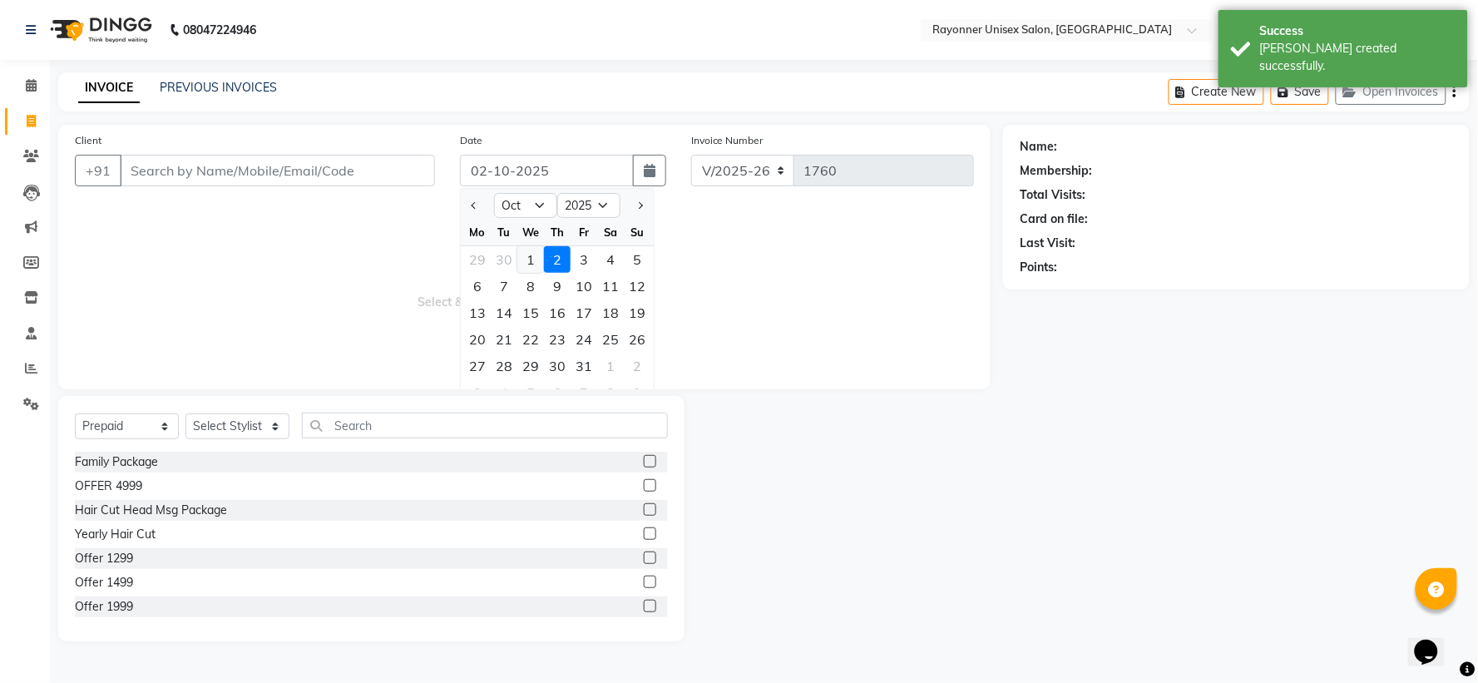
click at [537, 255] on div "1" at bounding box center [530, 259] width 27 height 27
type input "01-10-2025"
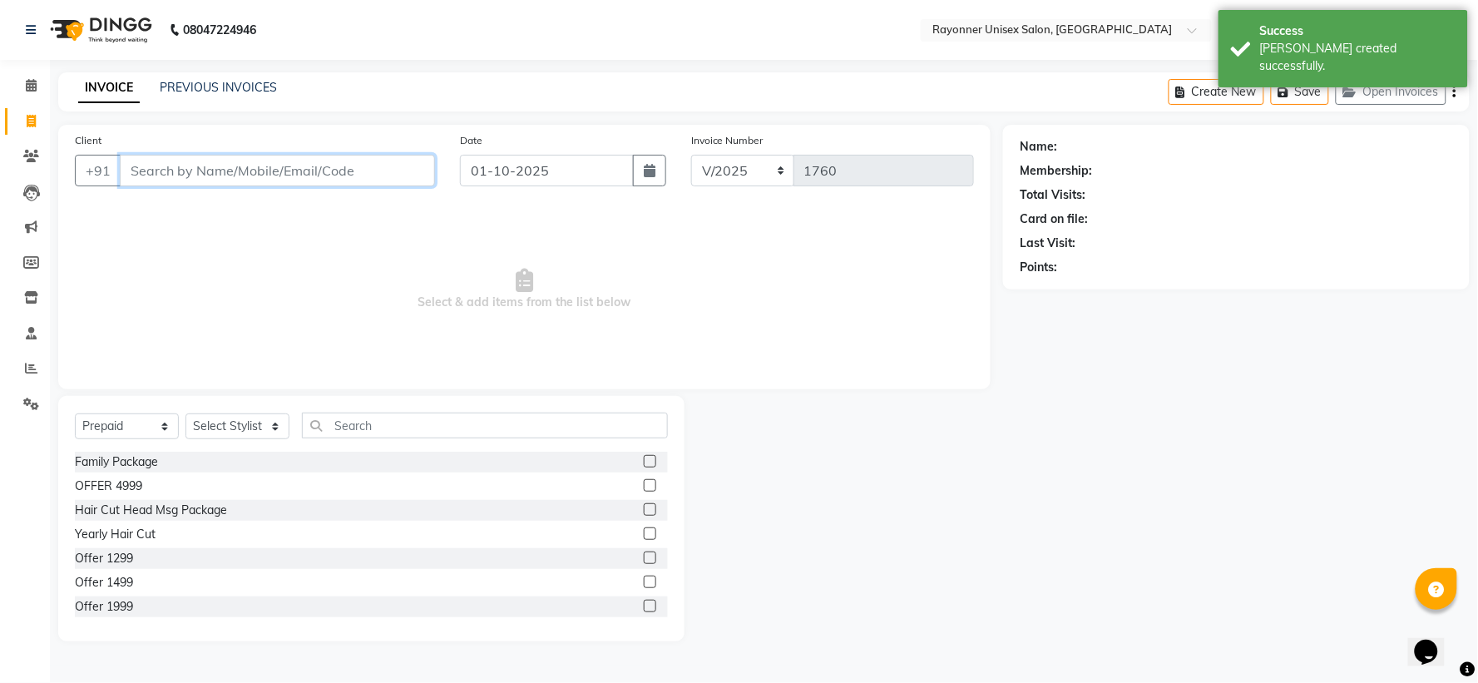
click at [240, 165] on input "Client" at bounding box center [277, 171] width 315 height 32
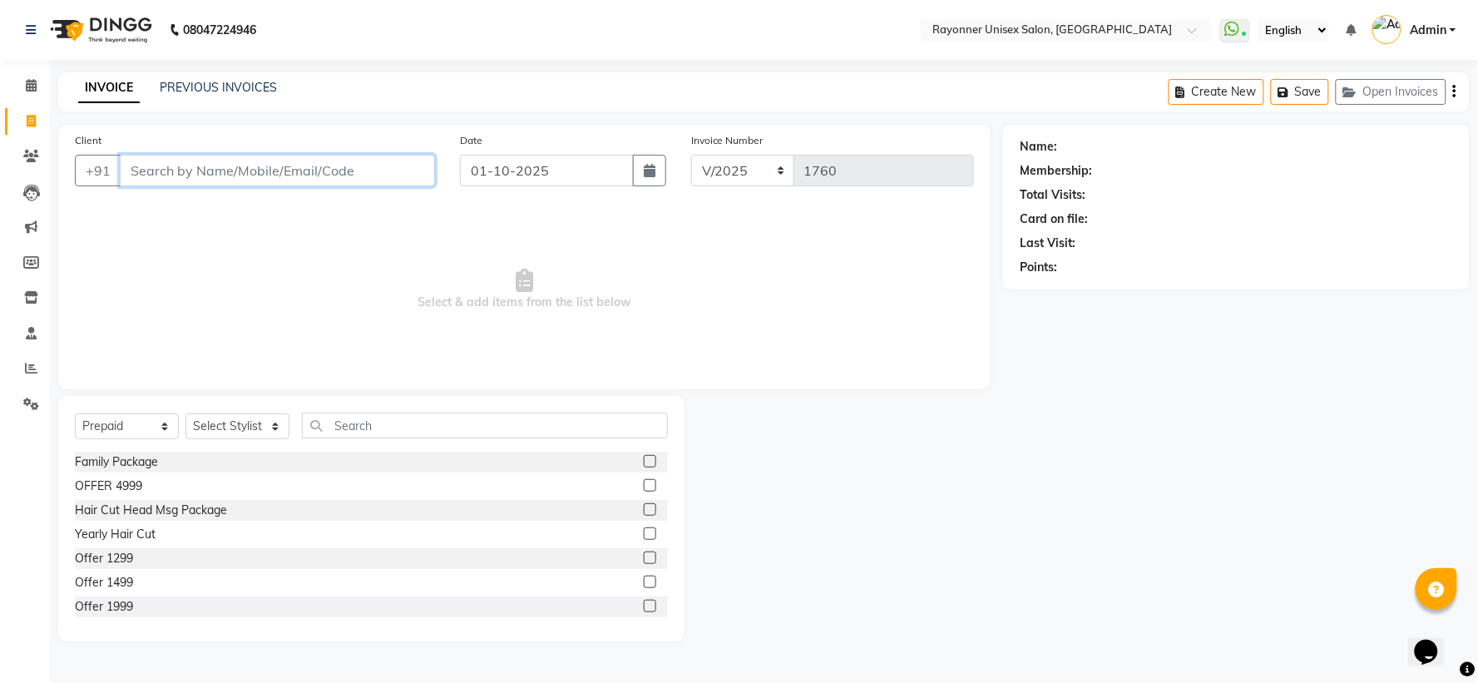
click at [240, 165] on input "Client" at bounding box center [277, 171] width 315 height 32
type input "9977722077"
click at [406, 163] on span "Add Client" at bounding box center [392, 170] width 66 height 17
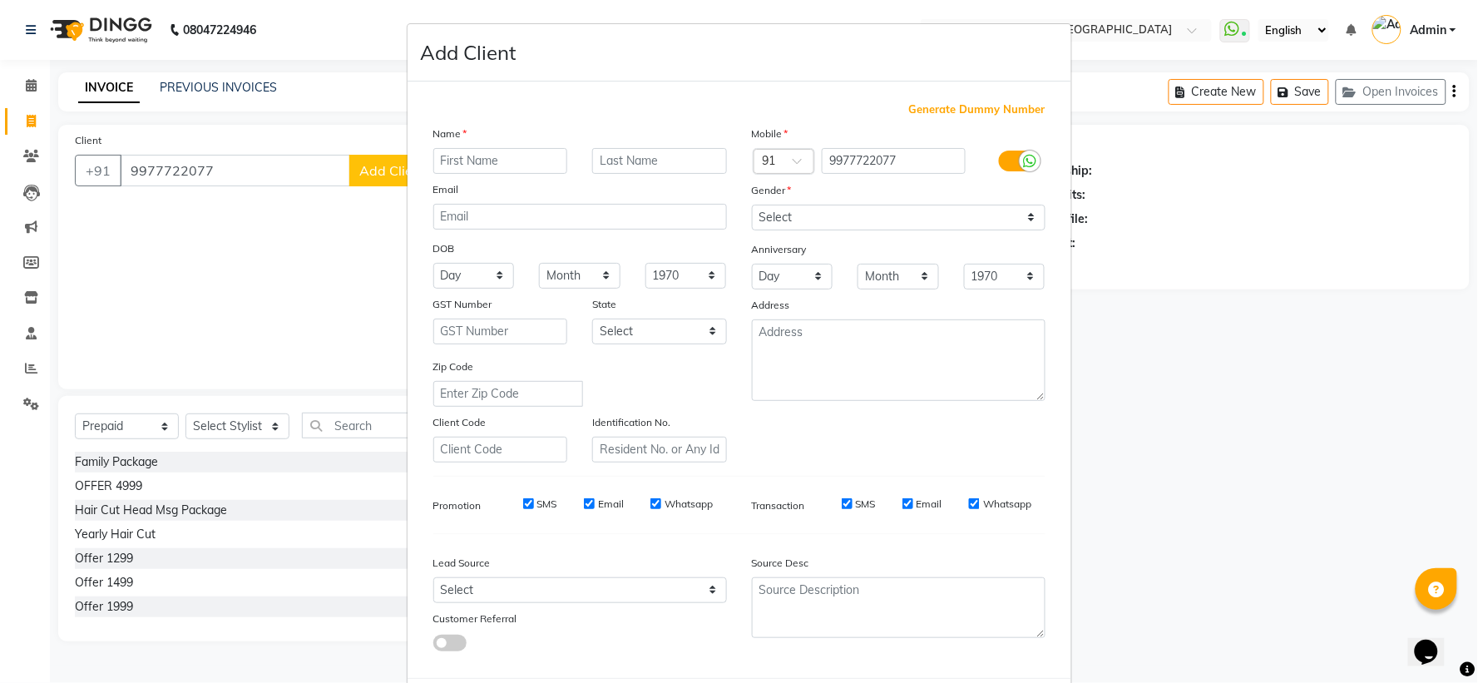
click at [527, 154] on input "text" at bounding box center [500, 161] width 135 height 26
type input "Rahul"
click at [626, 159] on input "text" at bounding box center [659, 161] width 135 height 26
type input "[PERSON_NAME] Sir"
click at [795, 216] on select "Select [DEMOGRAPHIC_DATA] [DEMOGRAPHIC_DATA] Other Prefer Not To Say" at bounding box center [899, 218] width 294 height 26
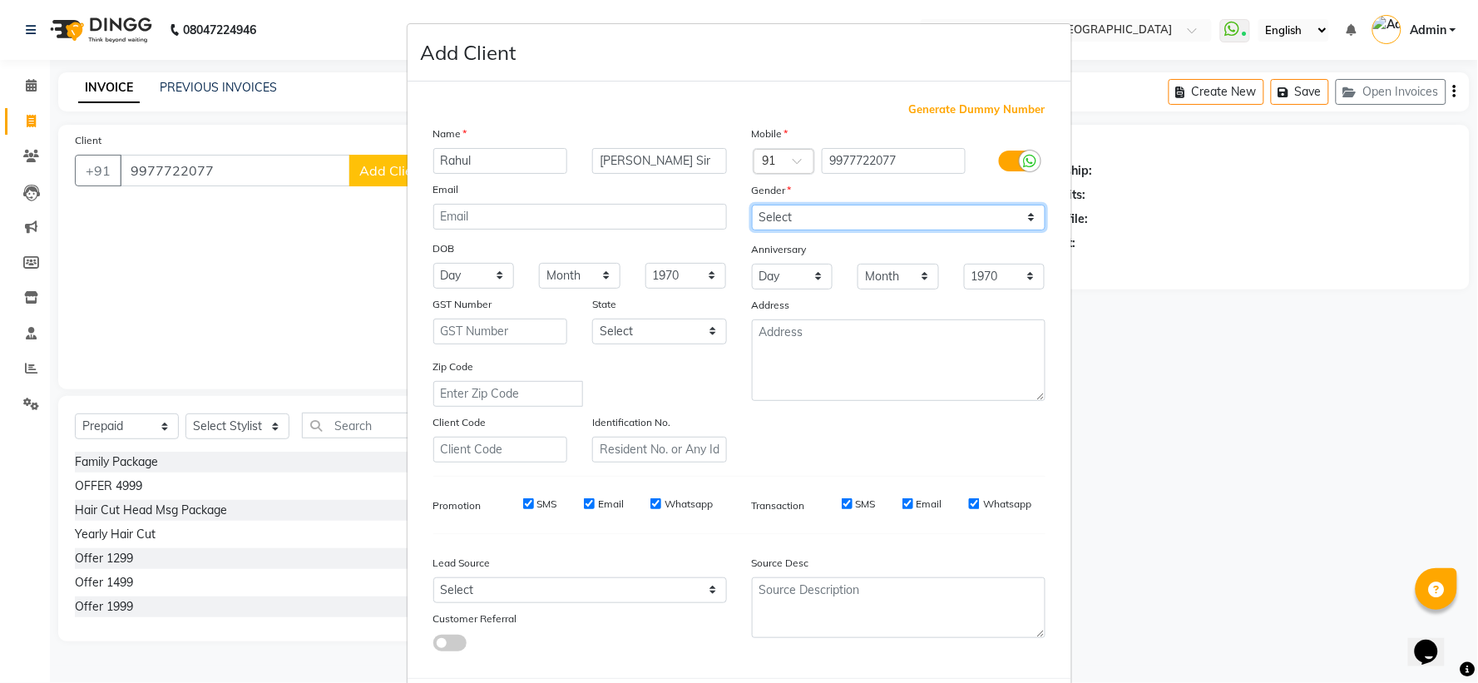
select select "[DEMOGRAPHIC_DATA]"
click at [752, 205] on select "Select [DEMOGRAPHIC_DATA] [DEMOGRAPHIC_DATA] Other Prefer Not To Say" at bounding box center [899, 218] width 294 height 26
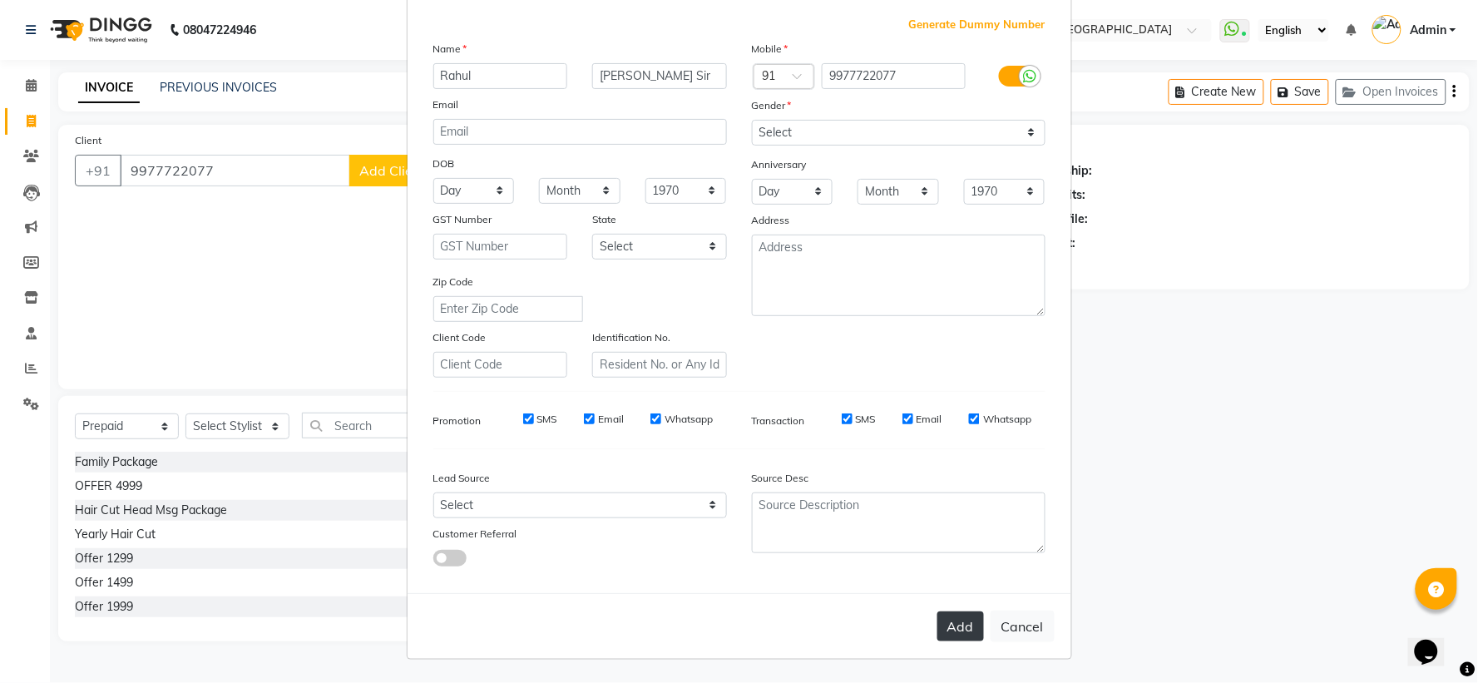
click at [795, 454] on button "Add" at bounding box center [960, 626] width 47 height 30
select select
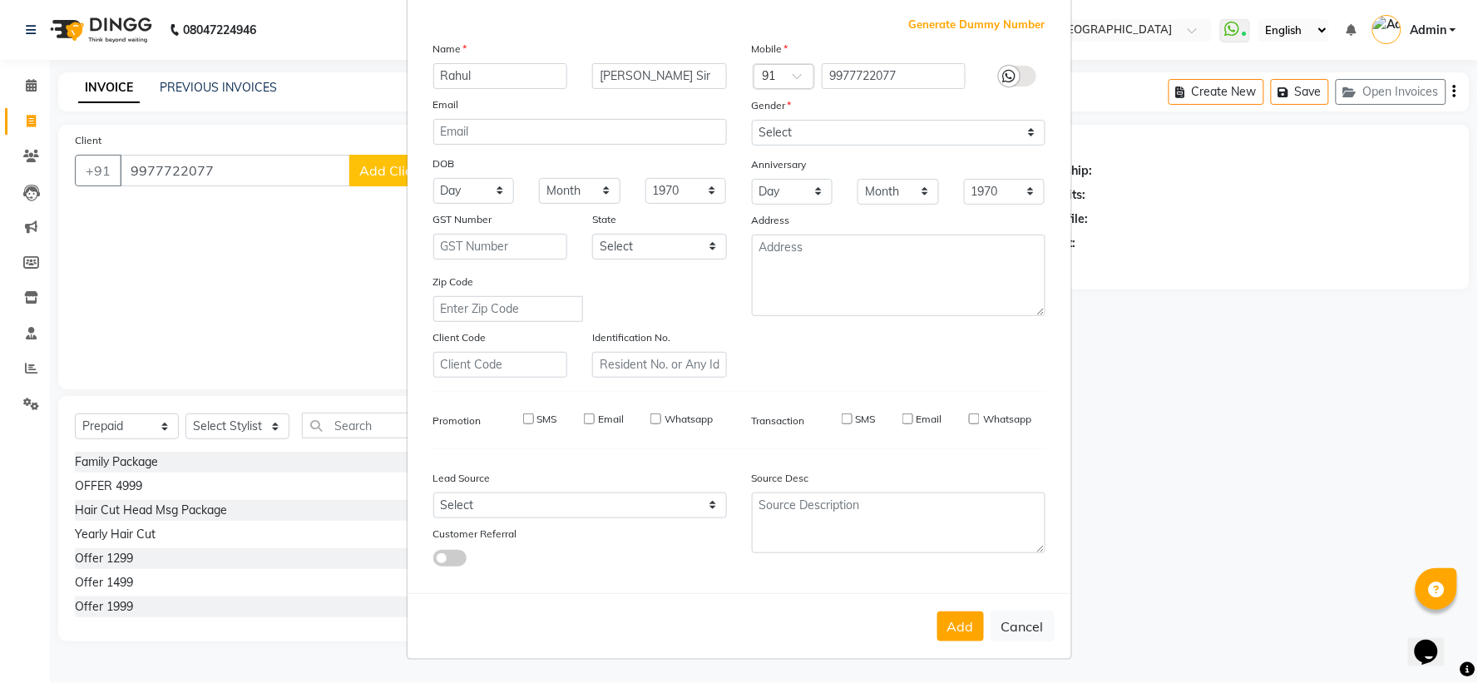
select select
checkbox input "false"
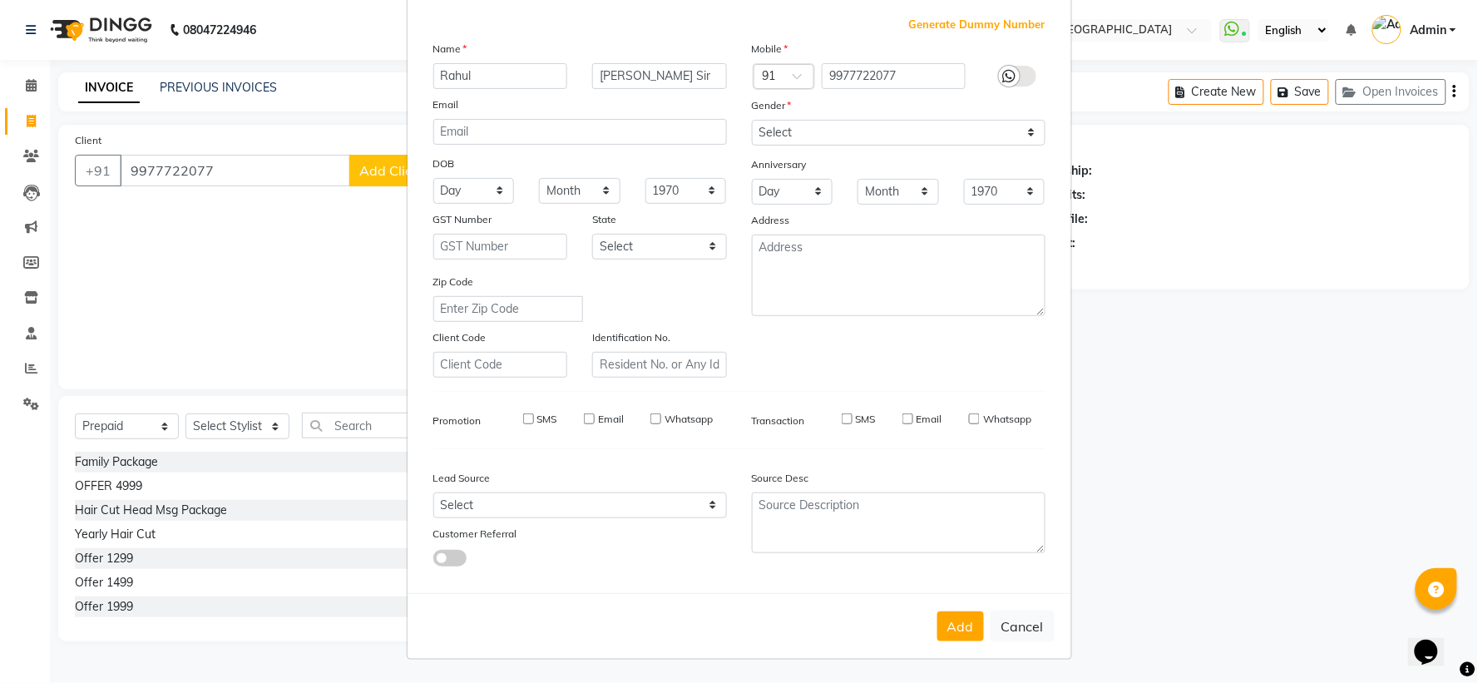
checkbox input "false"
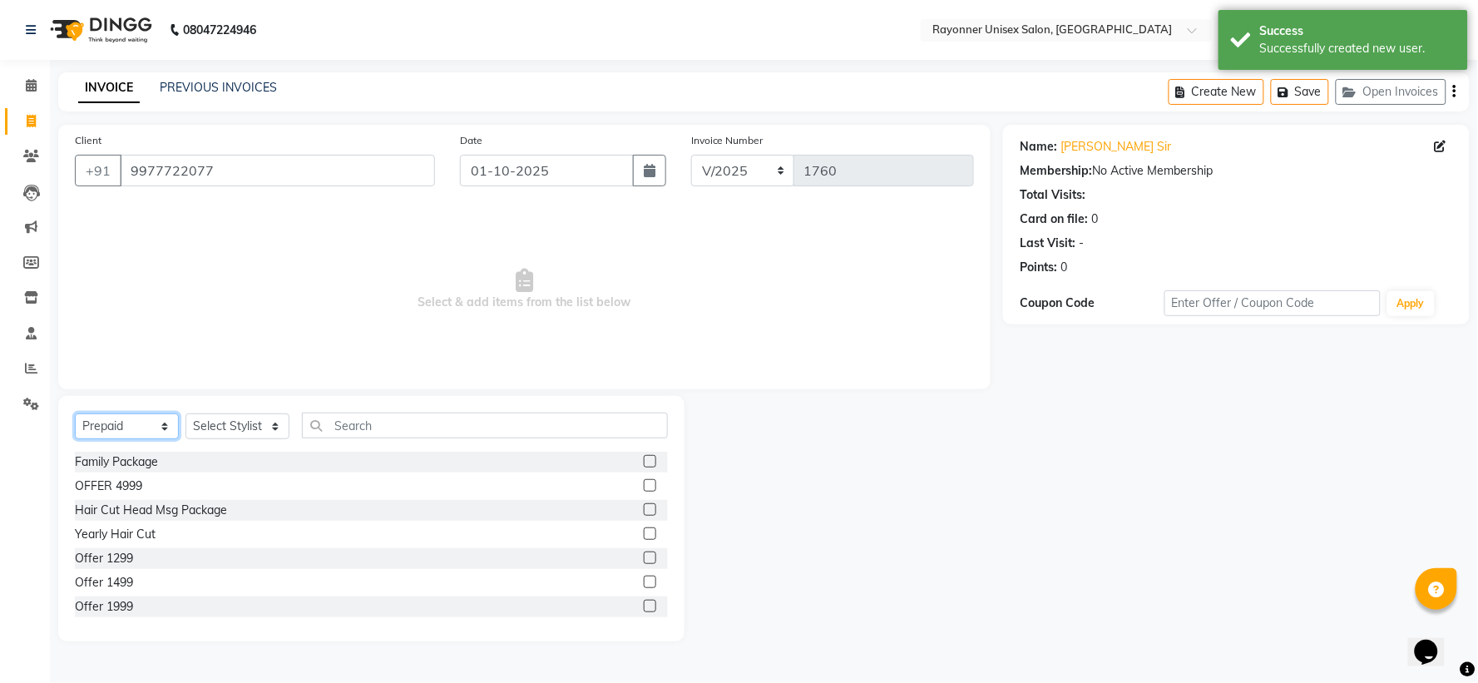
click at [171, 420] on select "Select Service Product Membership Package Voucher Prepaid Gift Card" at bounding box center [127, 426] width 104 height 26
select select "service"
click at [75, 414] on select "Select Service Product Membership Package Voucher Prepaid Gift Card" at bounding box center [127, 426] width 104 height 26
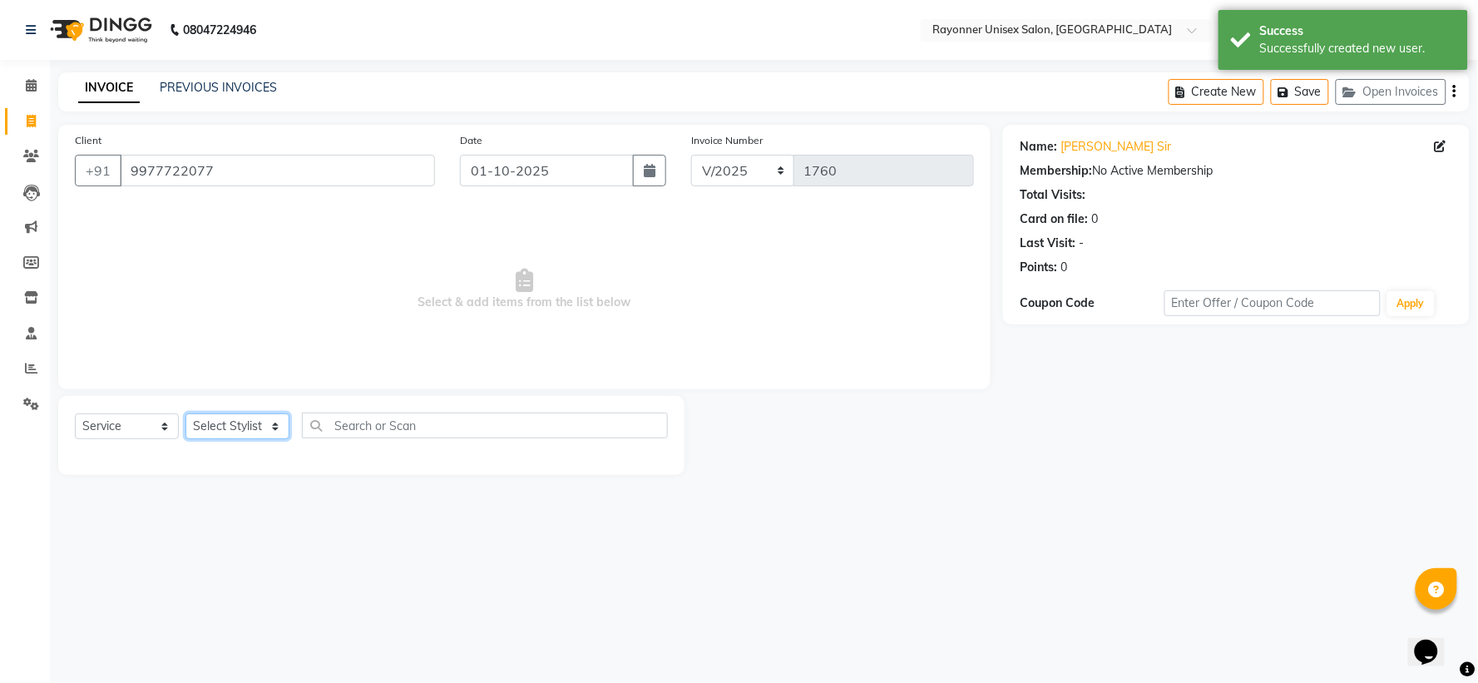
click at [275, 419] on select "Select Stylist [PERSON_NAME] [PERSON_NAME] [PERSON_NAME] Varma [PERSON_NAME]" at bounding box center [237, 426] width 104 height 26
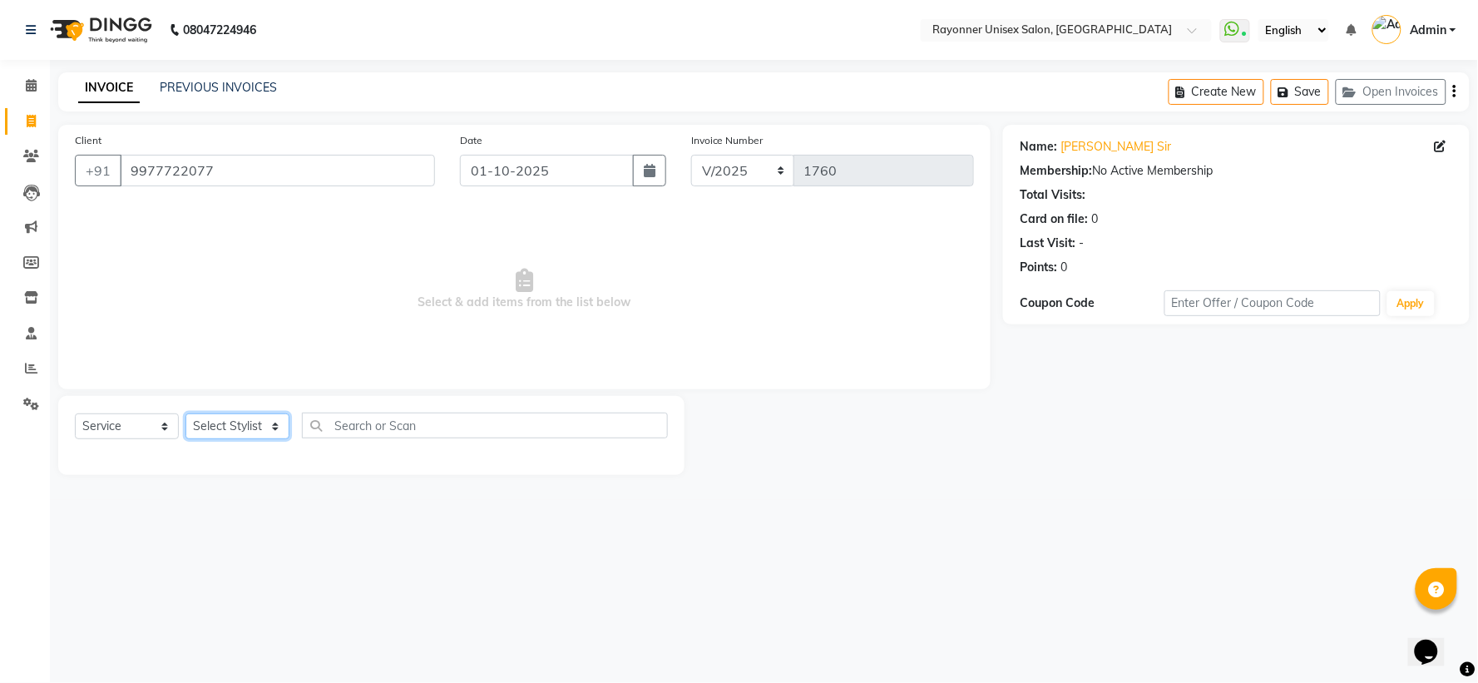
select select "60343"
click at [185, 414] on select "Select Stylist [PERSON_NAME] [PERSON_NAME] [PERSON_NAME] Varma [PERSON_NAME]" at bounding box center [237, 426] width 104 height 26
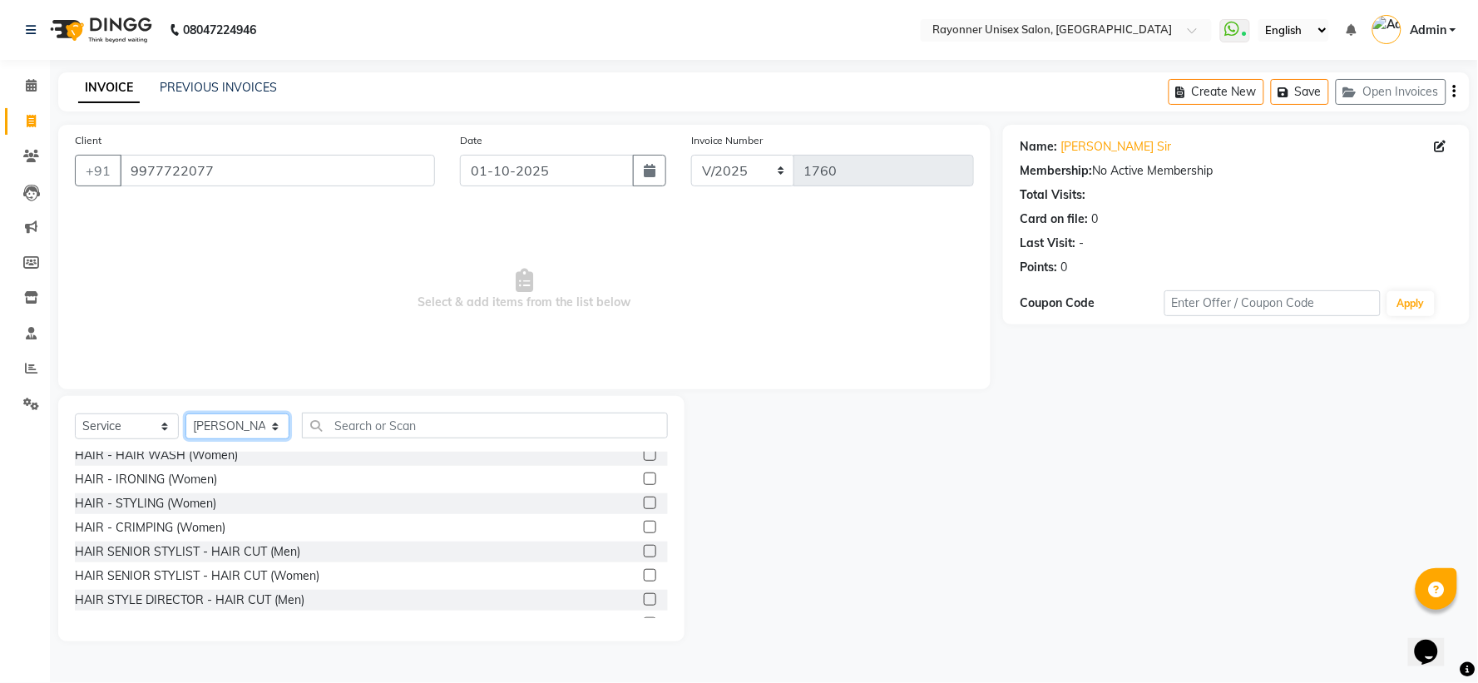
scroll to position [1109, 0]
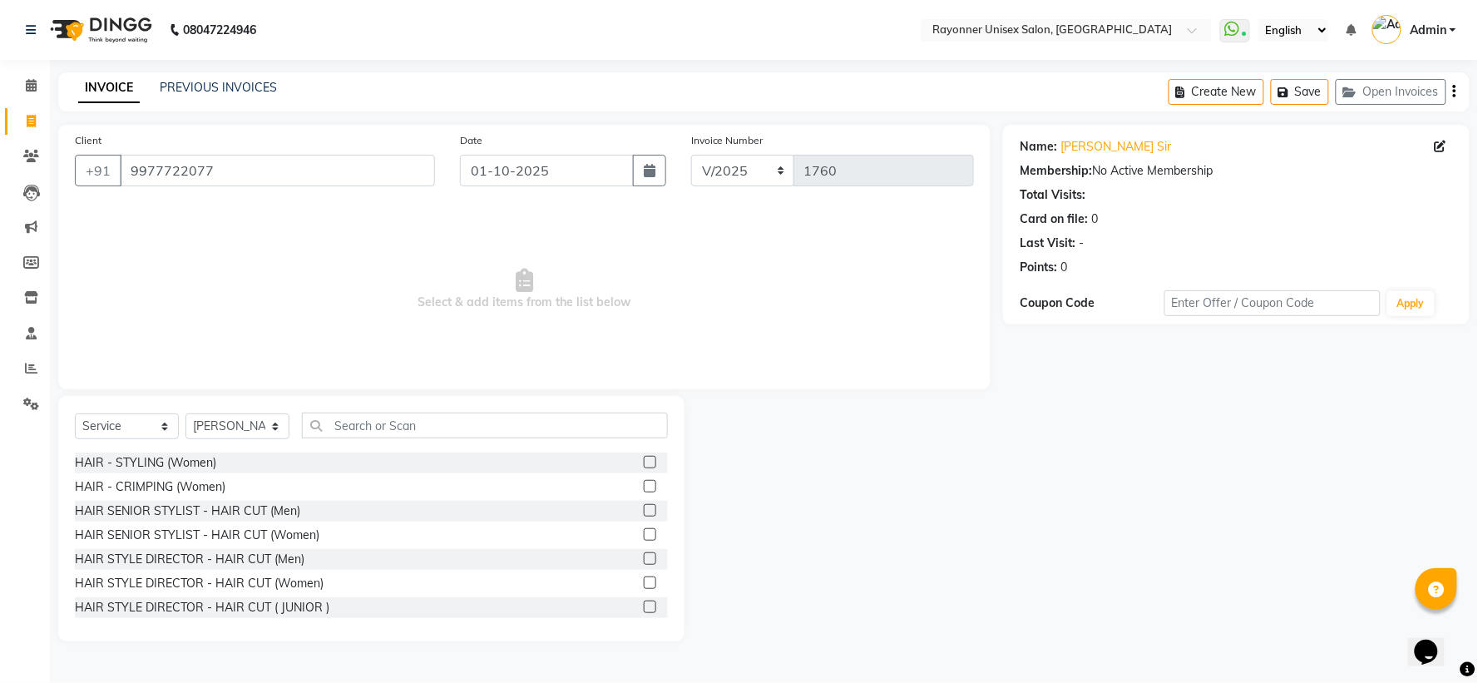
click at [644, 454] on label at bounding box center [650, 510] width 12 height 12
click at [644, 454] on input "checkbox" at bounding box center [649, 511] width 11 height 11
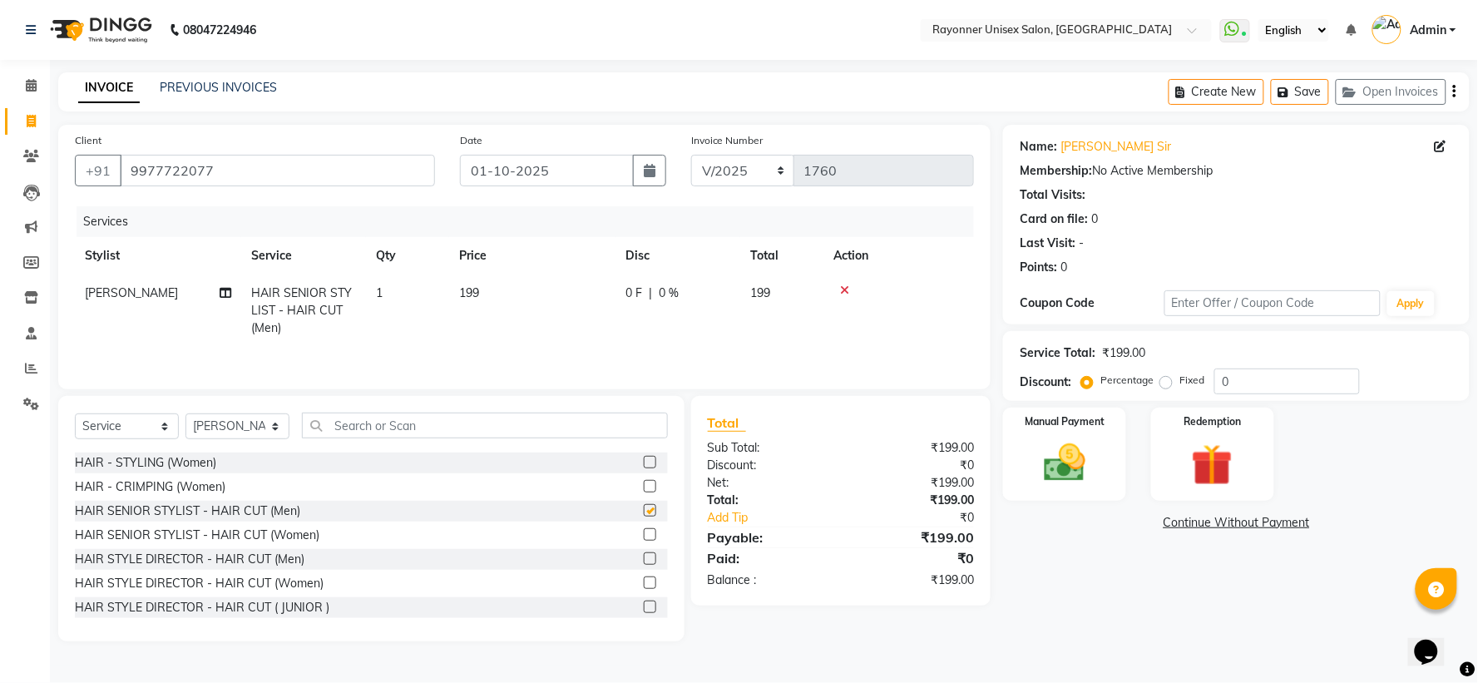
checkbox input "false"
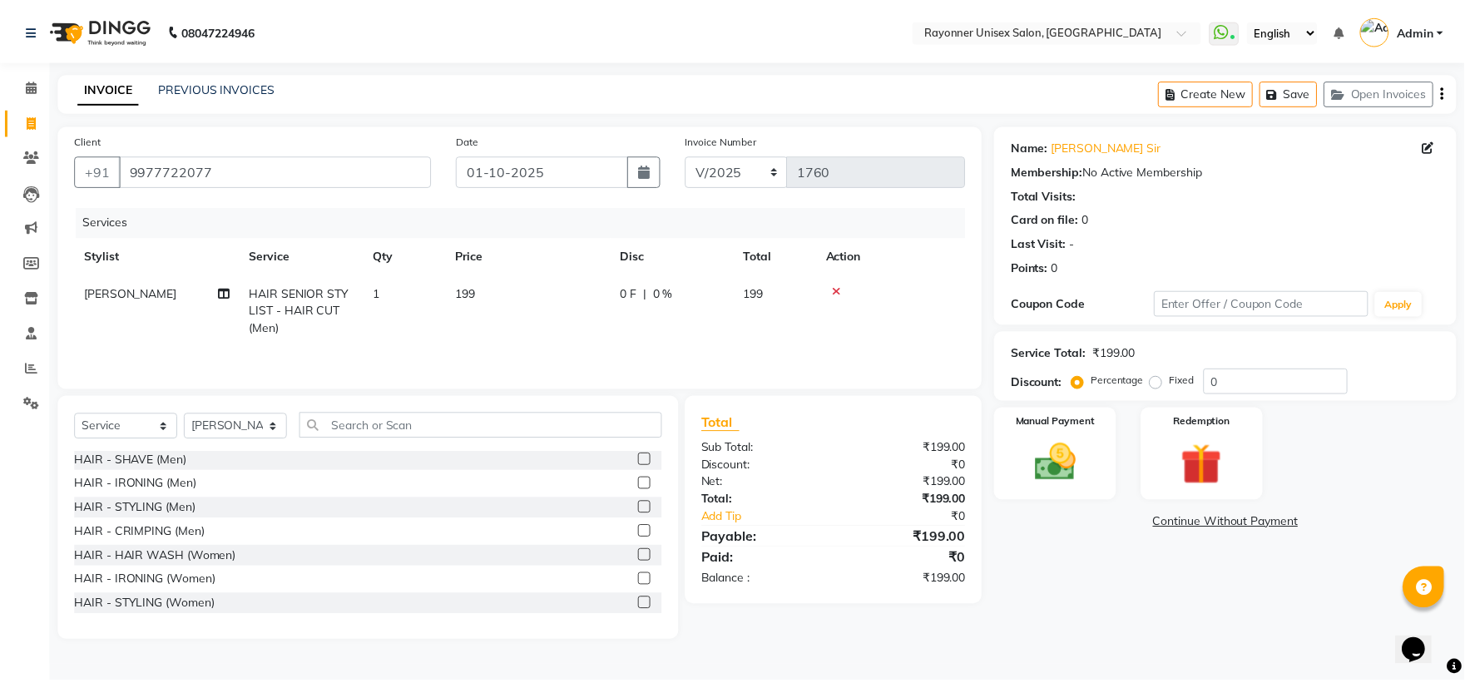
scroll to position [924, 0]
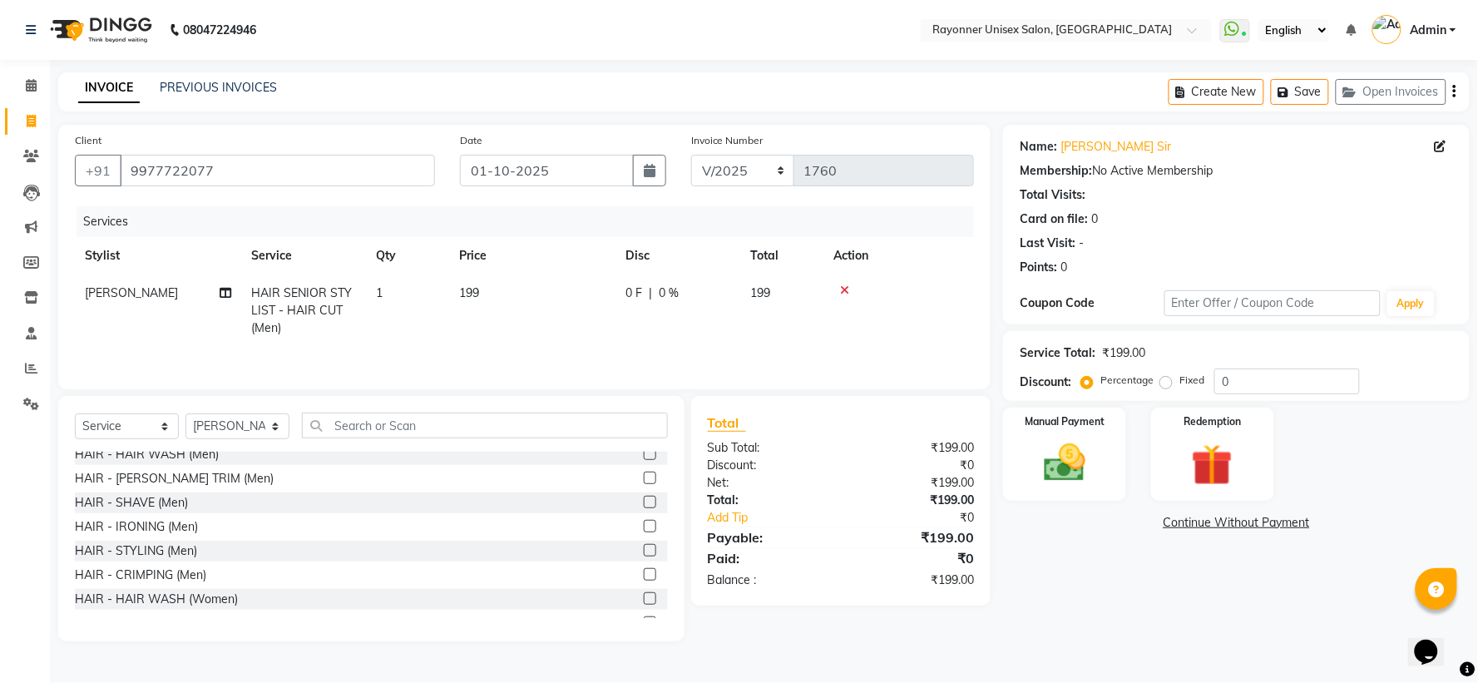
click at [644, 454] on label at bounding box center [650, 502] width 12 height 12
click at [644, 454] on input "checkbox" at bounding box center [649, 502] width 11 height 11
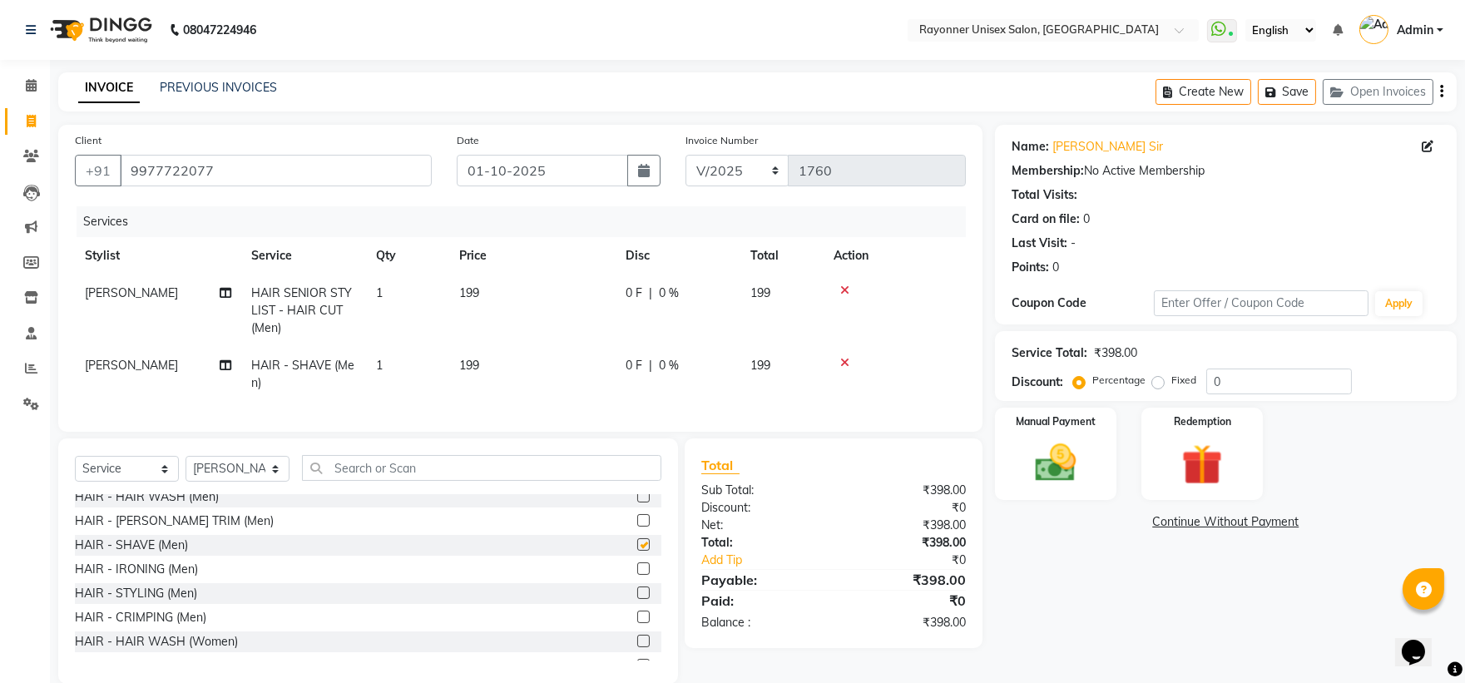
checkbox input "false"
click at [795, 439] on div "Manual Payment" at bounding box center [1055, 454] width 126 height 96
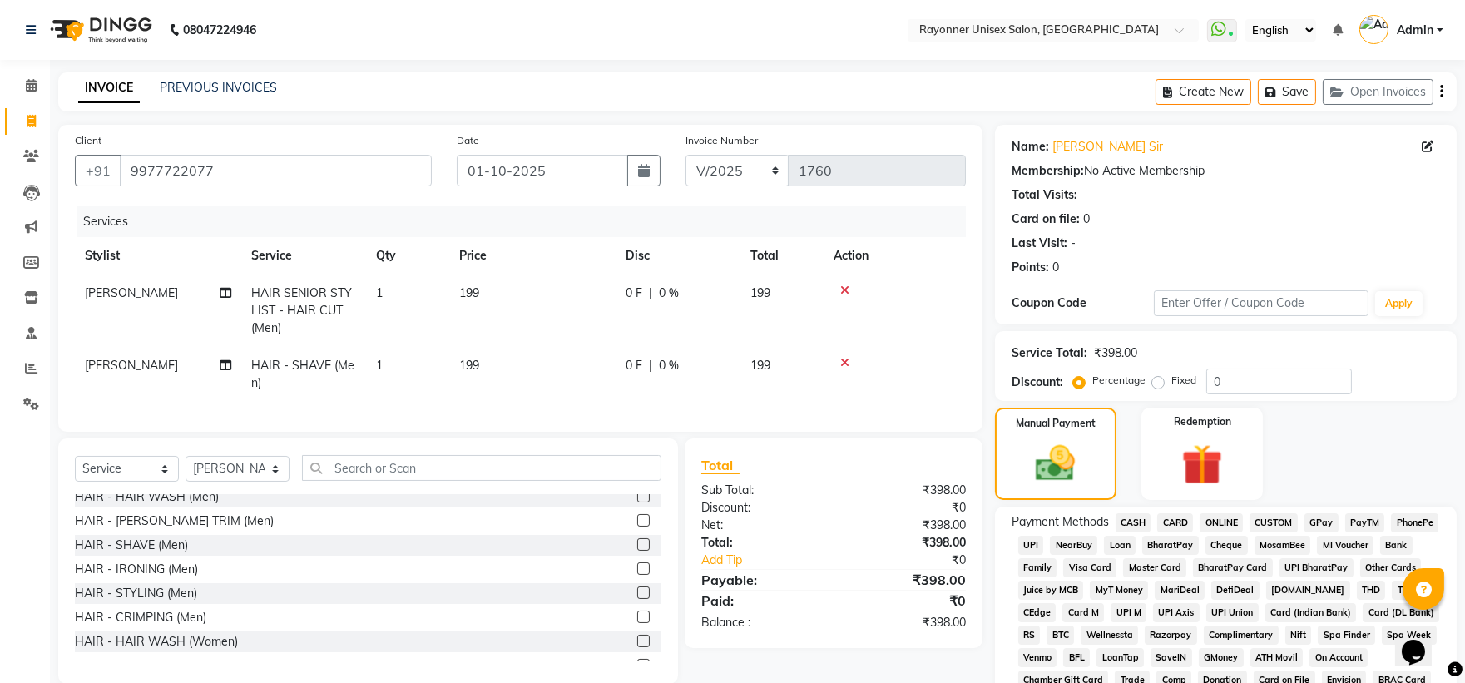
click at [795, 454] on span "CASH" at bounding box center [1133, 522] width 36 height 19
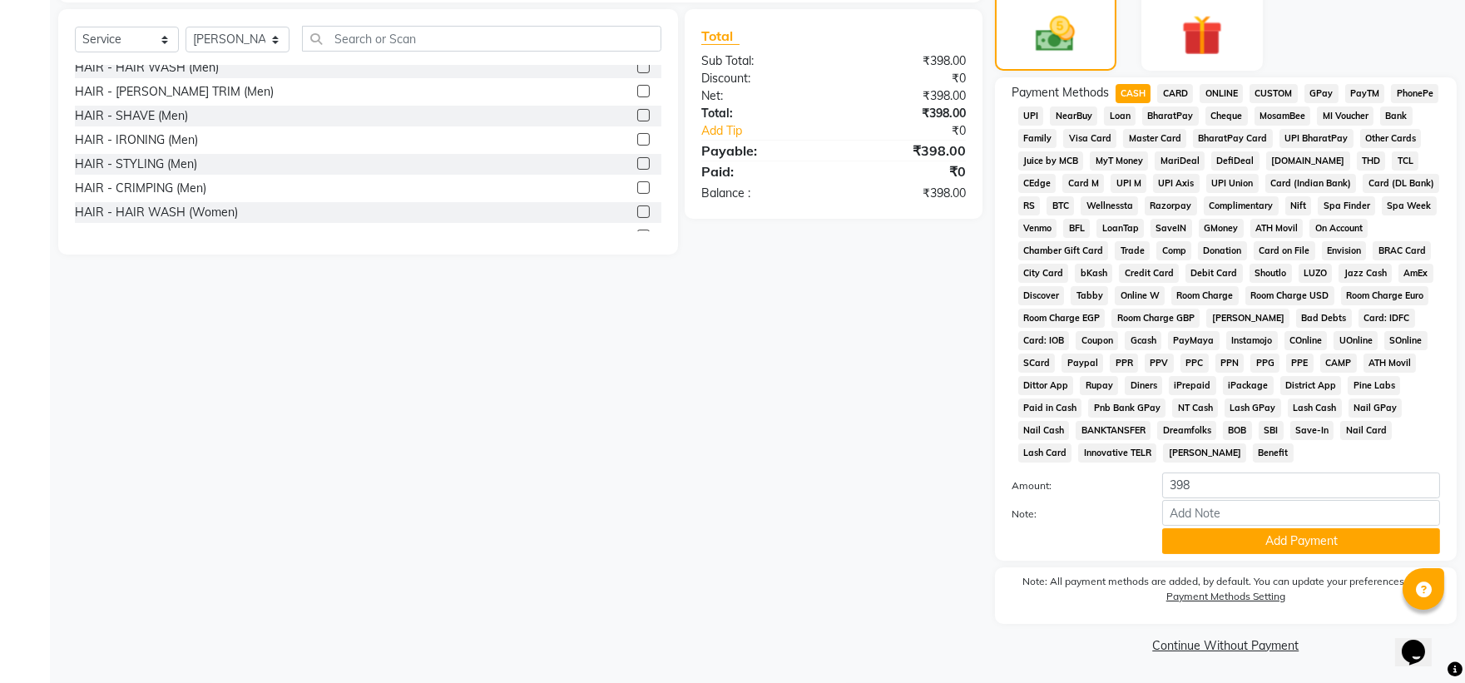
scroll to position [433, 0]
click at [795, 454] on button "Add Payment" at bounding box center [1301, 541] width 278 height 26
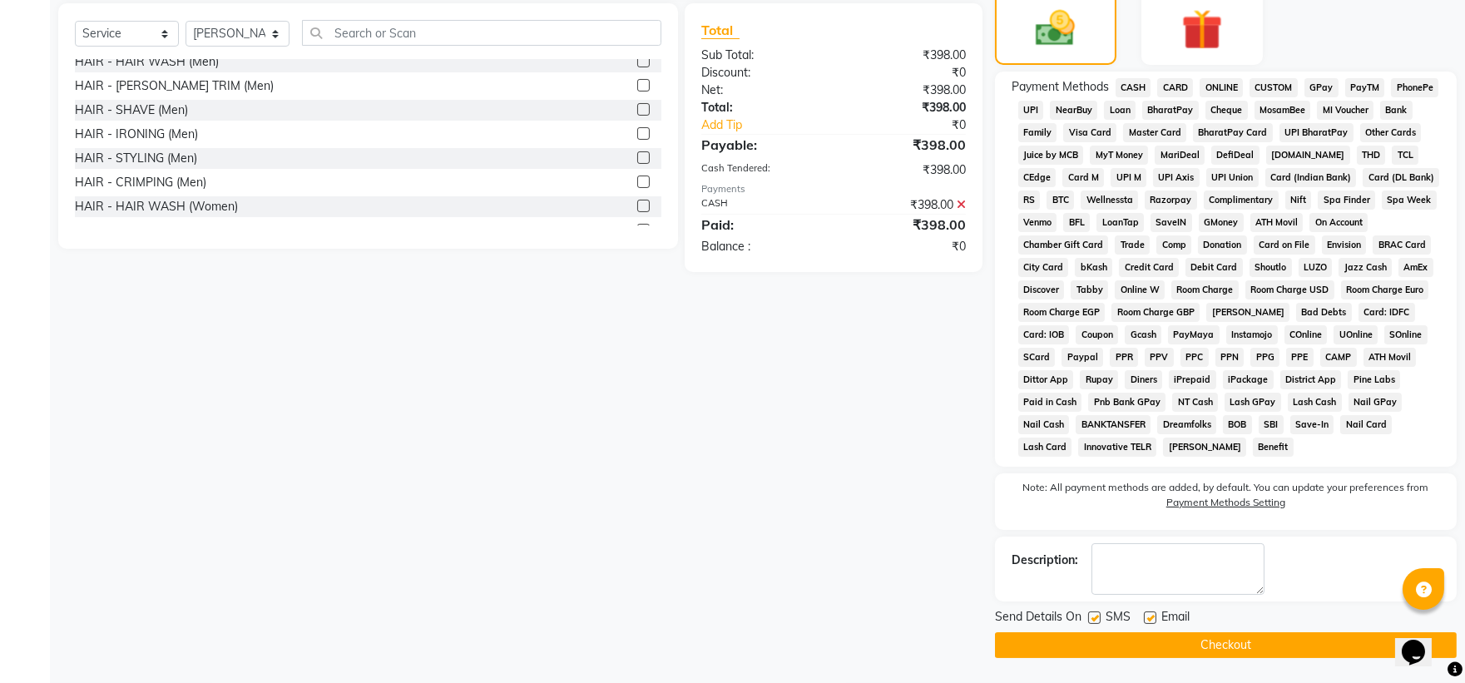
scroll to position [438, 0]
click at [795, 454] on button "Checkout" at bounding box center [1226, 645] width 462 height 26
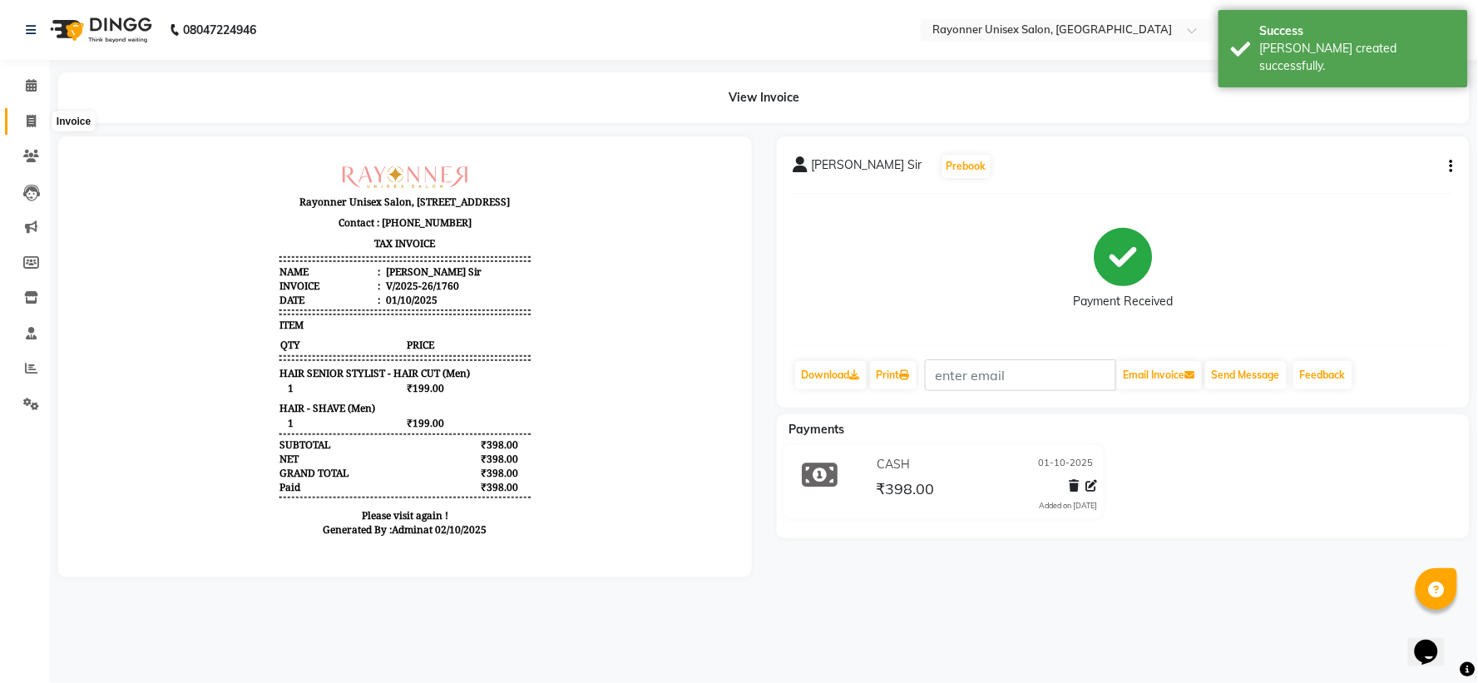
click at [31, 117] on icon at bounding box center [31, 121] width 9 height 12
select select "service"
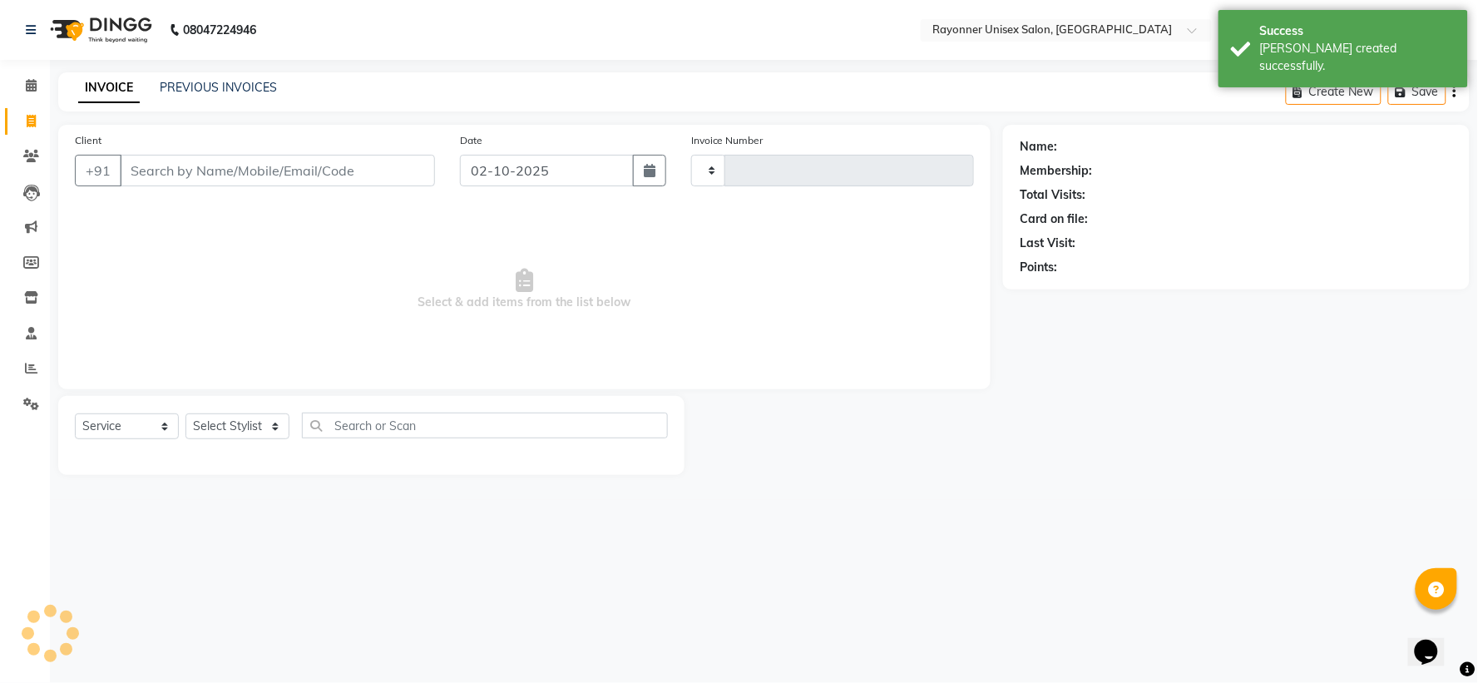
type input "1761"
select select "5201"
click at [195, 185] on input "Client" at bounding box center [277, 171] width 315 height 32
select select "P"
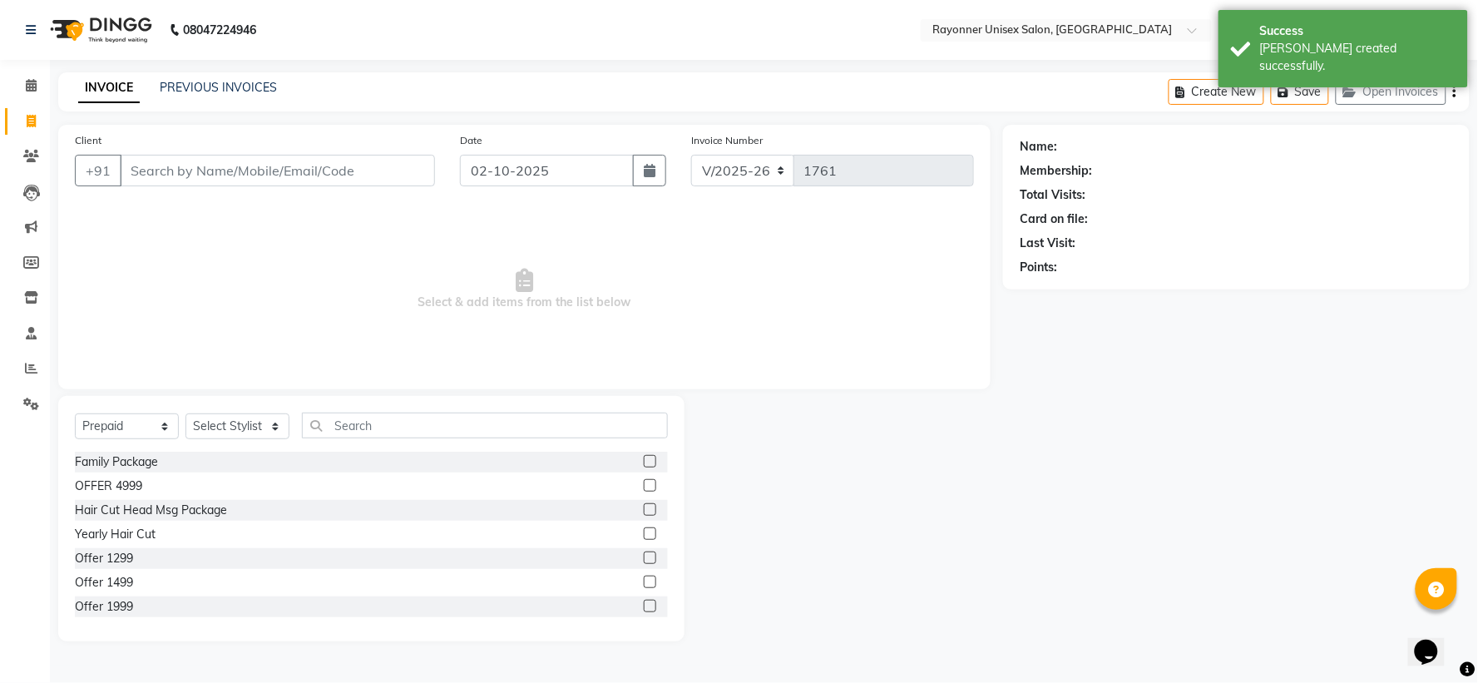
click at [195, 185] on input "Client" at bounding box center [277, 171] width 315 height 32
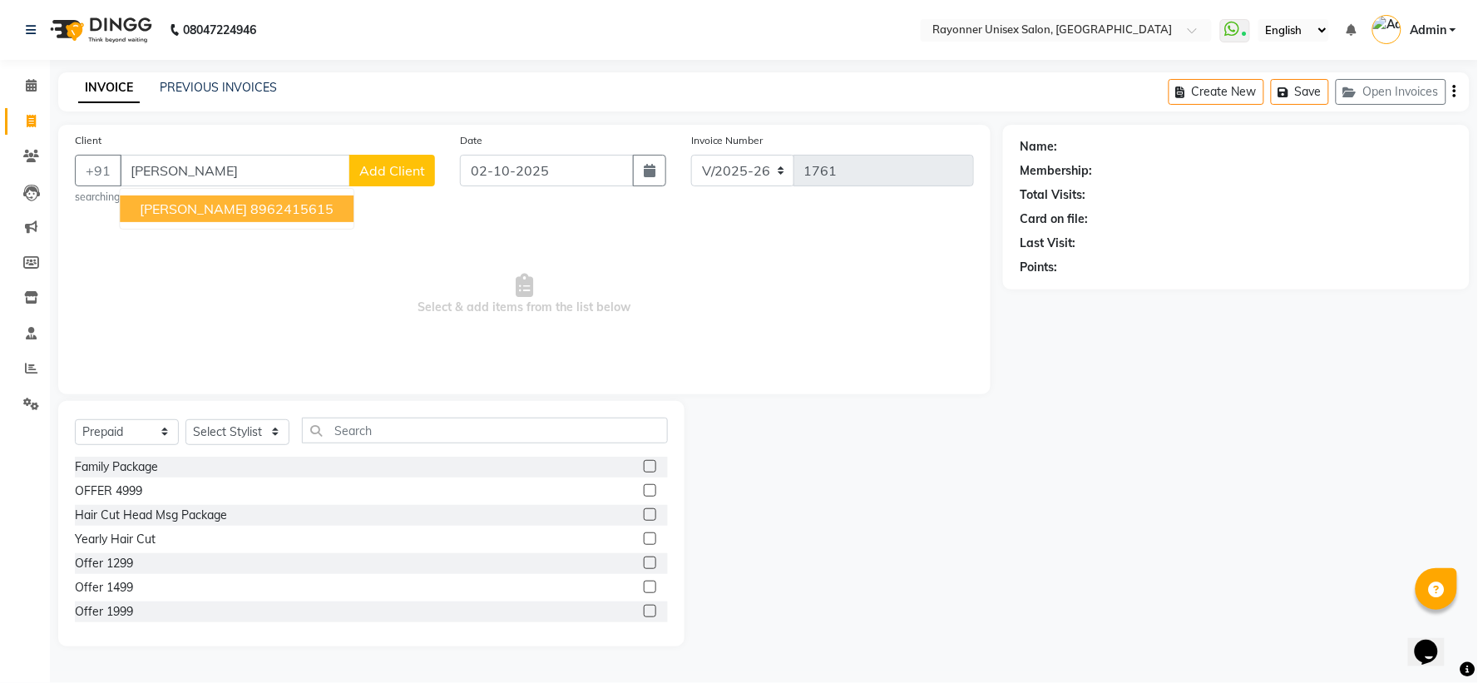
type input "[PERSON_NAME]"
